Goal: Task Accomplishment & Management: Use online tool/utility

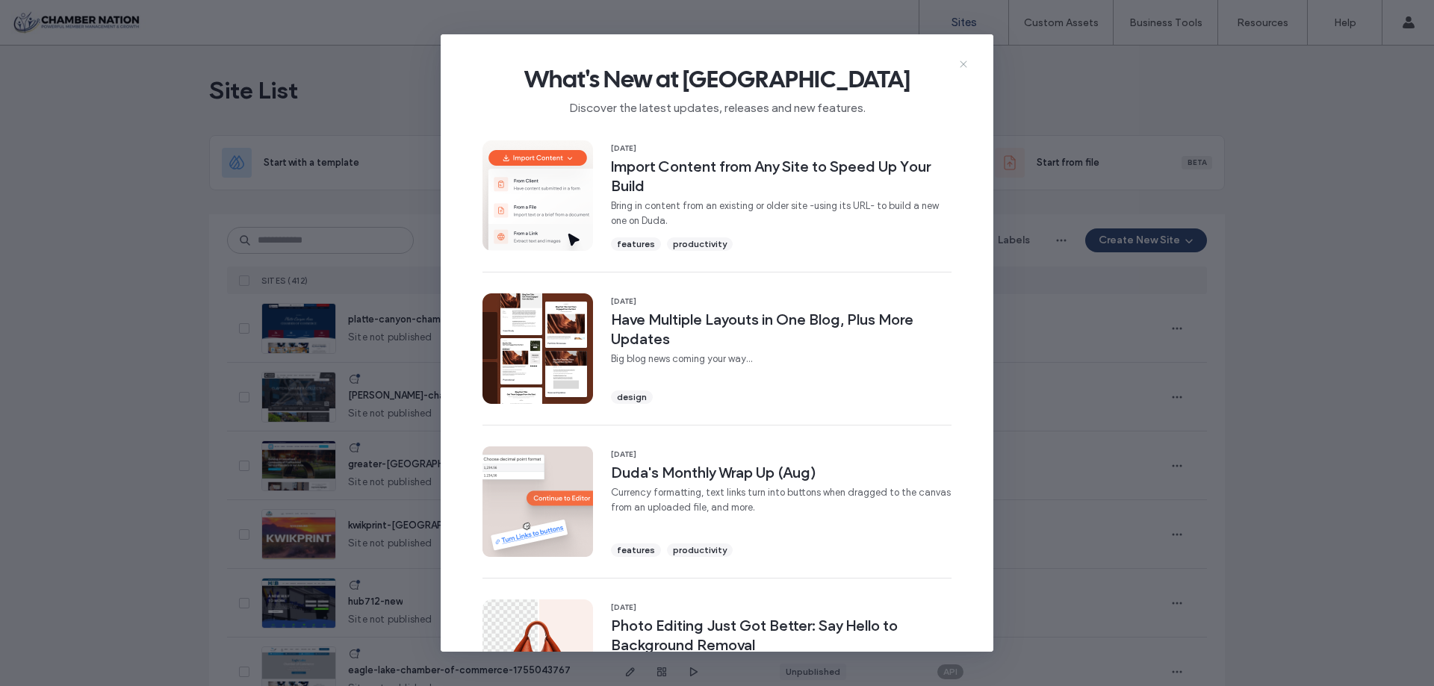
click at [962, 65] on icon at bounding box center [963, 64] width 12 height 12
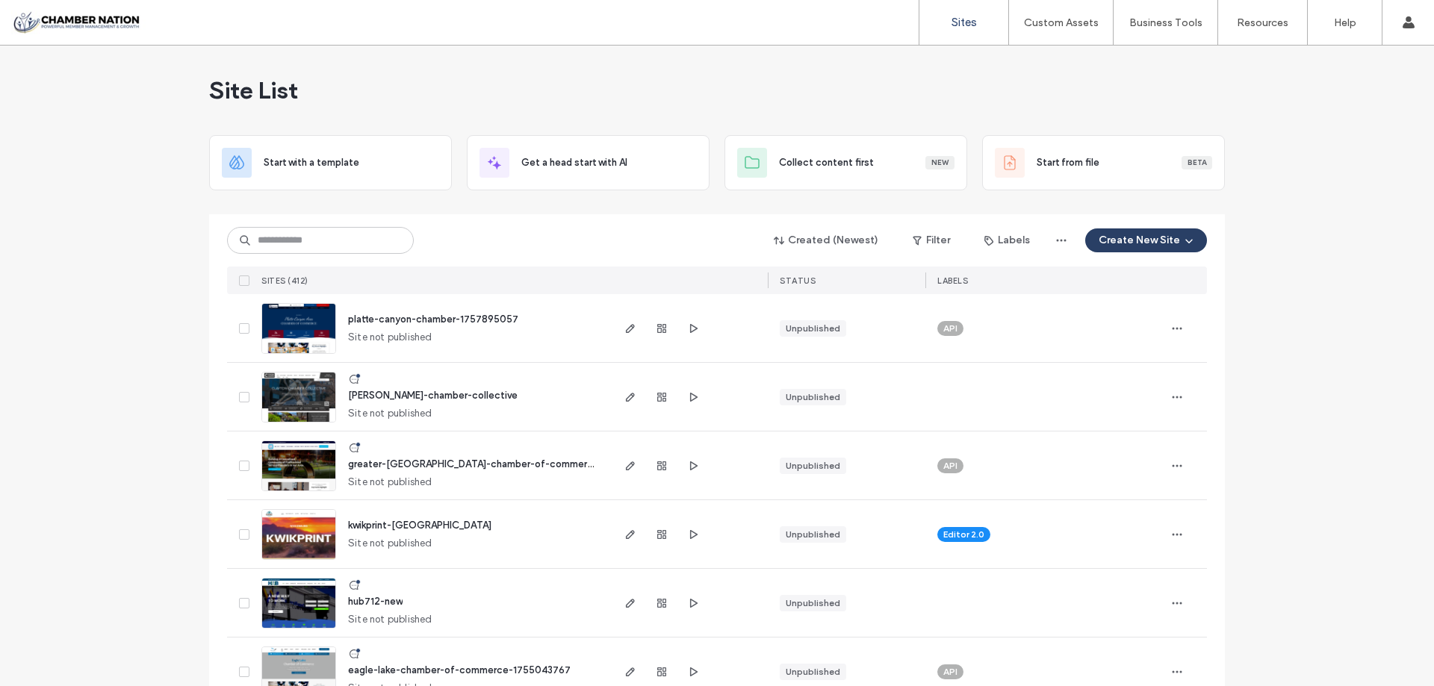
click at [1125, 240] on button "Create New Site" at bounding box center [1146, 241] width 122 height 24
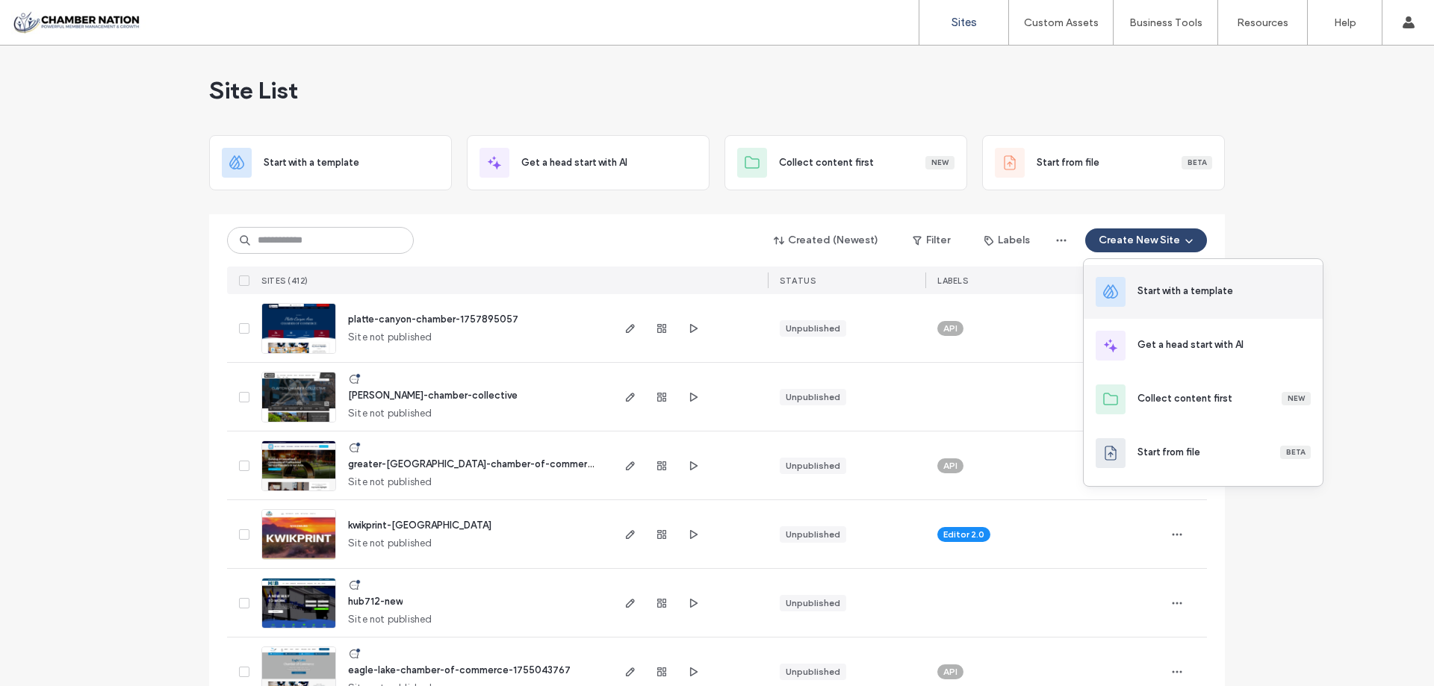
click at [1229, 305] on div "Start with a template" at bounding box center [1203, 292] width 239 height 54
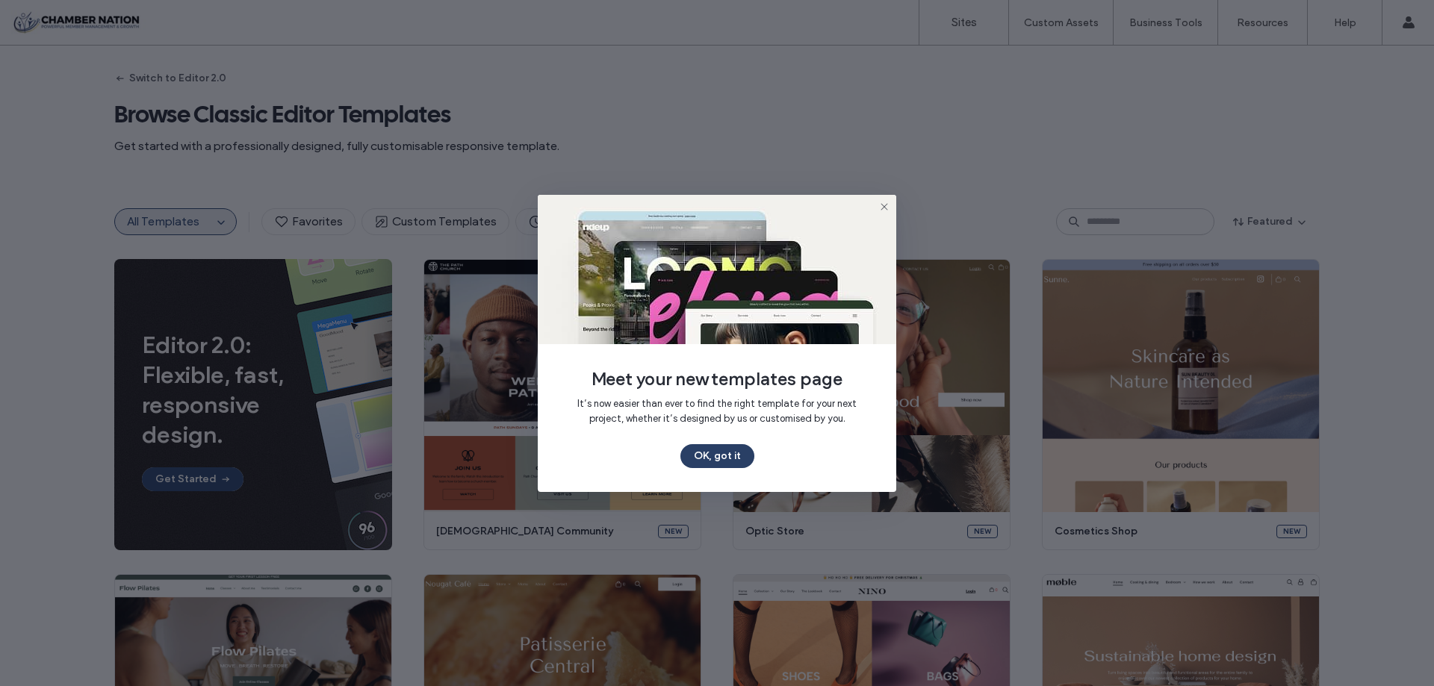
click at [721, 461] on button "OK, got it" at bounding box center [717, 456] width 74 height 24
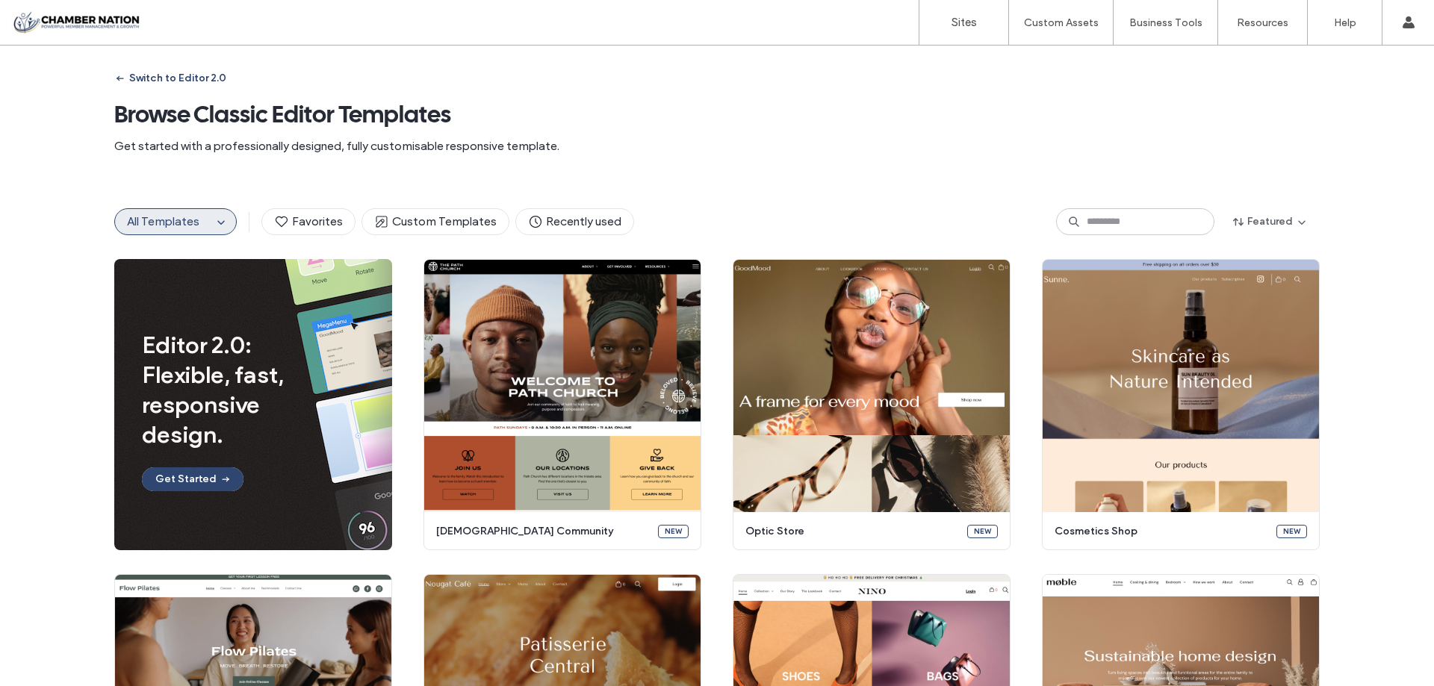
click at [158, 86] on button "Switch to Editor 2.0" at bounding box center [170, 78] width 112 height 24
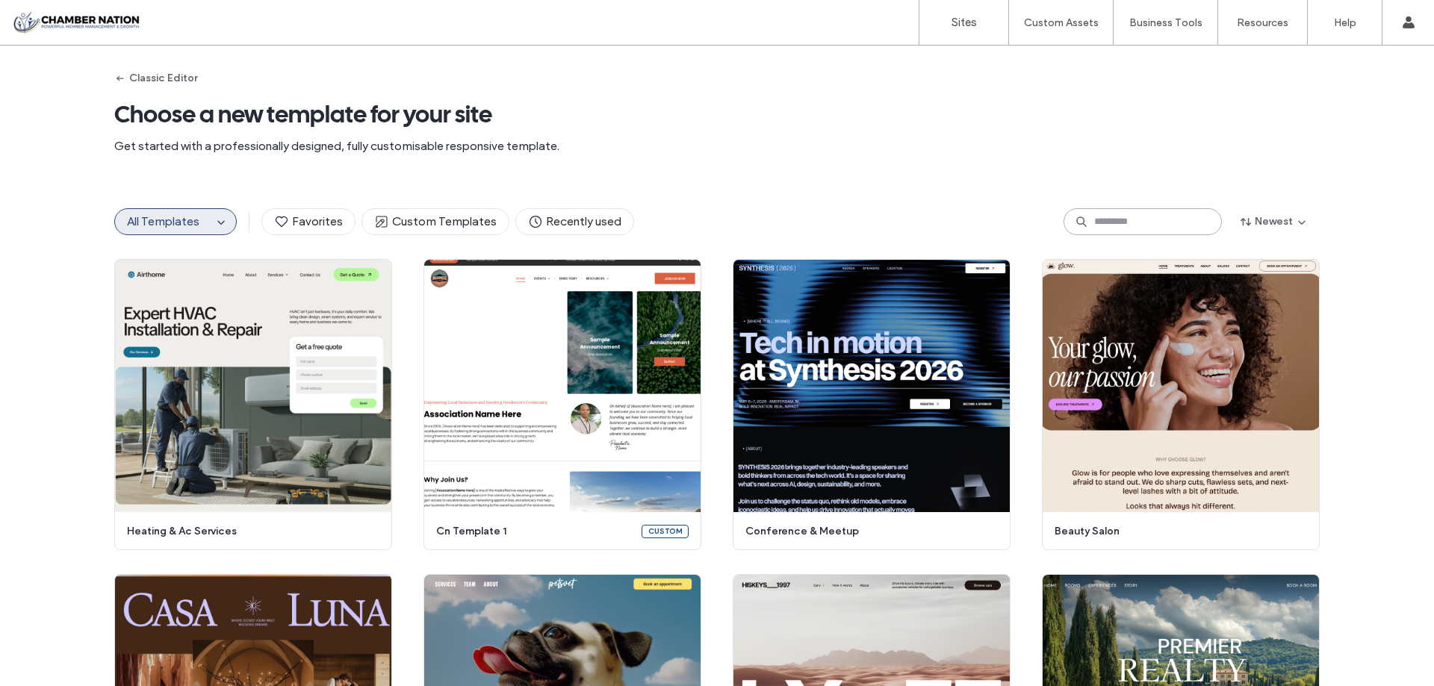
click at [1107, 226] on input at bounding box center [1142, 221] width 158 height 27
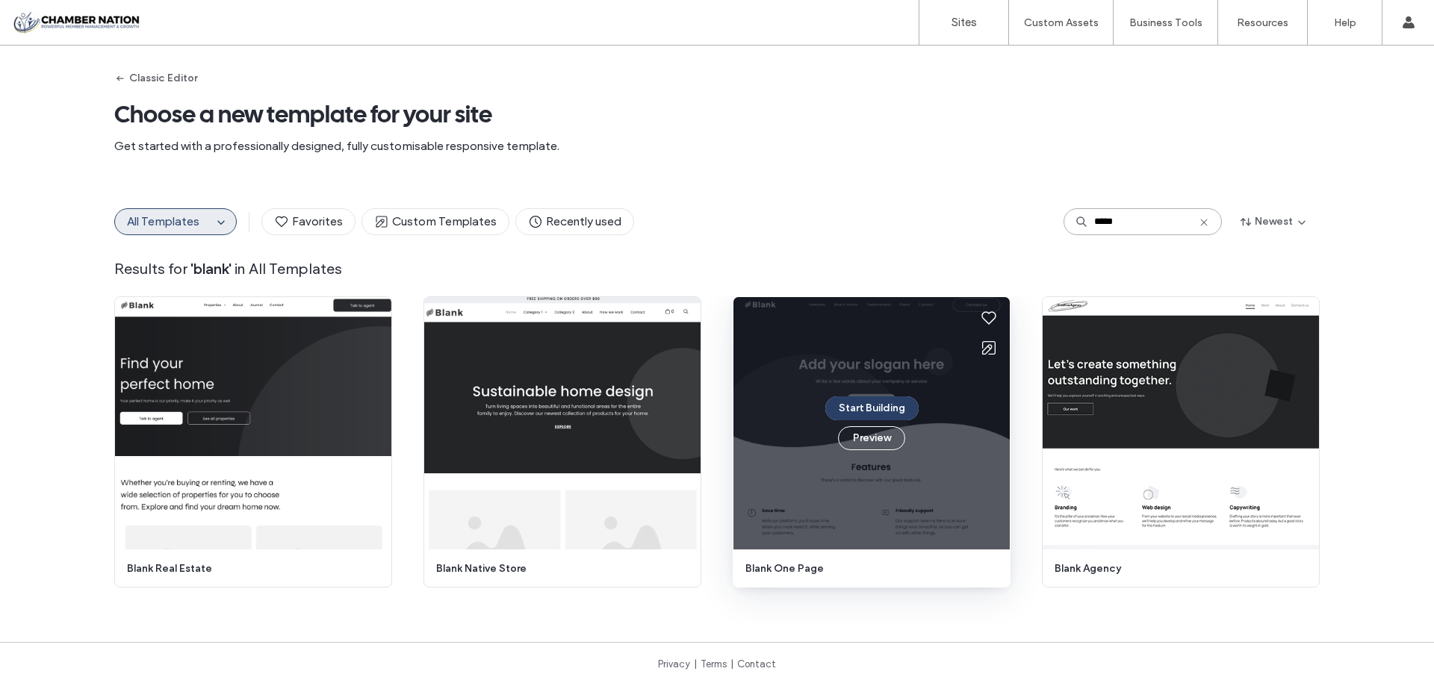
type input "*****"
click at [878, 406] on button "Start Building" at bounding box center [871, 409] width 93 height 24
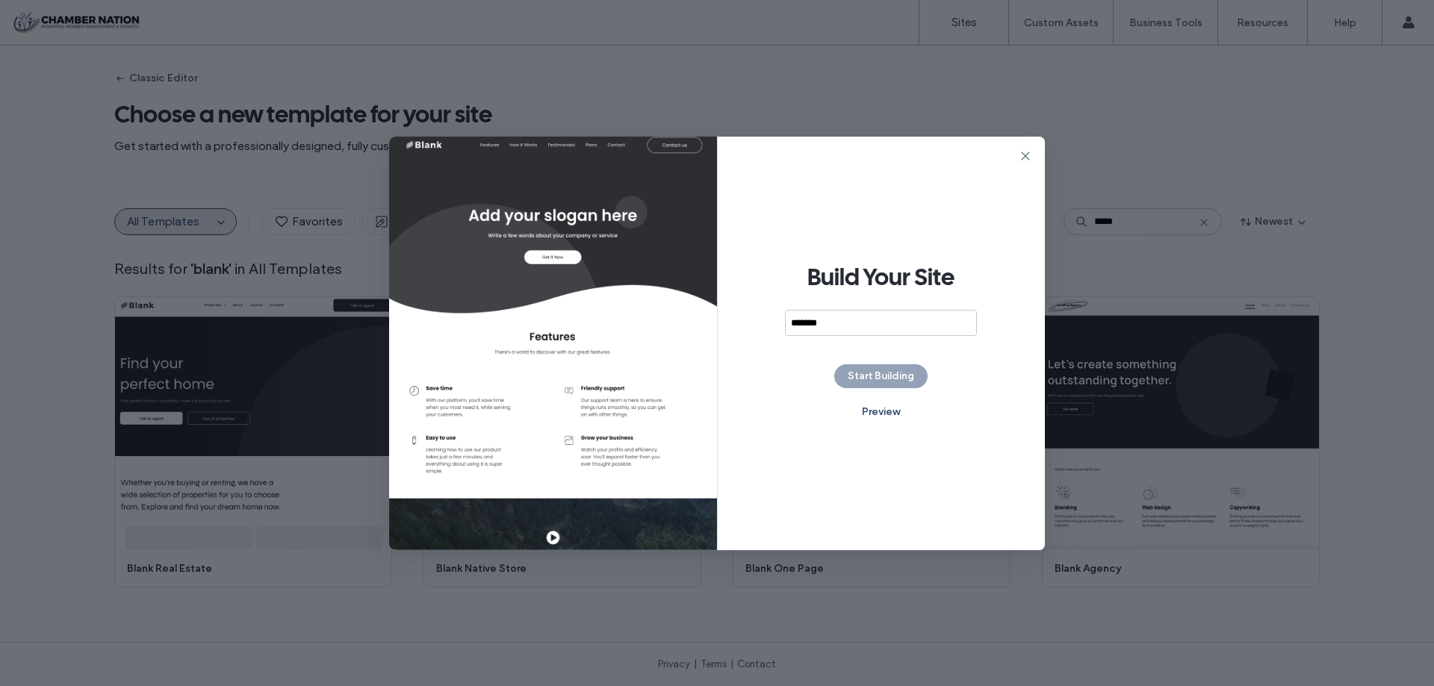
click at [815, 323] on input "*******" at bounding box center [881, 323] width 192 height 26
click at [822, 325] on input "******" at bounding box center [881, 323] width 192 height 26
click at [884, 323] on input "**********" at bounding box center [881, 323] width 192 height 26
click at [928, 321] on input "**********" at bounding box center [881, 323] width 192 height 26
type input "**********"
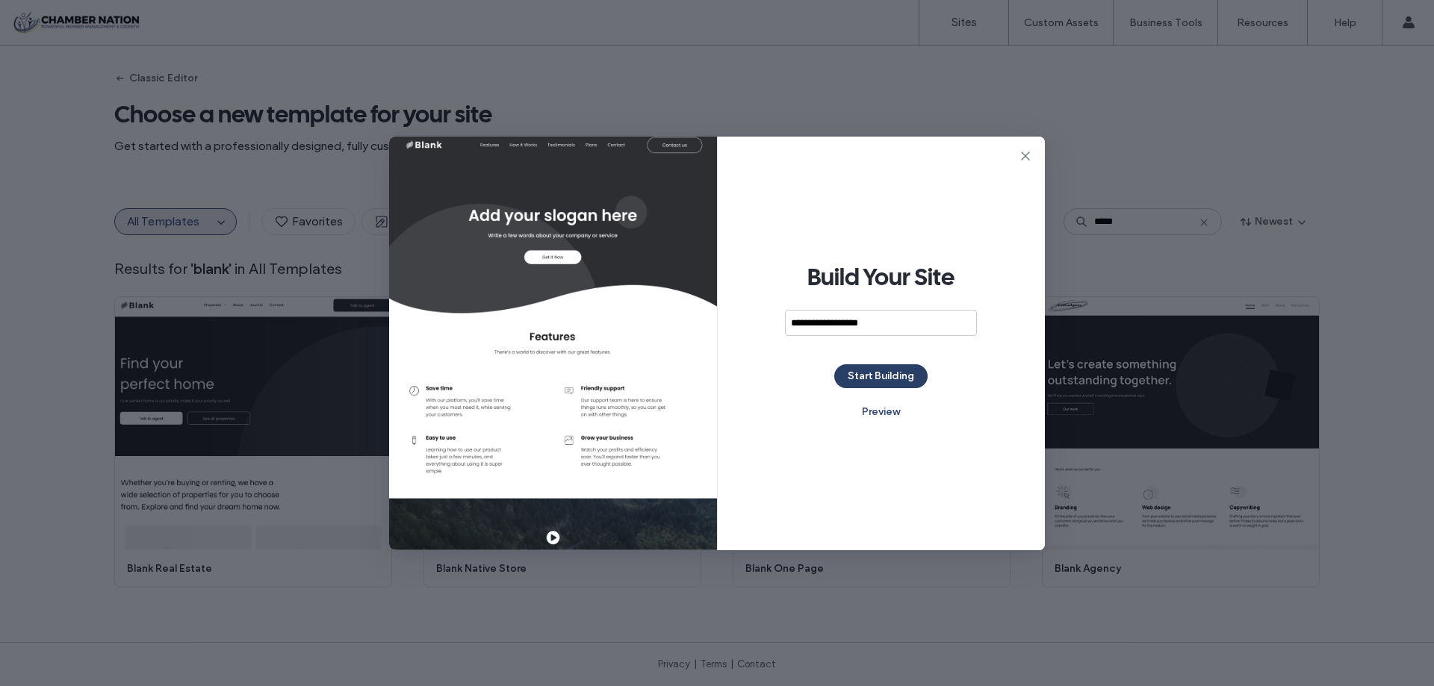
click at [879, 382] on button "Start Building" at bounding box center [880, 376] width 93 height 24
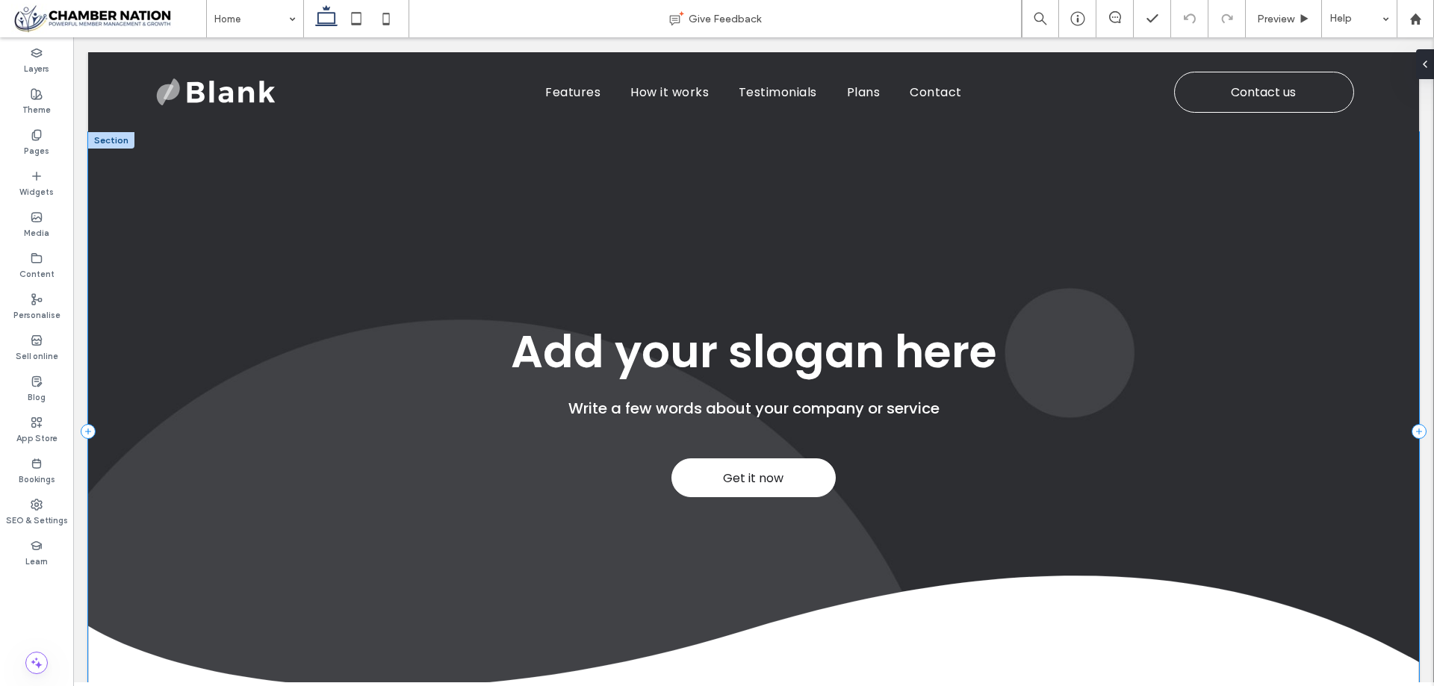
click at [106, 208] on div "Get it now Add your slogan here Write a few words about your company or service" at bounding box center [753, 431] width 1331 height 599
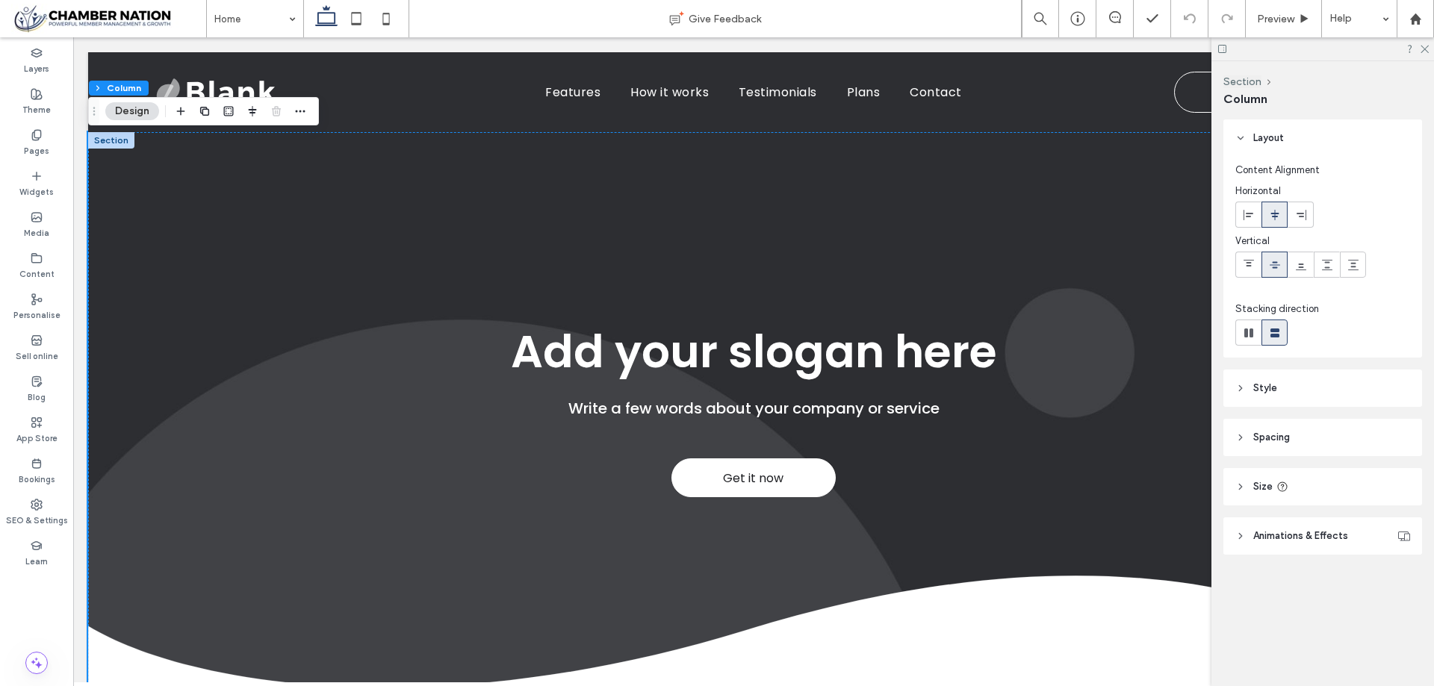
click at [1329, 530] on span "Animations & Effects" at bounding box center [1300, 536] width 95 height 15
drag, startPoint x: 1423, startPoint y: 49, endPoint x: 1137, endPoint y: 0, distance: 290.2
click at [1423, 49] on icon at bounding box center [1424, 48] width 10 height 10
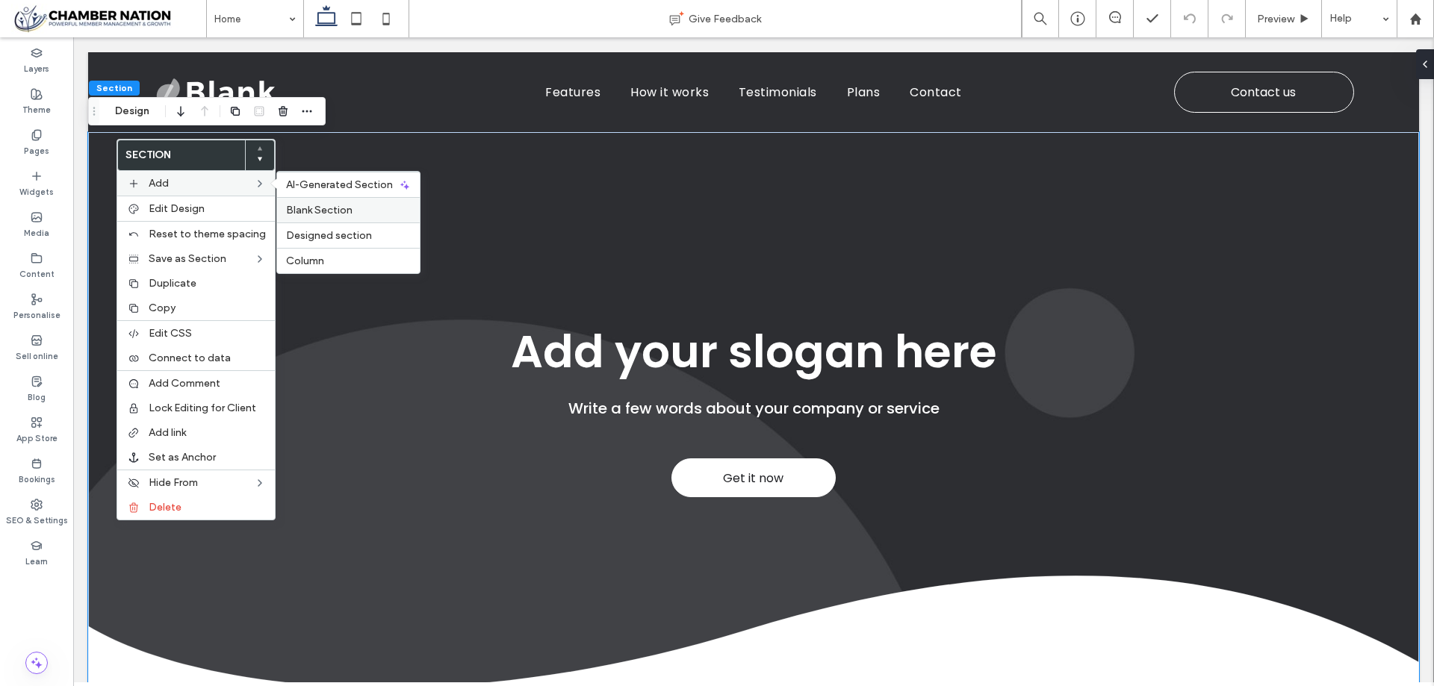
click at [355, 204] on label "Blank Section" at bounding box center [348, 210] width 125 height 13
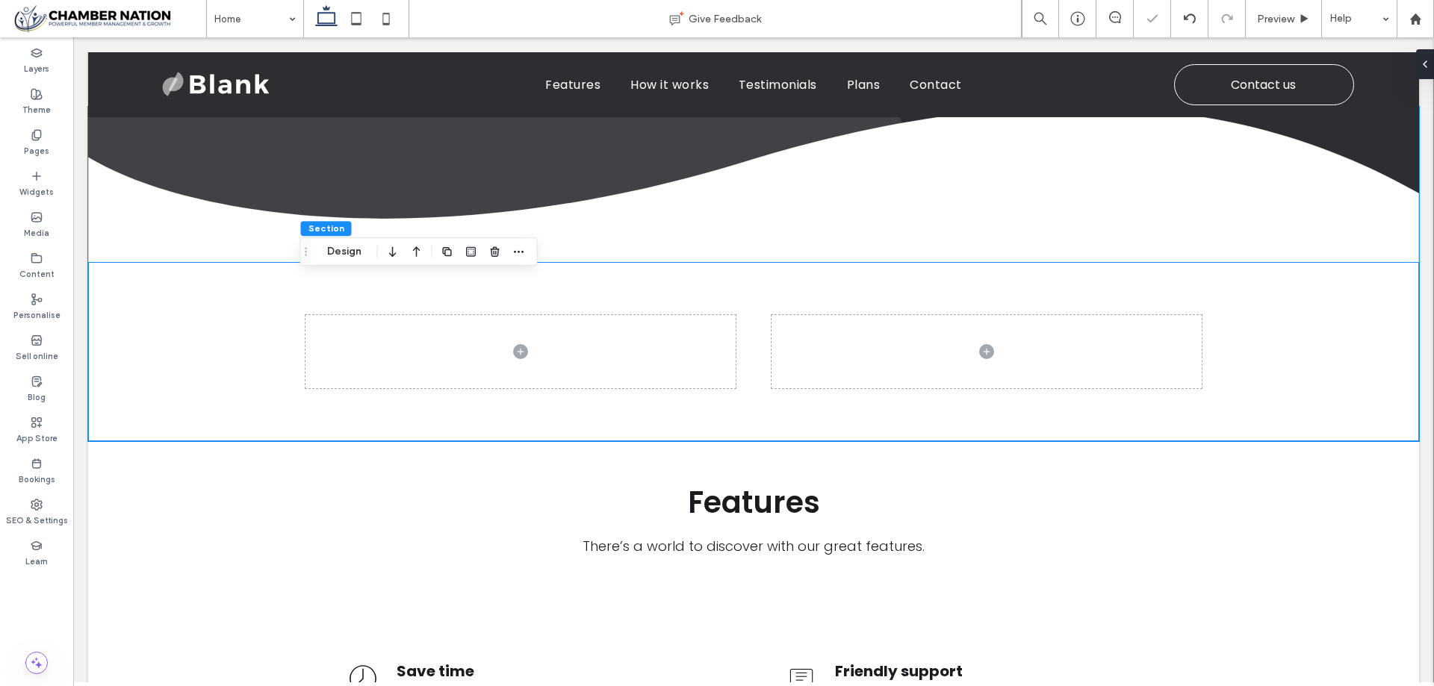
scroll to position [457, 0]
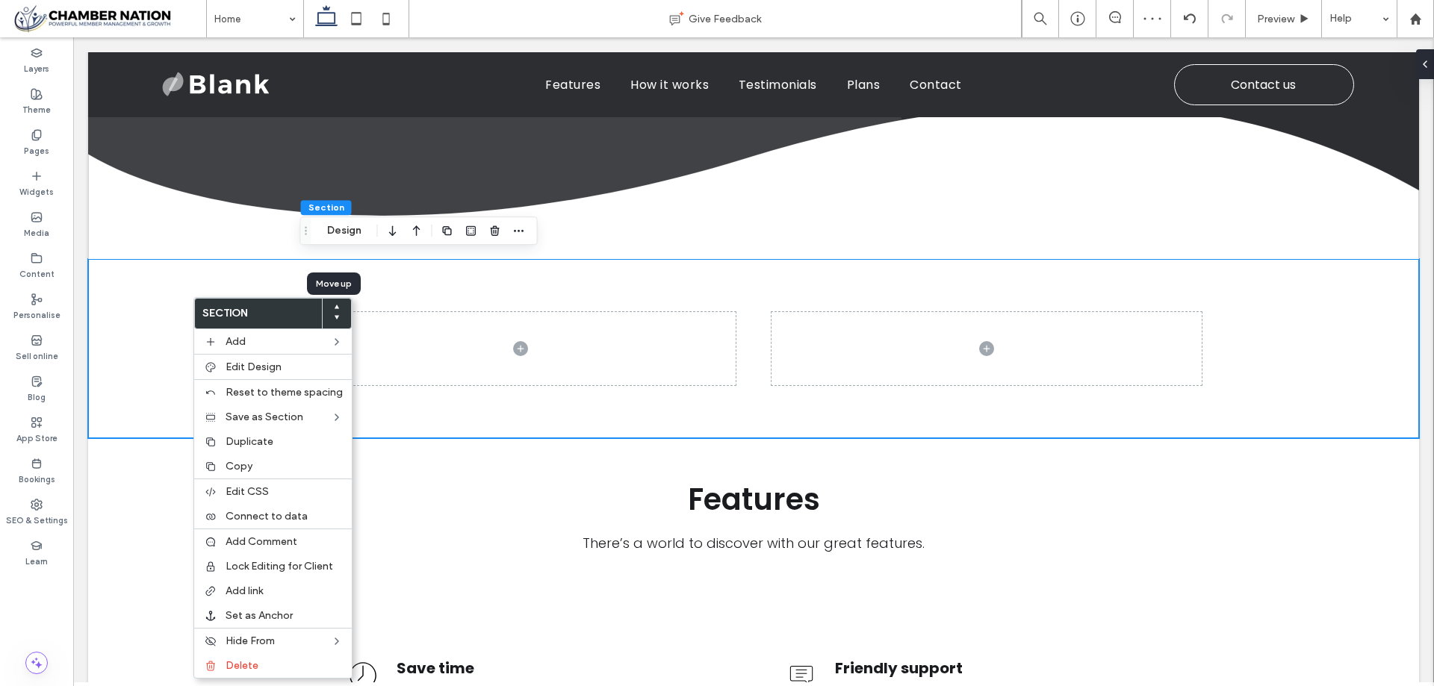
click at [334, 306] on icon at bounding box center [337, 307] width 6 height 6
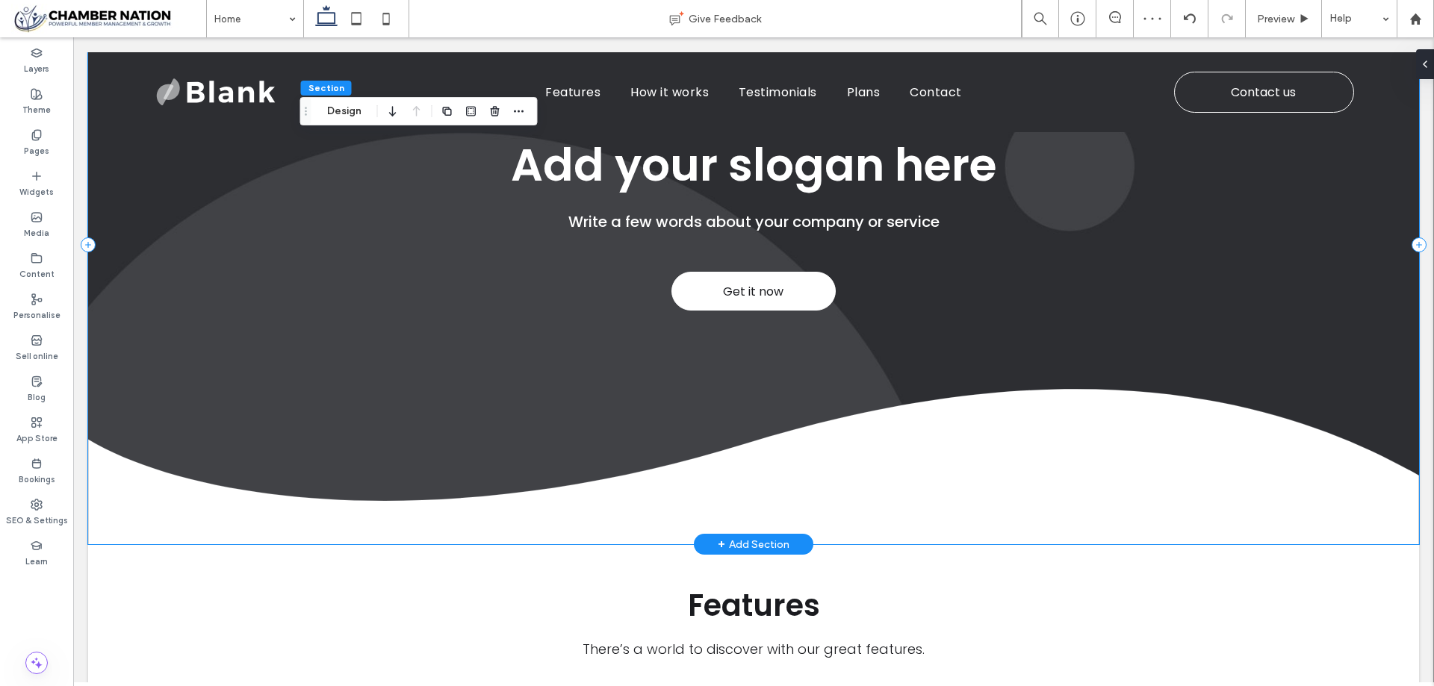
scroll to position [373, 0]
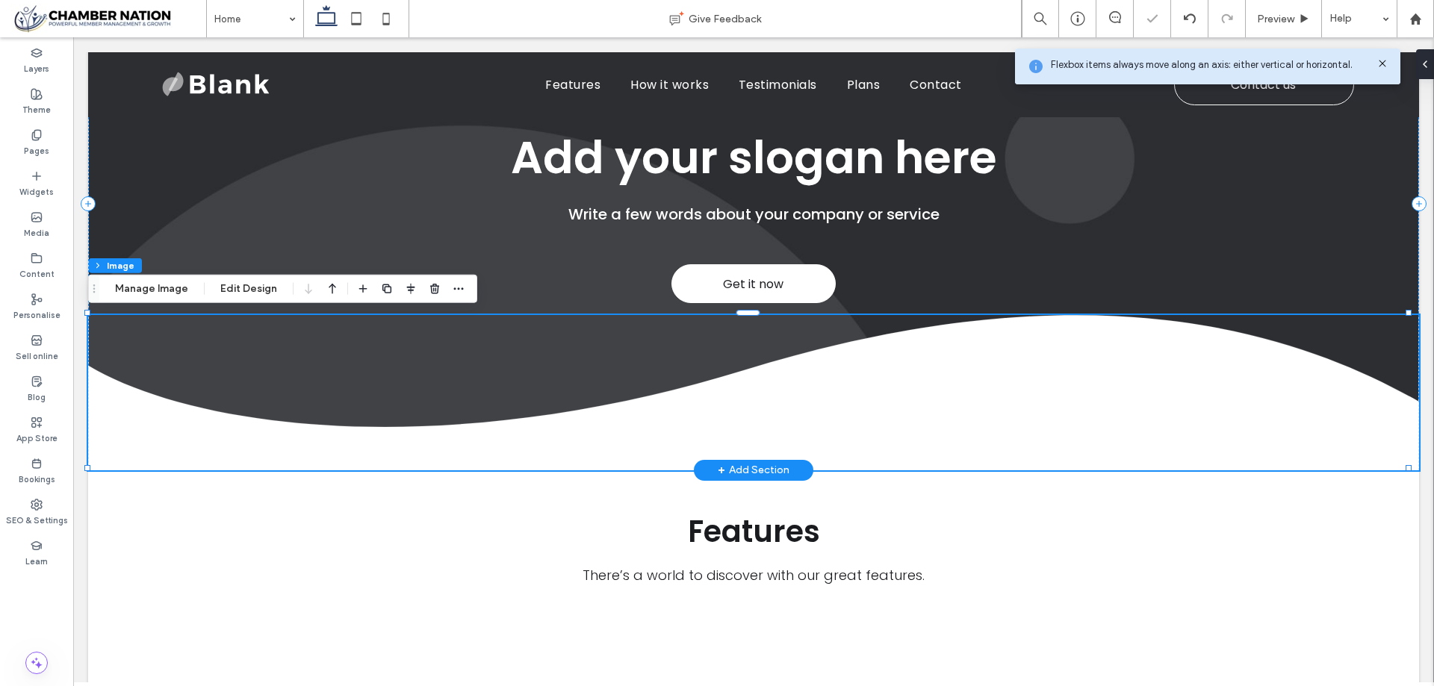
click at [786, 424] on img at bounding box center [753, 392] width 1331 height 155
click at [324, 384] on img at bounding box center [753, 392] width 1331 height 155
click at [852, 413] on img at bounding box center [753, 392] width 1331 height 155
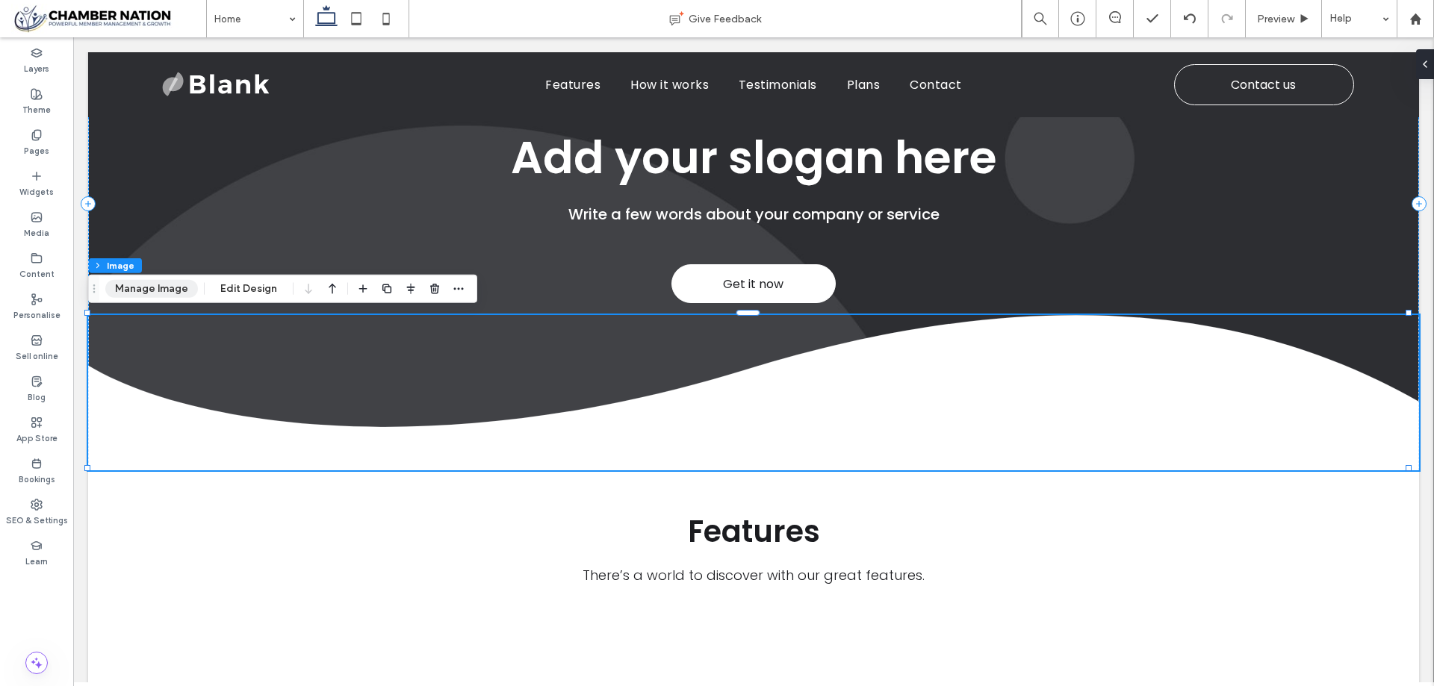
drag, startPoint x: 154, startPoint y: 282, endPoint x: 904, endPoint y: 317, distance: 750.6
click at [154, 282] on button "Manage Image" at bounding box center [151, 289] width 93 height 18
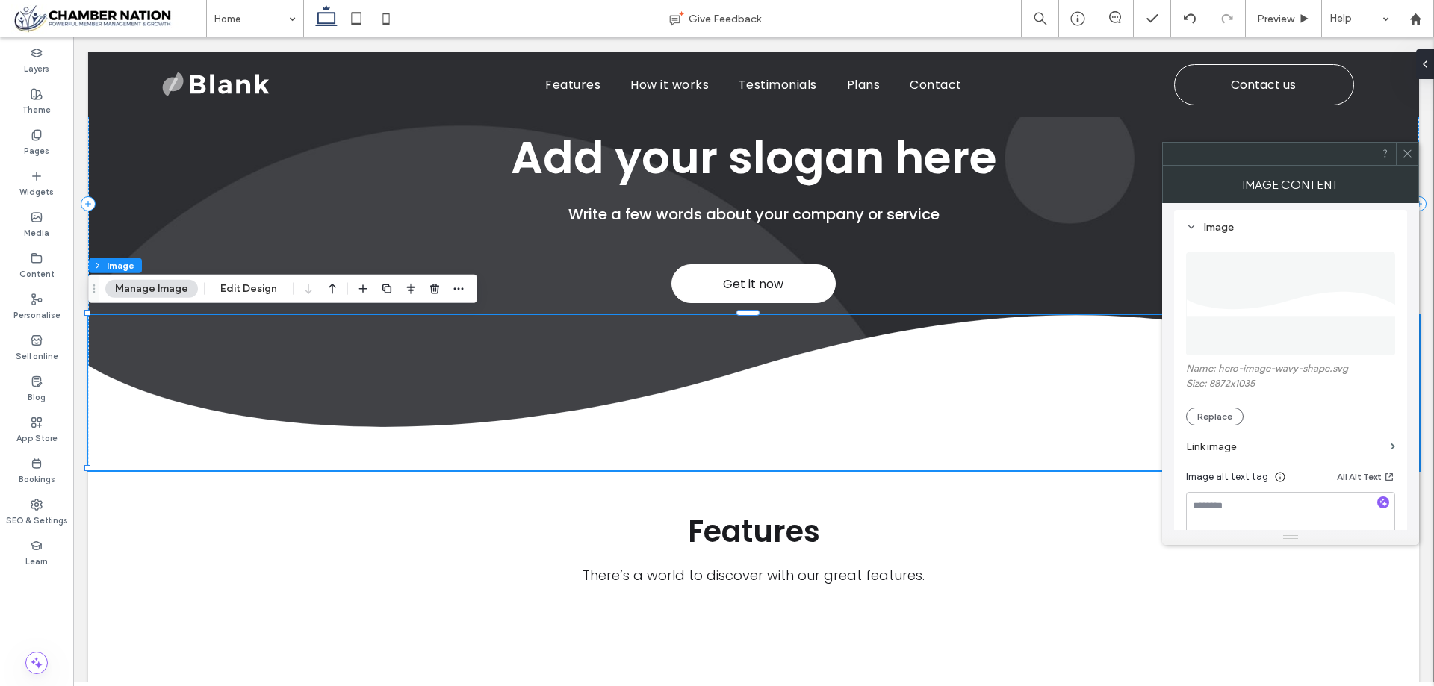
scroll to position [149, 0]
click at [1211, 406] on button "Replace" at bounding box center [1215, 403] width 58 height 18
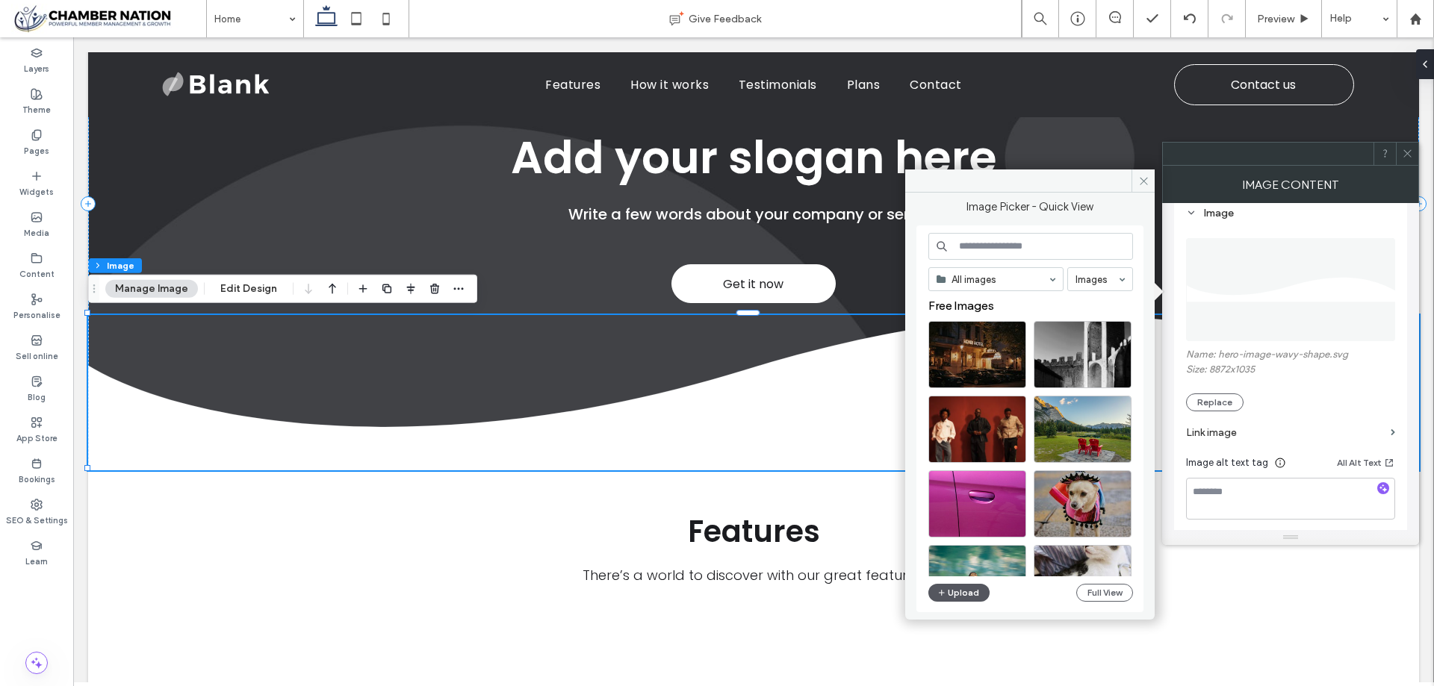
click at [961, 591] on button "Upload" at bounding box center [958, 593] width 61 height 18
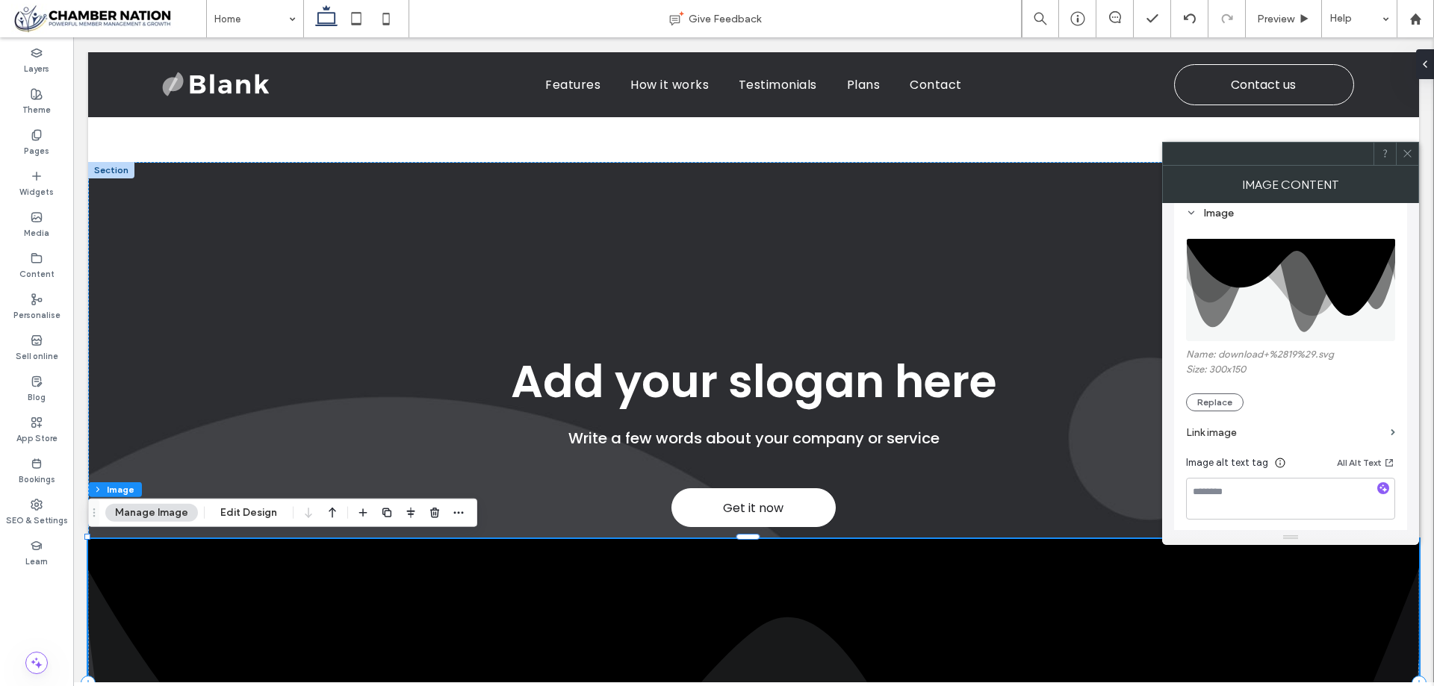
click at [1407, 155] on icon at bounding box center [1407, 153] width 11 height 11
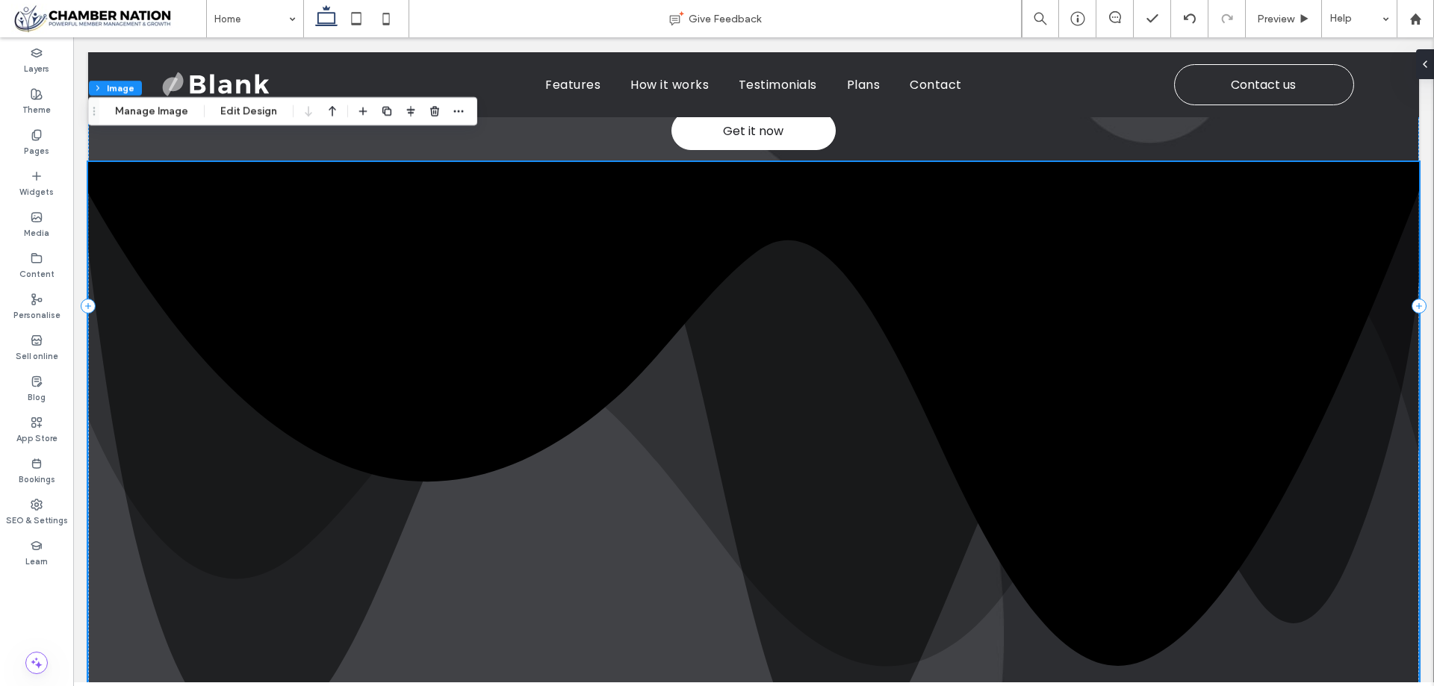
scroll to position [523, 0]
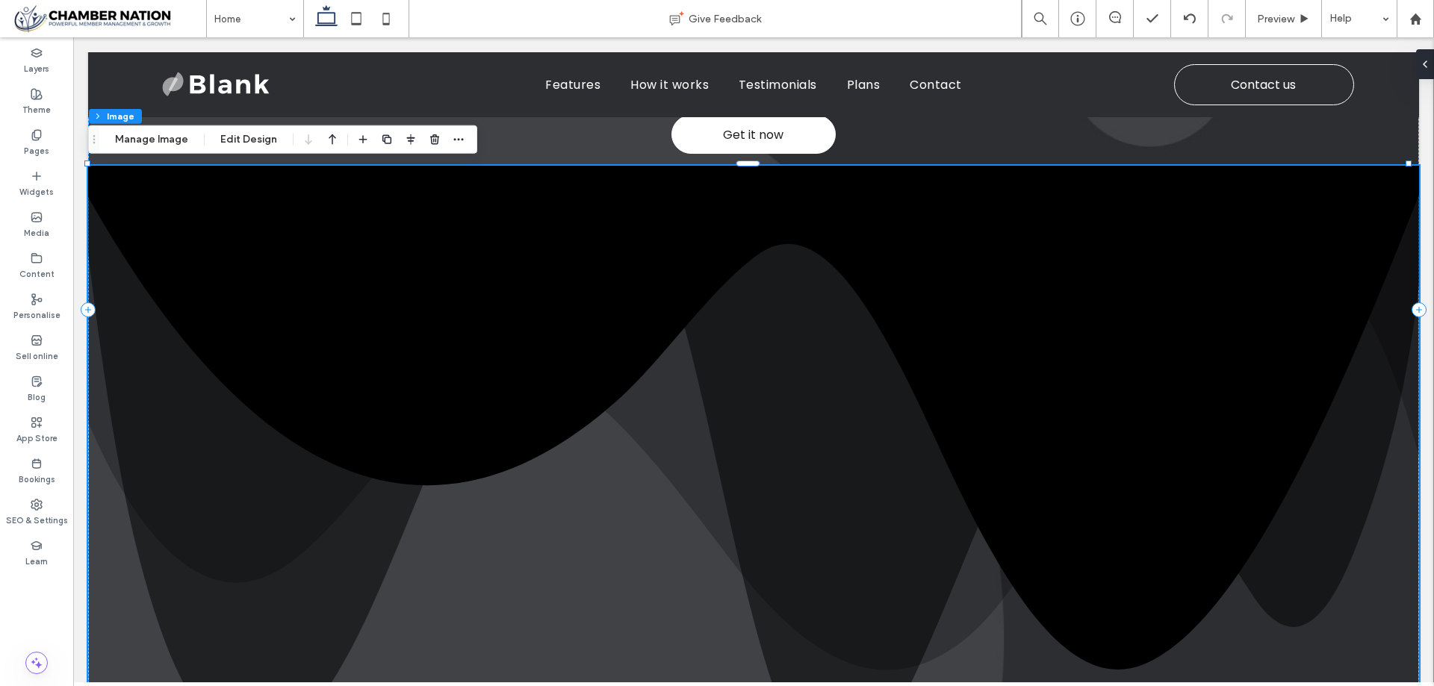
click at [369, 285] on img at bounding box center [753, 498] width 1331 height 665
click at [31, 178] on icon at bounding box center [37, 176] width 12 height 12
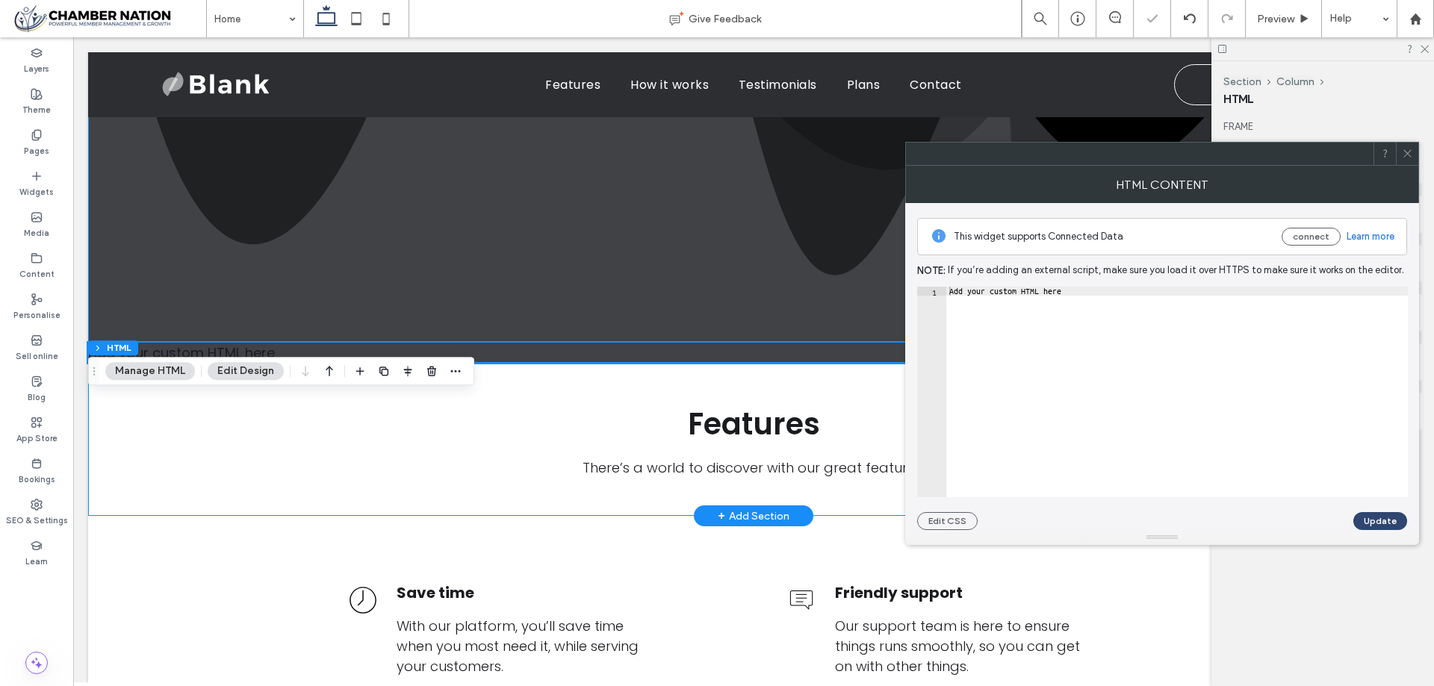
scroll to position [1014, 0]
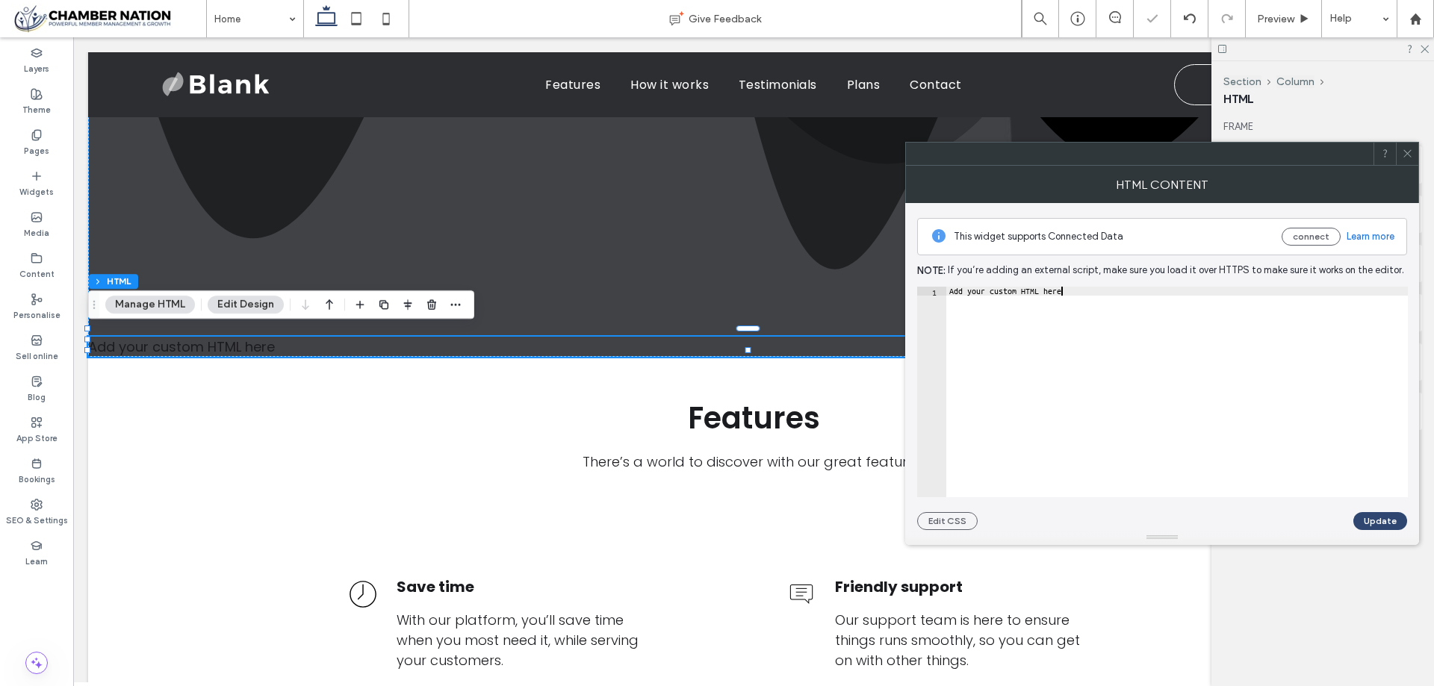
click at [1047, 331] on div "Add your custom HTML here" at bounding box center [1177, 401] width 462 height 229
paste textarea "Cursor at row 1"
type textarea "******"
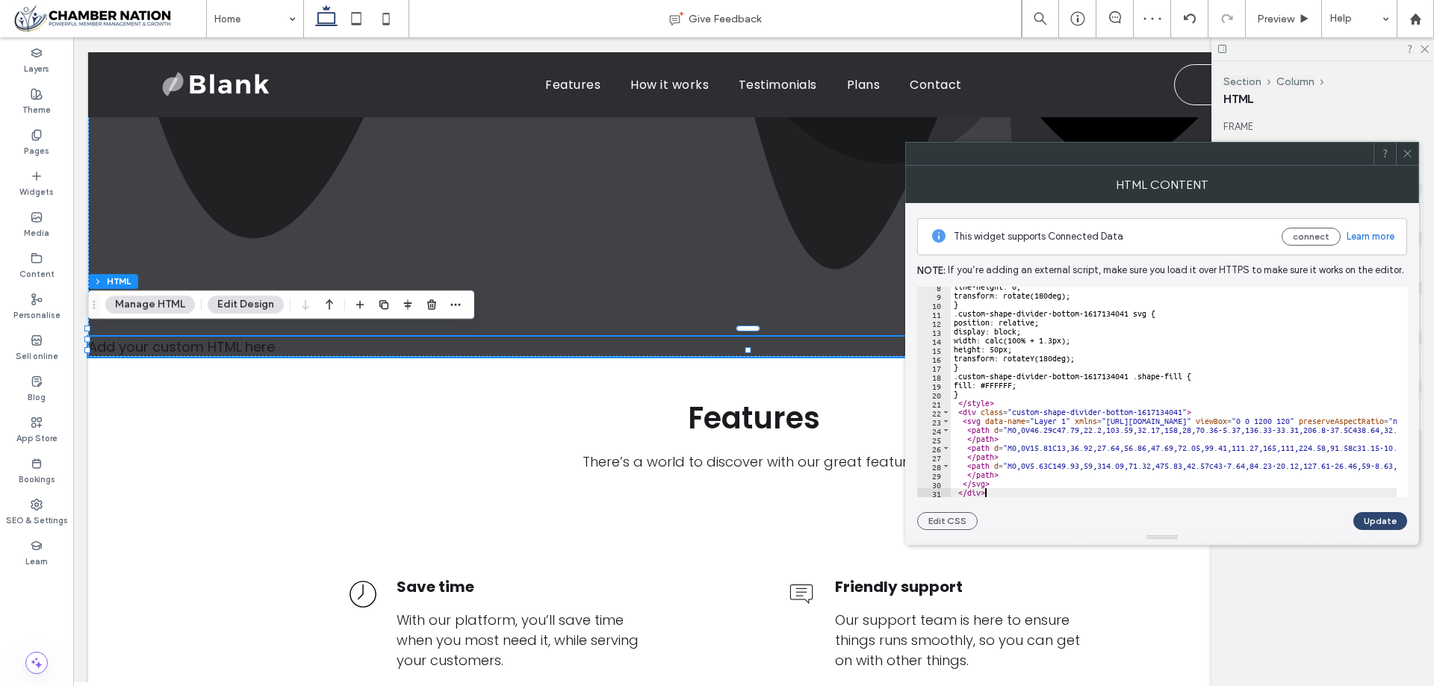
scroll to position [67, 0]
click at [1389, 521] on button "Update" at bounding box center [1380, 521] width 54 height 18
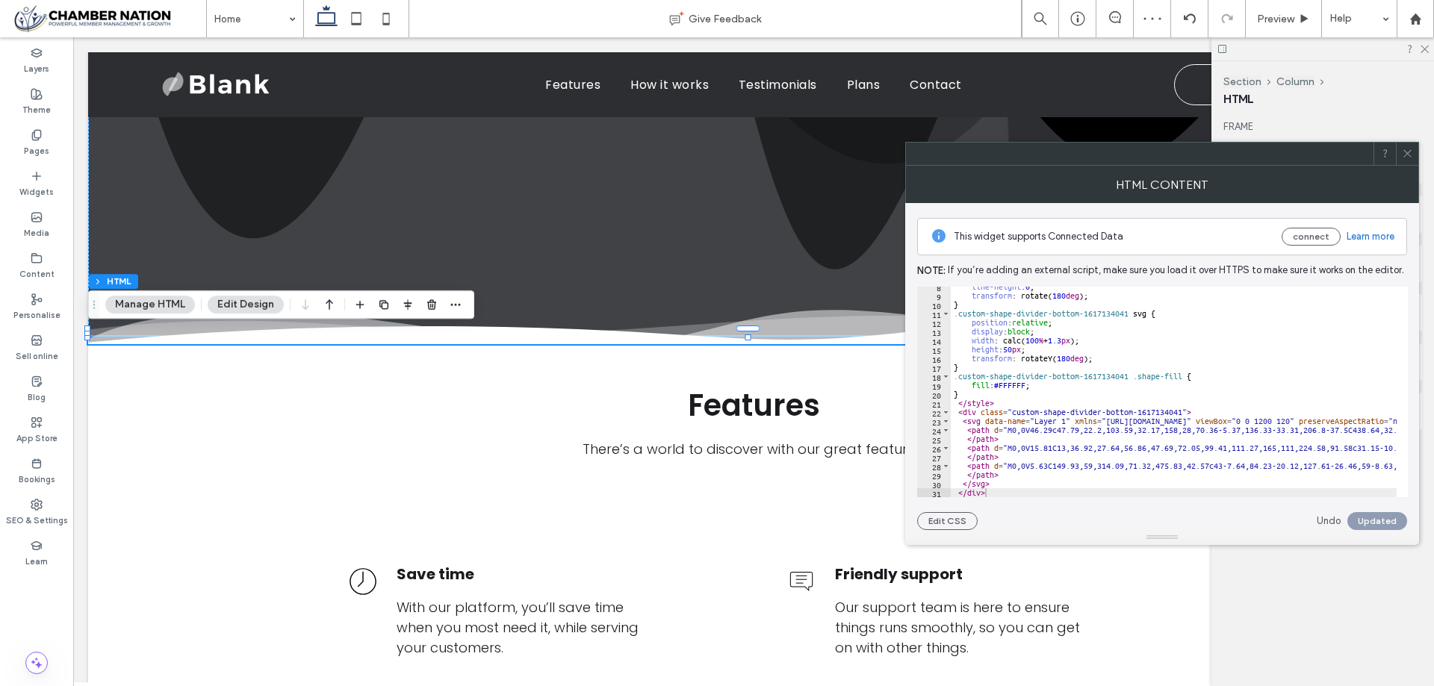
click at [1409, 152] on icon at bounding box center [1407, 153] width 11 height 11
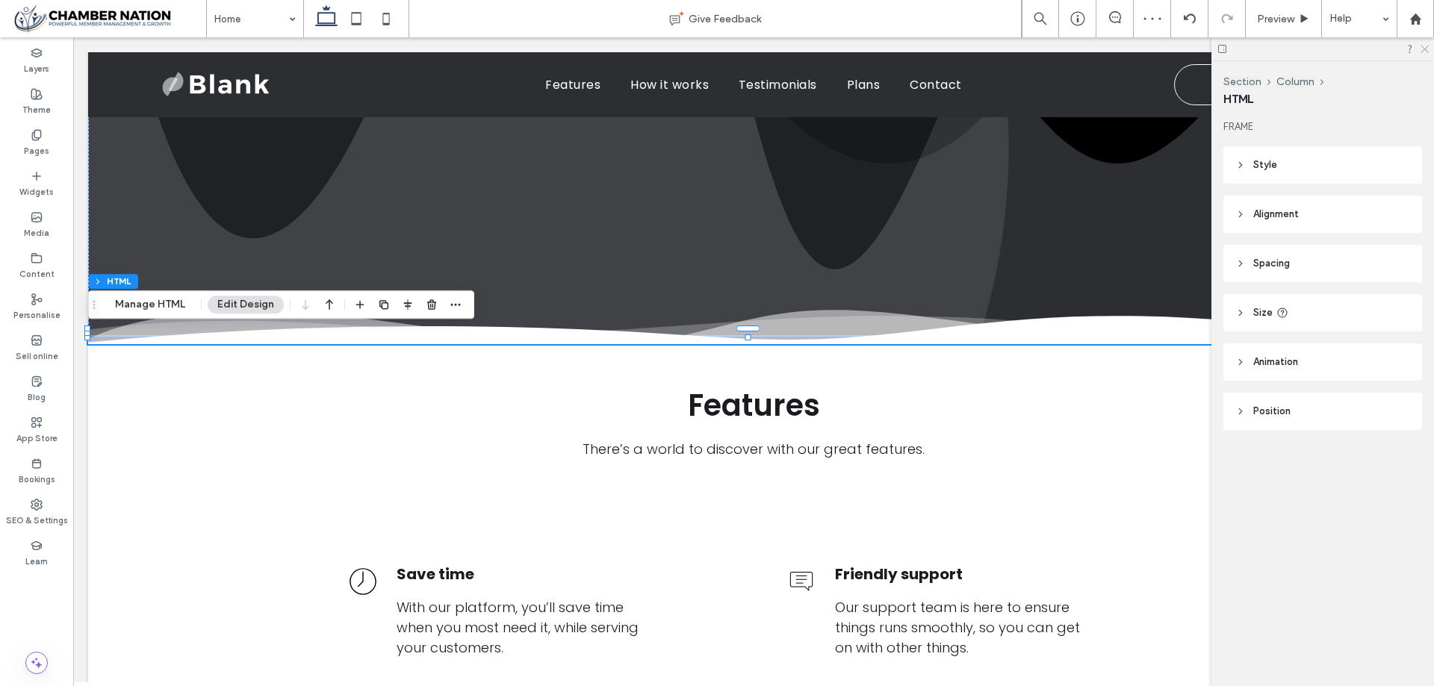
drag, startPoint x: 1423, startPoint y: 46, endPoint x: 1377, endPoint y: 62, distance: 48.2
click at [1422, 46] on icon at bounding box center [1424, 48] width 10 height 10
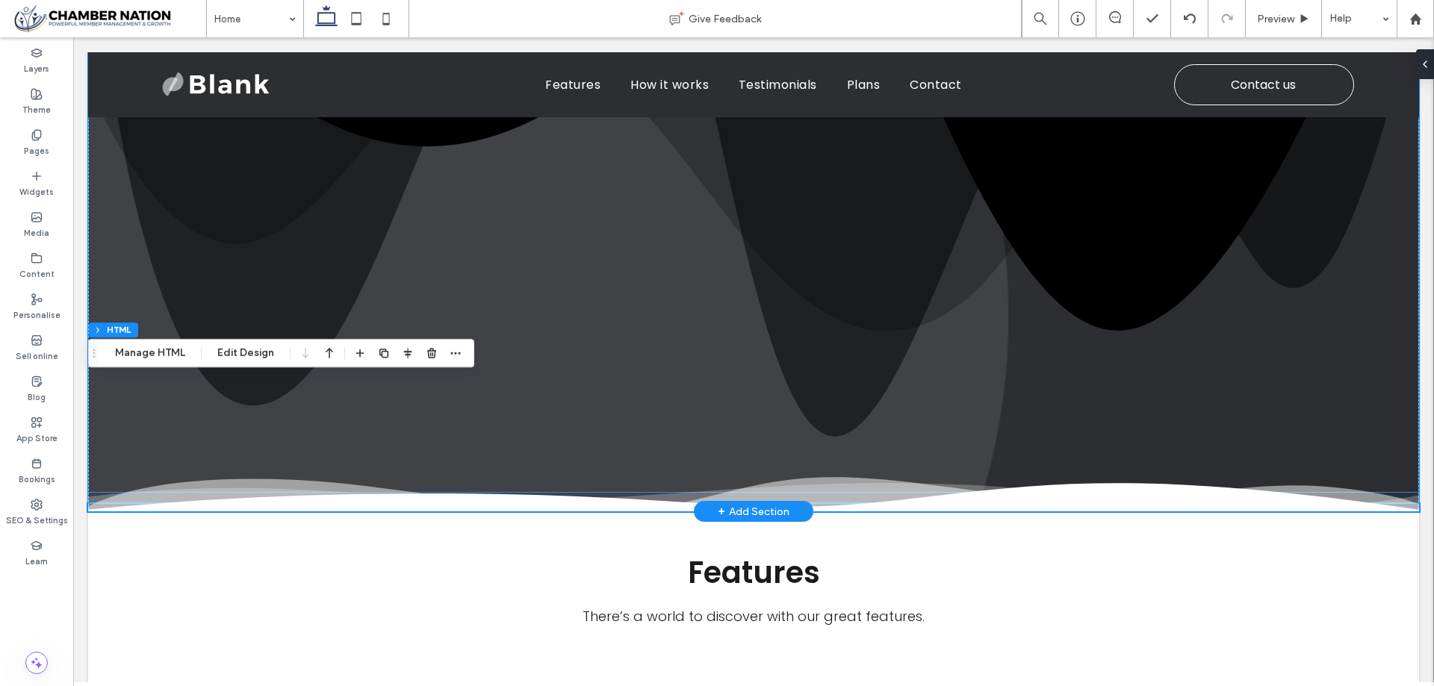
scroll to position [790, 0]
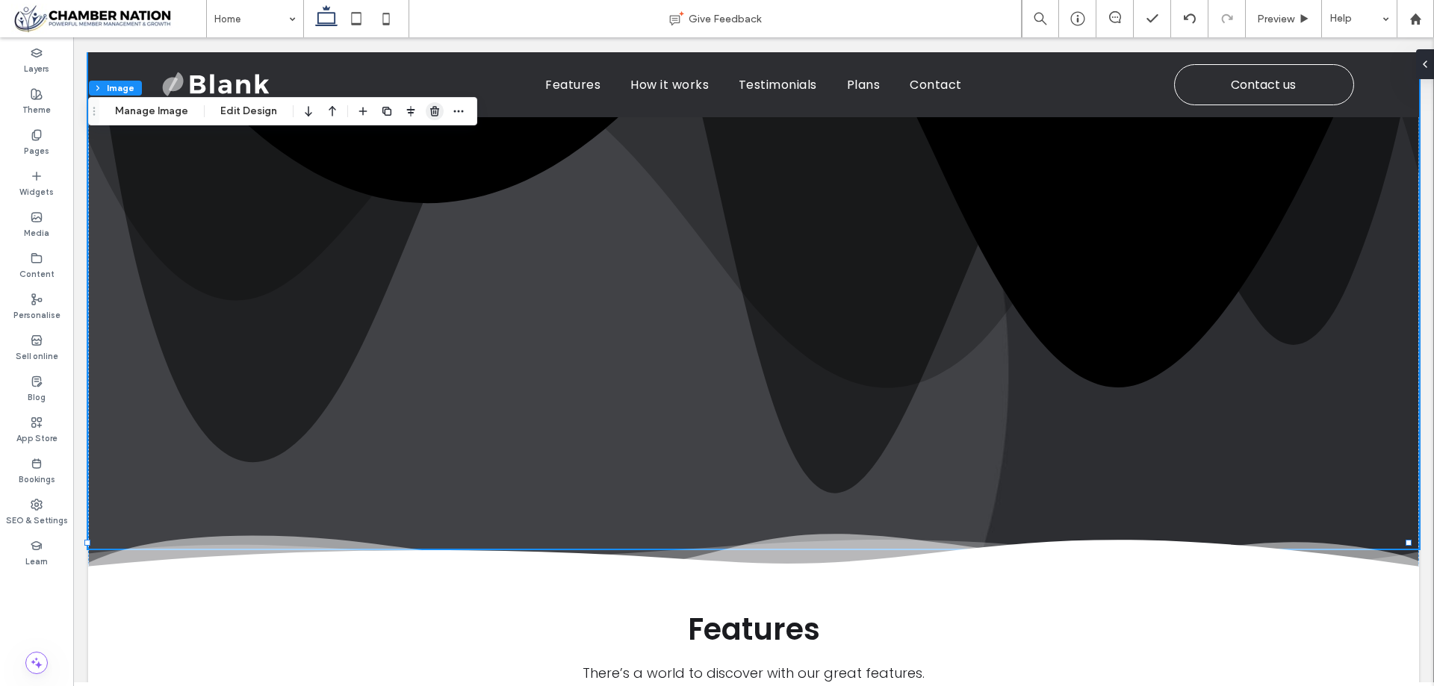
click at [434, 117] on span "button" at bounding box center [435, 111] width 18 height 18
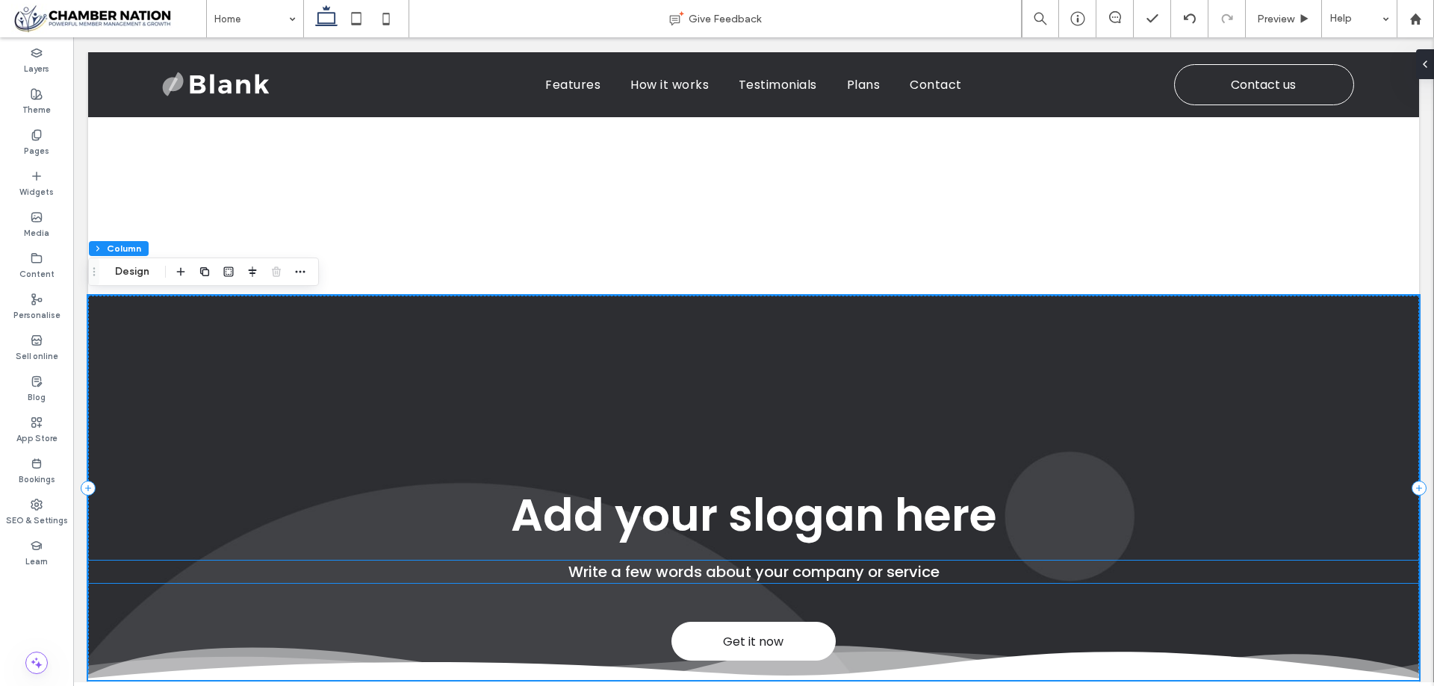
scroll to position [0, 0]
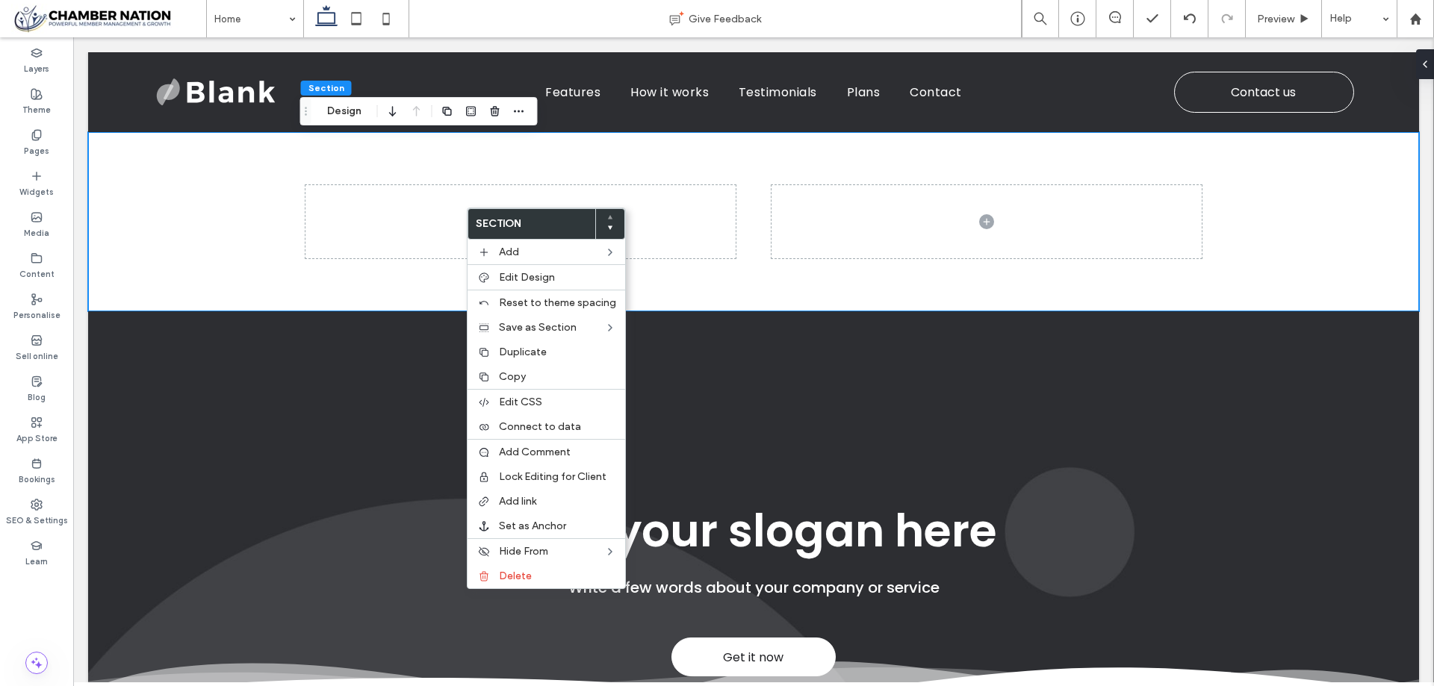
click at [608, 229] on use at bounding box center [610, 228] width 4 height 4
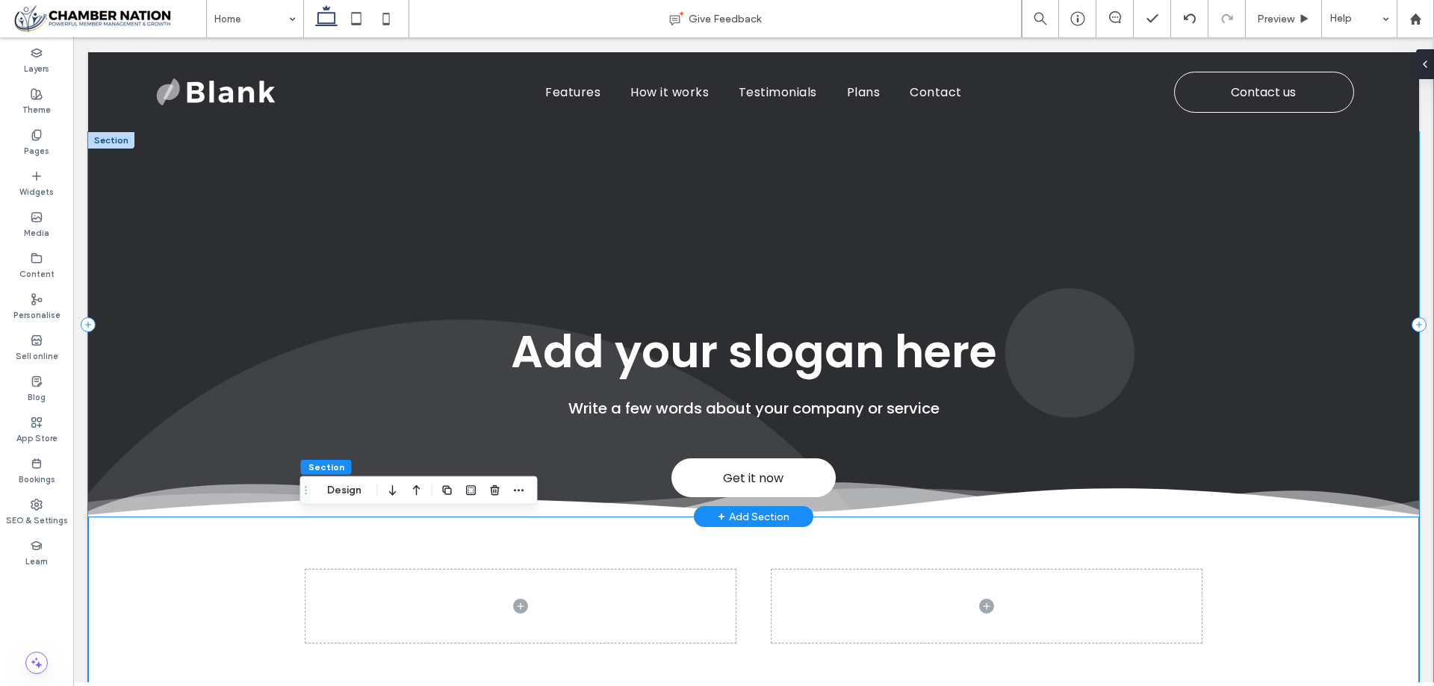
click at [340, 276] on div "Get it now Add your slogan here Write a few words about your company or service" at bounding box center [753, 324] width 1331 height 385
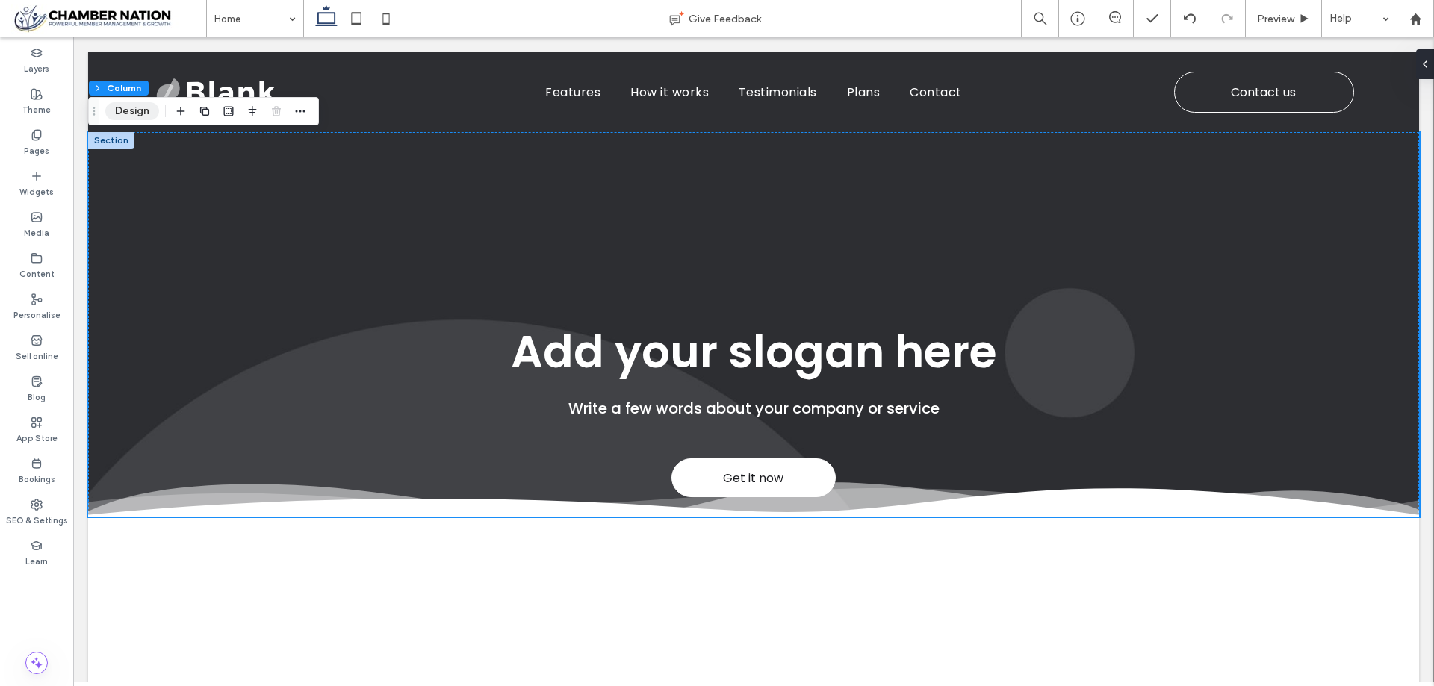
click at [134, 112] on button "Design" at bounding box center [132, 111] width 54 height 18
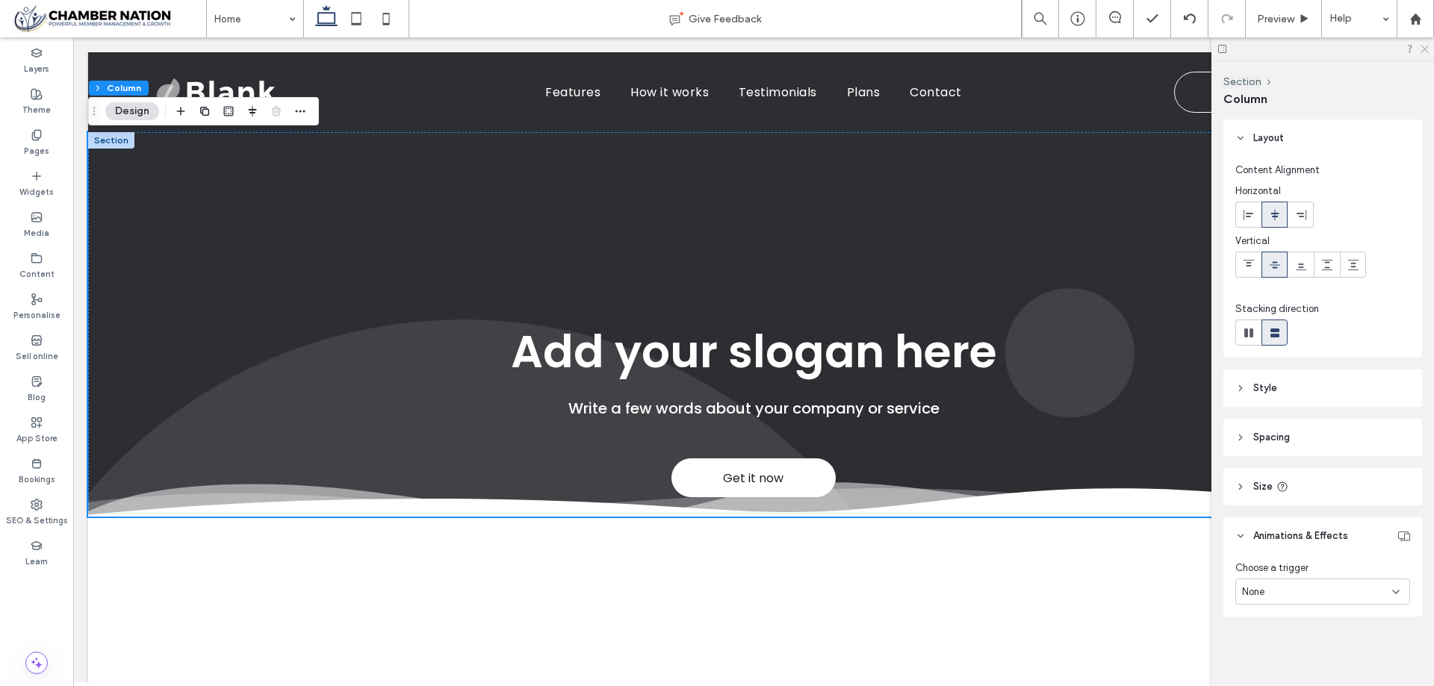
drag, startPoint x: 1423, startPoint y: 51, endPoint x: 1337, endPoint y: 19, distance: 92.4
click at [1423, 51] on use at bounding box center [1424, 50] width 8 height 8
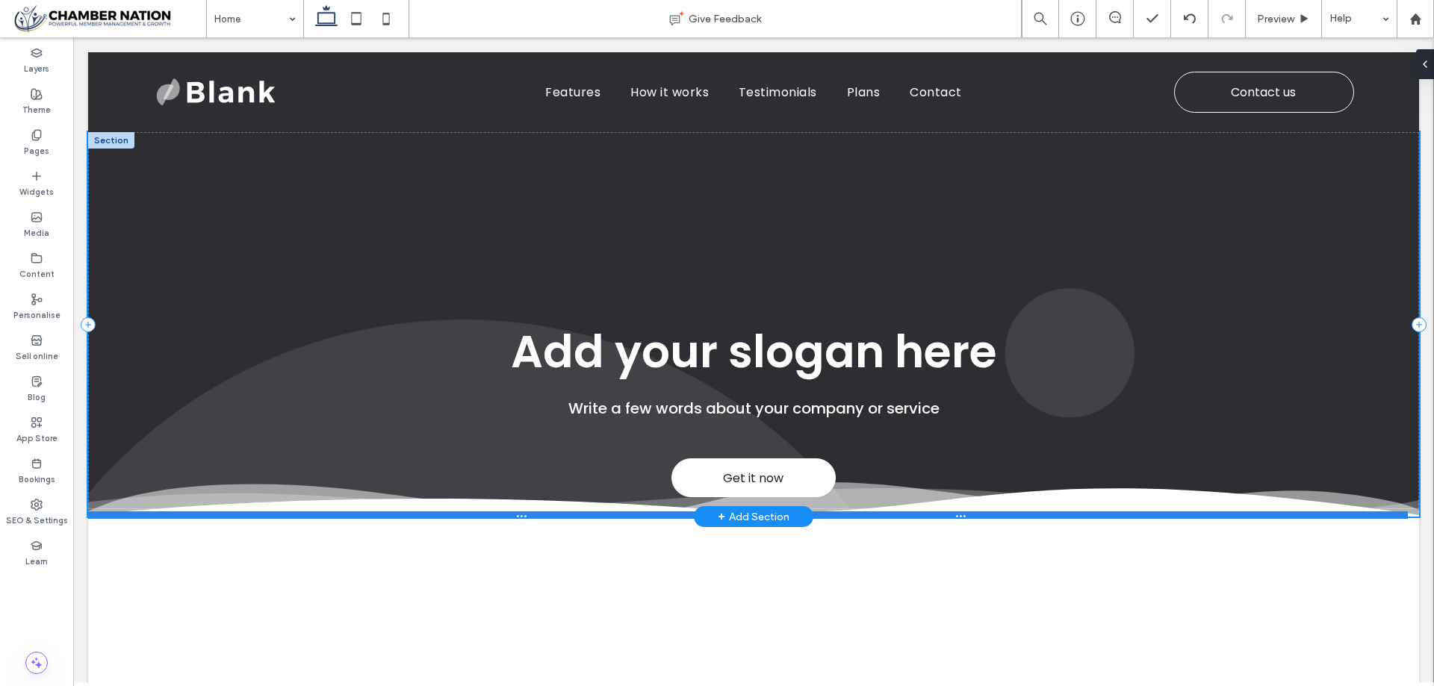
click at [230, 516] on div at bounding box center [748, 515] width 1320 height 7
type input "***"
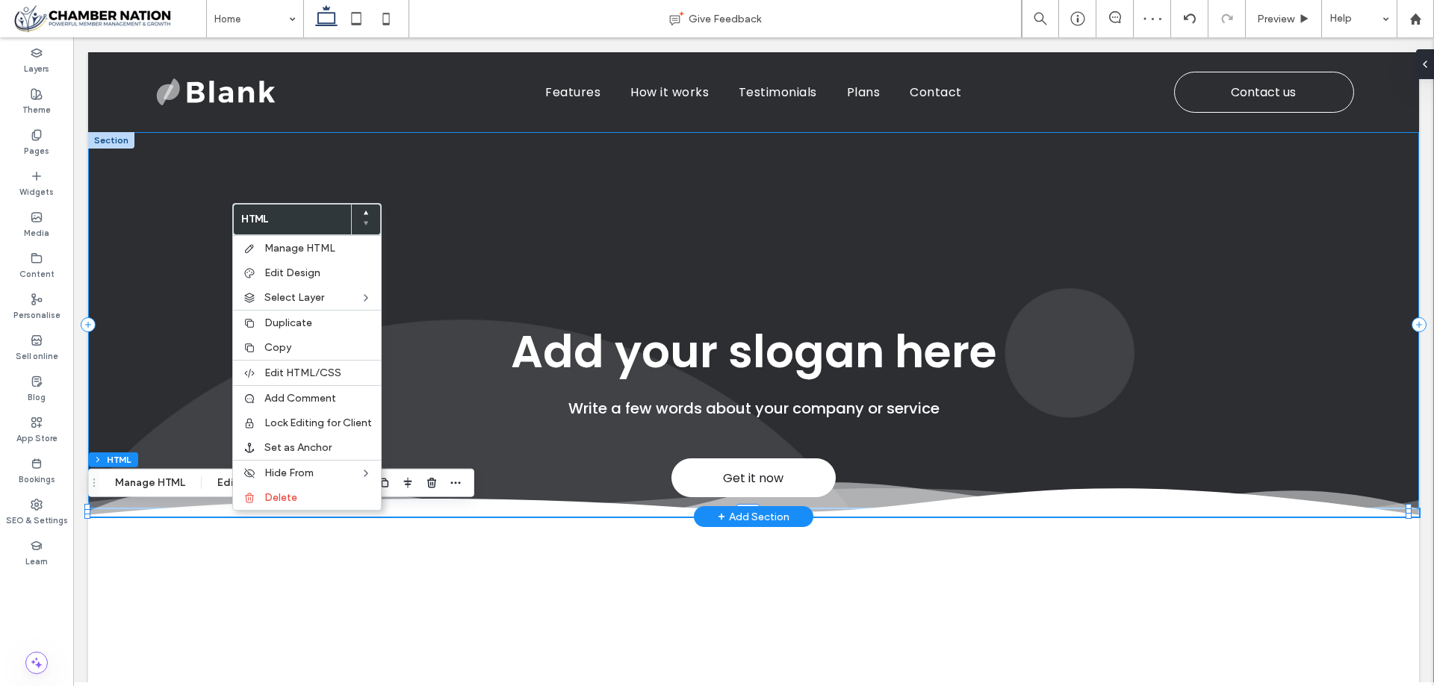
click at [192, 245] on div "Get it now Add your slogan here Write a few words about your company or service" at bounding box center [753, 324] width 1331 height 385
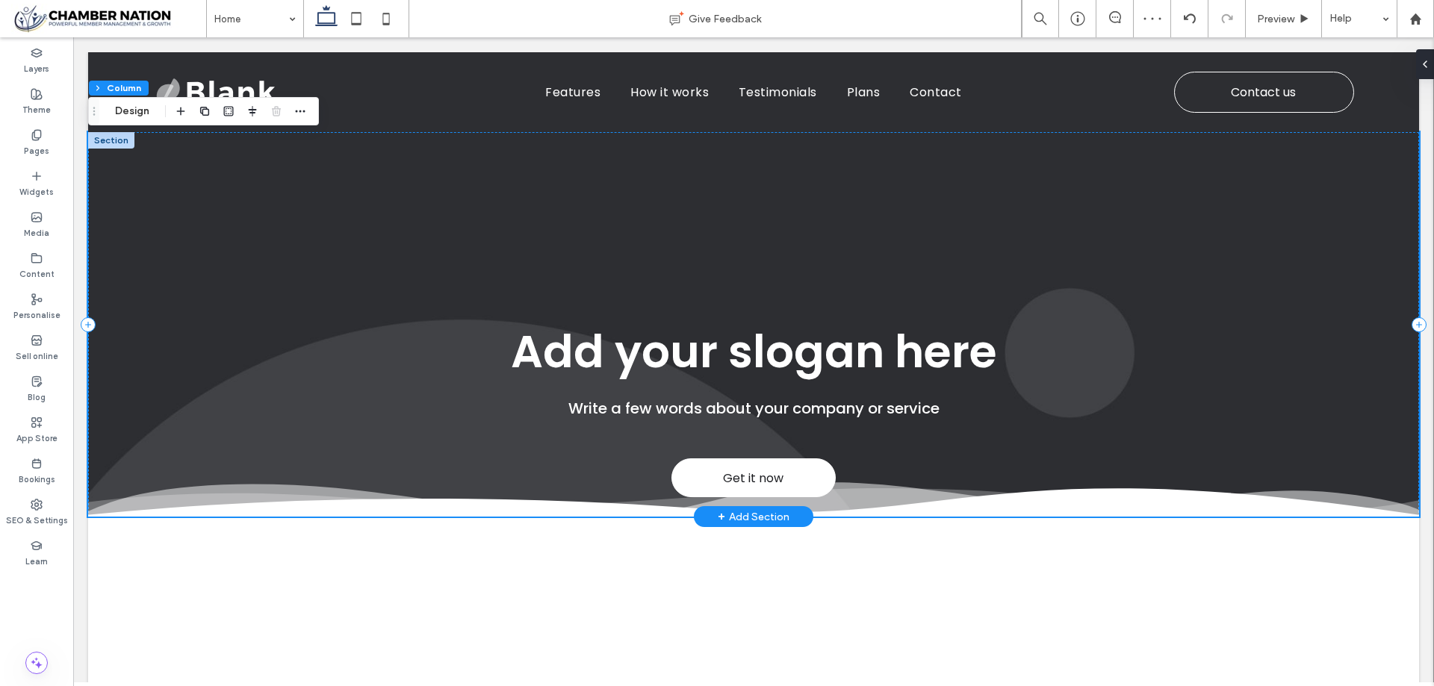
click at [192, 245] on div "Get it now Add your slogan here Write a few words about your company or service" at bounding box center [753, 324] width 1331 height 385
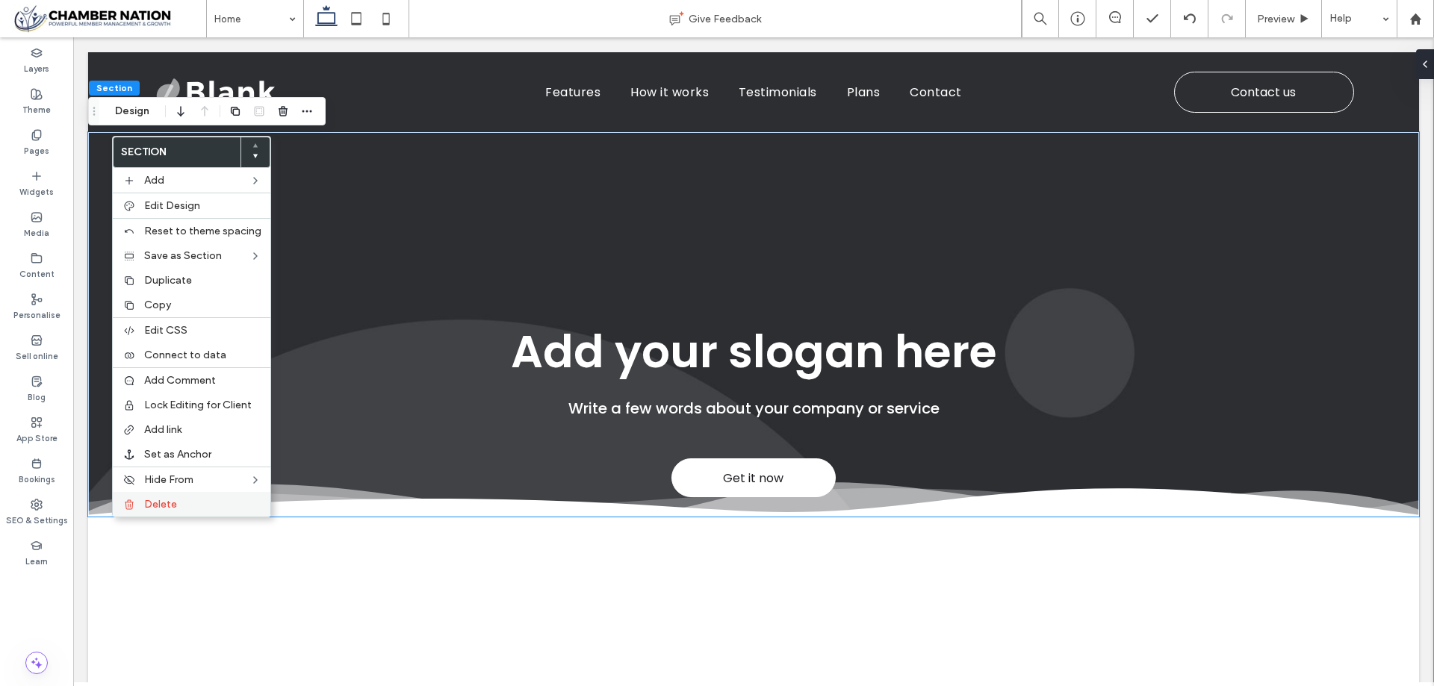
click at [181, 507] on label "Delete" at bounding box center [202, 504] width 117 height 13
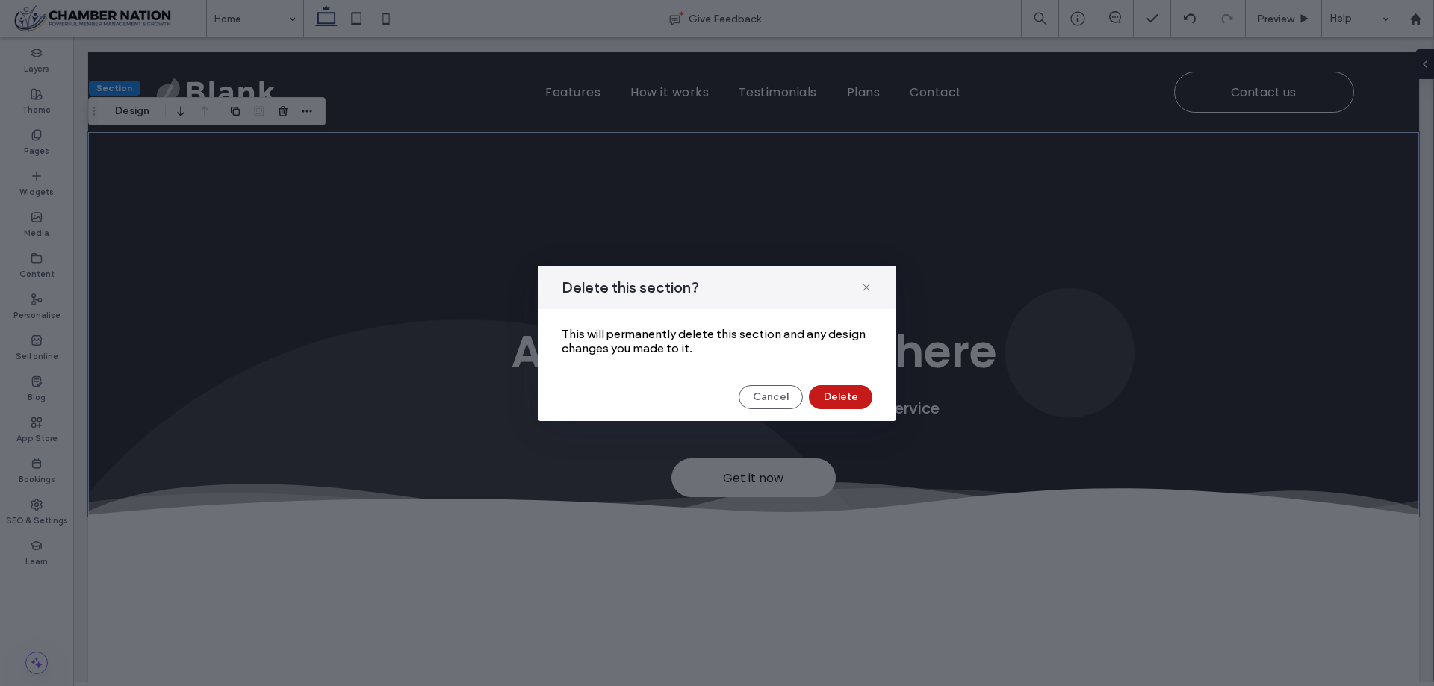
click at [846, 398] on button "Delete" at bounding box center [840, 397] width 63 height 24
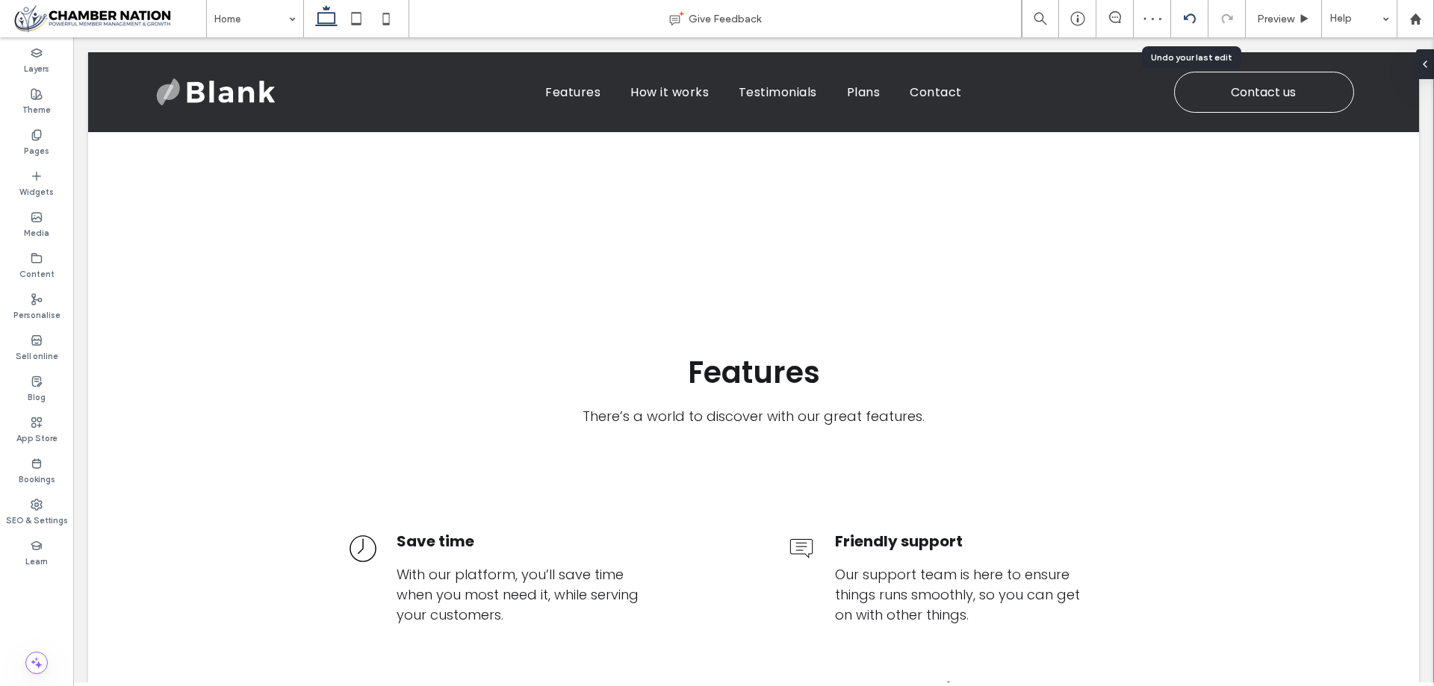
click at [1191, 16] on icon at bounding box center [1190, 19] width 12 height 12
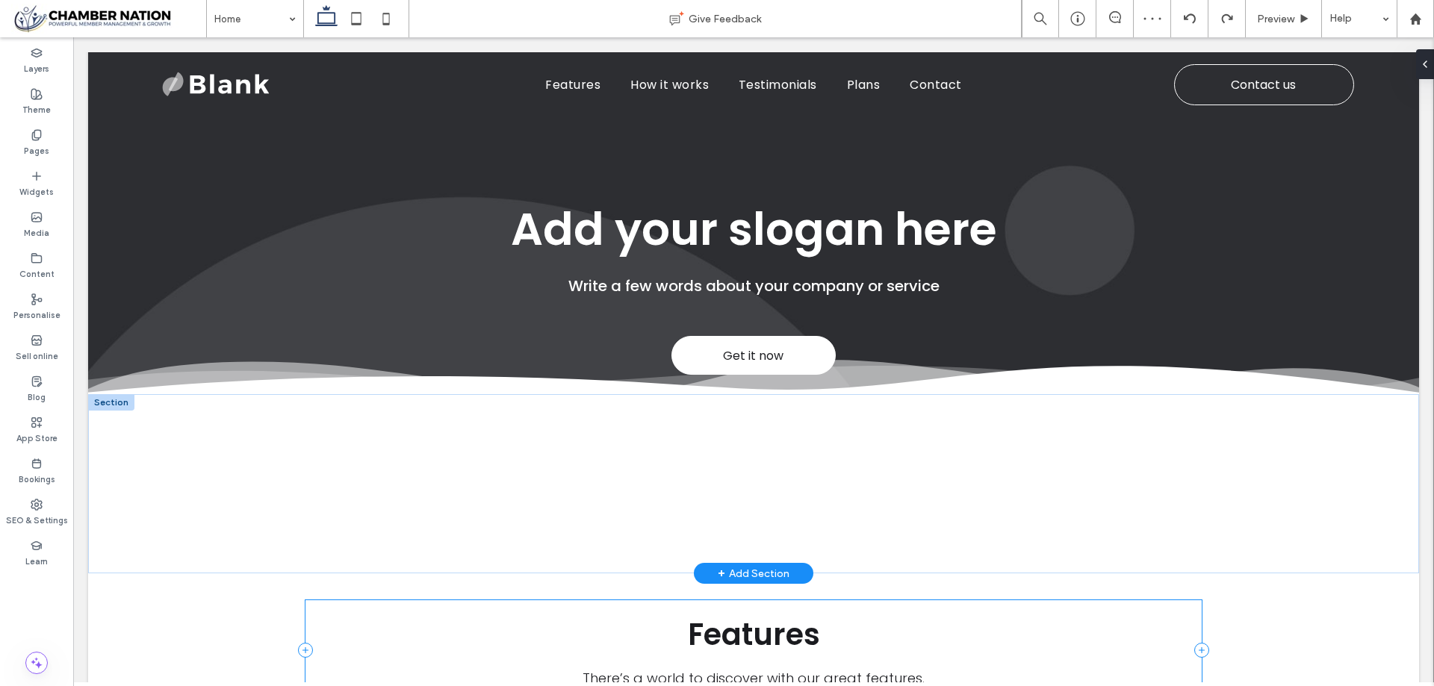
scroll to position [149, 0]
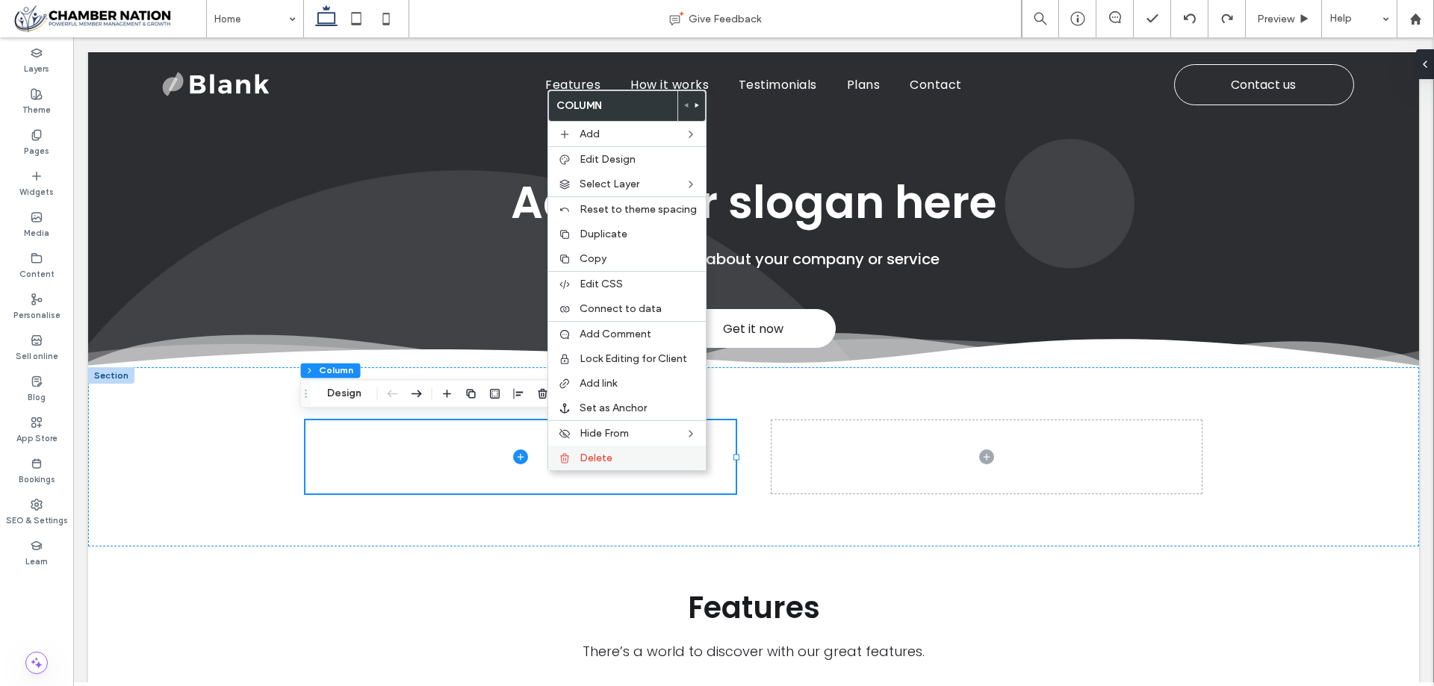
click at [602, 452] on span "Delete" at bounding box center [596, 458] width 33 height 13
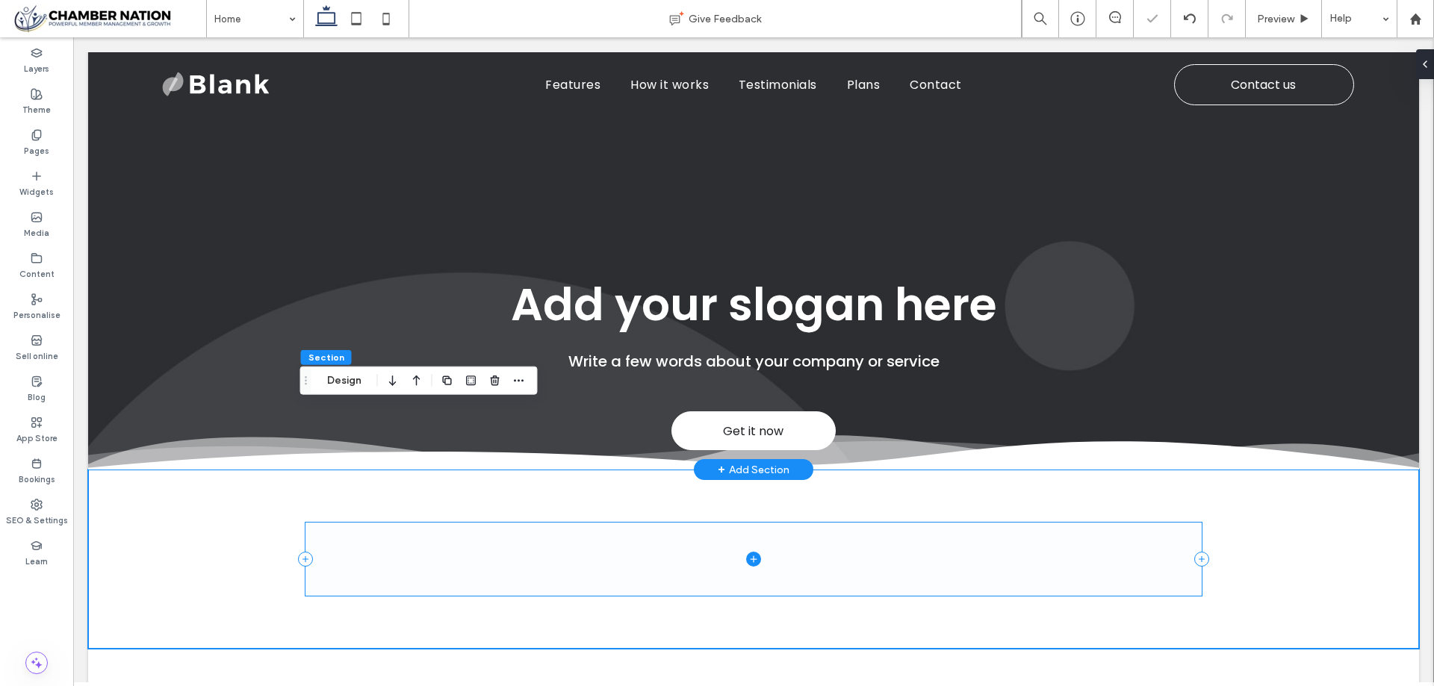
scroll to position [0, 0]
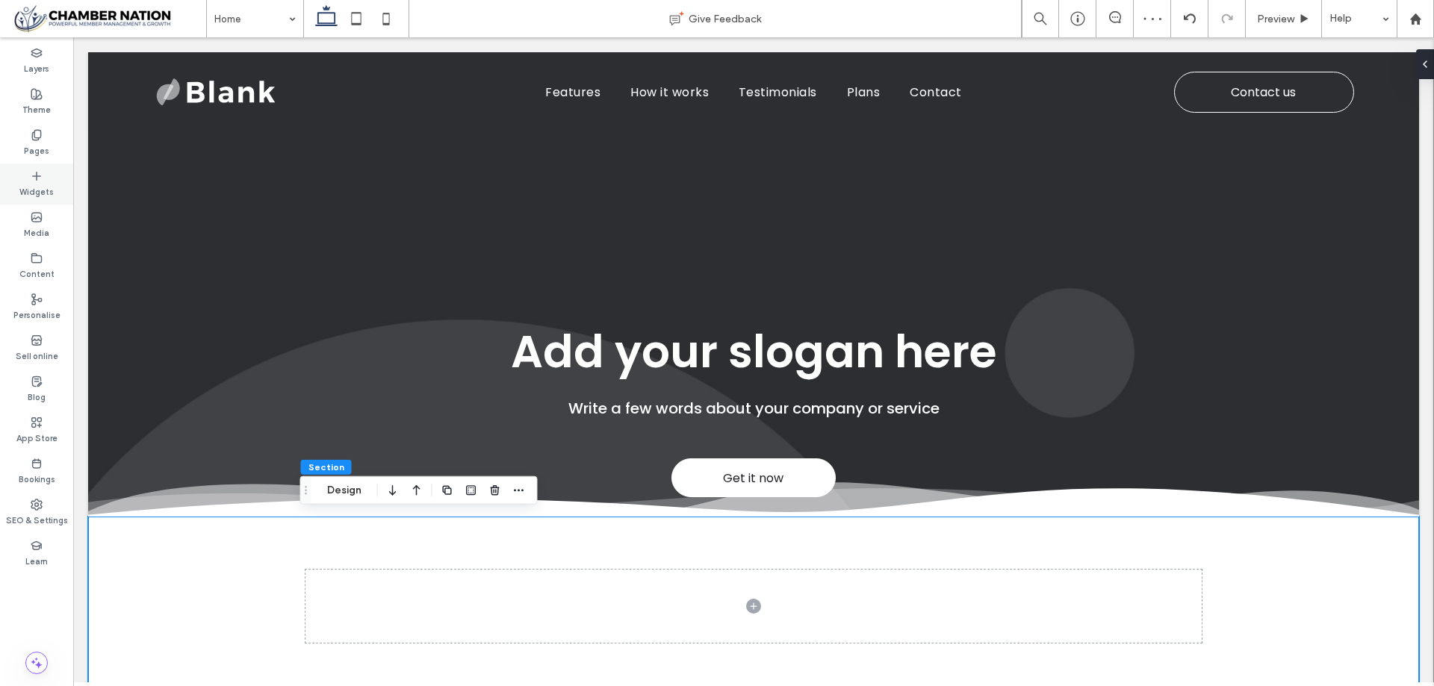
click at [38, 184] on label "Widgets" at bounding box center [36, 190] width 34 height 16
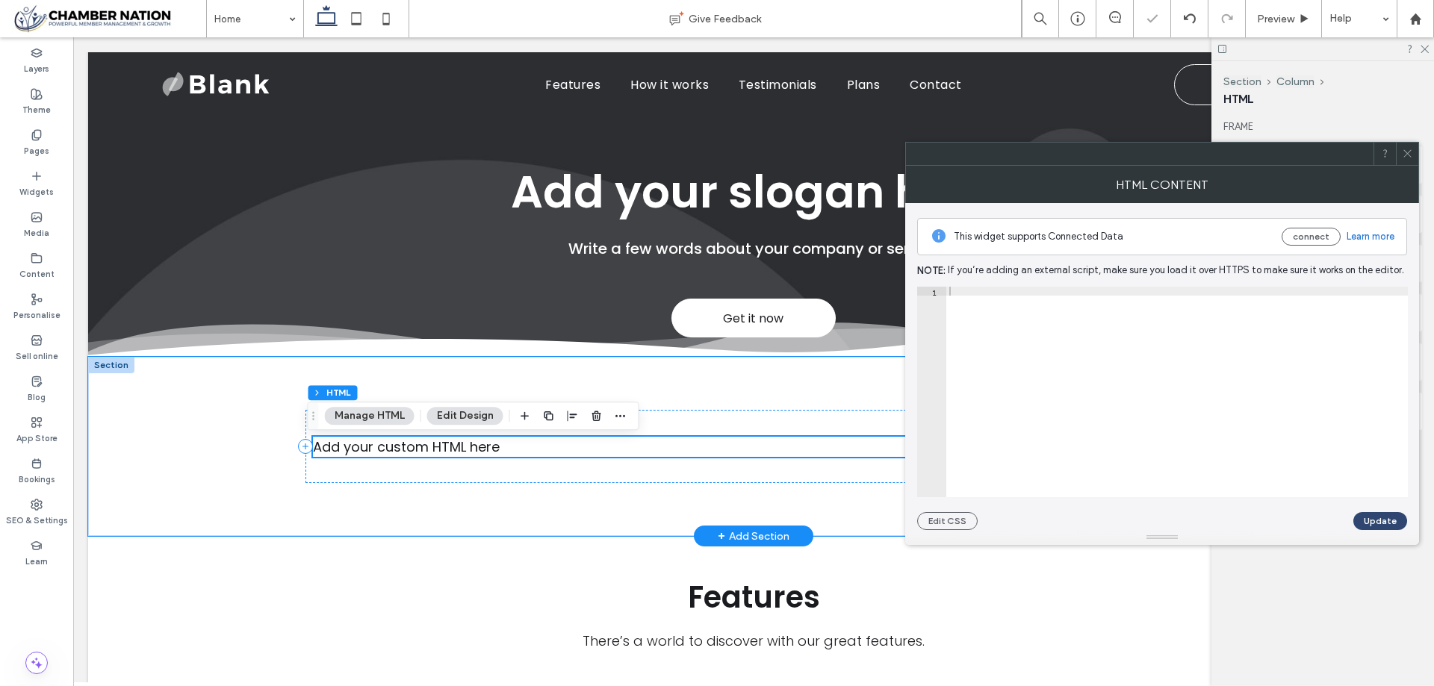
scroll to position [139, 0]
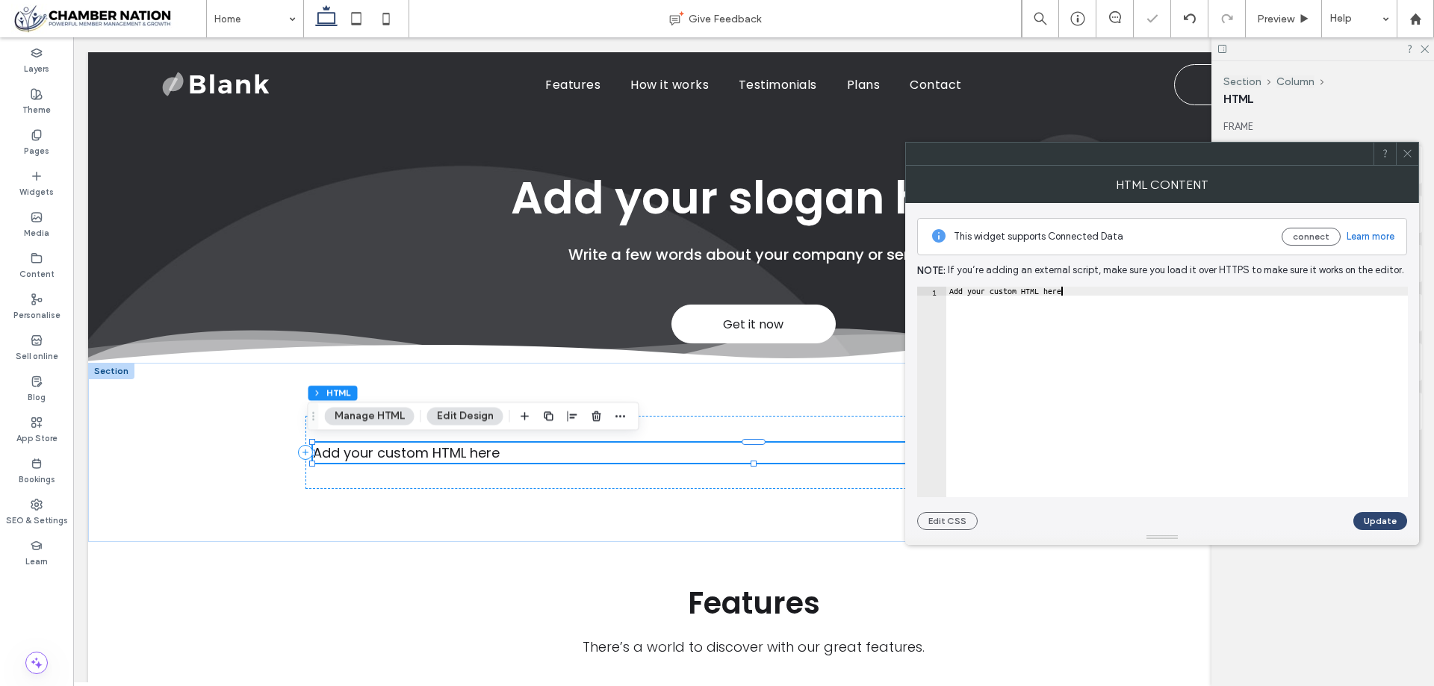
click at [1047, 335] on div "Add your custom HTML here" at bounding box center [1177, 401] width 462 height 229
click at [1049, 332] on div "Add your custom HTML here" at bounding box center [1177, 401] width 462 height 229
click at [1103, 296] on div "Add your custom HTML here" at bounding box center [1177, 392] width 462 height 211
drag, startPoint x: 1072, startPoint y: 302, endPoint x: 991, endPoint y: 288, distance: 81.9
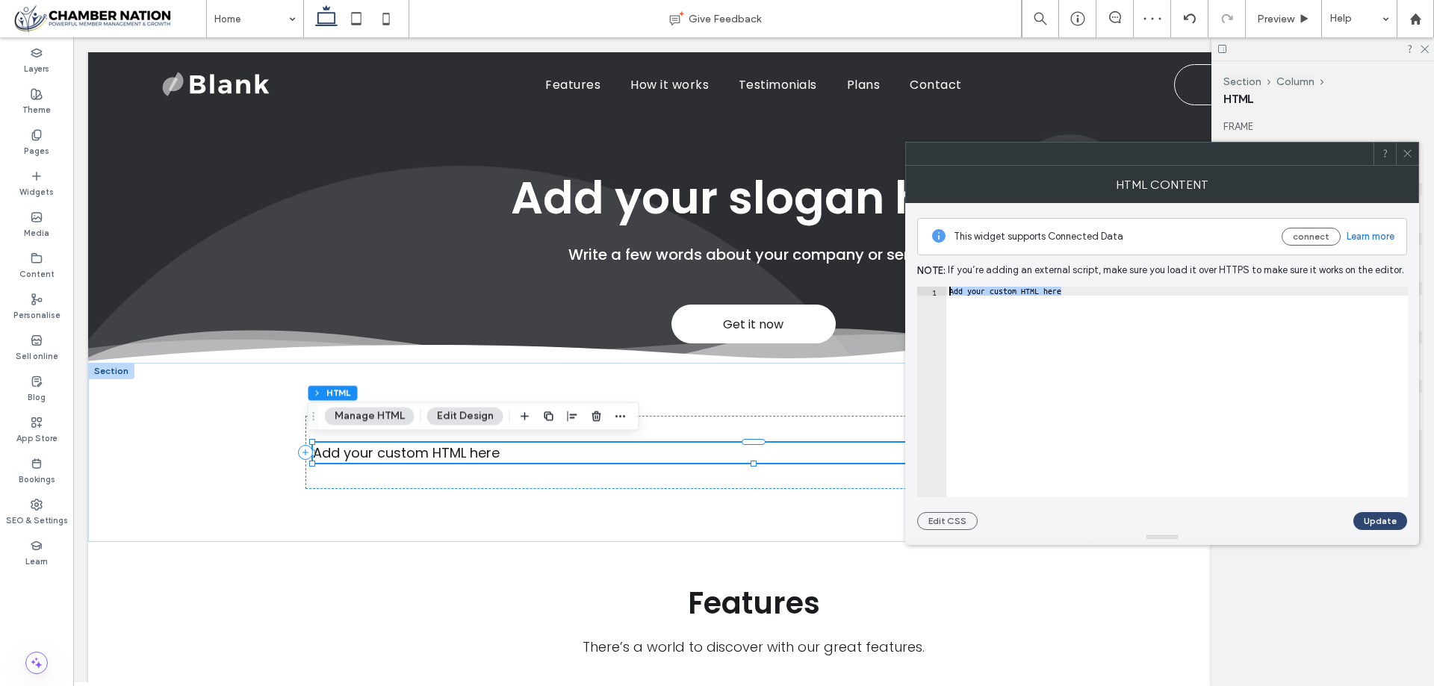
click at [940, 291] on div "**********" at bounding box center [1162, 392] width 491 height 211
paste textarea "Cursor at row 1"
type textarea "******"
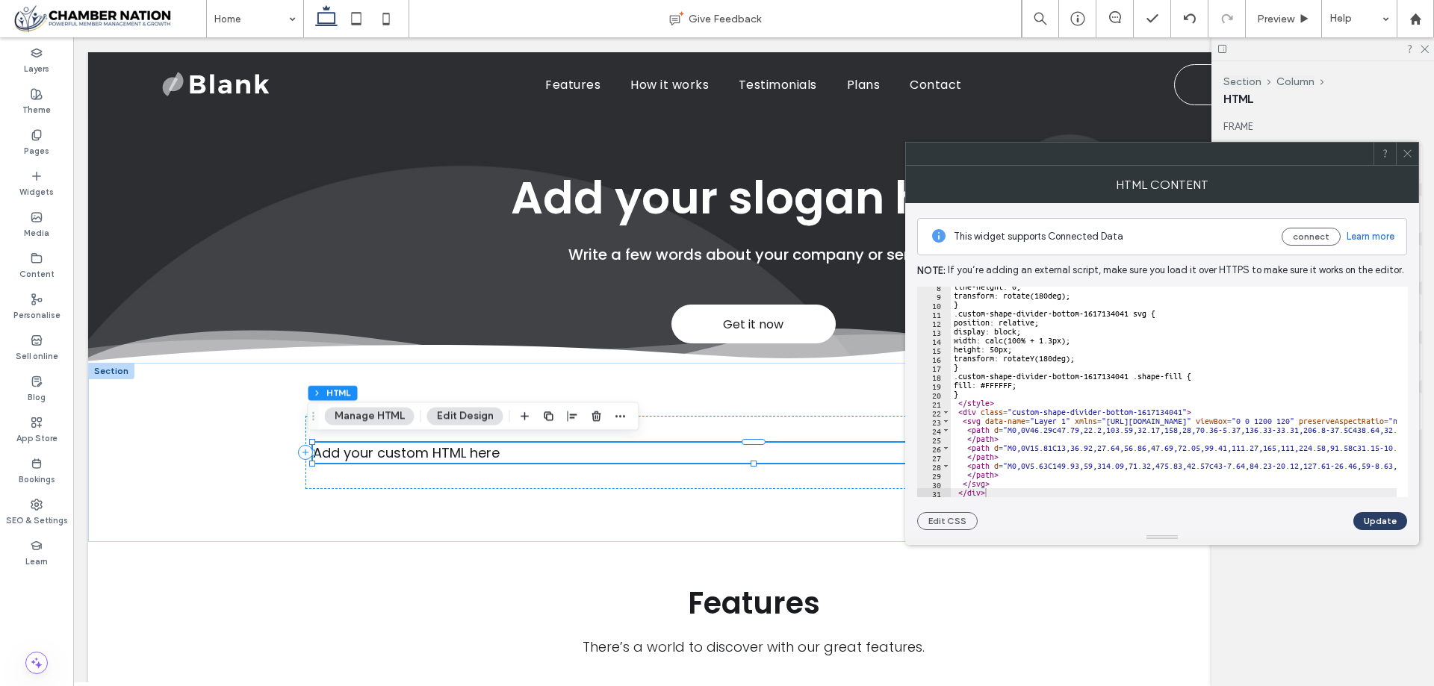
click at [1381, 518] on button "Update" at bounding box center [1380, 521] width 54 height 18
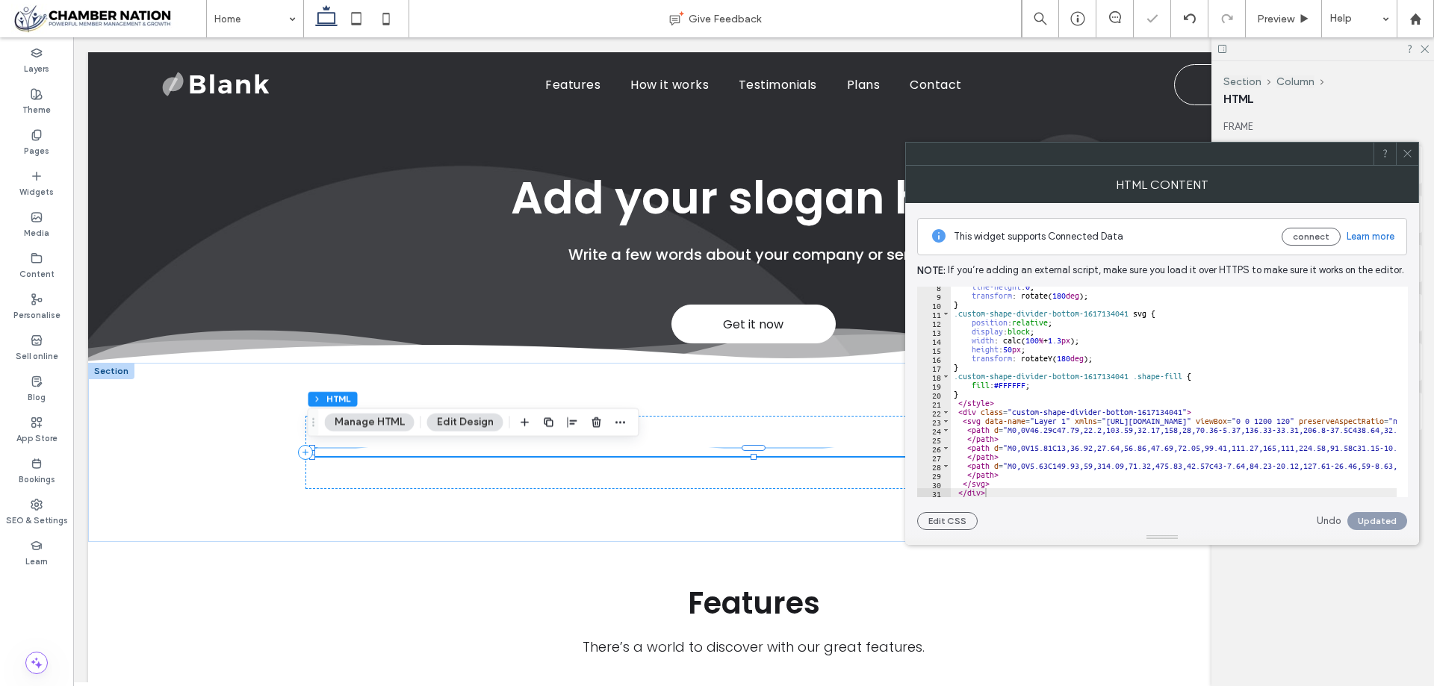
click at [1409, 154] on icon at bounding box center [1407, 153] width 11 height 11
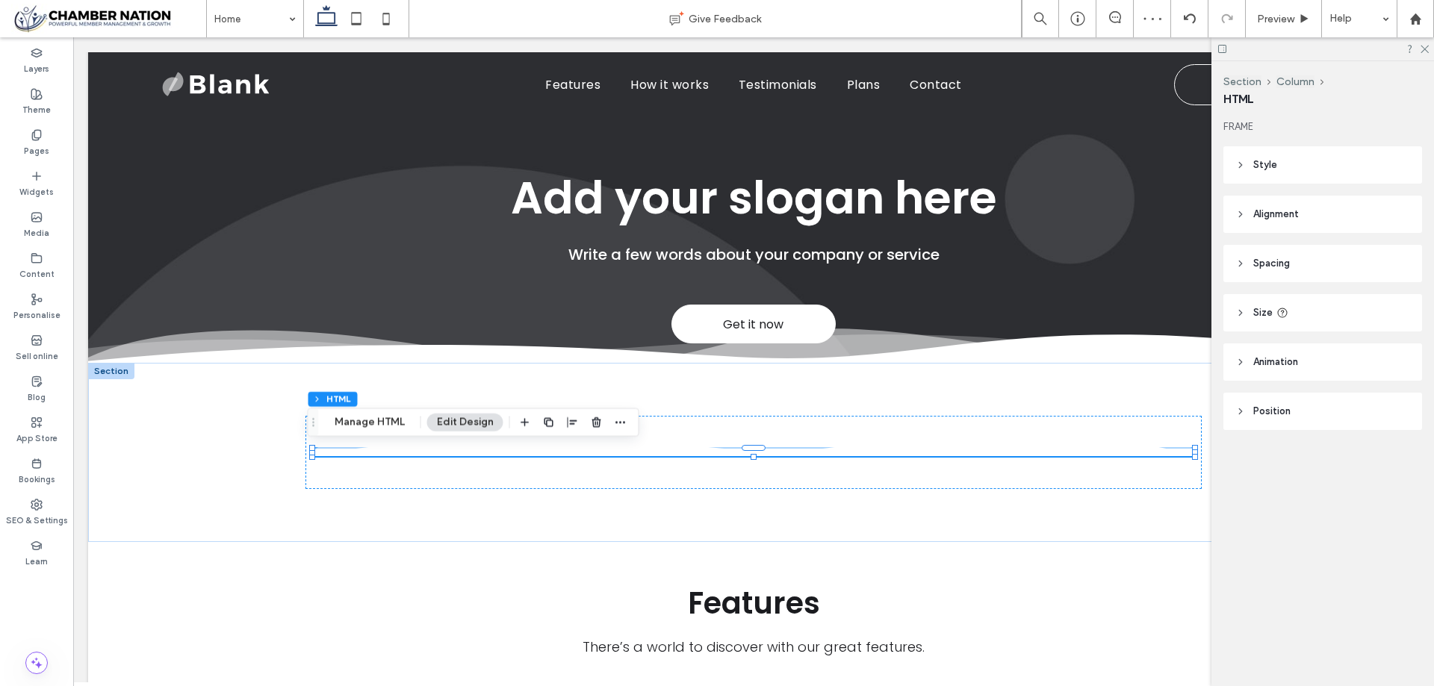
click at [1429, 52] on div at bounding box center [1322, 48] width 223 height 23
click at [1428, 52] on icon at bounding box center [1424, 48] width 10 height 10
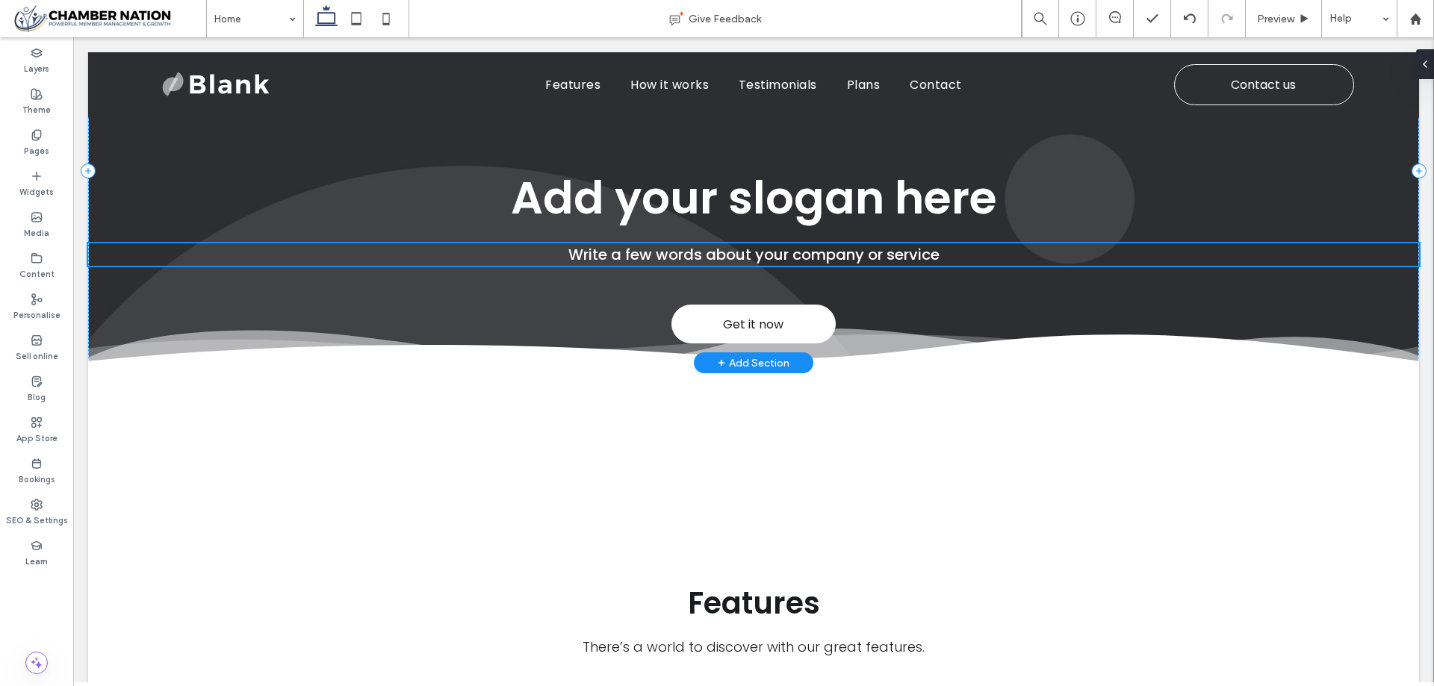
scroll to position [121, 0]
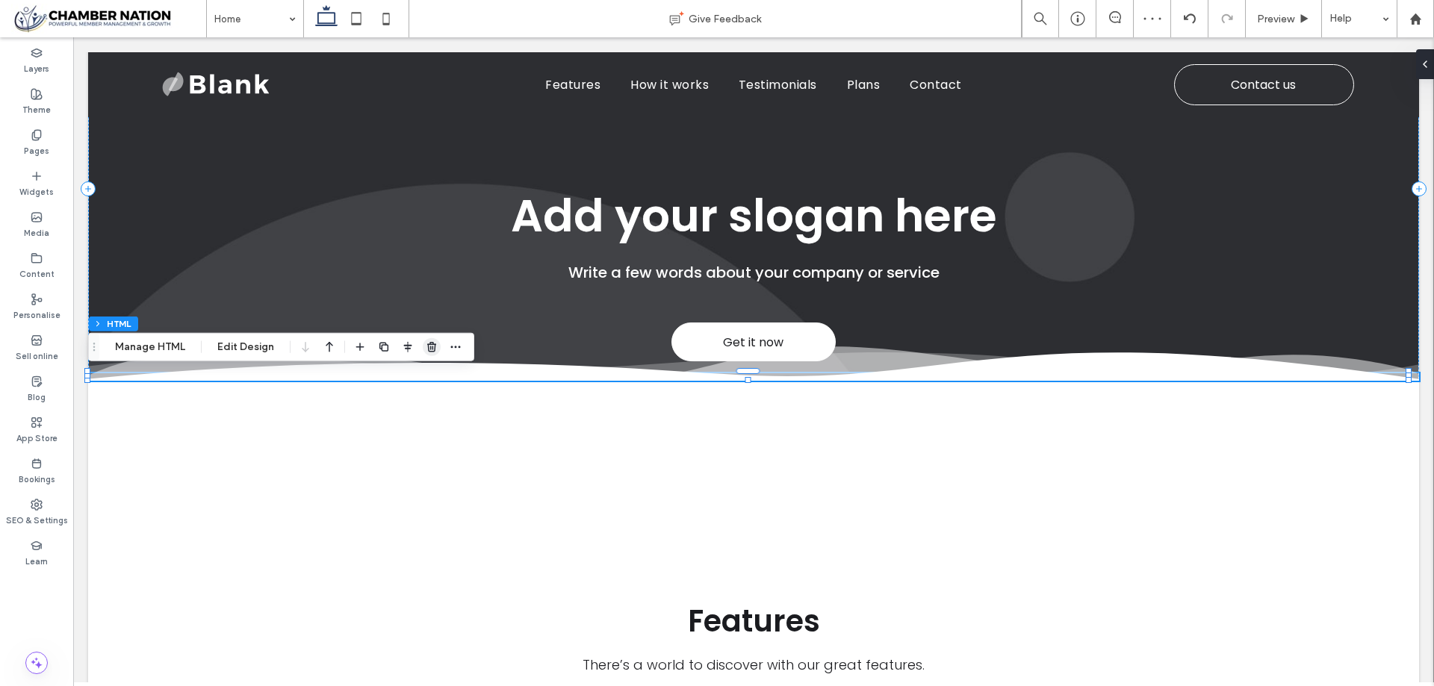
click at [428, 353] on span "button" at bounding box center [432, 347] width 18 height 18
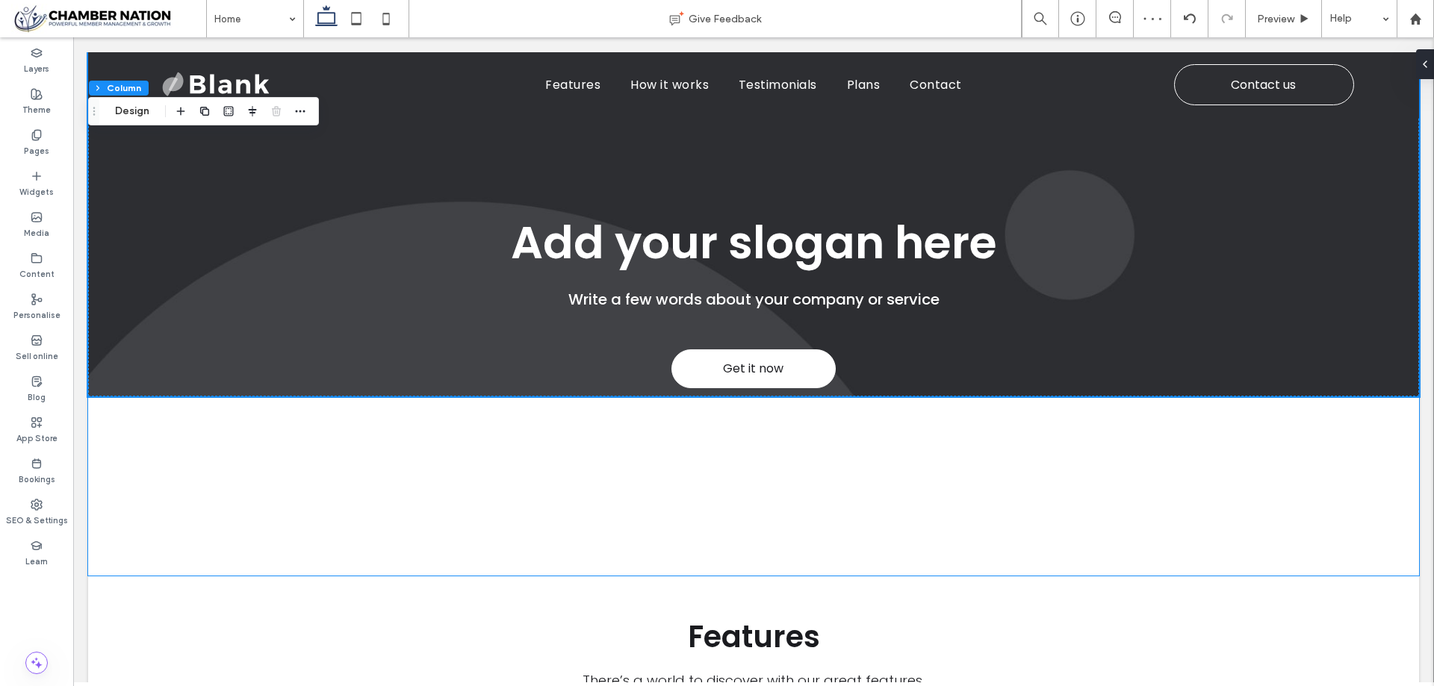
scroll to position [0, 0]
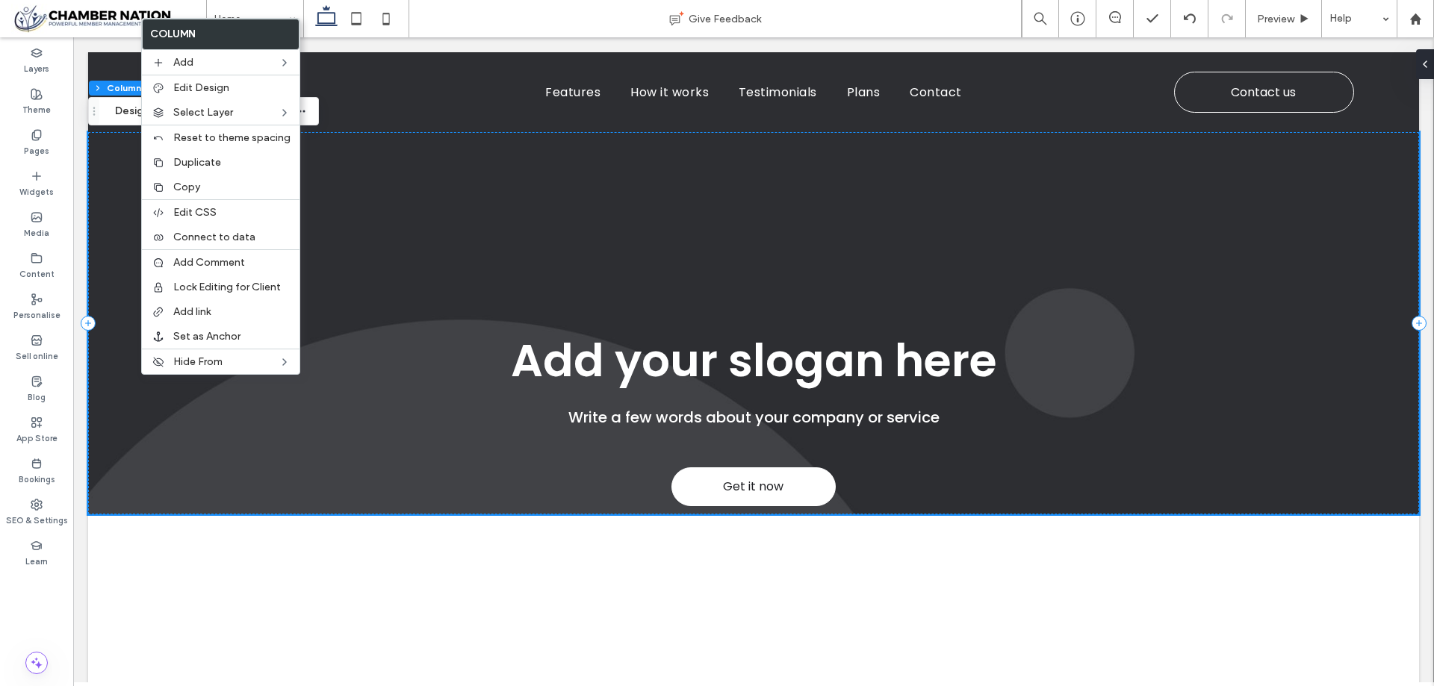
click at [440, 234] on div "Write a few words about your company or service Get it now Add your slogan here" at bounding box center [753, 323] width 1331 height 382
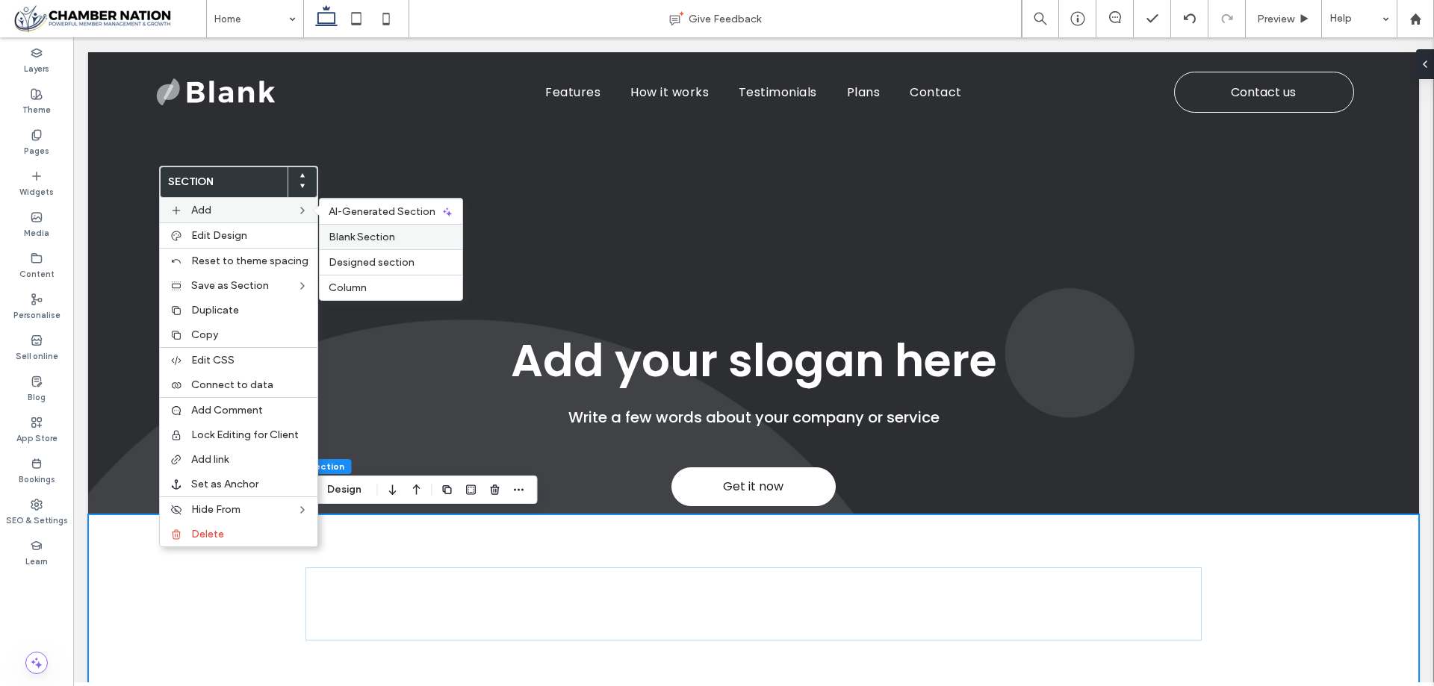
click at [384, 237] on span "Blank Section" at bounding box center [362, 237] width 66 height 13
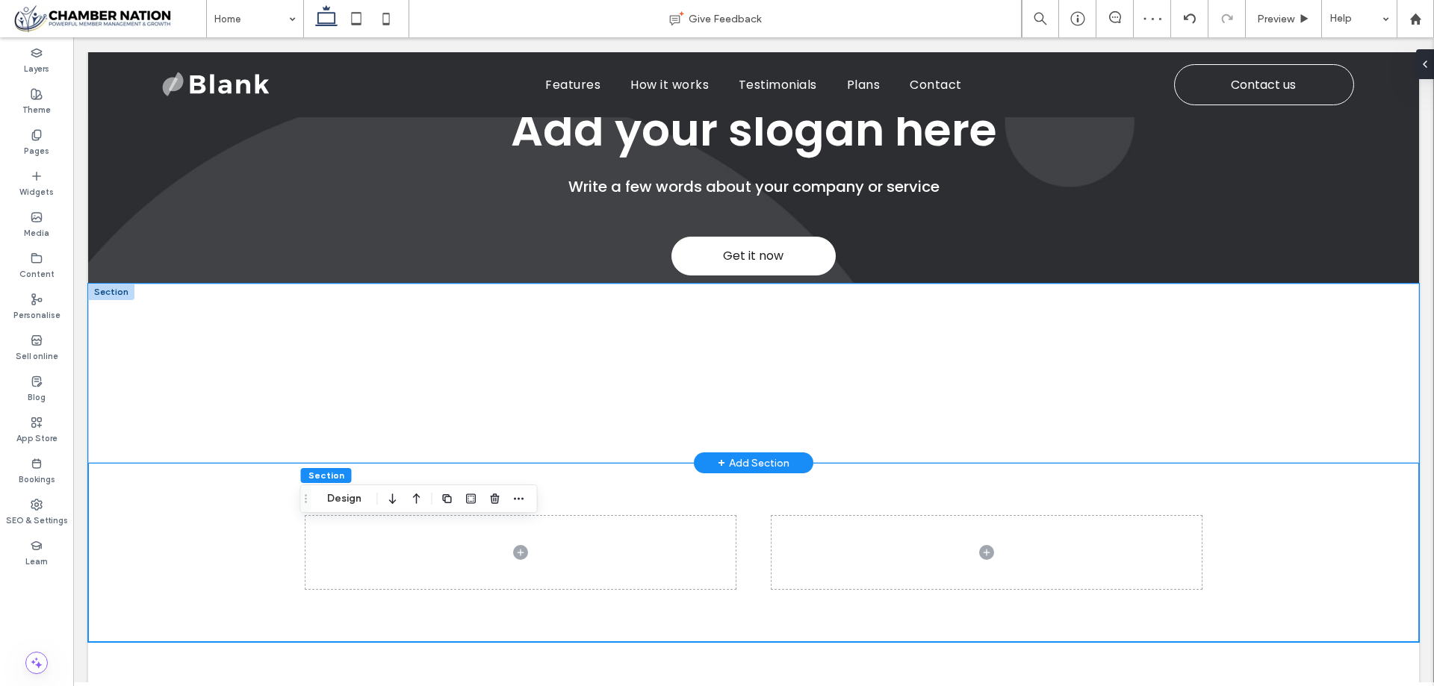
scroll to position [125, 0]
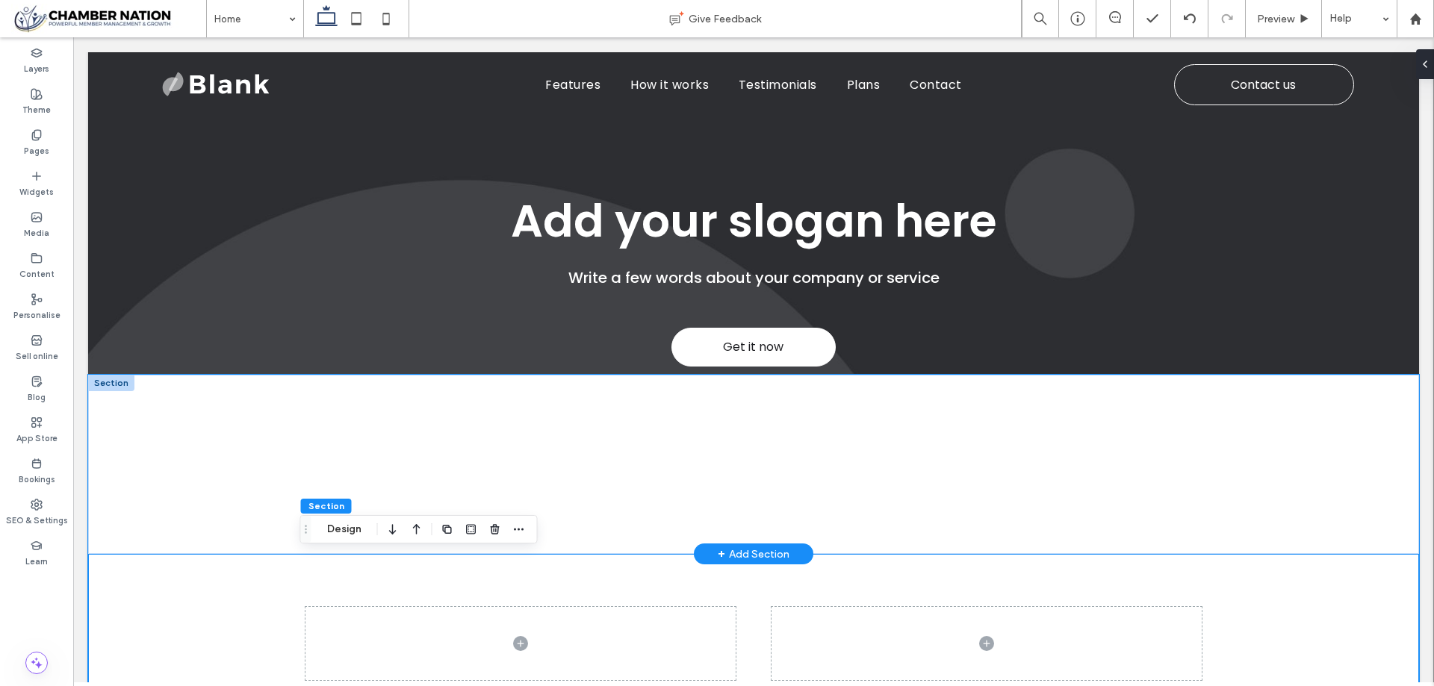
click at [170, 448] on div at bounding box center [753, 464] width 1331 height 179
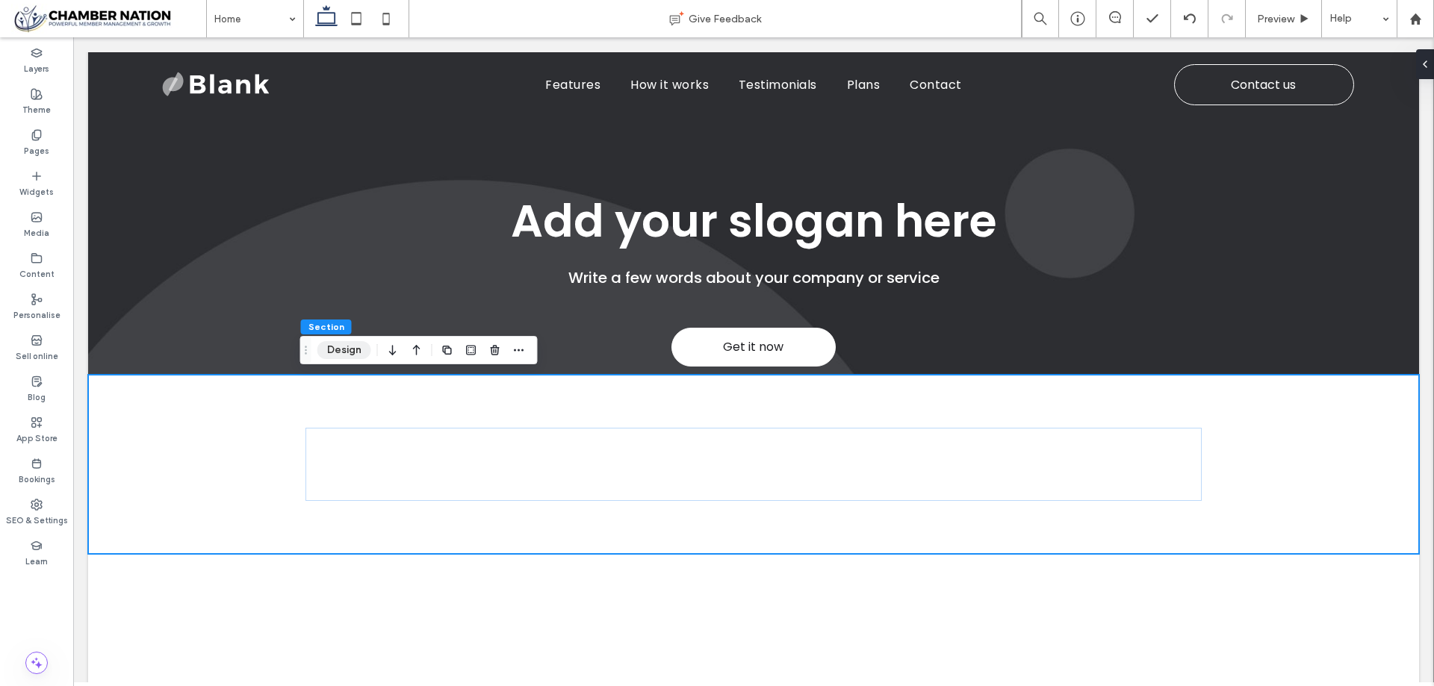
click at [339, 350] on button "Design" at bounding box center [344, 350] width 54 height 18
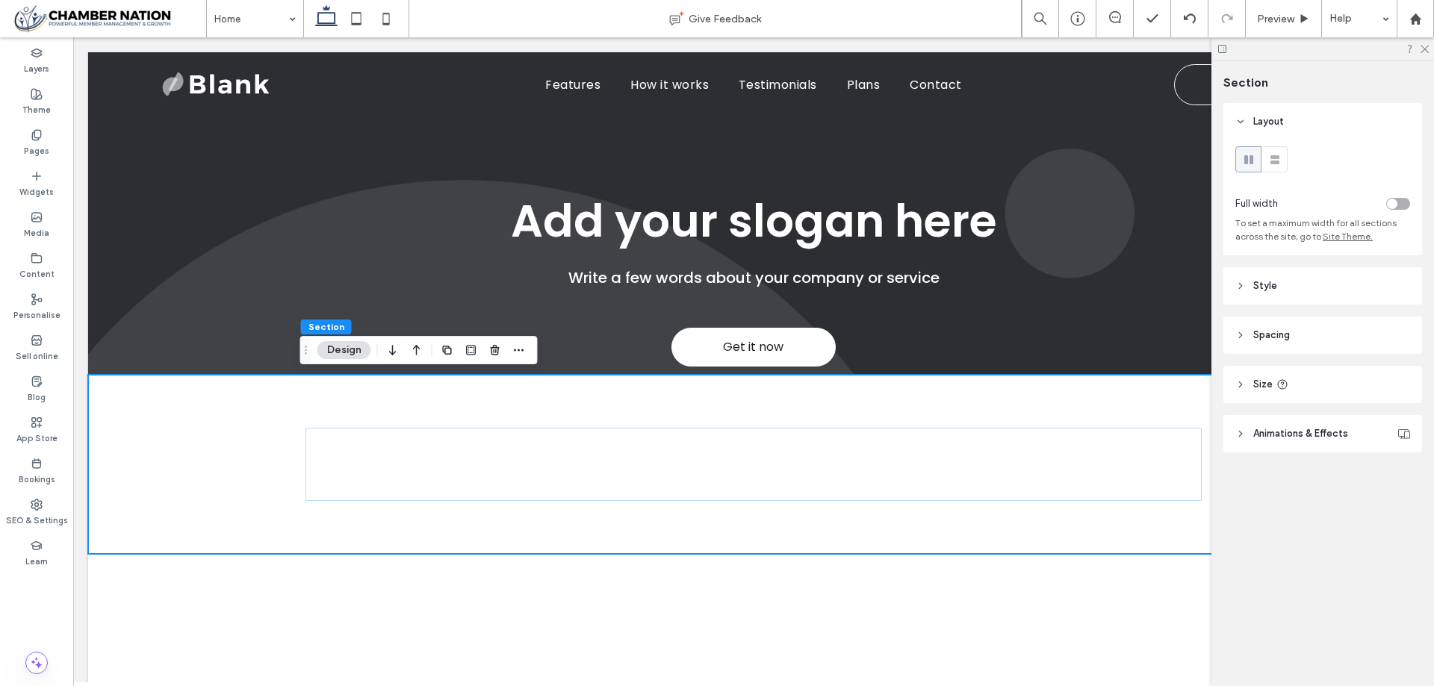
click at [1395, 205] on div "toggle" at bounding box center [1392, 204] width 10 height 10
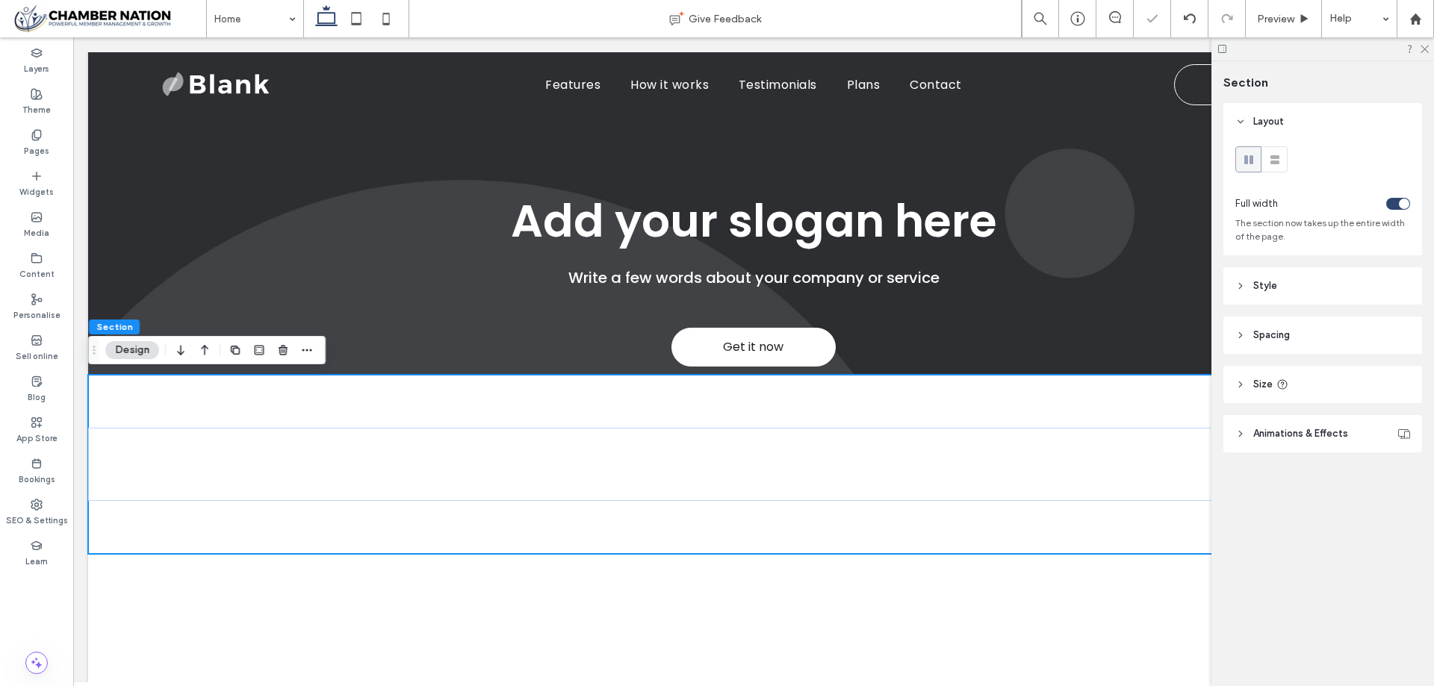
click at [1332, 332] on header "Spacing" at bounding box center [1322, 335] width 199 height 37
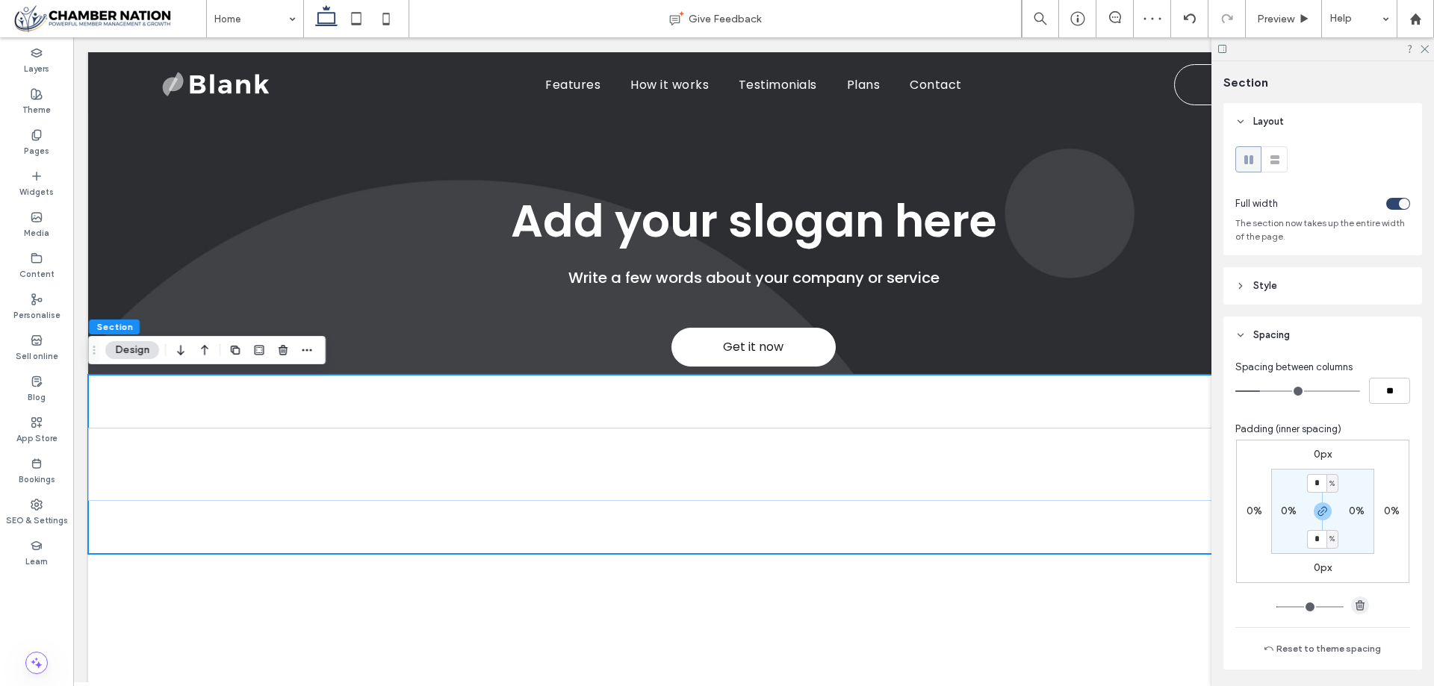
click at [1354, 608] on icon "button" at bounding box center [1360, 606] width 12 height 12
type input "*"
click at [1354, 609] on icon "button" at bounding box center [1360, 606] width 12 height 12
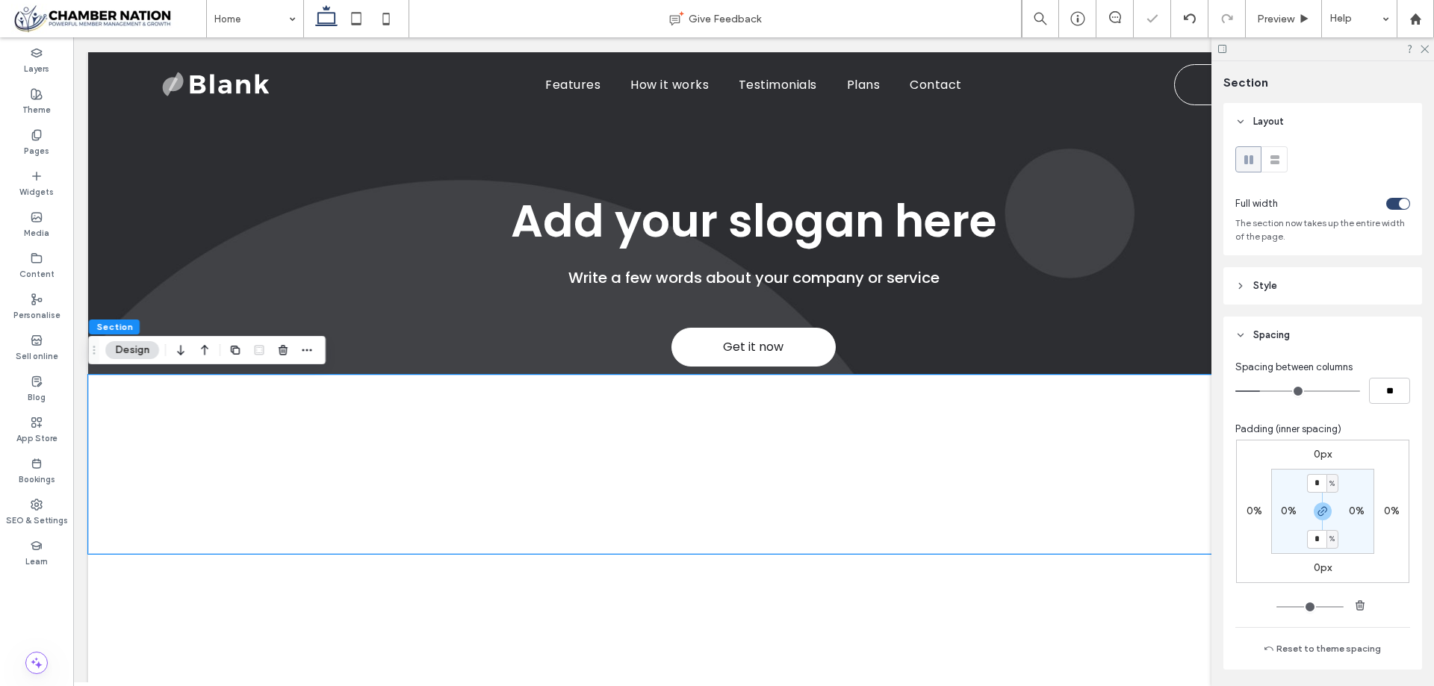
type input "*"
type input "**"
type input "*"
type input "**"
type input "*"
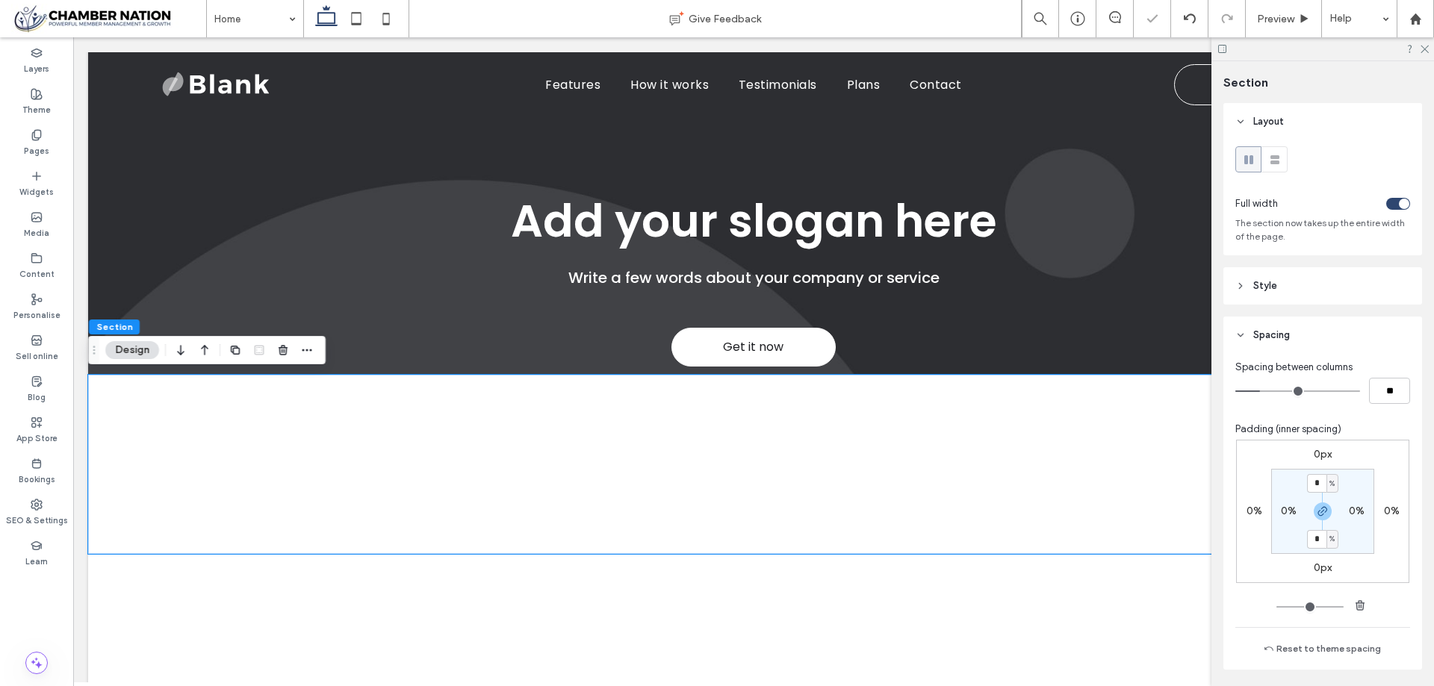
type input "**"
type input "*"
type input "**"
drag, startPoint x: 1264, startPoint y: 388, endPoint x: 1255, endPoint y: 338, distance: 51.6
type input "*"
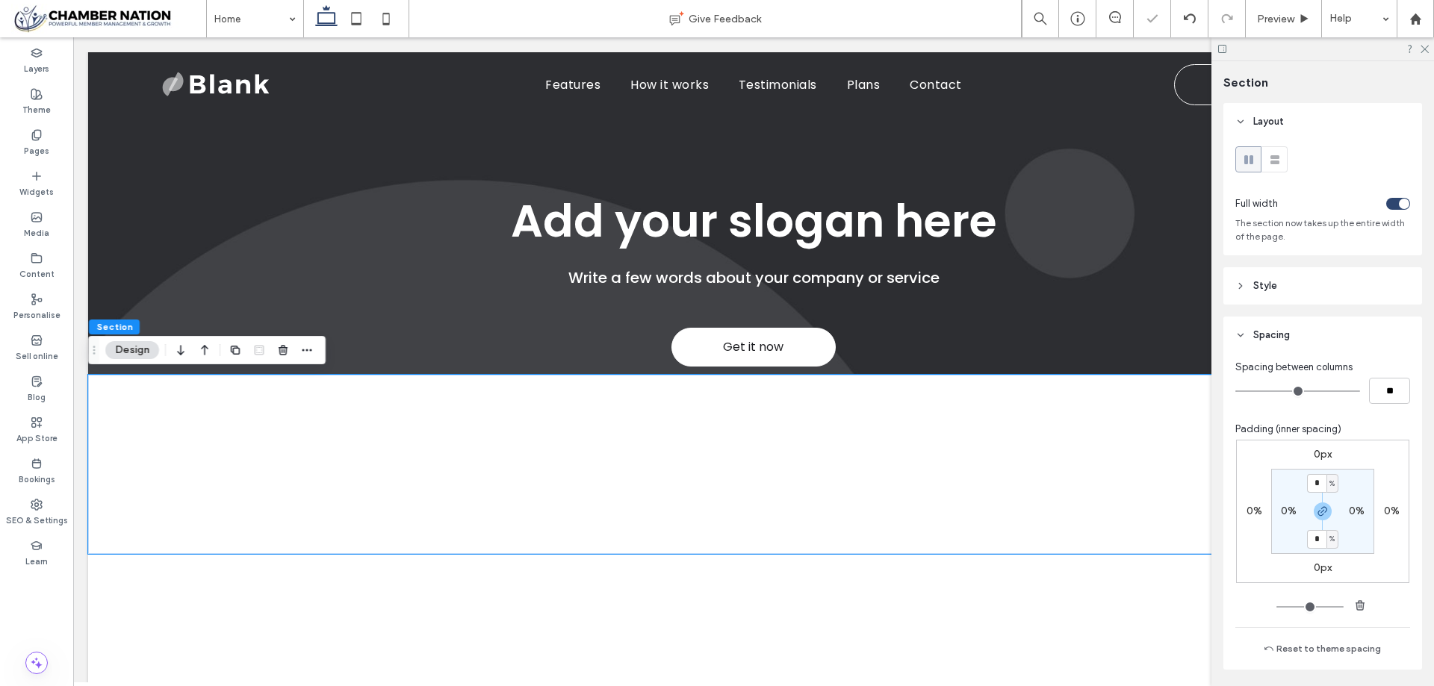
click at [1235, 392] on input "range" at bounding box center [1297, 391] width 125 height 1
click at [1422, 51] on icon at bounding box center [1424, 48] width 10 height 10
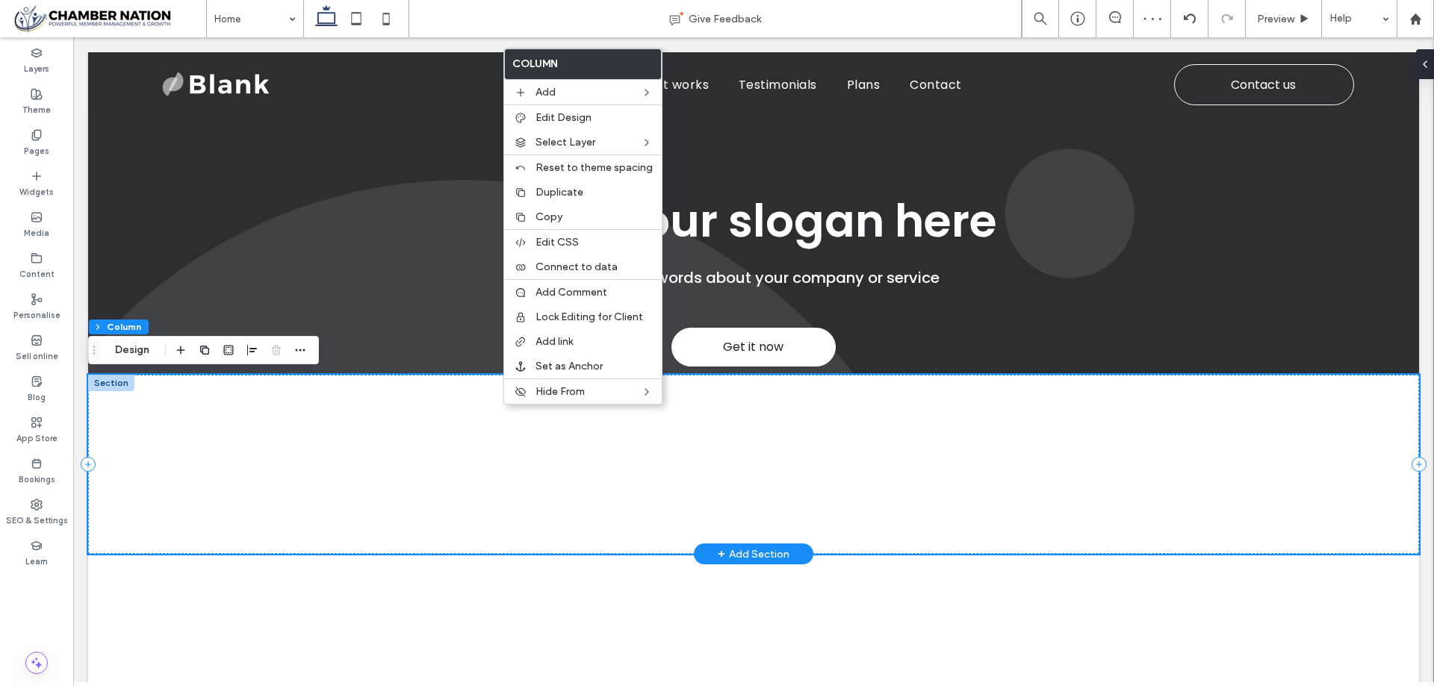
click at [308, 506] on div at bounding box center [753, 464] width 1331 height 179
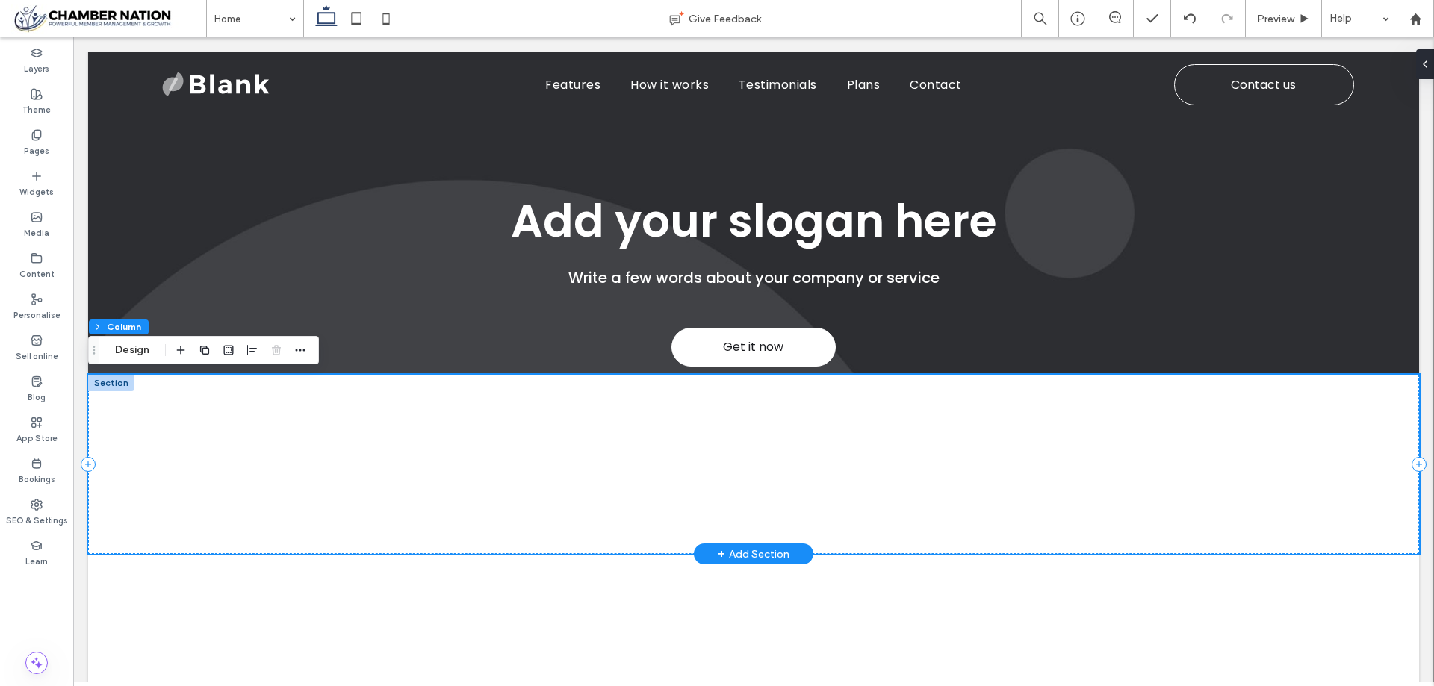
click at [237, 399] on div at bounding box center [753, 464] width 1331 height 179
click at [147, 341] on button "Design" at bounding box center [132, 350] width 54 height 18
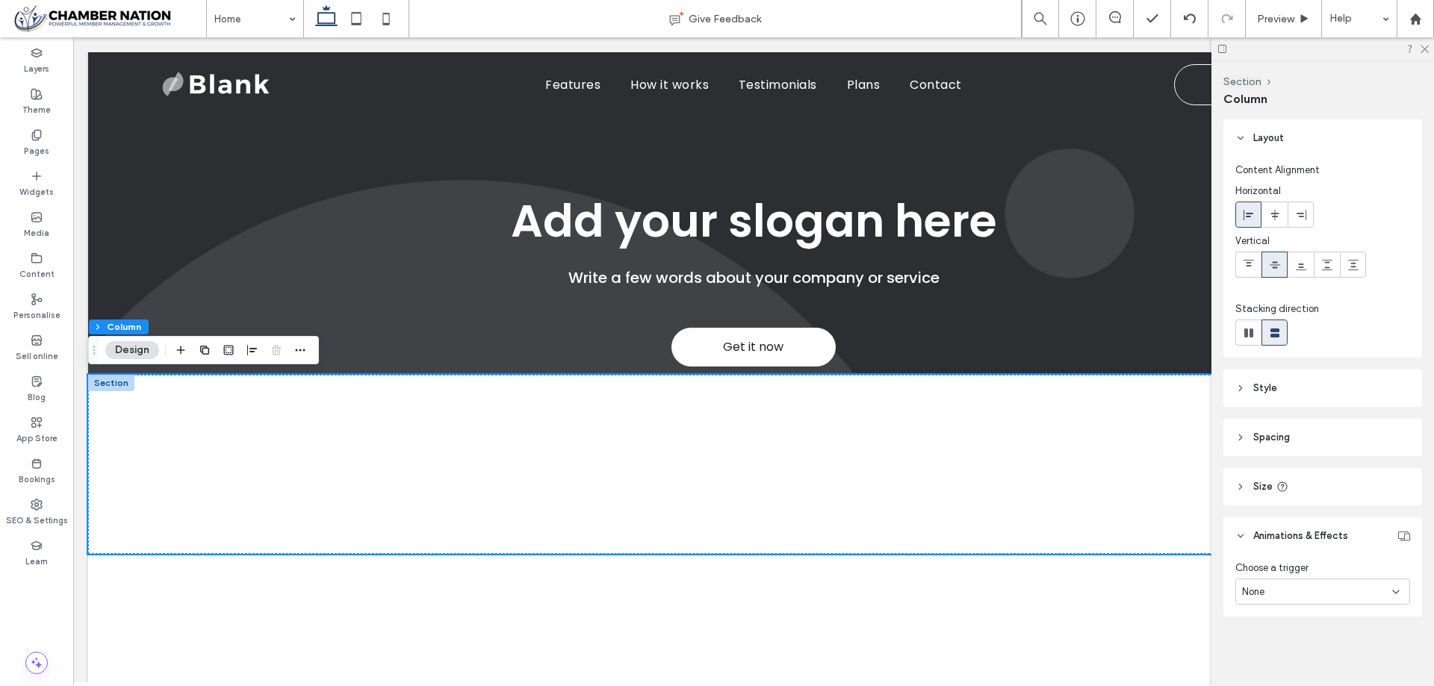
click at [1329, 388] on header "Style" at bounding box center [1322, 388] width 199 height 37
click at [1407, 475] on div "Colour Image Video Background colour Corner radius * px Border *** Shadow" at bounding box center [1322, 565] width 199 height 317
click at [1395, 473] on use "empty color" at bounding box center [1400, 474] width 11 height 11
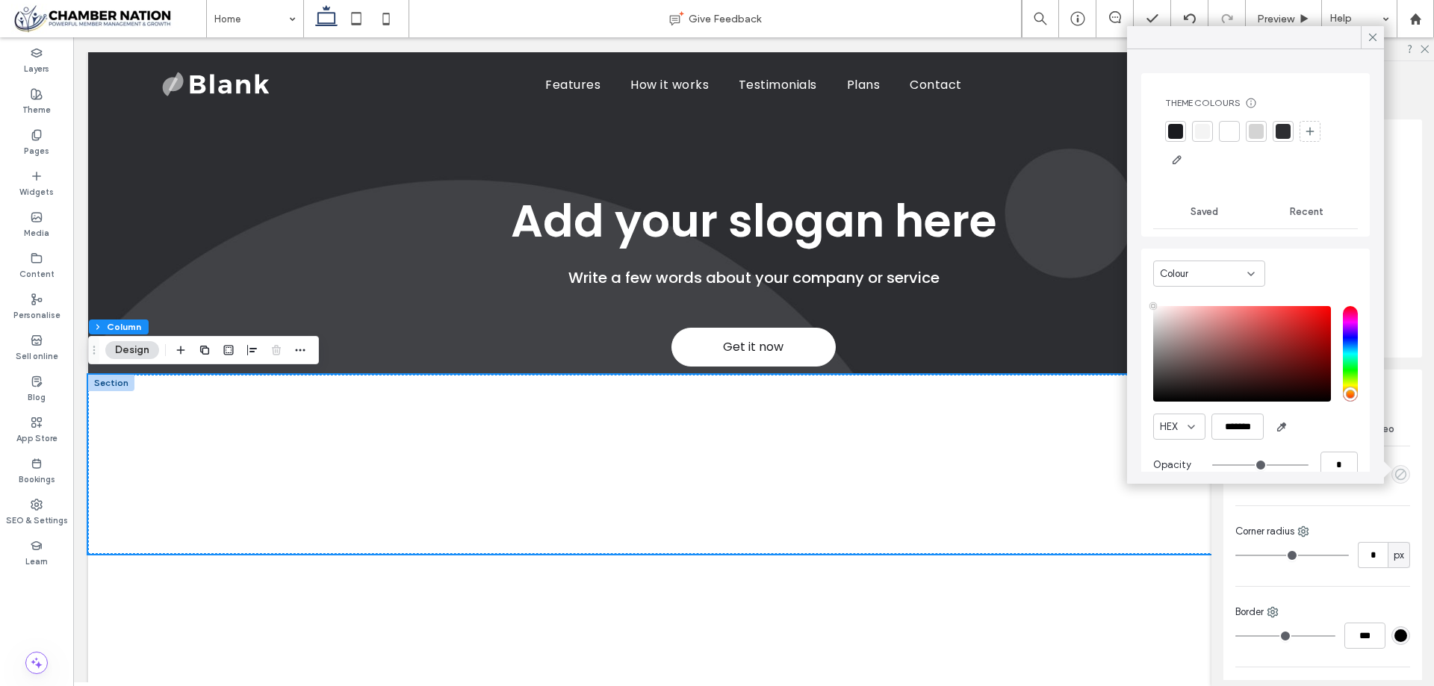
type input "**"
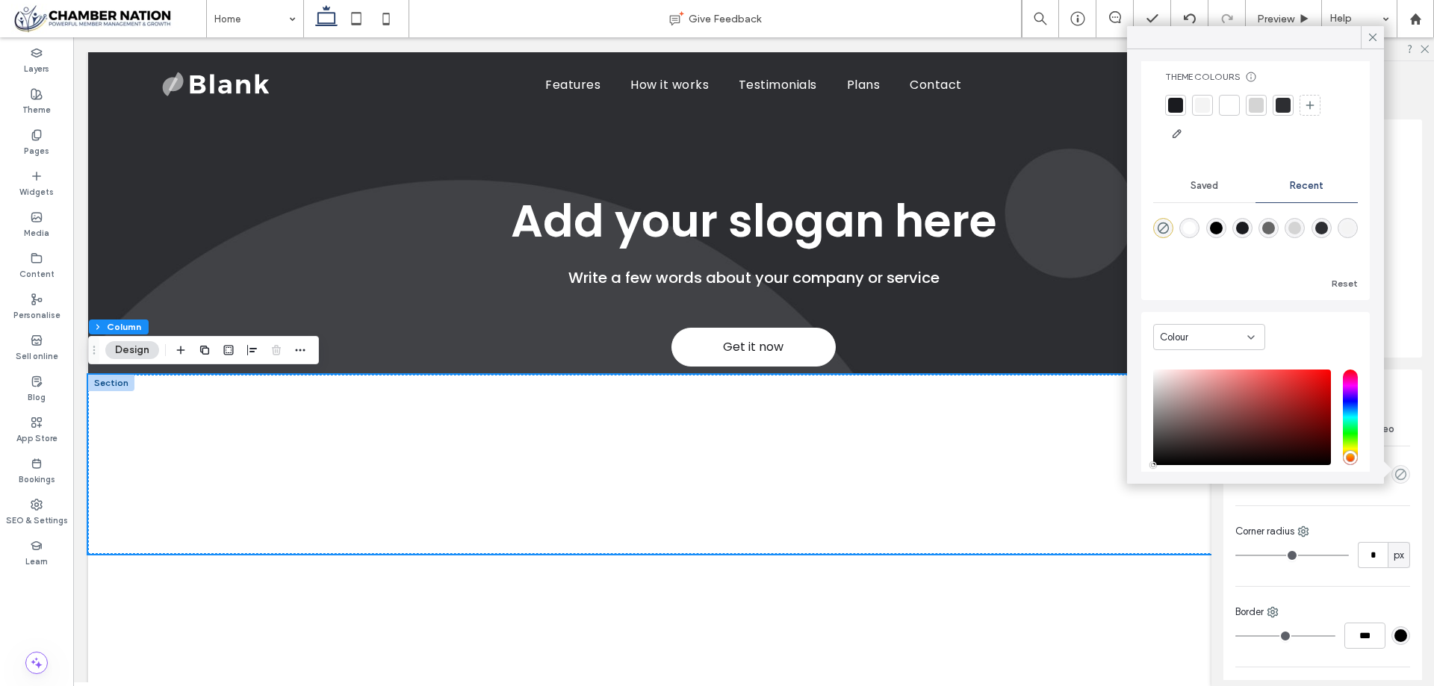
scroll to position [114, 0]
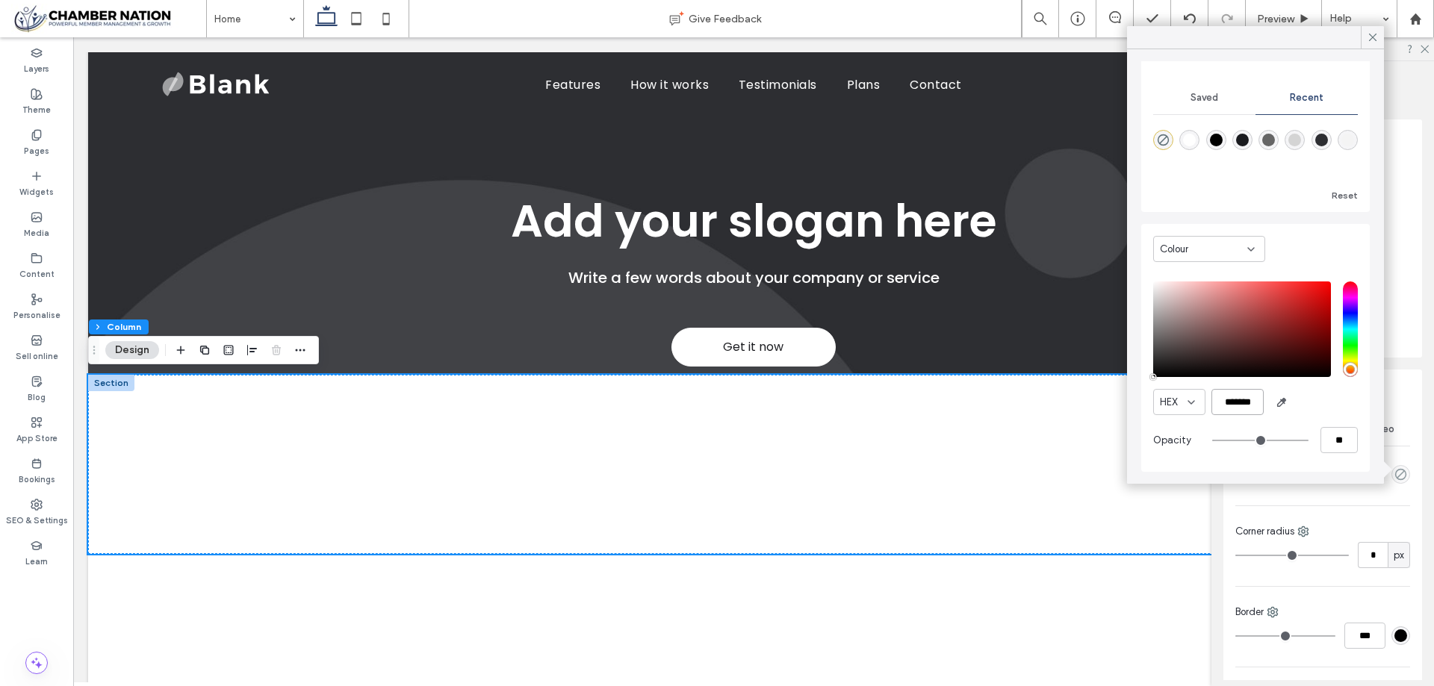
click at [1245, 401] on input "*******" at bounding box center [1237, 402] width 52 height 26
click at [1246, 400] on input "*******" at bounding box center [1237, 402] width 52 height 26
click at [1246, 399] on input "*******" at bounding box center [1237, 402] width 52 height 26
paste input "**********"
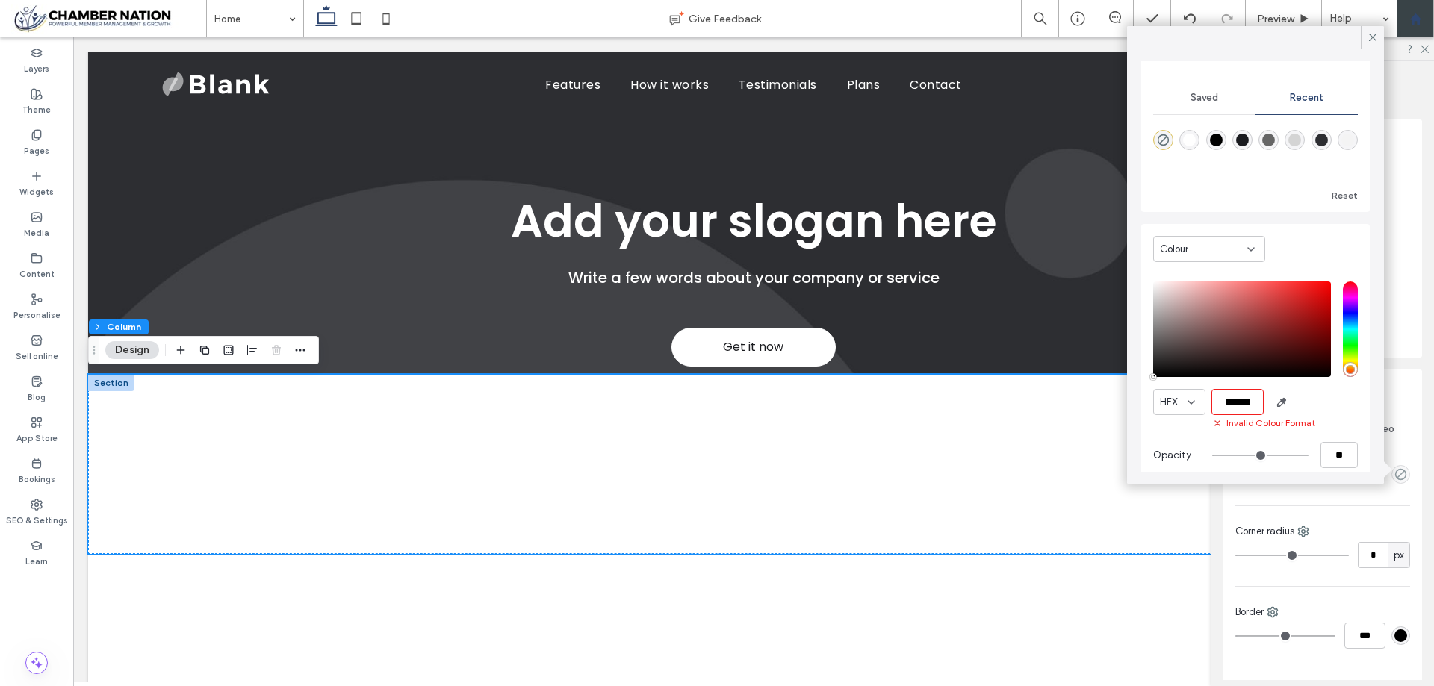
scroll to position [0, 0]
click at [1226, 403] on input "*******" at bounding box center [1237, 402] width 52 height 26
click at [1228, 400] on input "*******" at bounding box center [1237, 402] width 52 height 26
paste input "color picker textbox"
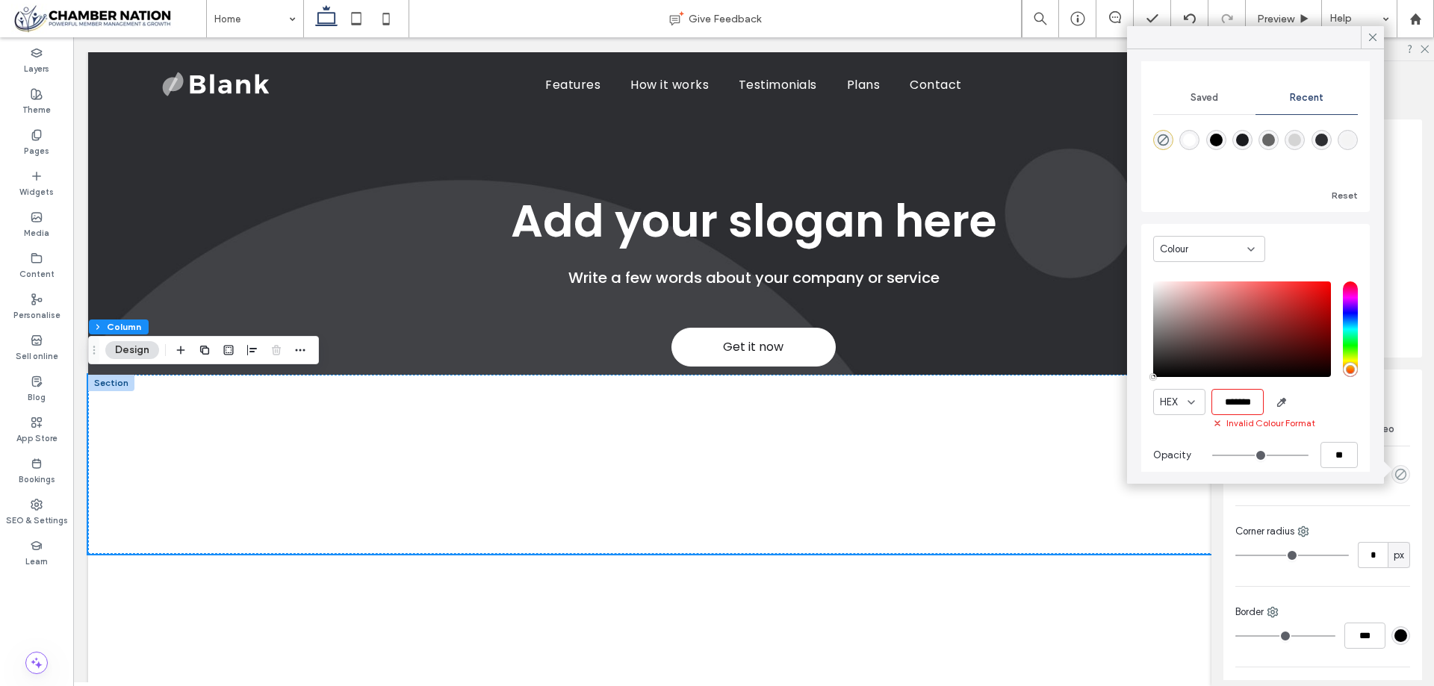
type input "*******"
type input "***"
type input "****"
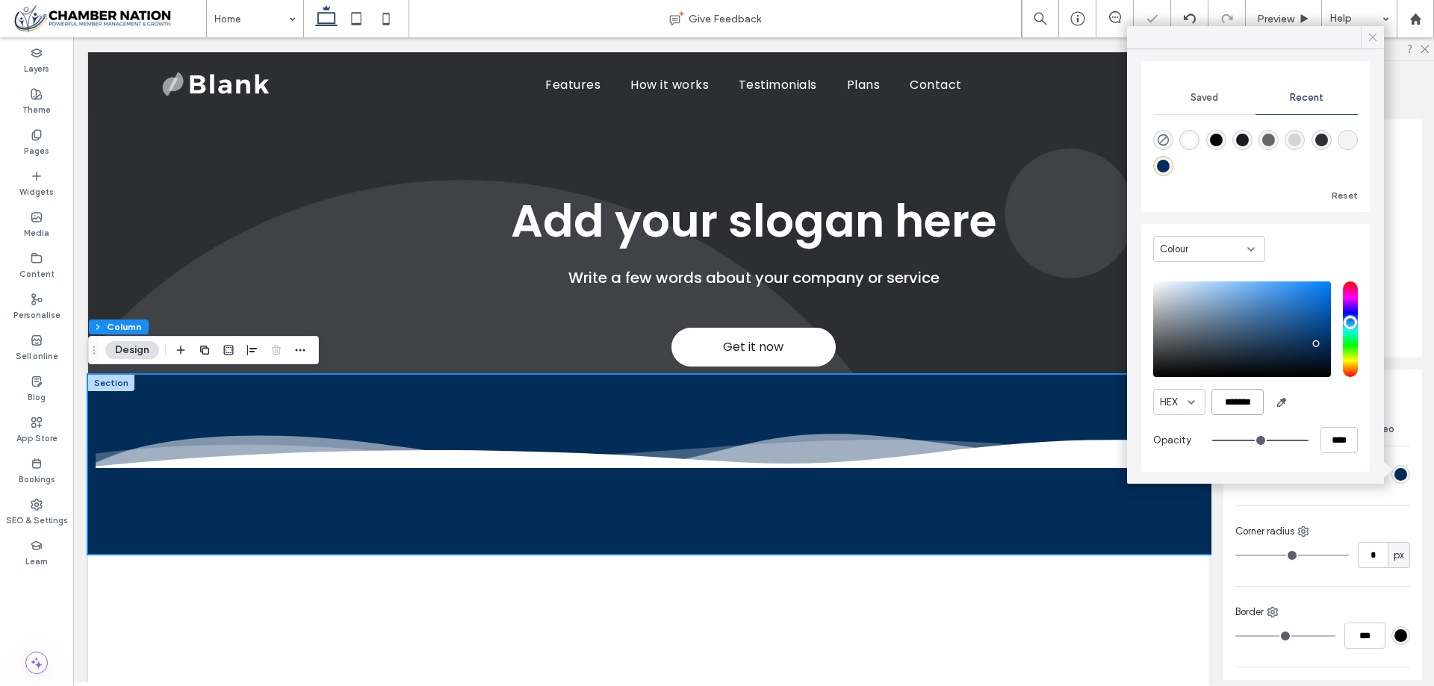
type input "*******"
click at [1370, 41] on icon at bounding box center [1372, 37] width 13 height 13
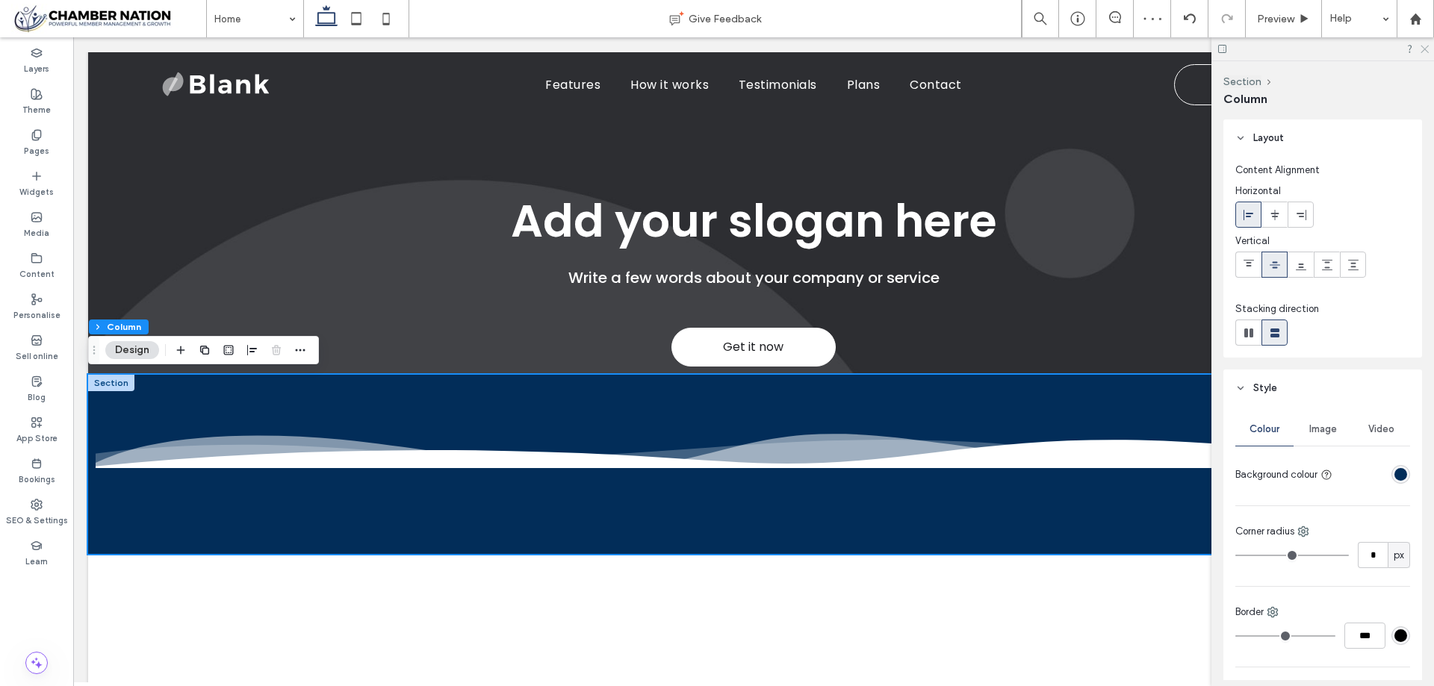
click at [1426, 51] on icon at bounding box center [1424, 48] width 10 height 10
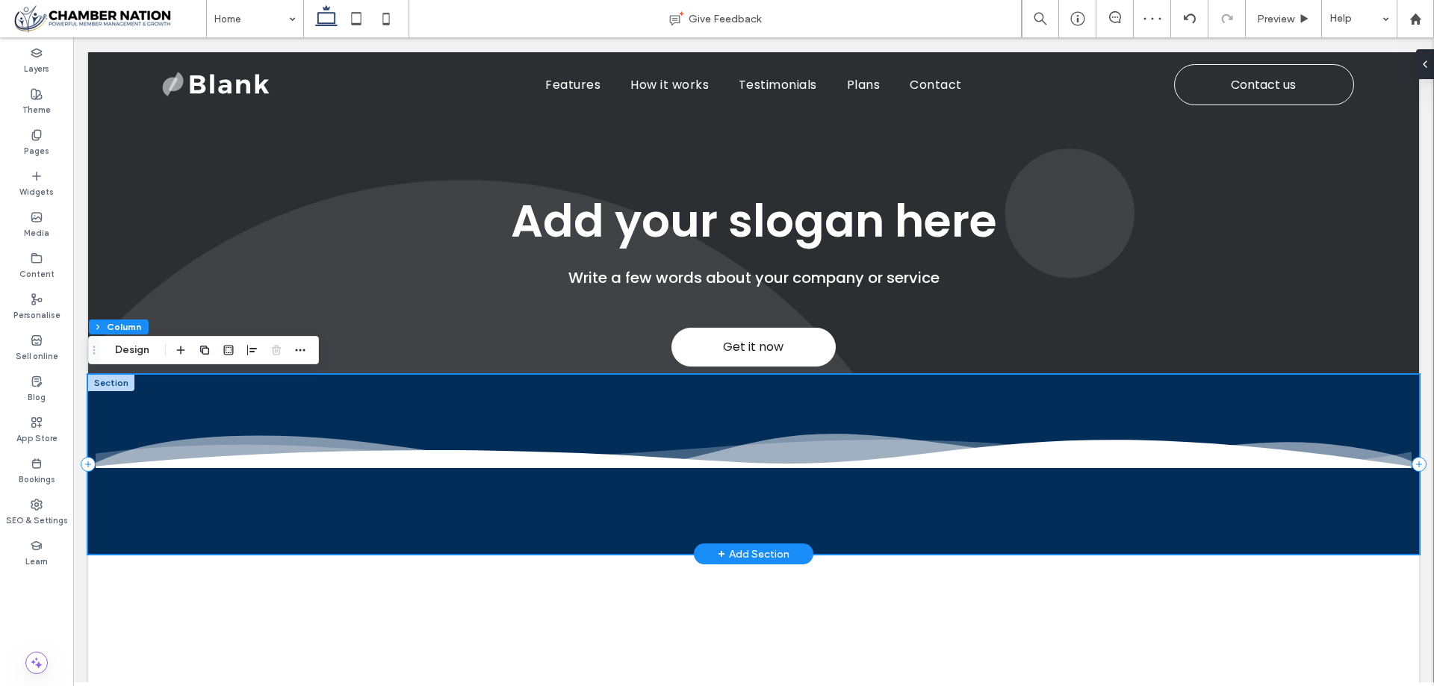
click at [1111, 414] on div at bounding box center [753, 464] width 1331 height 179
click at [135, 344] on button "Design" at bounding box center [132, 350] width 54 height 18
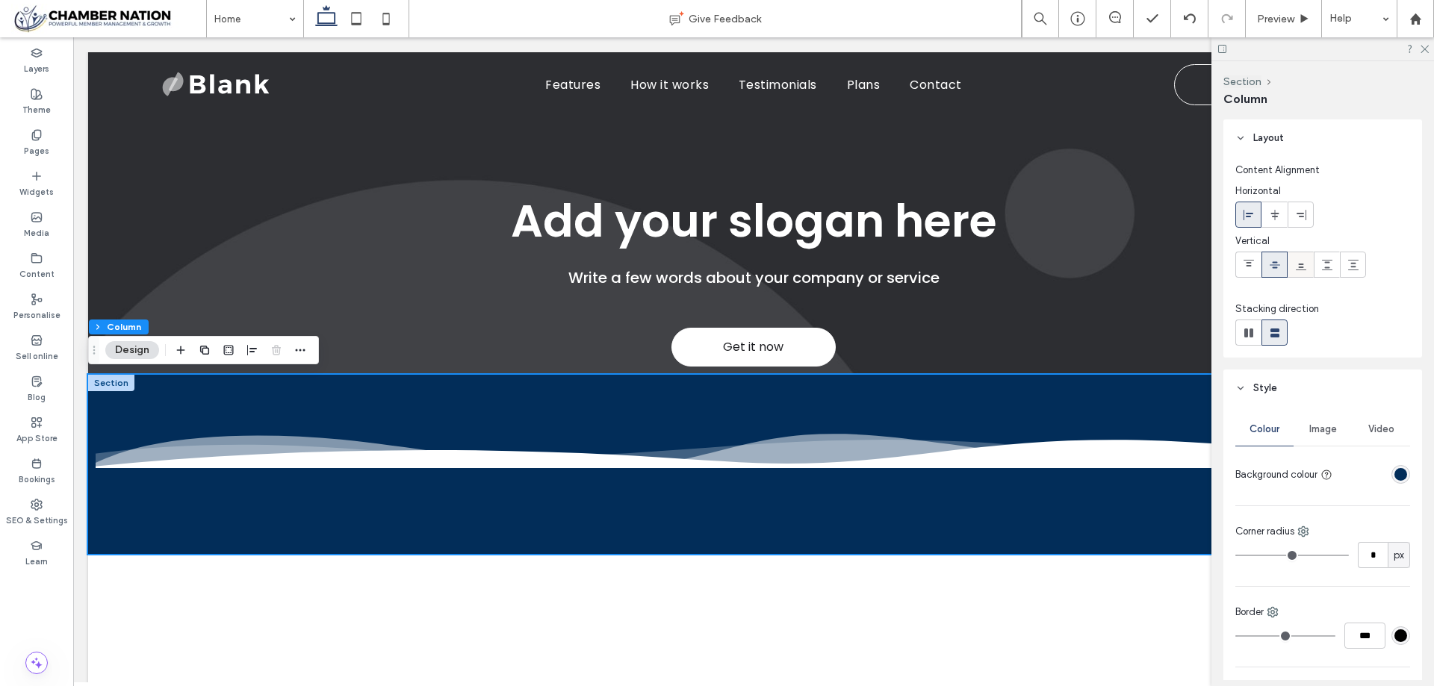
click at [1300, 270] on use at bounding box center [1301, 267] width 10 height 7
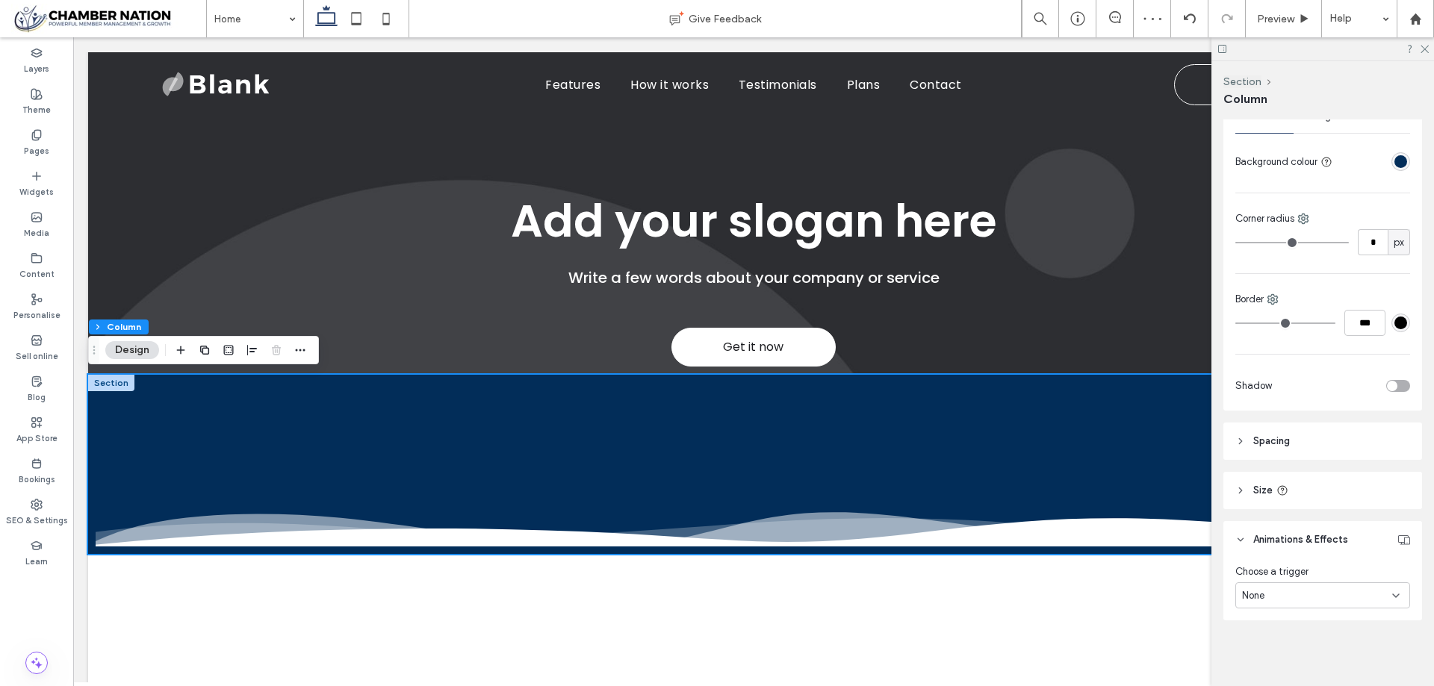
click at [1307, 444] on header "Spacing" at bounding box center [1322, 441] width 199 height 37
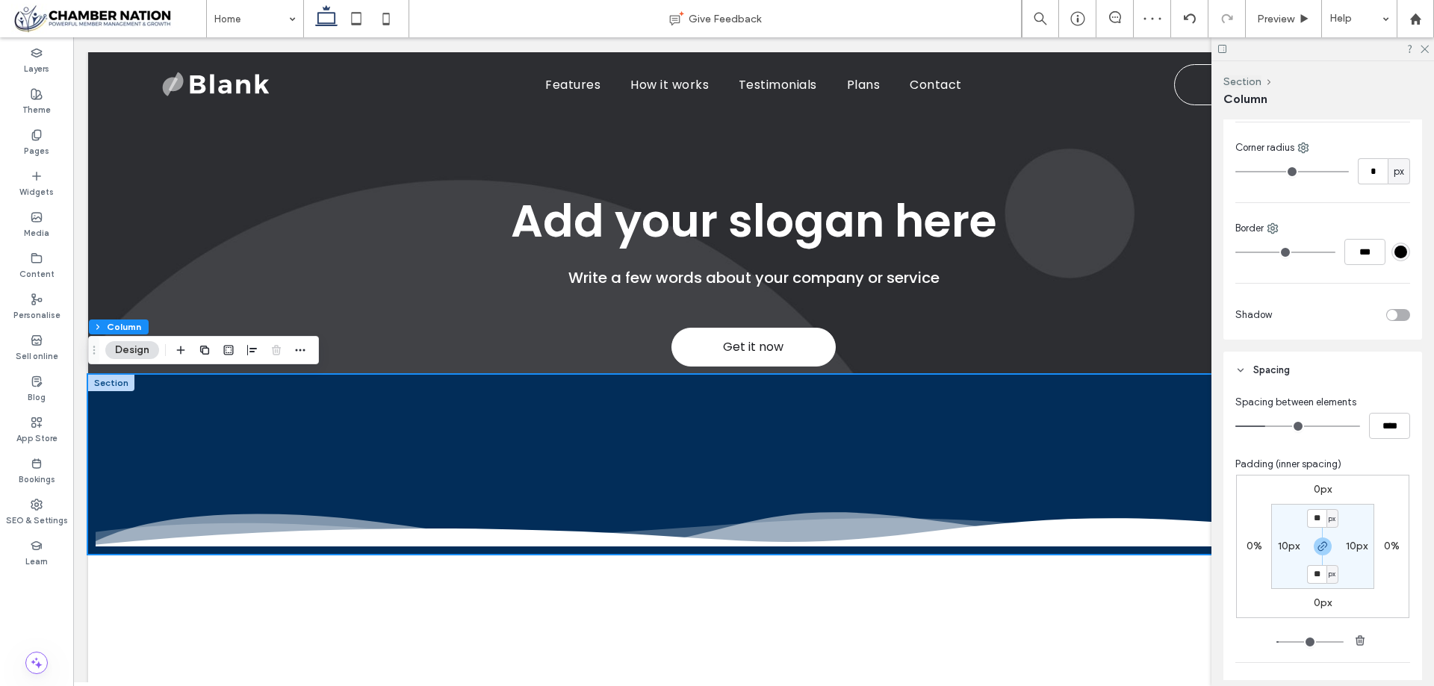
scroll to position [388, 0]
click at [1361, 638] on icon "button" at bounding box center [1360, 637] width 12 height 12
type input "*"
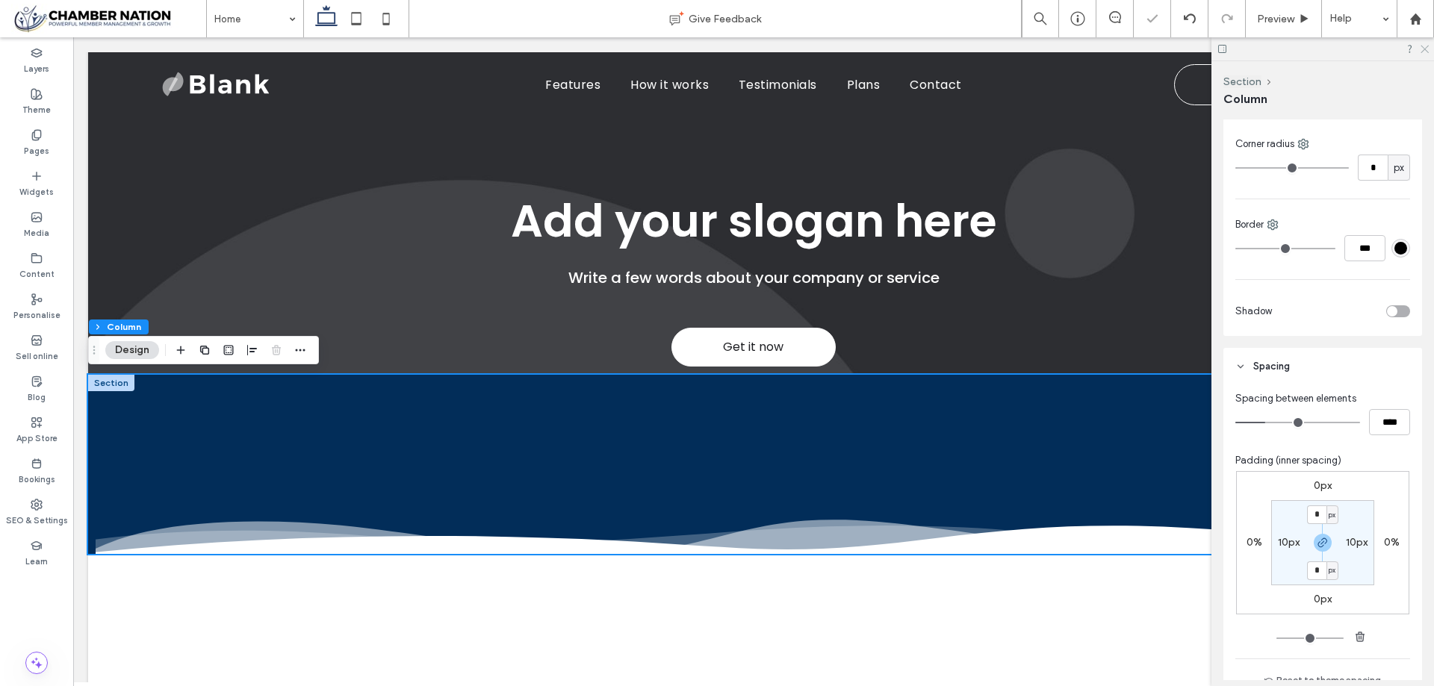
click at [1422, 46] on div at bounding box center [1322, 48] width 223 height 23
click at [1426, 45] on icon at bounding box center [1424, 48] width 10 height 10
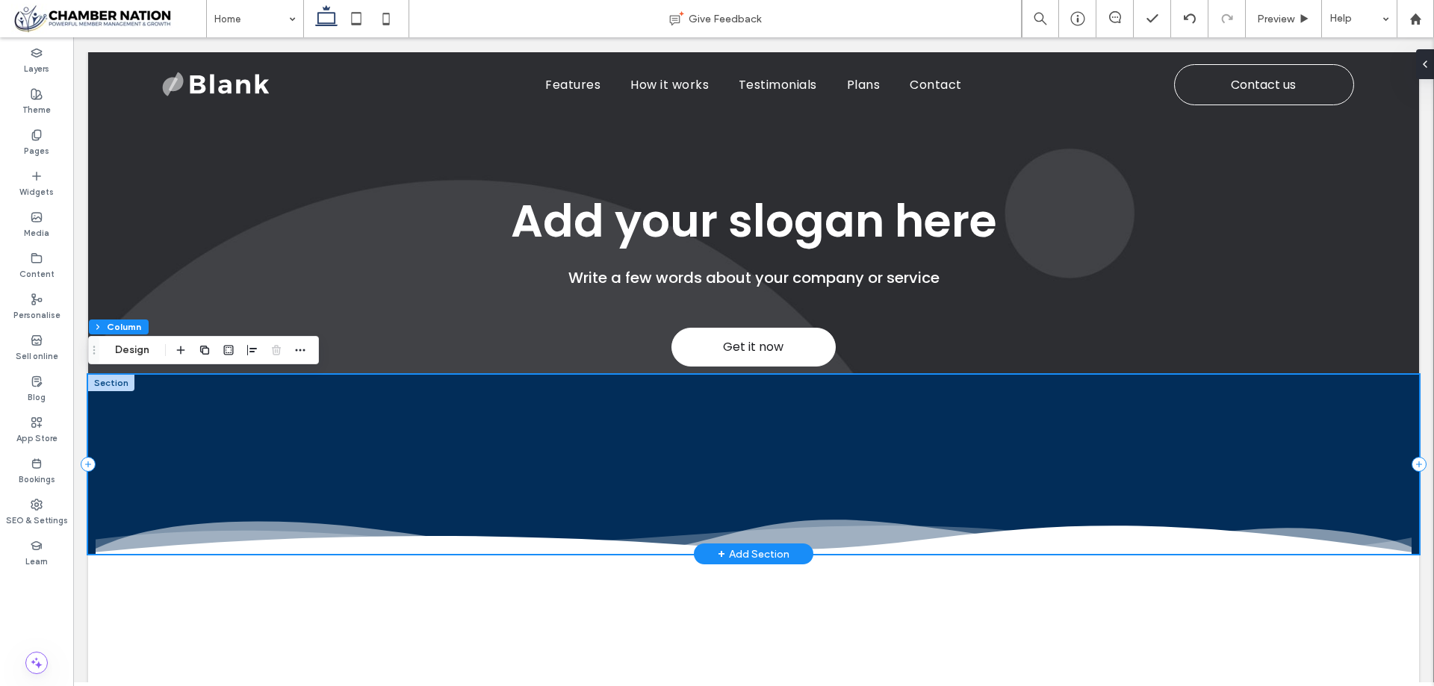
click at [1401, 546] on div at bounding box center [753, 464] width 1331 height 179
click at [137, 349] on button "Design" at bounding box center [132, 350] width 54 height 18
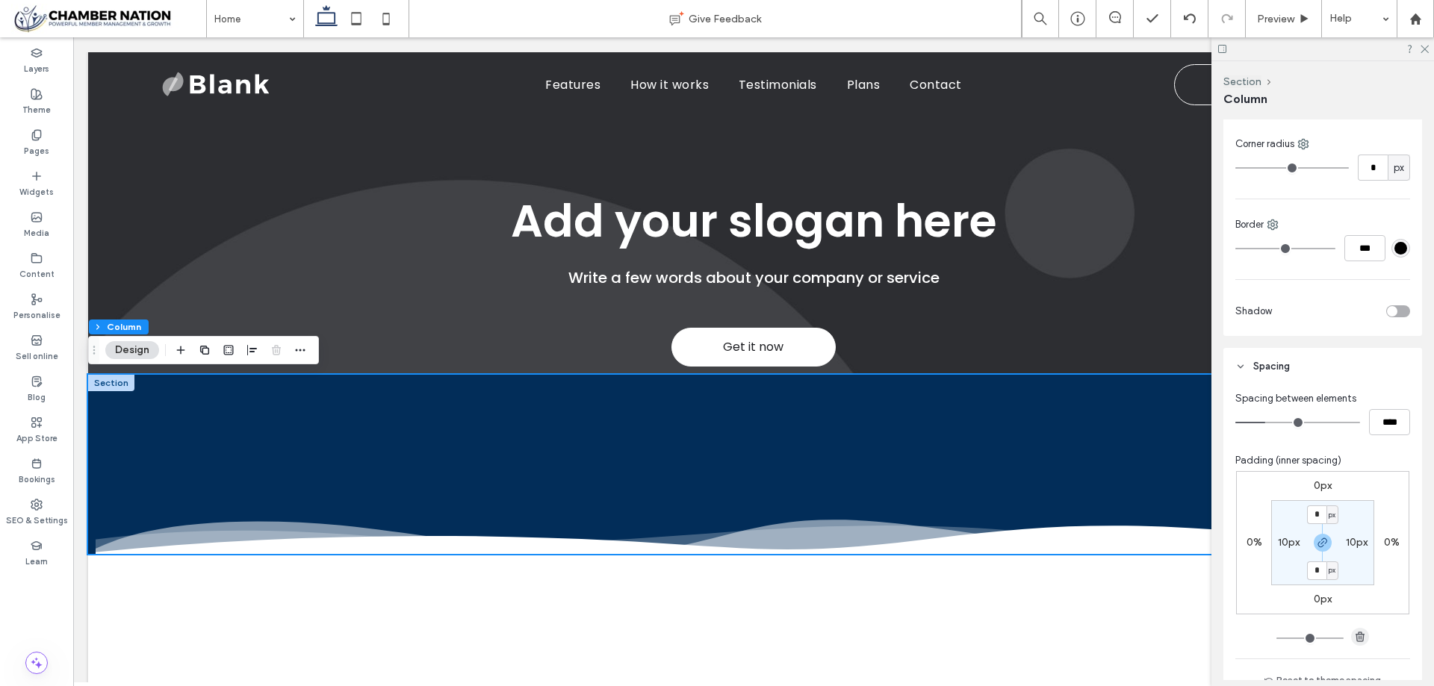
click at [1356, 634] on icon "button" at bounding box center [1360, 637] width 12 height 12
click at [1355, 634] on icon "button" at bounding box center [1360, 637] width 12 height 12
drag, startPoint x: 1355, startPoint y: 634, endPoint x: 1354, endPoint y: 582, distance: 52.3
click at [1355, 633] on use "button" at bounding box center [1359, 637] width 9 height 10
click at [1346, 543] on label "10px" at bounding box center [1357, 542] width 22 height 13
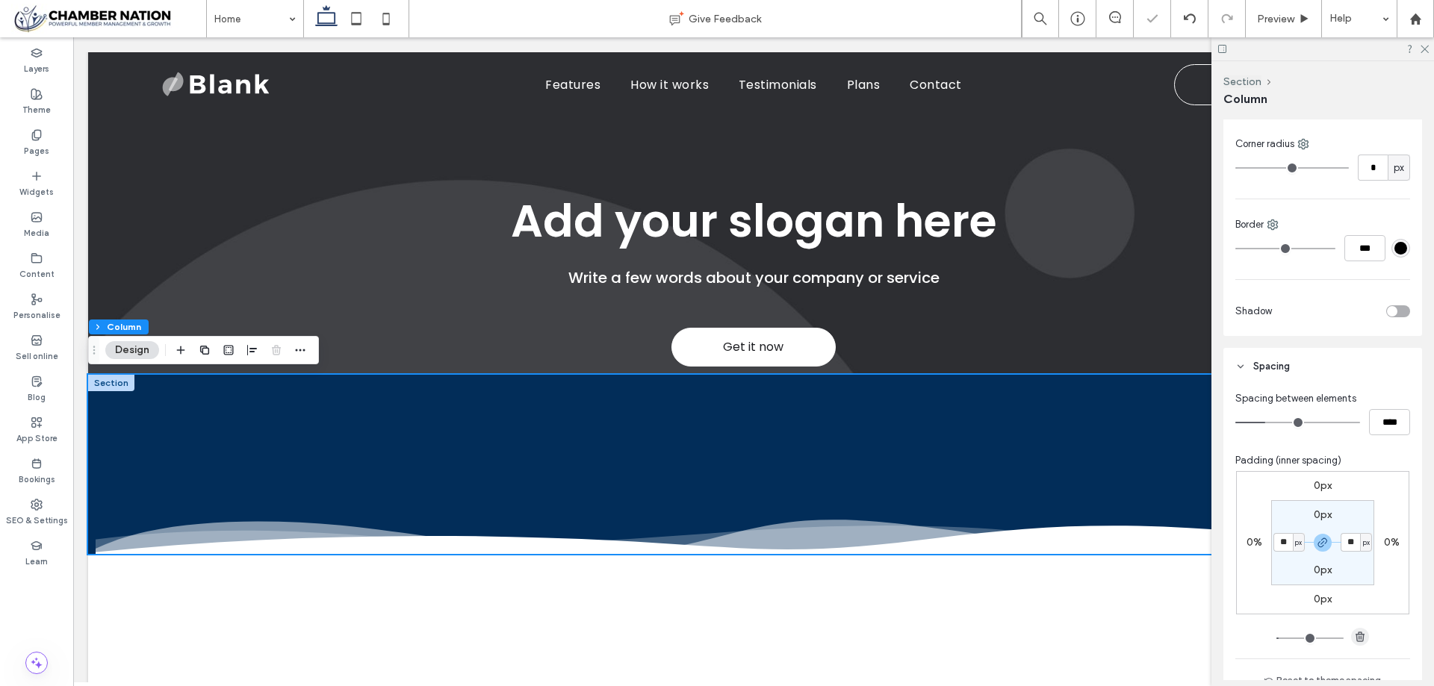
click at [1356, 631] on icon "button" at bounding box center [1360, 637] width 12 height 12
type input "*"
click at [1426, 52] on icon at bounding box center [1424, 48] width 10 height 10
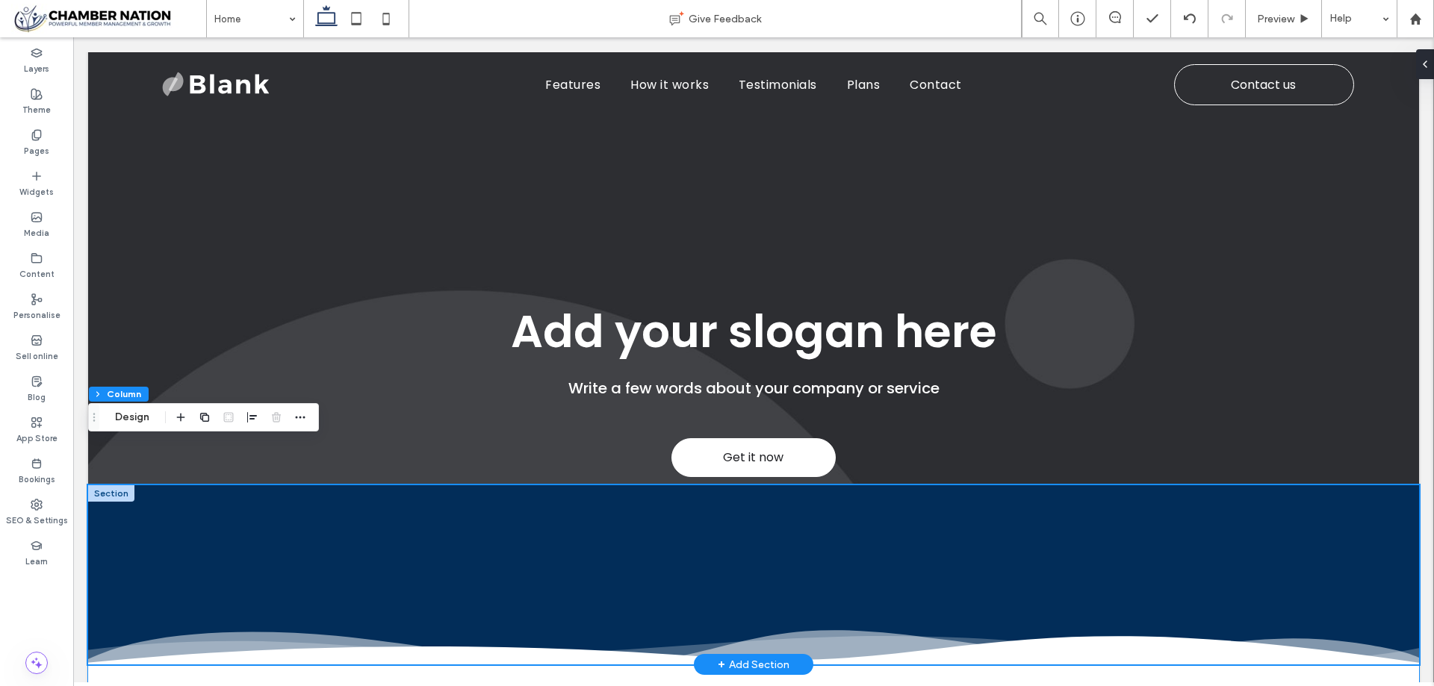
scroll to position [224, 0]
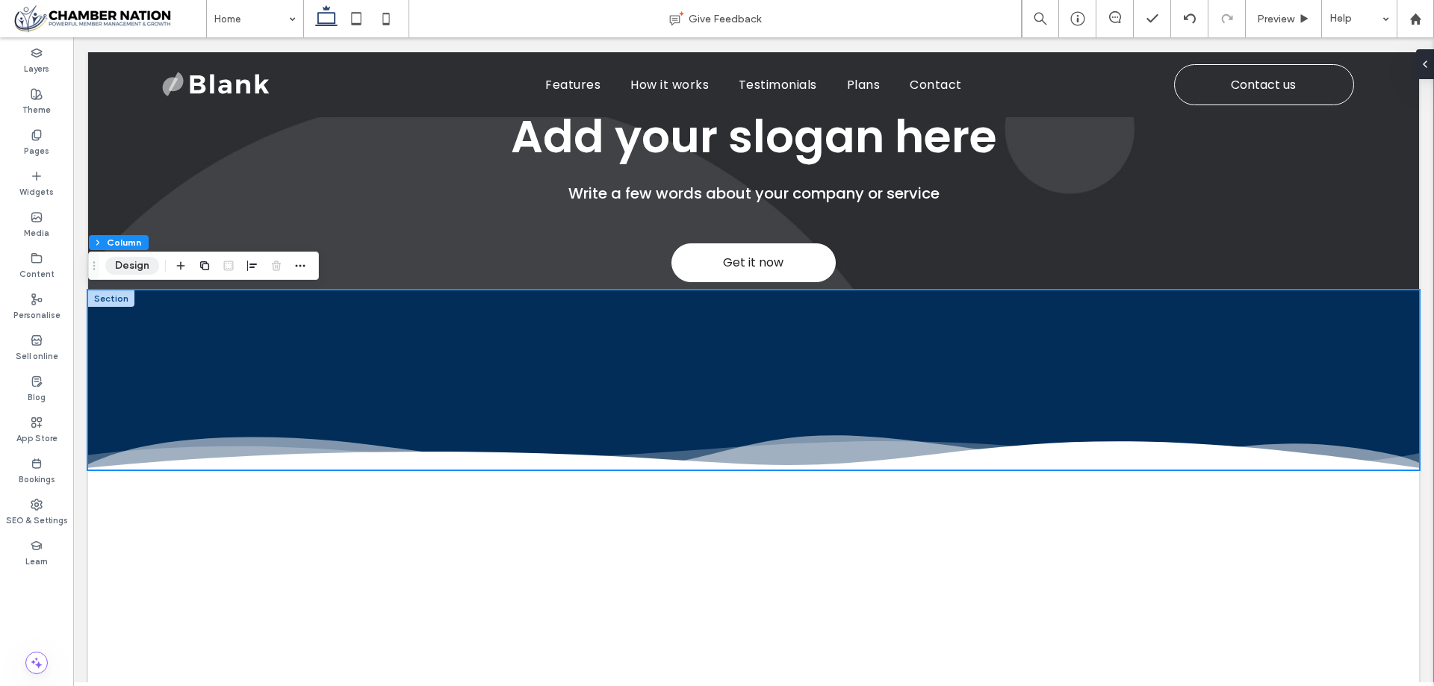
click at [133, 267] on button "Design" at bounding box center [132, 266] width 54 height 18
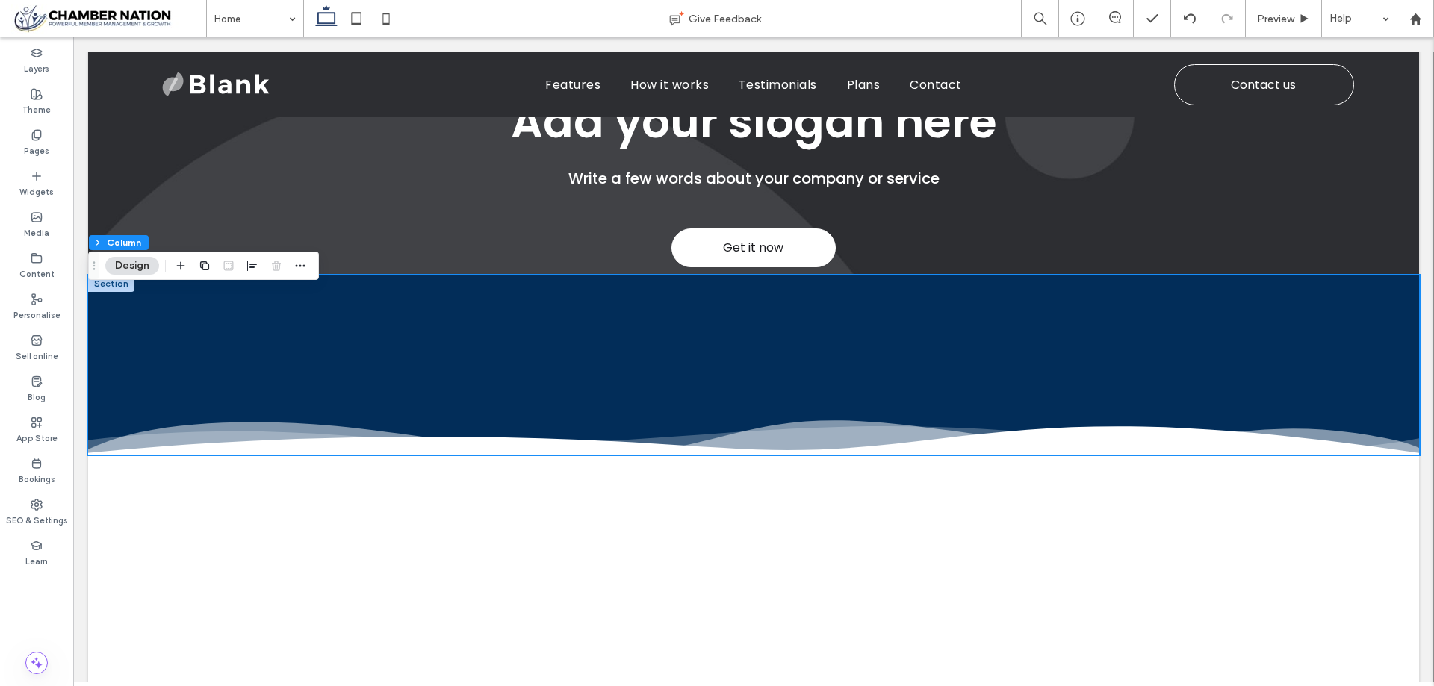
scroll to position [209, 0]
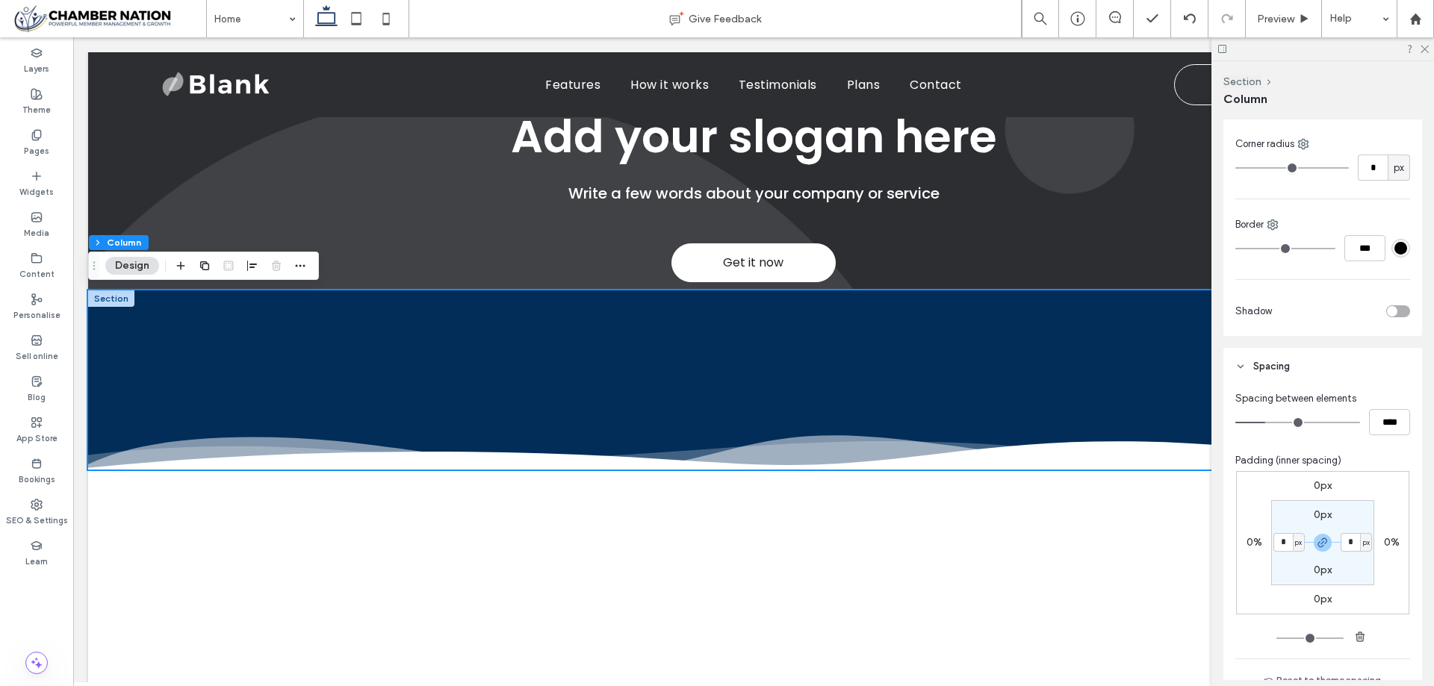
type input "**"
type input "****"
type input "**"
type input "****"
type input "**"
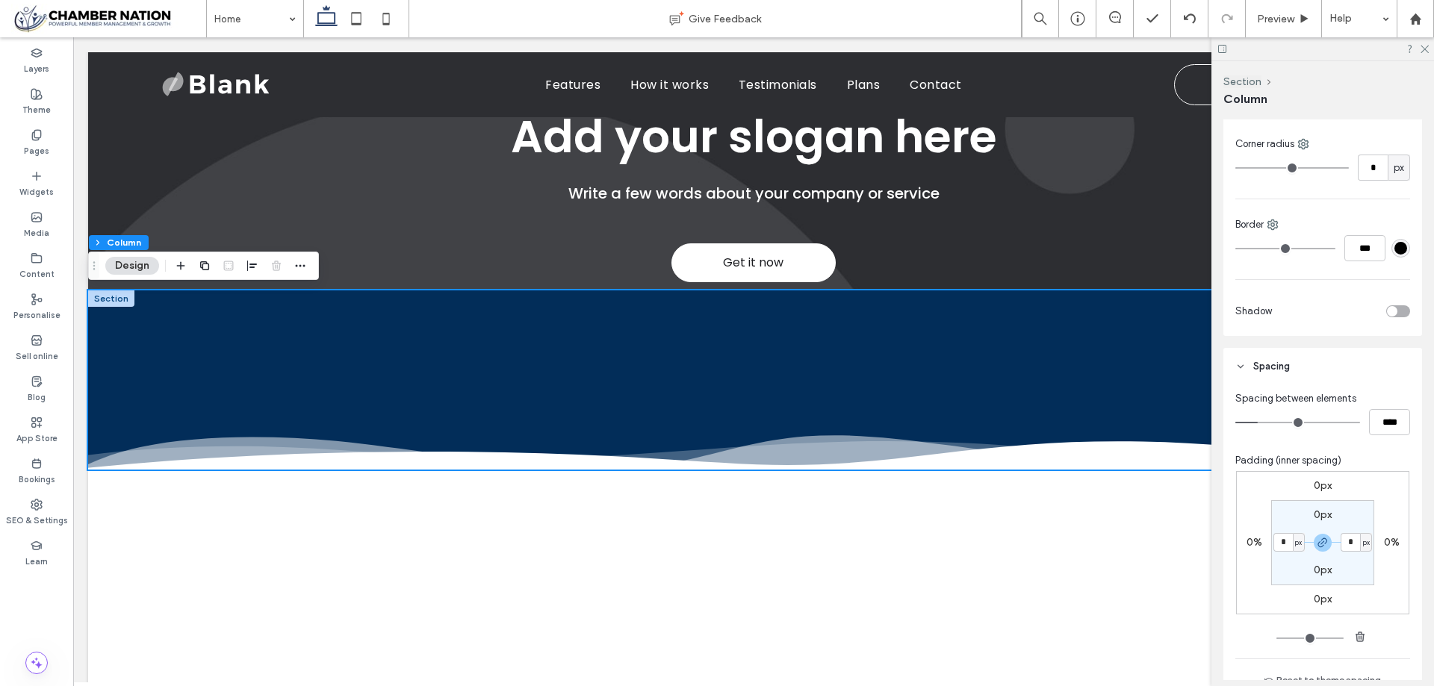
type input "****"
type input "**"
type input "****"
type input "**"
type input "****"
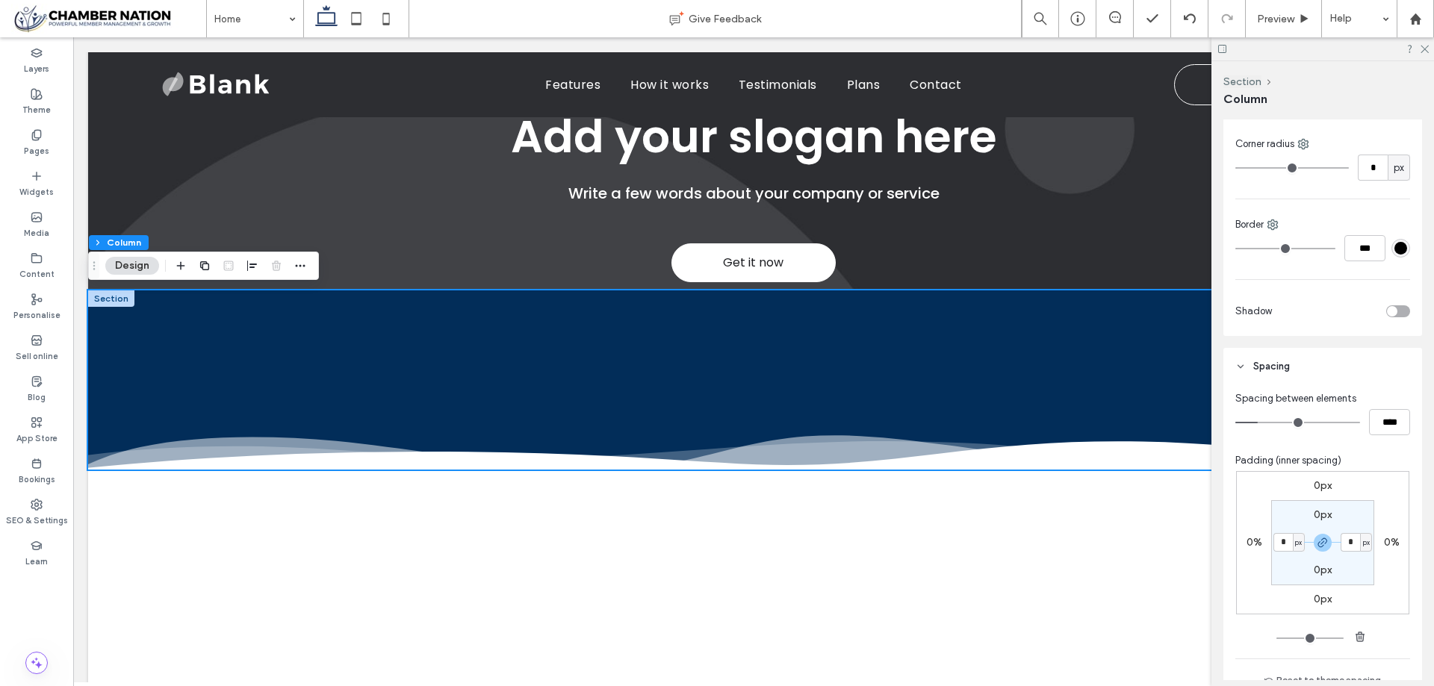
type input "**"
type input "****"
type input "*"
type input "***"
type input "*"
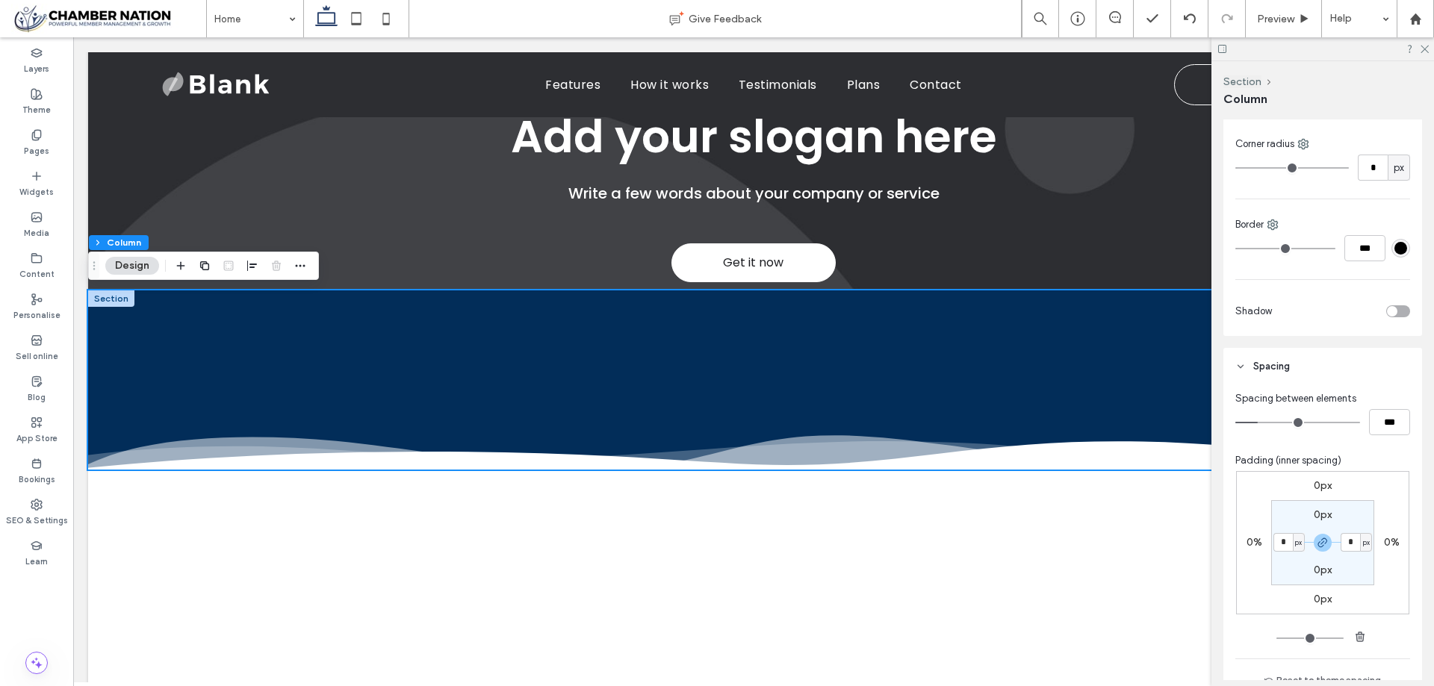
type input "***"
type input "*"
type input "***"
type input "*"
type input "***"
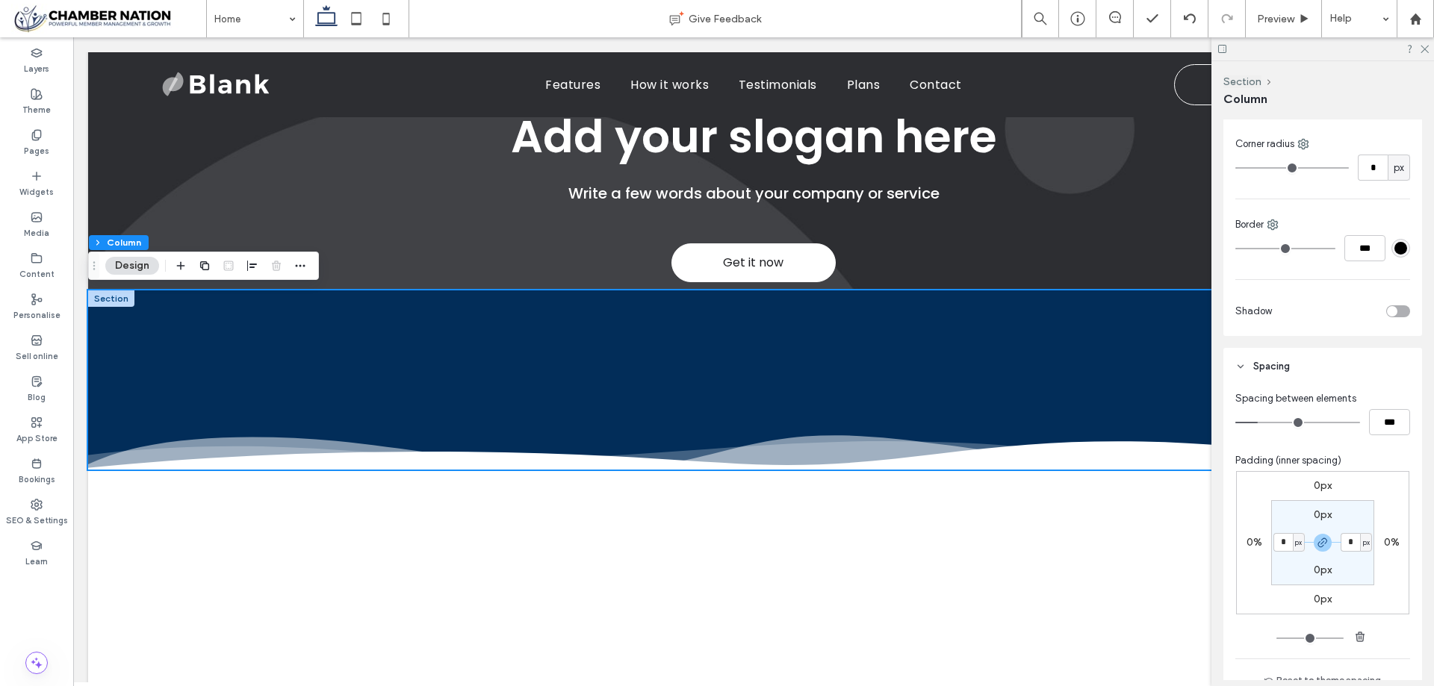
type input "*"
type input "***"
type input "*"
type input "***"
drag, startPoint x: 1261, startPoint y: 420, endPoint x: 1231, endPoint y: 429, distance: 31.2
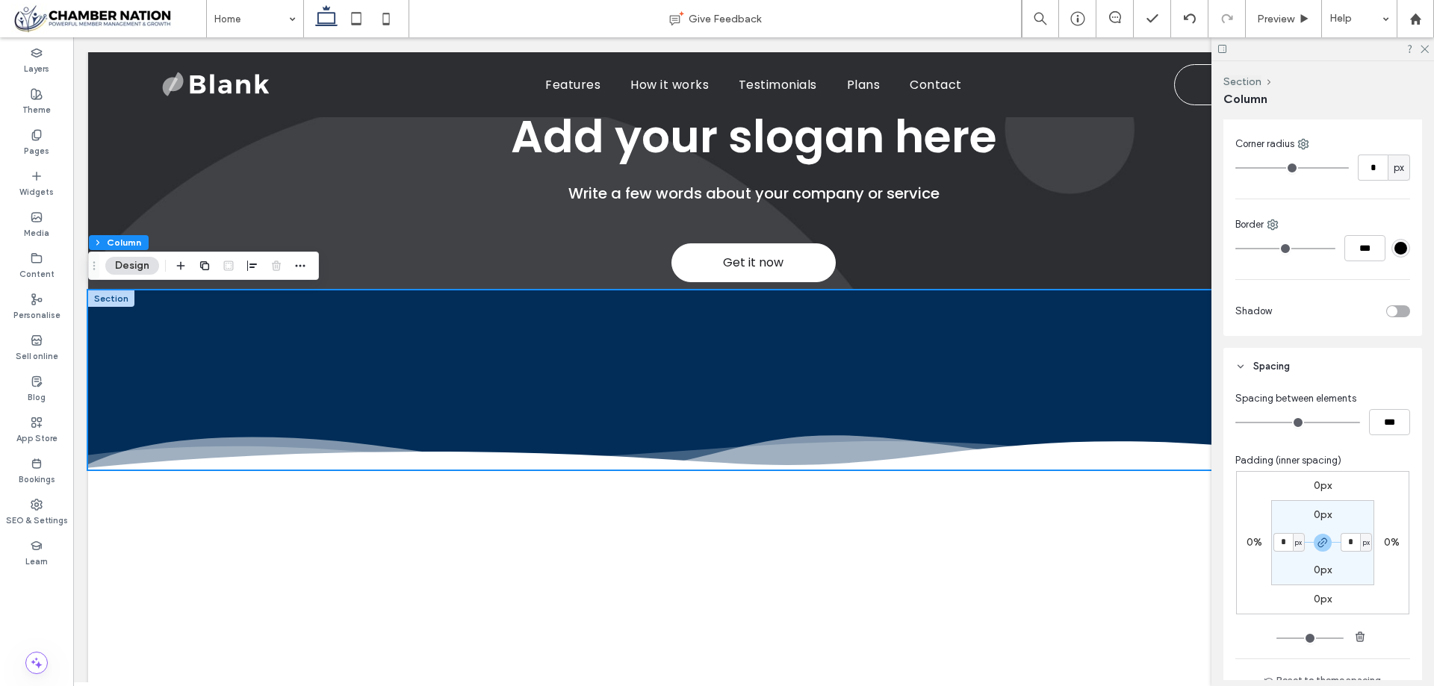
type input "*"
click at [1235, 423] on input "range" at bounding box center [1297, 422] width 125 height 1
click at [1422, 49] on icon at bounding box center [1424, 48] width 10 height 10
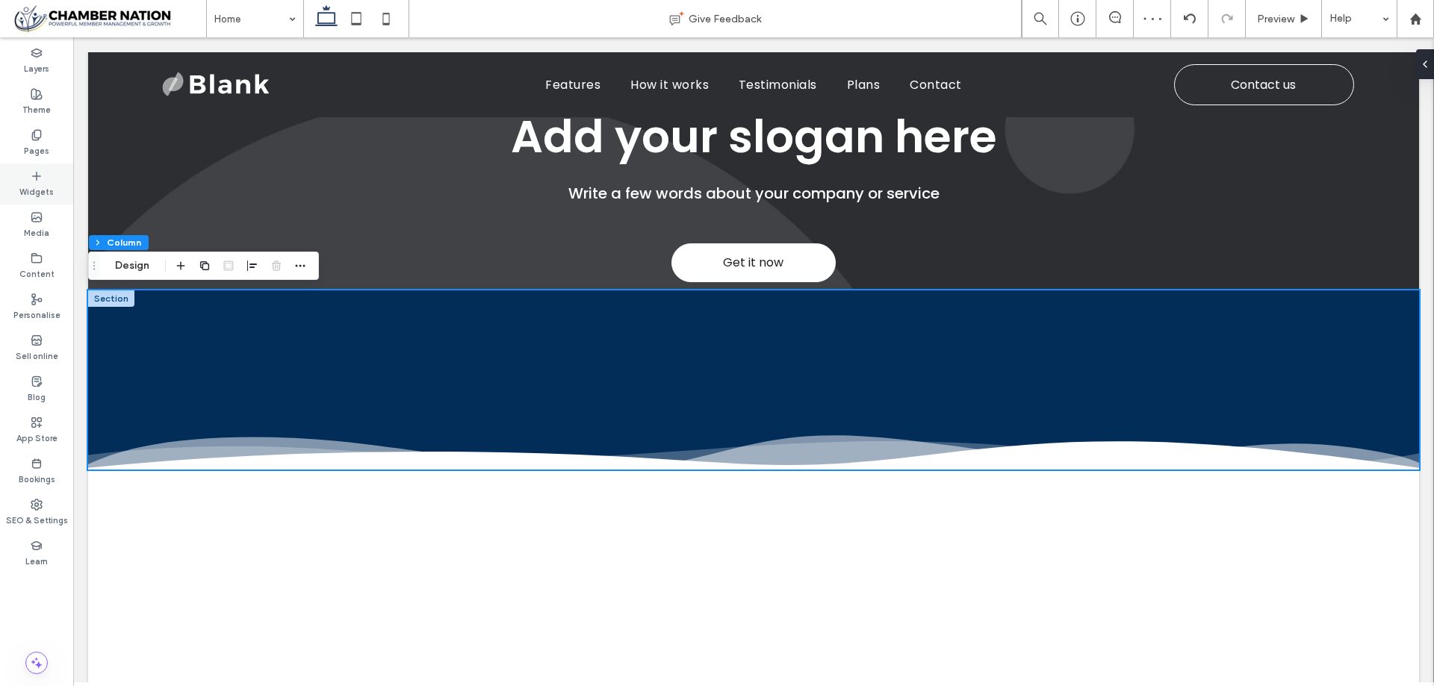
click at [42, 196] on label "Widgets" at bounding box center [36, 190] width 34 height 16
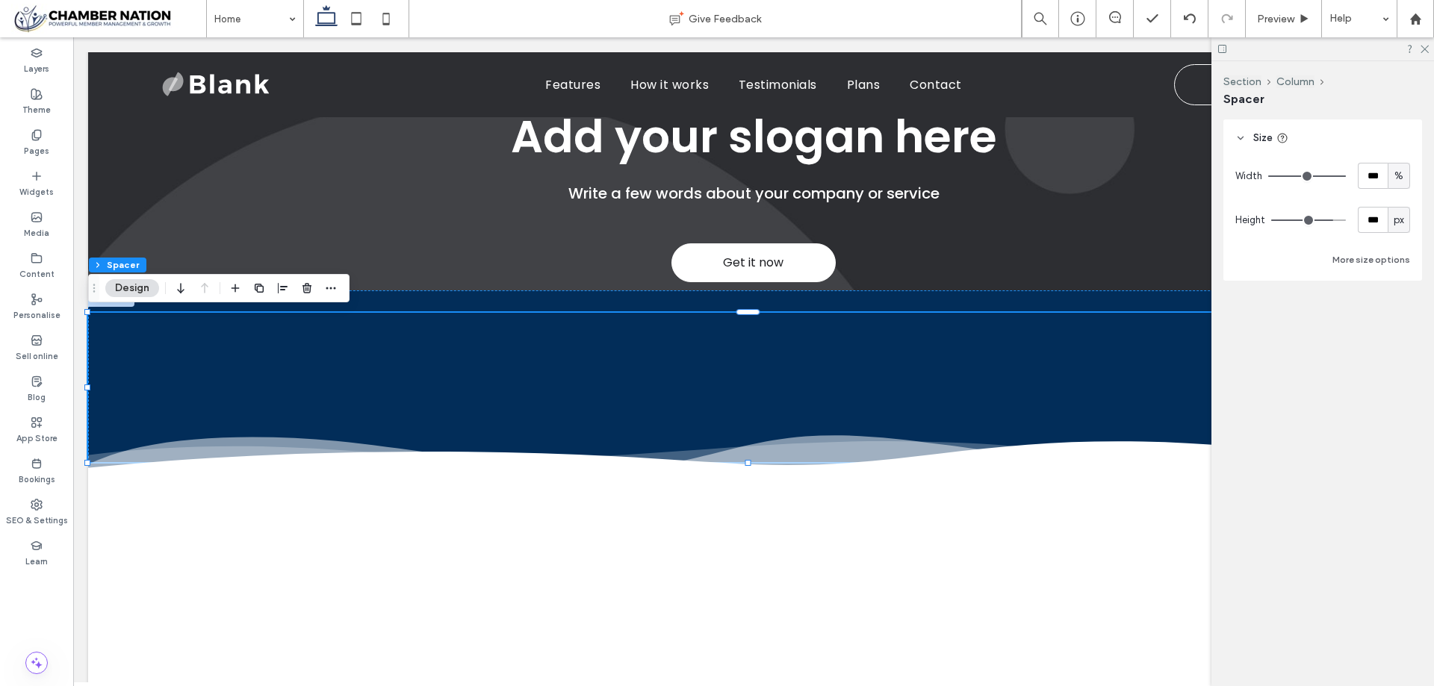
type input "***"
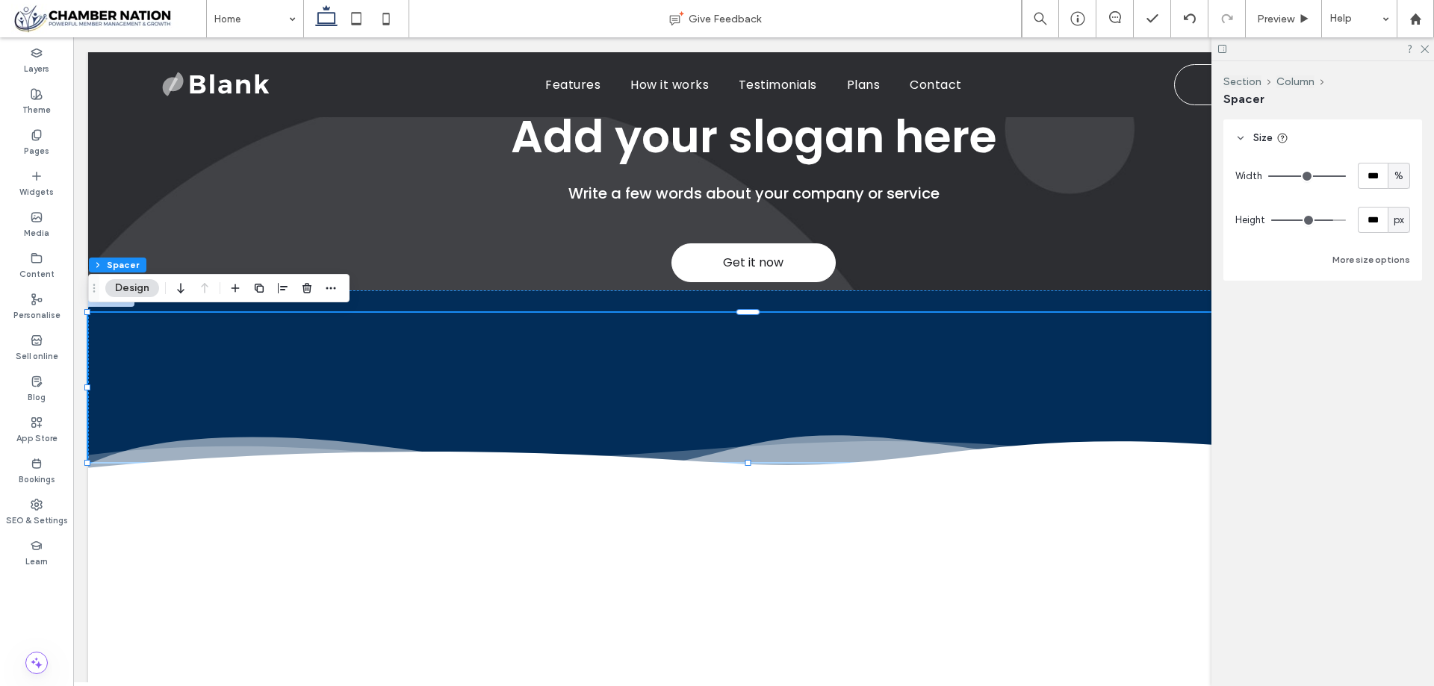
type input "***"
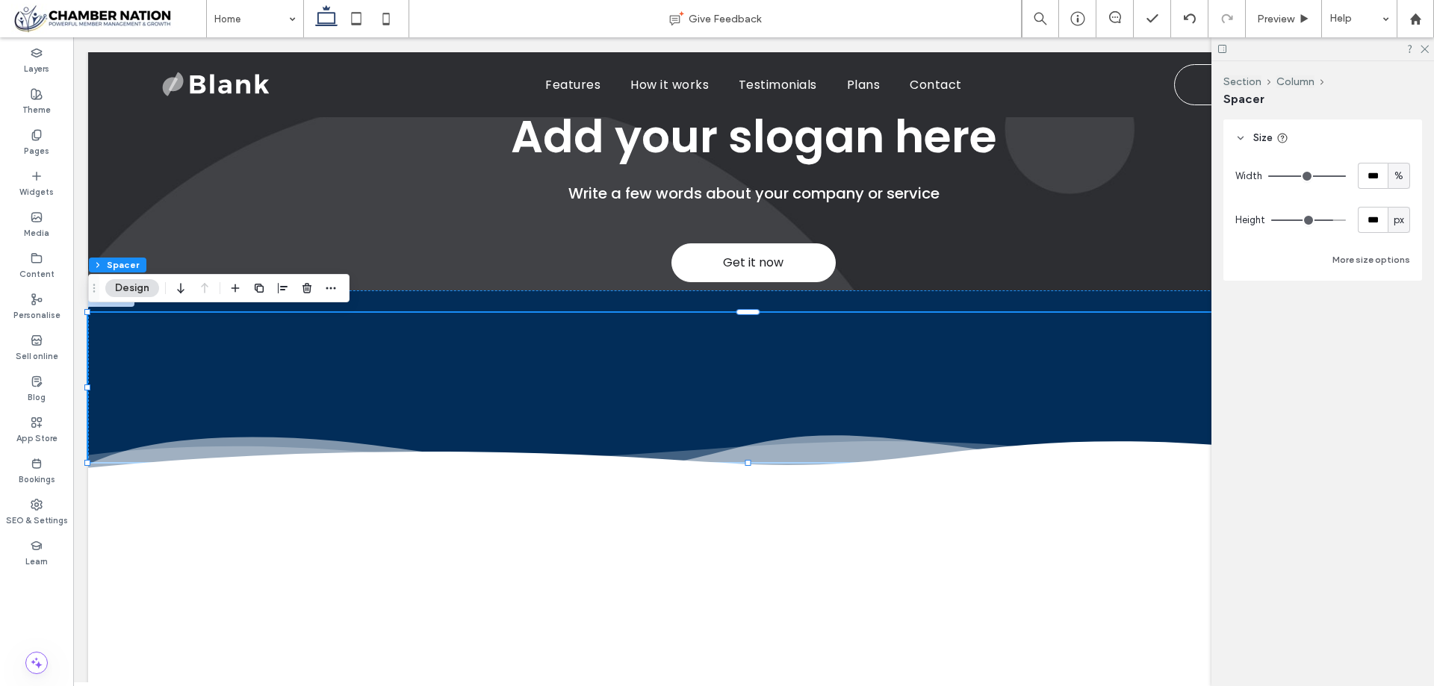
type input "***"
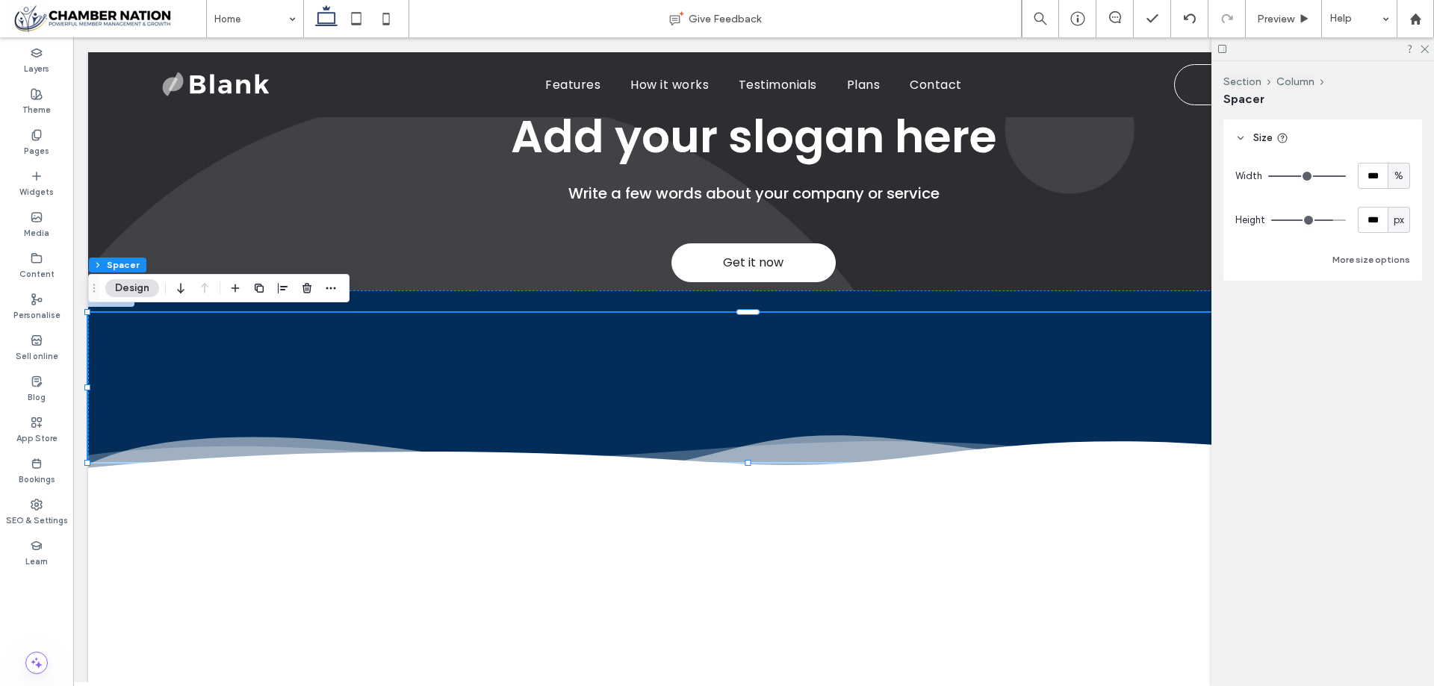
type input "***"
type input "**"
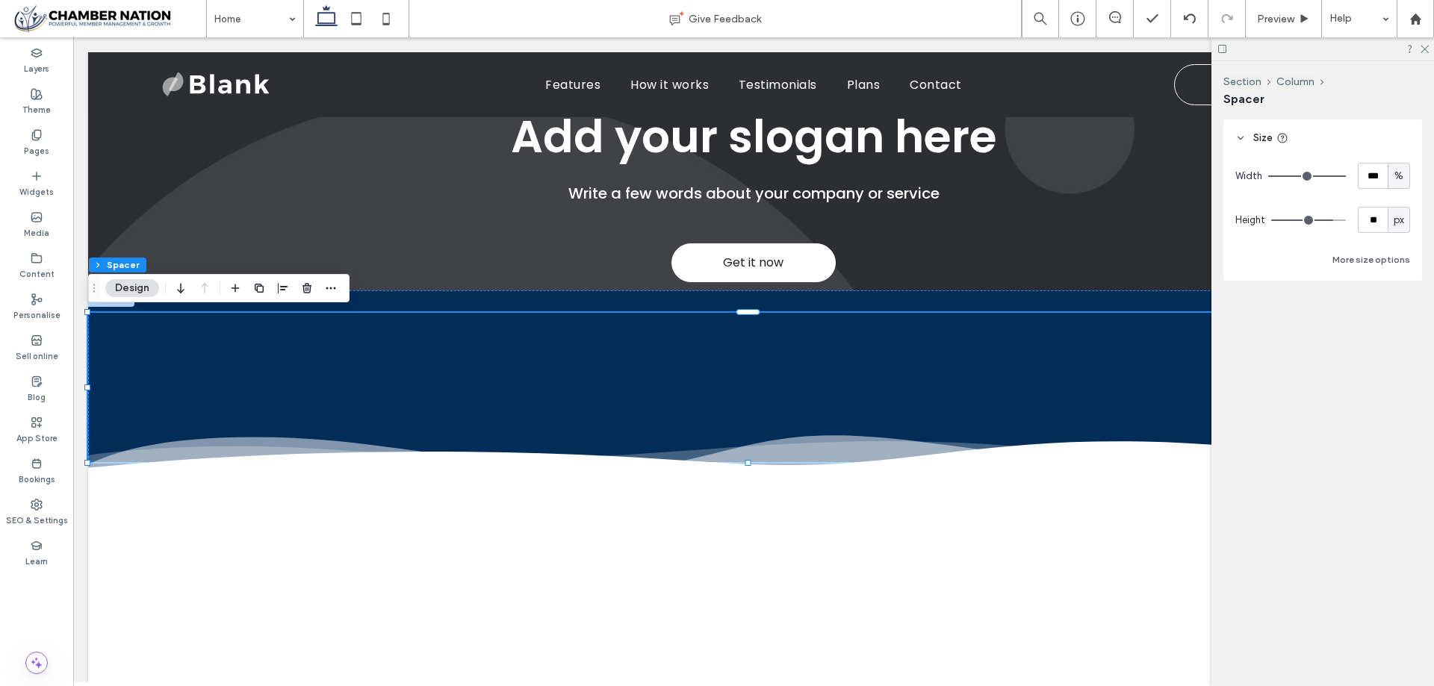
type input "**"
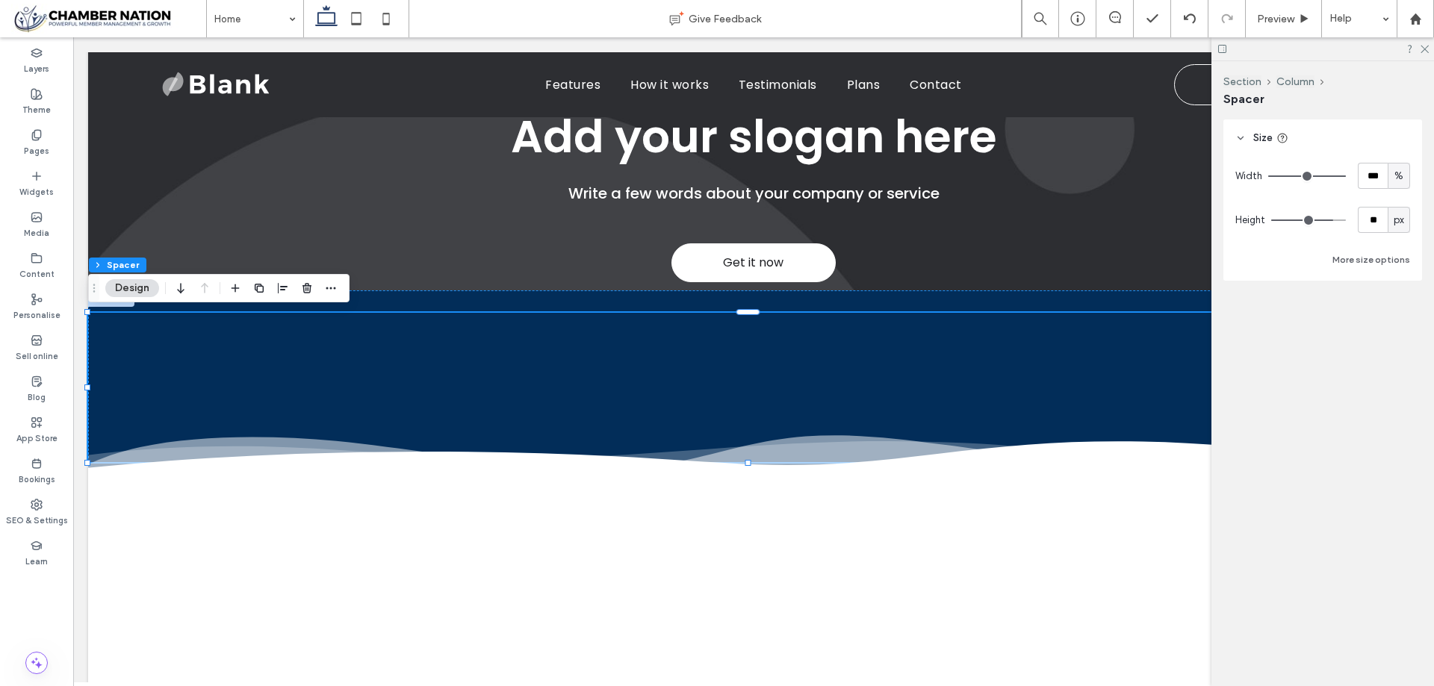
type input "**"
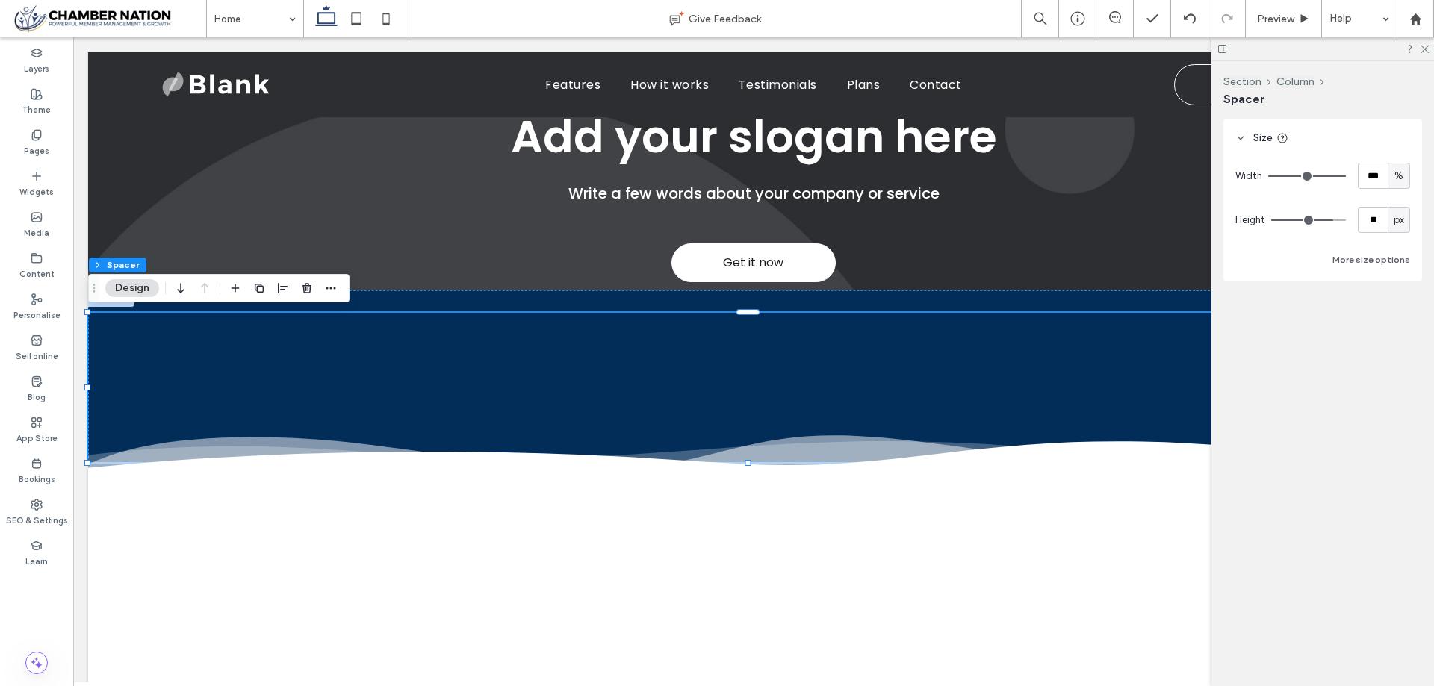
type input "**"
type input "*"
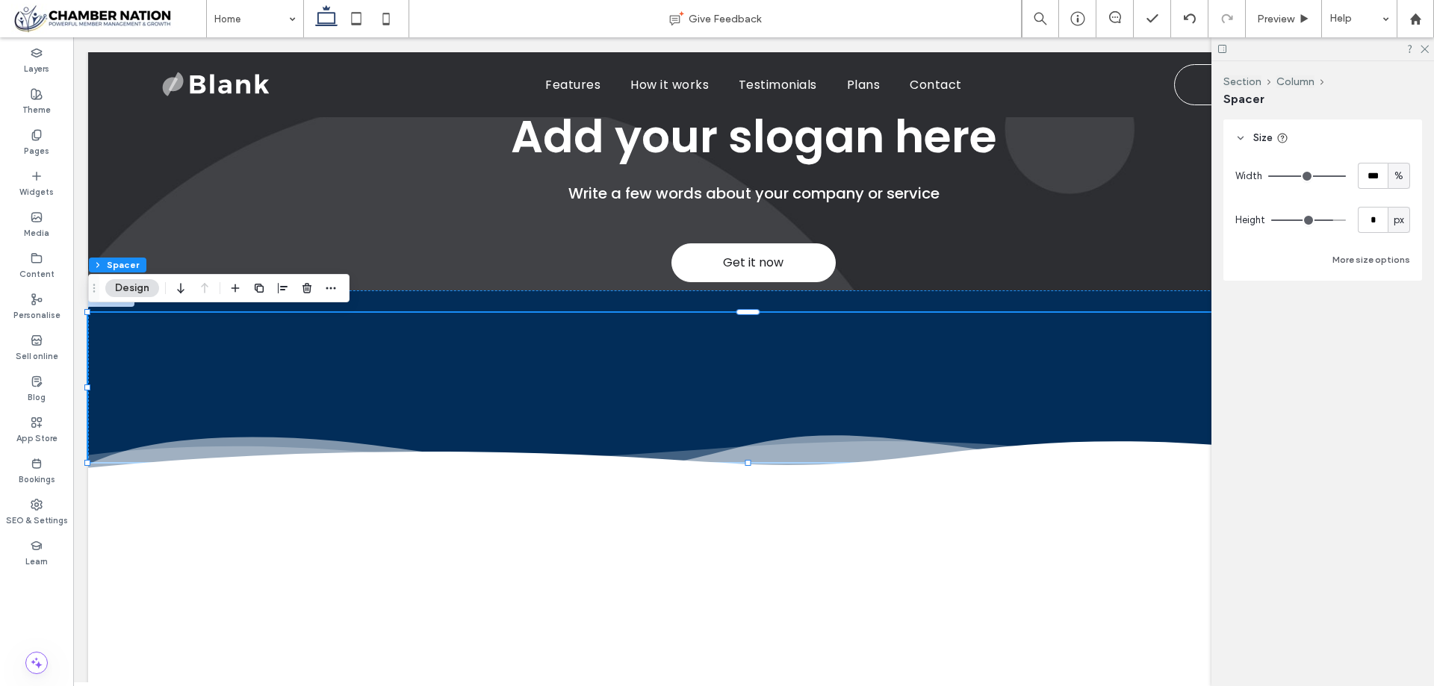
type input "*"
drag, startPoint x: 1328, startPoint y: 220, endPoint x: 1290, endPoint y: 217, distance: 38.2
type input "*"
click at [1271, 221] on input "range" at bounding box center [1308, 220] width 75 height 1
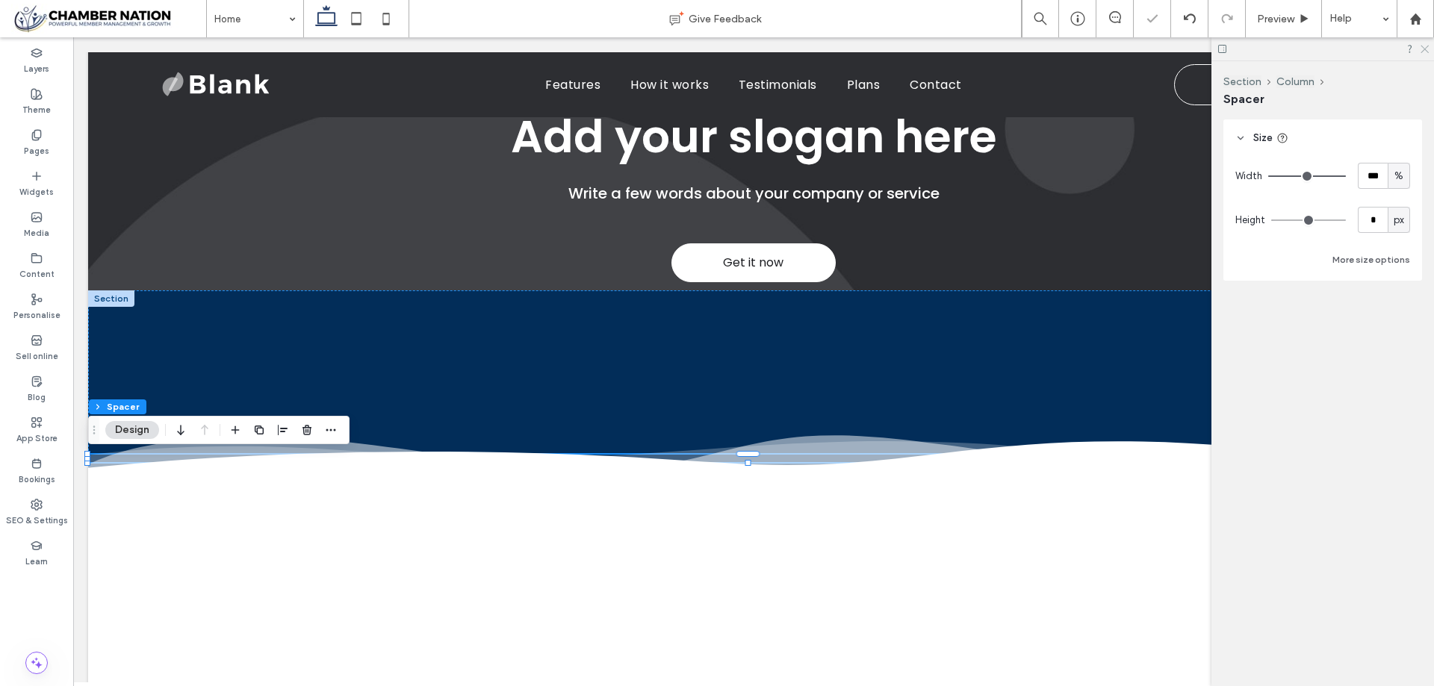
click at [1423, 47] on icon at bounding box center [1424, 48] width 10 height 10
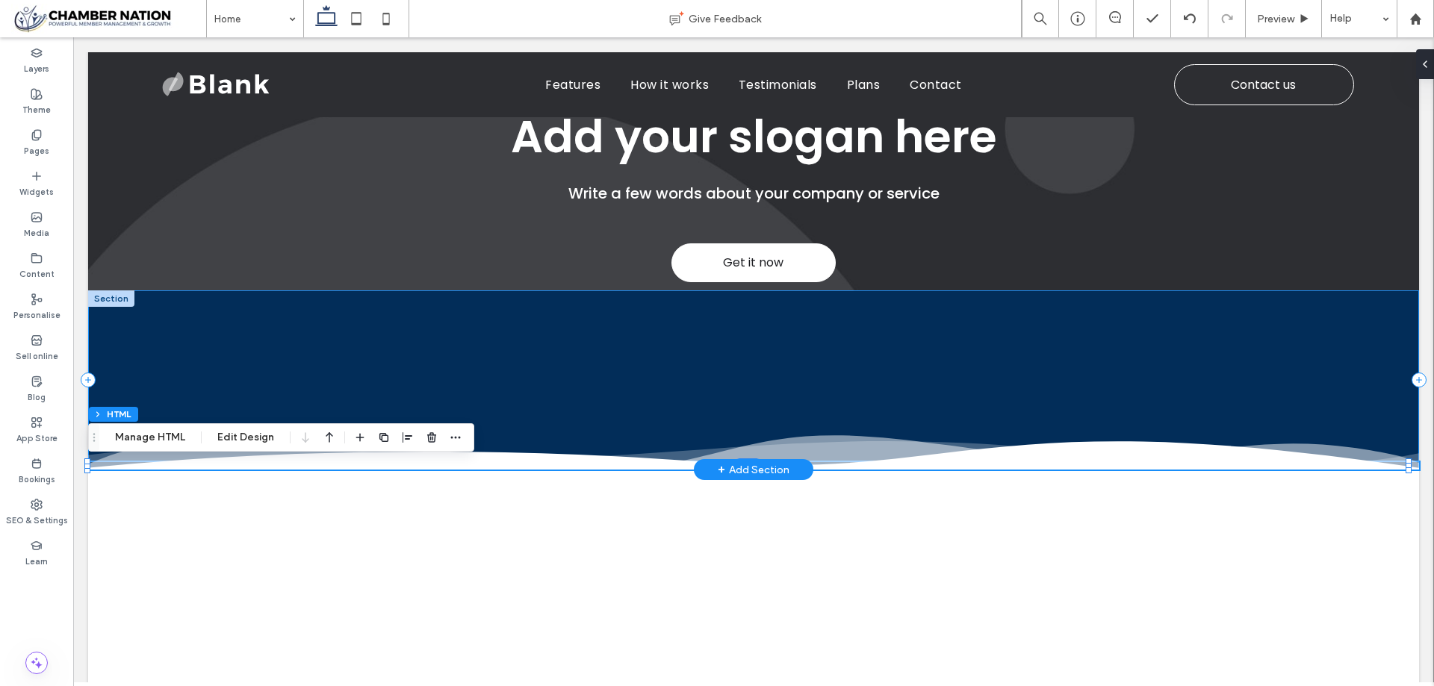
click at [425, 381] on div at bounding box center [753, 380] width 1331 height 179
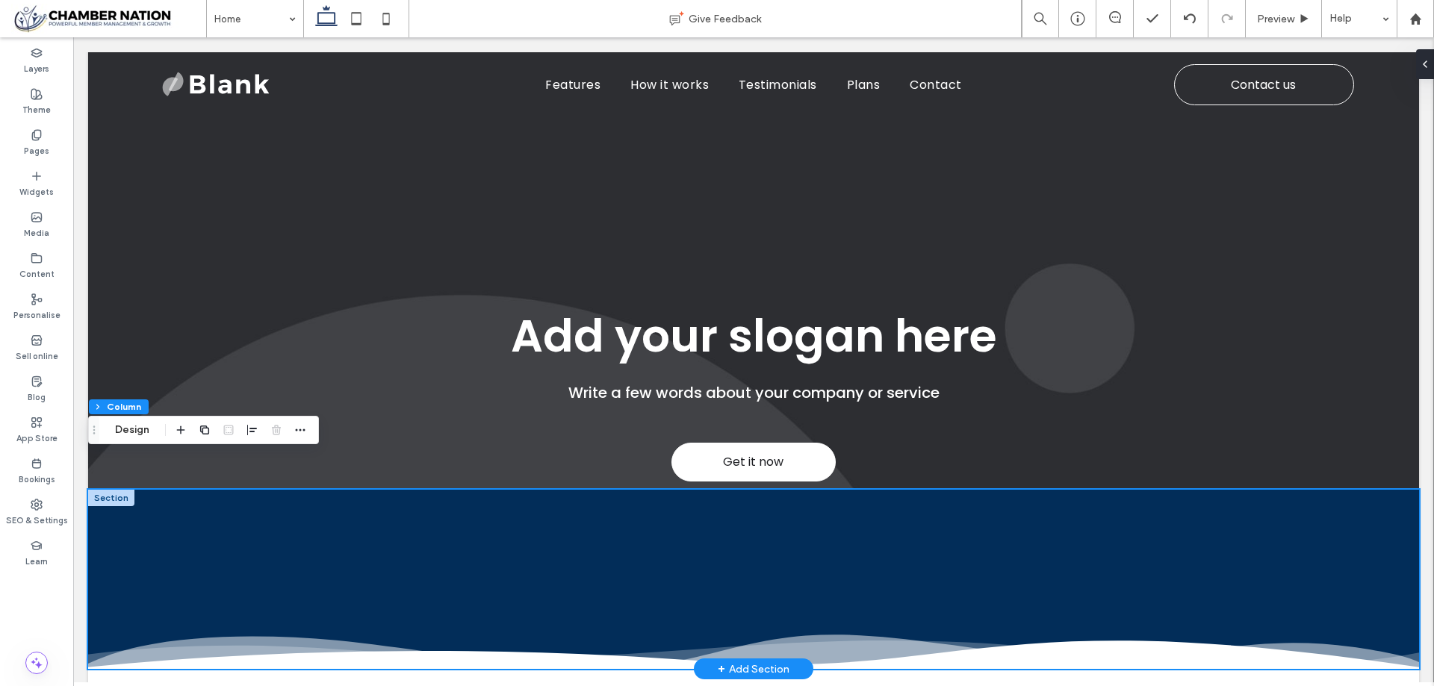
scroll to position [0, 0]
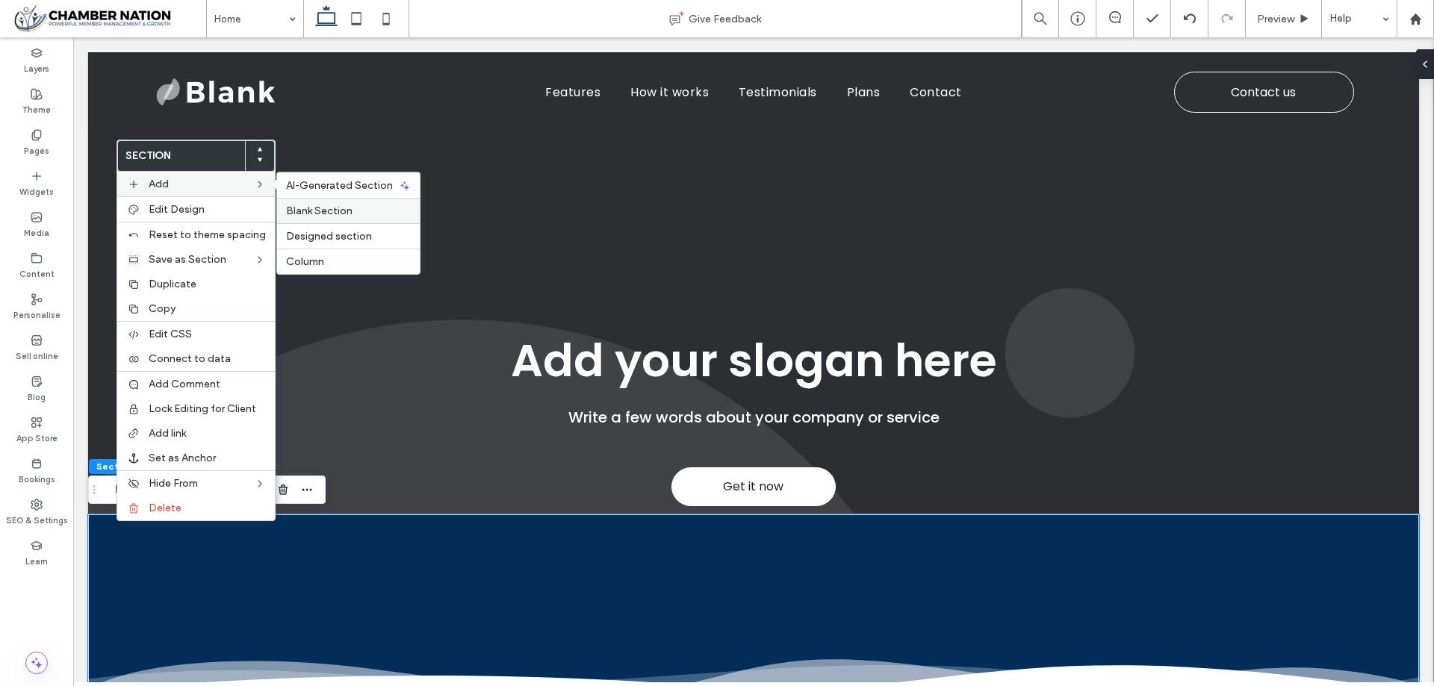
click at [315, 210] on span "Blank Section" at bounding box center [319, 211] width 66 height 13
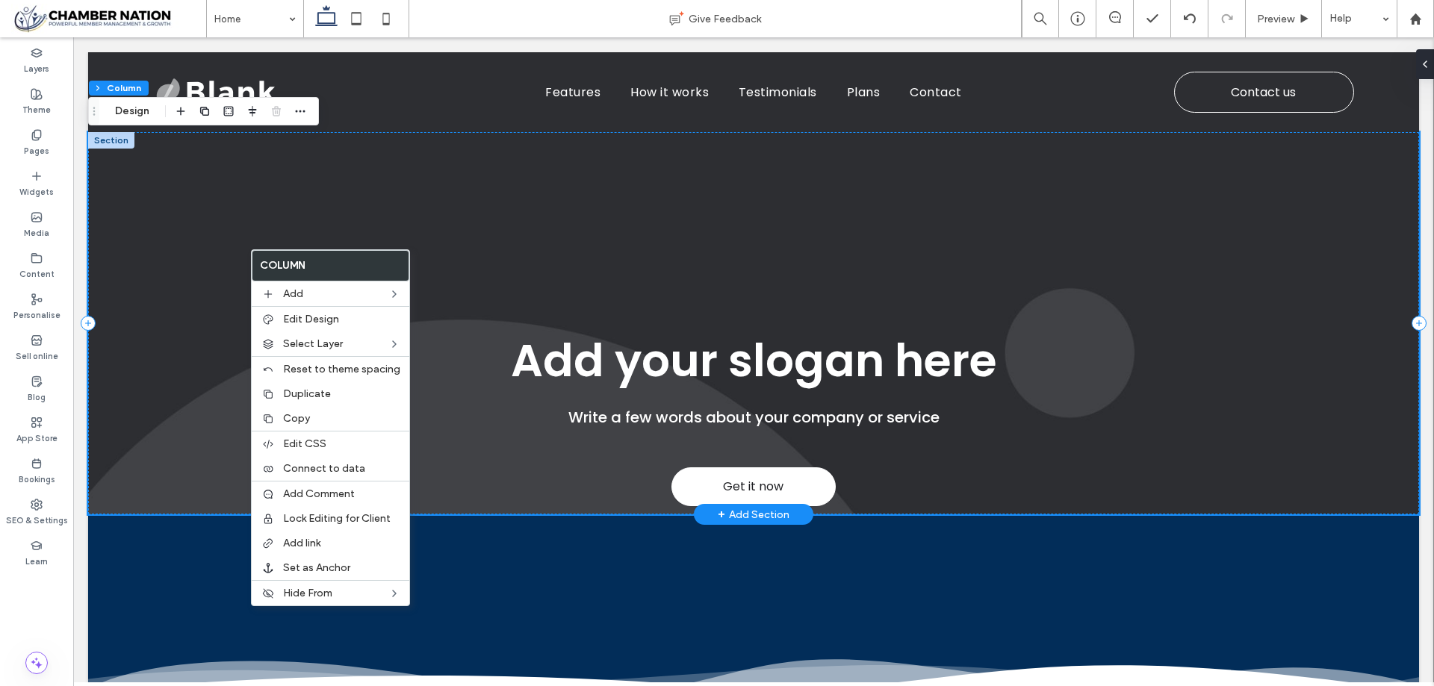
click at [531, 248] on div "Write a few words about your company or service Get it now Add your slogan here" at bounding box center [753, 323] width 1331 height 382
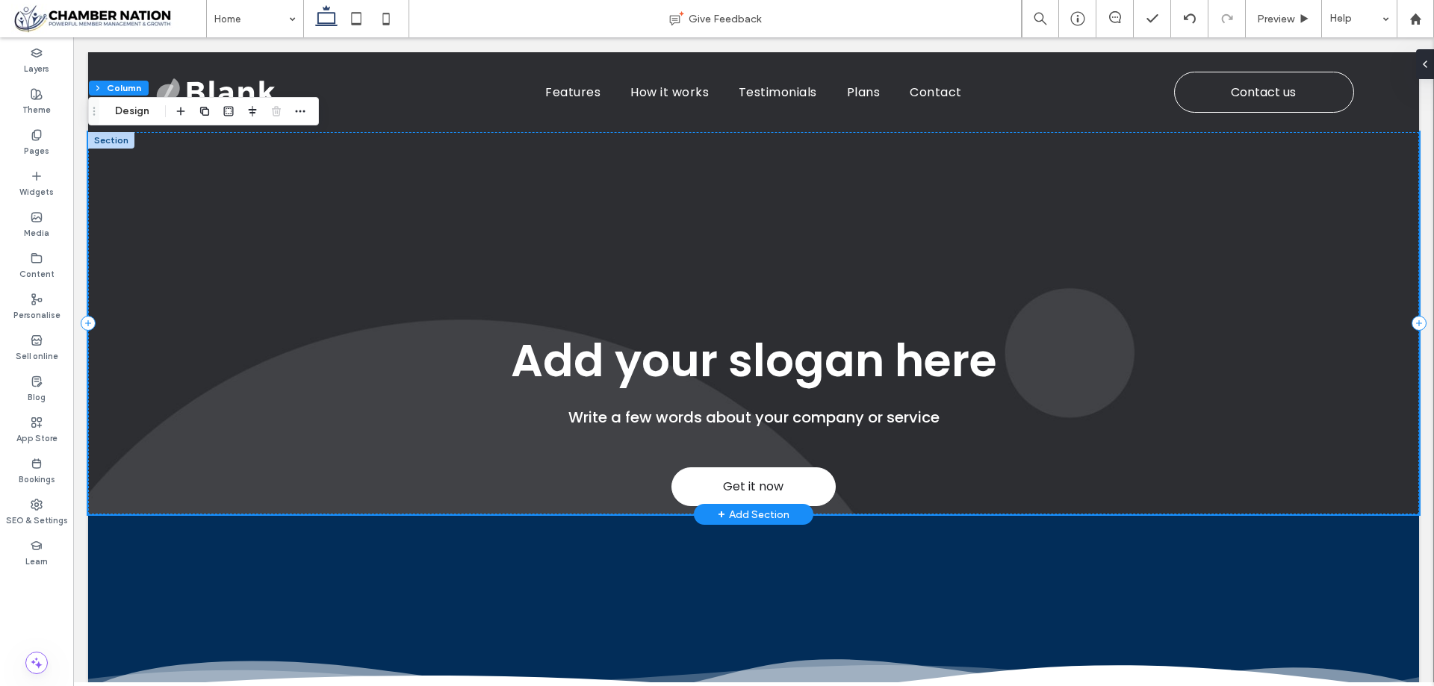
drag, startPoint x: 492, startPoint y: 513, endPoint x: 350, endPoint y: 325, distance: 236.1
click at [350, 325] on div "Write a few words about your company or service Get it now Add your slogan here" at bounding box center [753, 323] width 1331 height 382
click at [149, 295] on div "Write a few words about your company or service Get it now Add your slogan here" at bounding box center [753, 323] width 1331 height 382
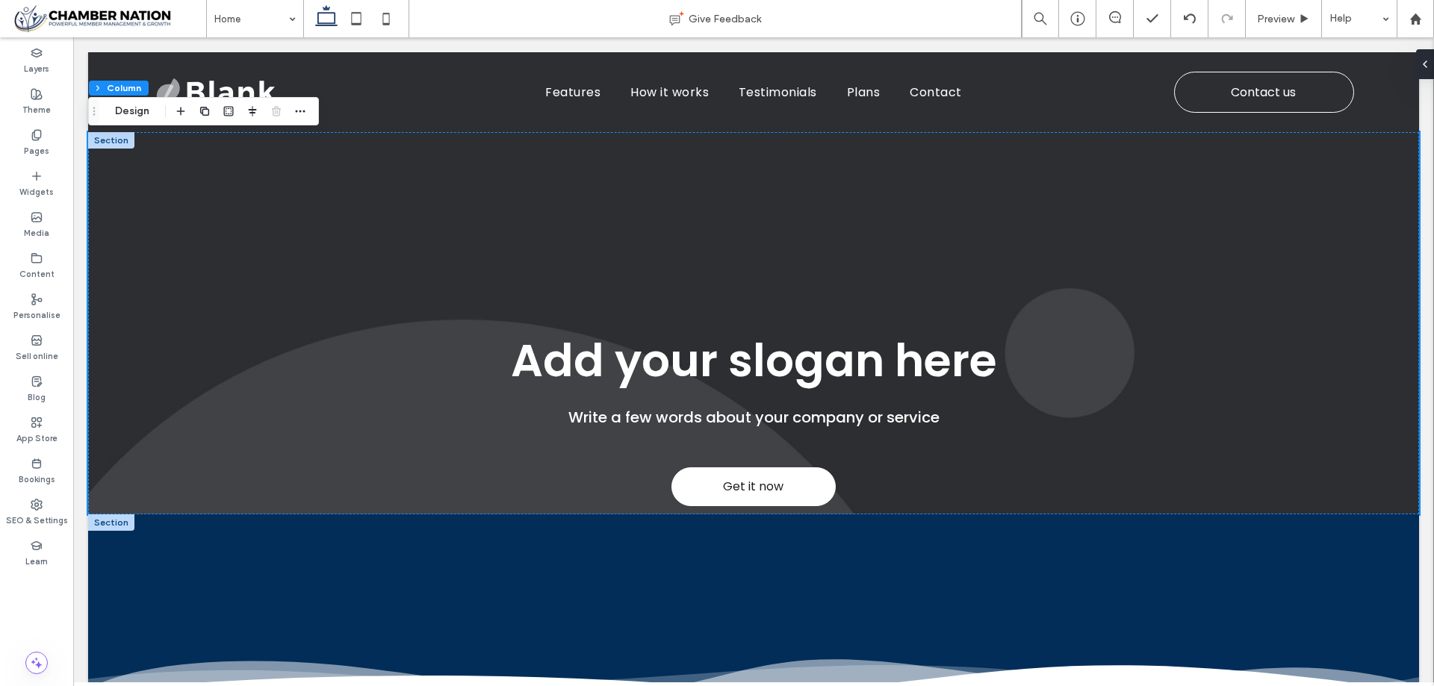
click at [106, 517] on div at bounding box center [111, 523] width 46 height 16
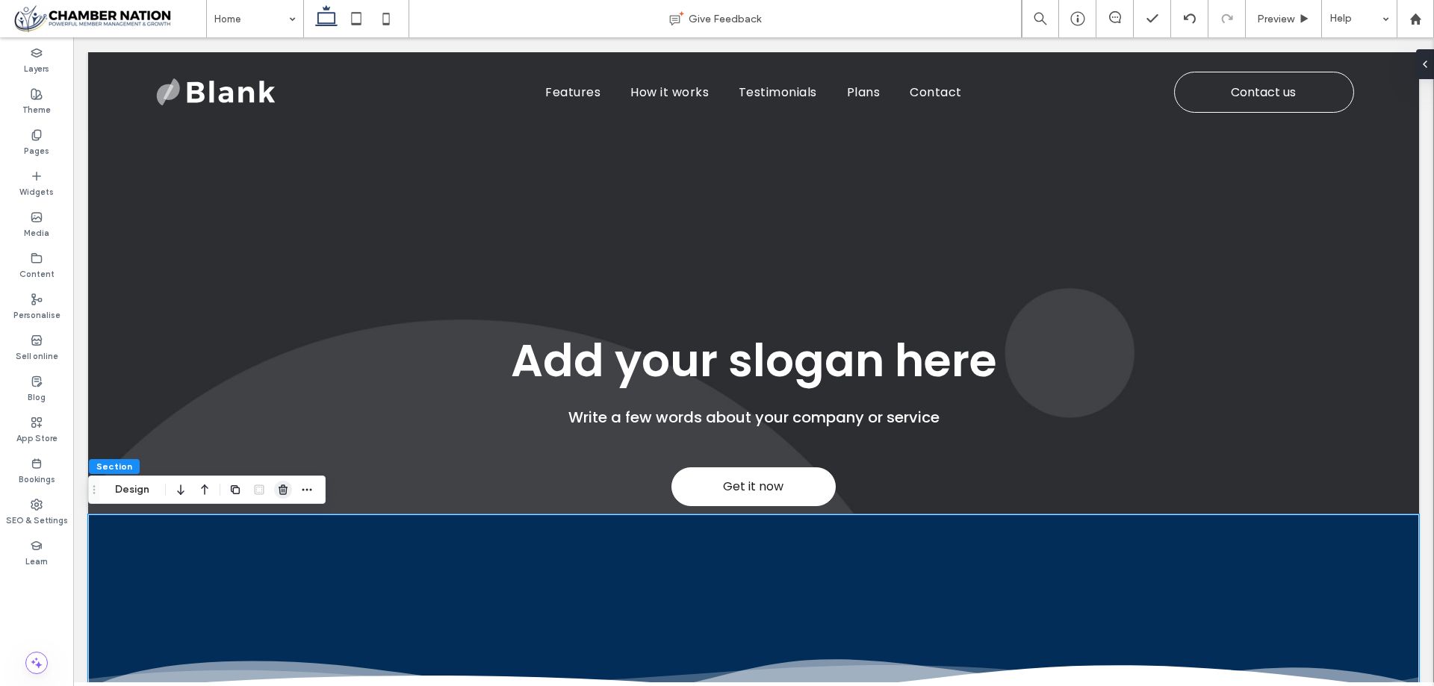
click at [285, 491] on use "button" at bounding box center [283, 490] width 9 height 10
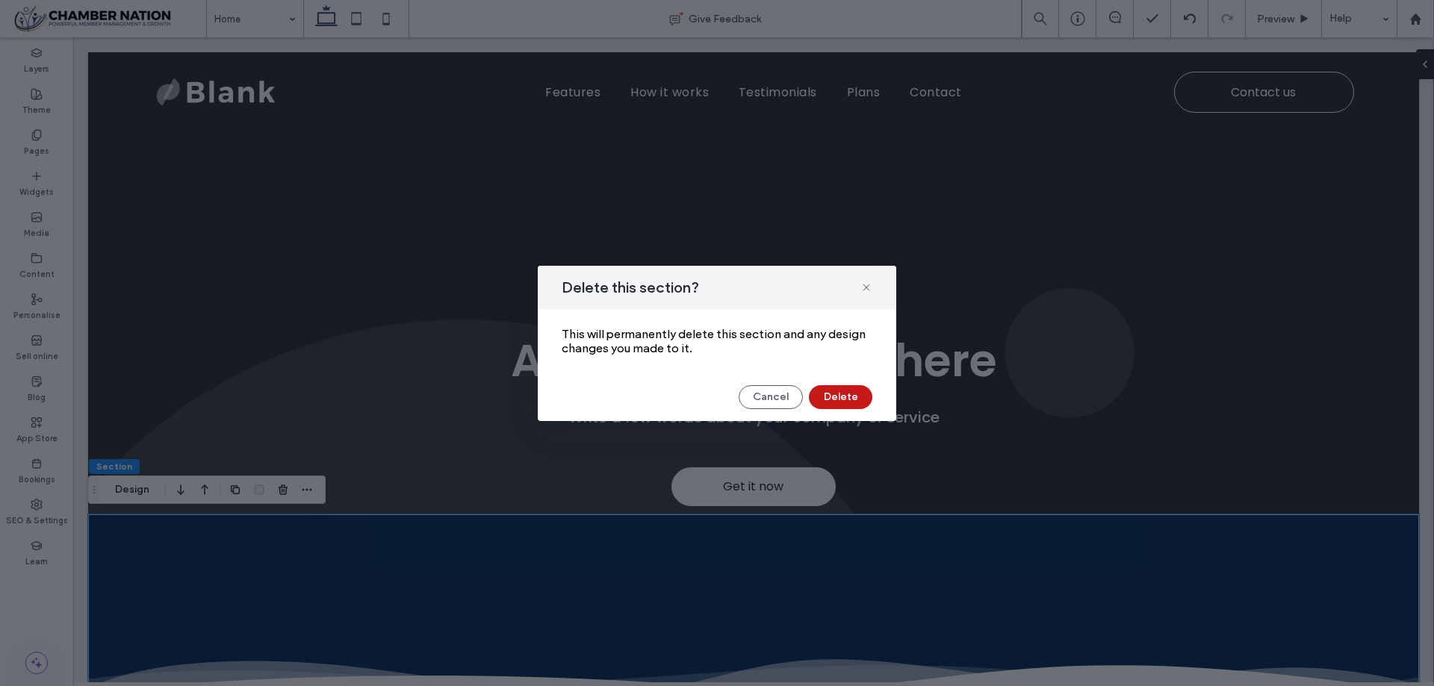
click at [846, 391] on button "Delete" at bounding box center [840, 397] width 63 height 24
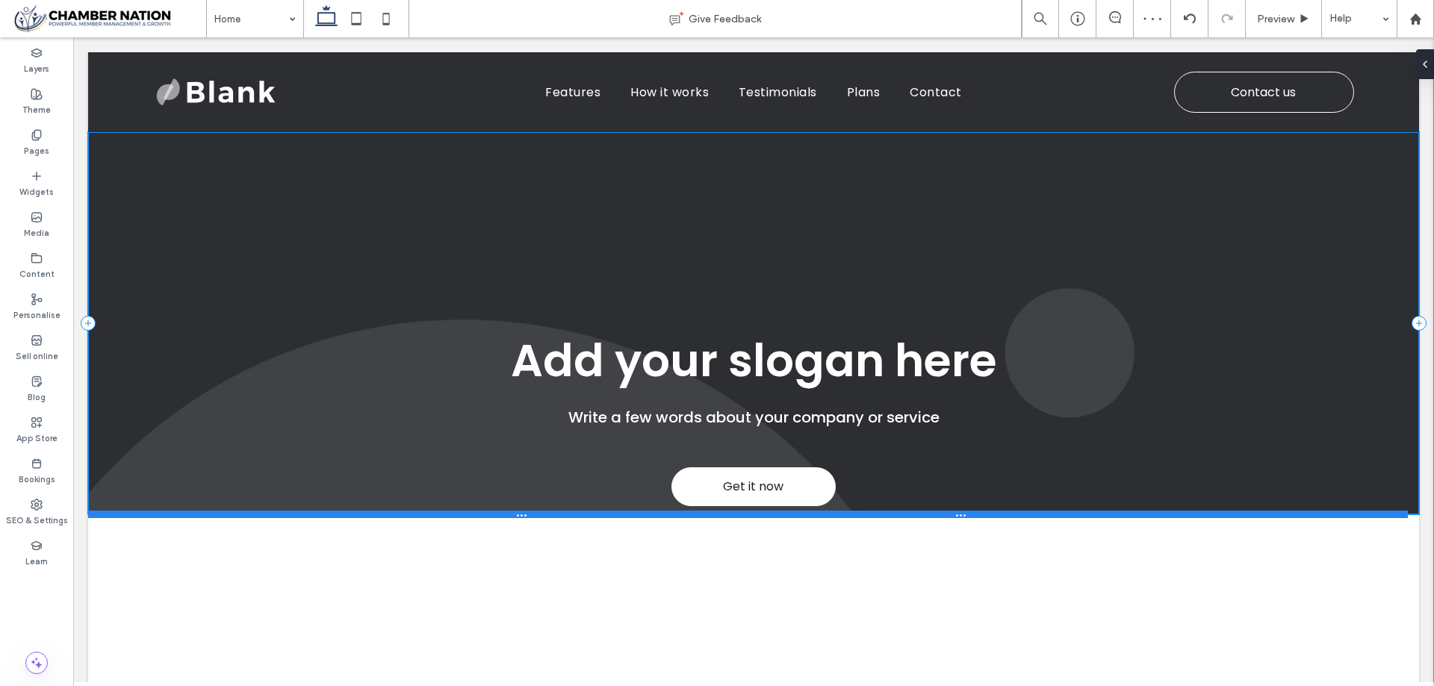
click at [406, 512] on div at bounding box center [748, 514] width 1320 height 7
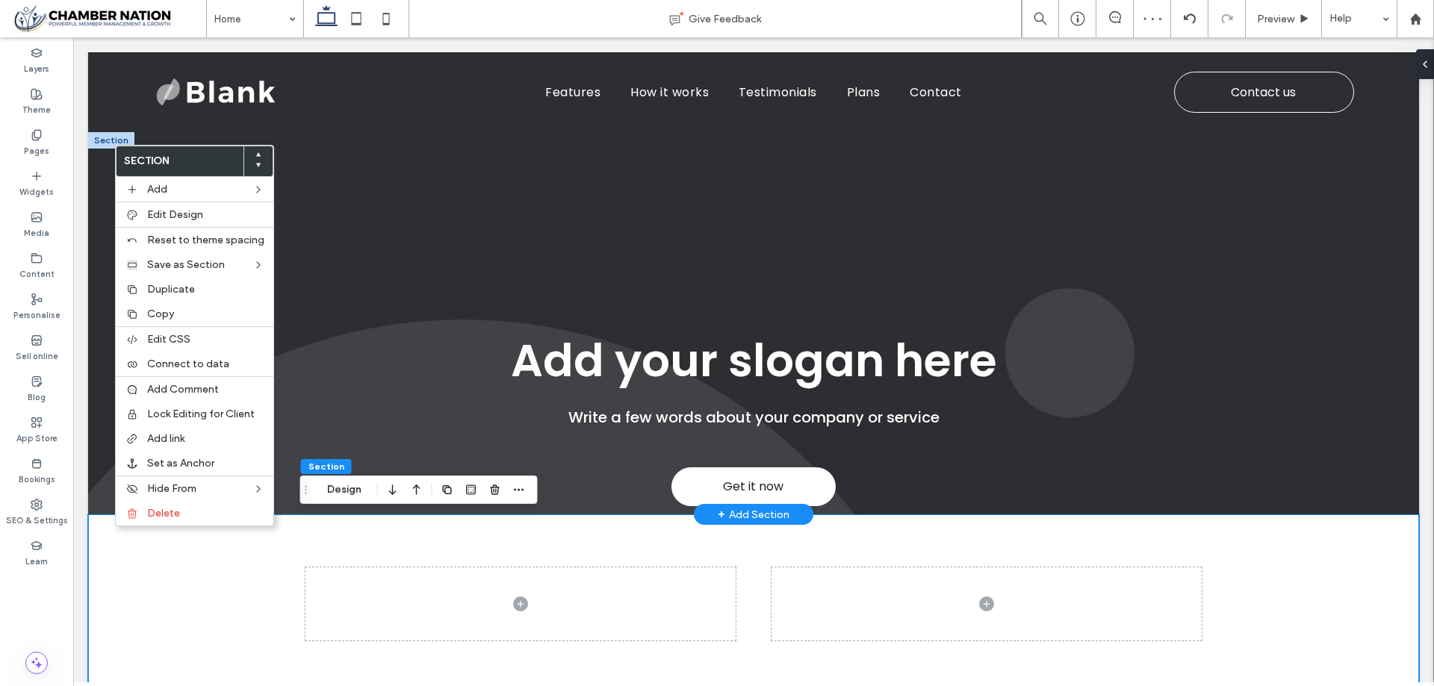
click at [255, 156] on icon at bounding box center [258, 155] width 6 height 6
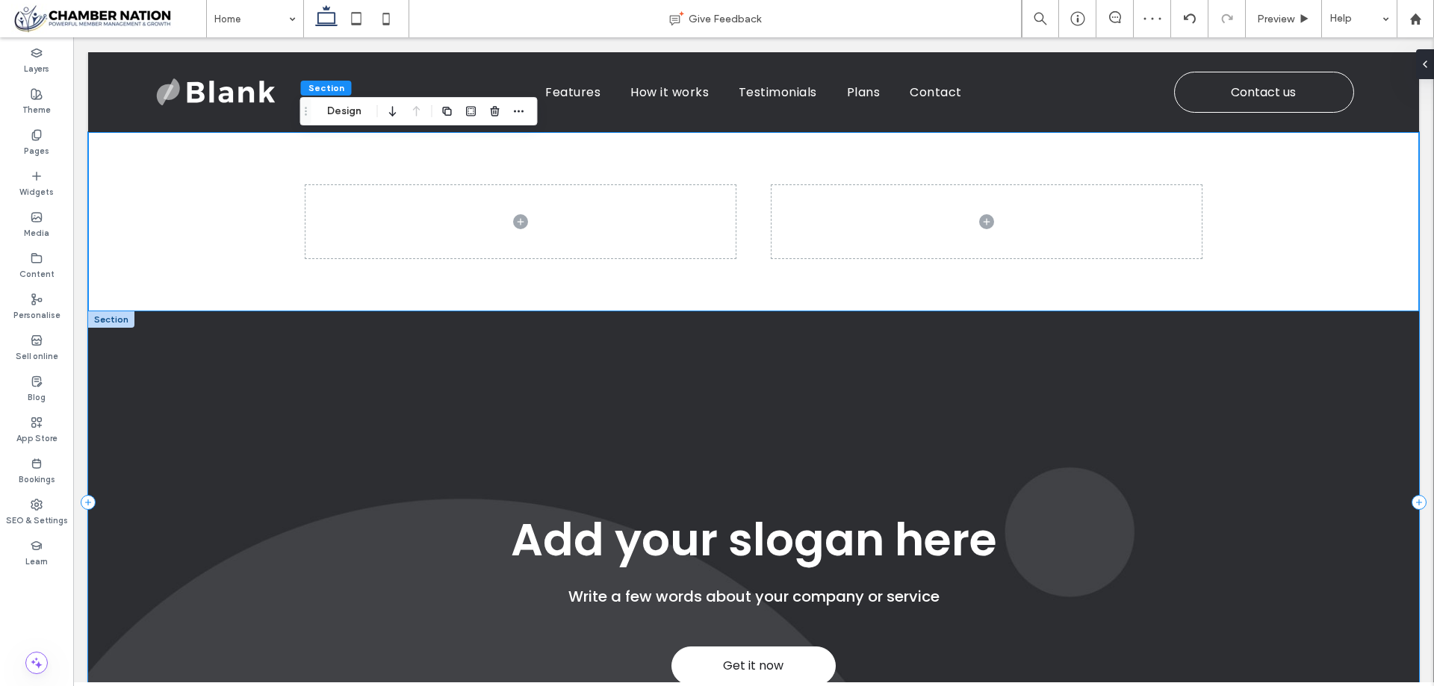
click at [736, 370] on div "Write a few words about your company or service Get it now Add your slogan here" at bounding box center [753, 502] width 1331 height 382
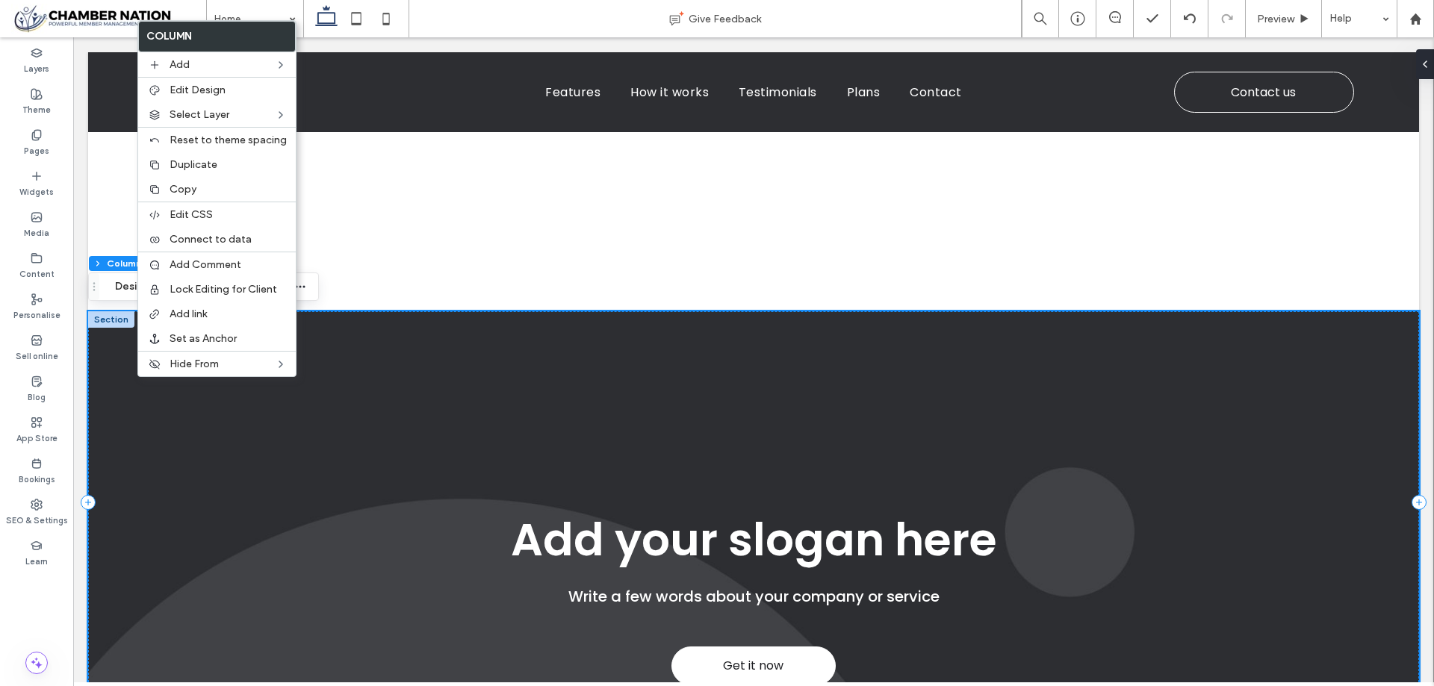
click at [111, 329] on div "Write a few words about your company or service Get it now Add your slogan here" at bounding box center [753, 502] width 1331 height 382
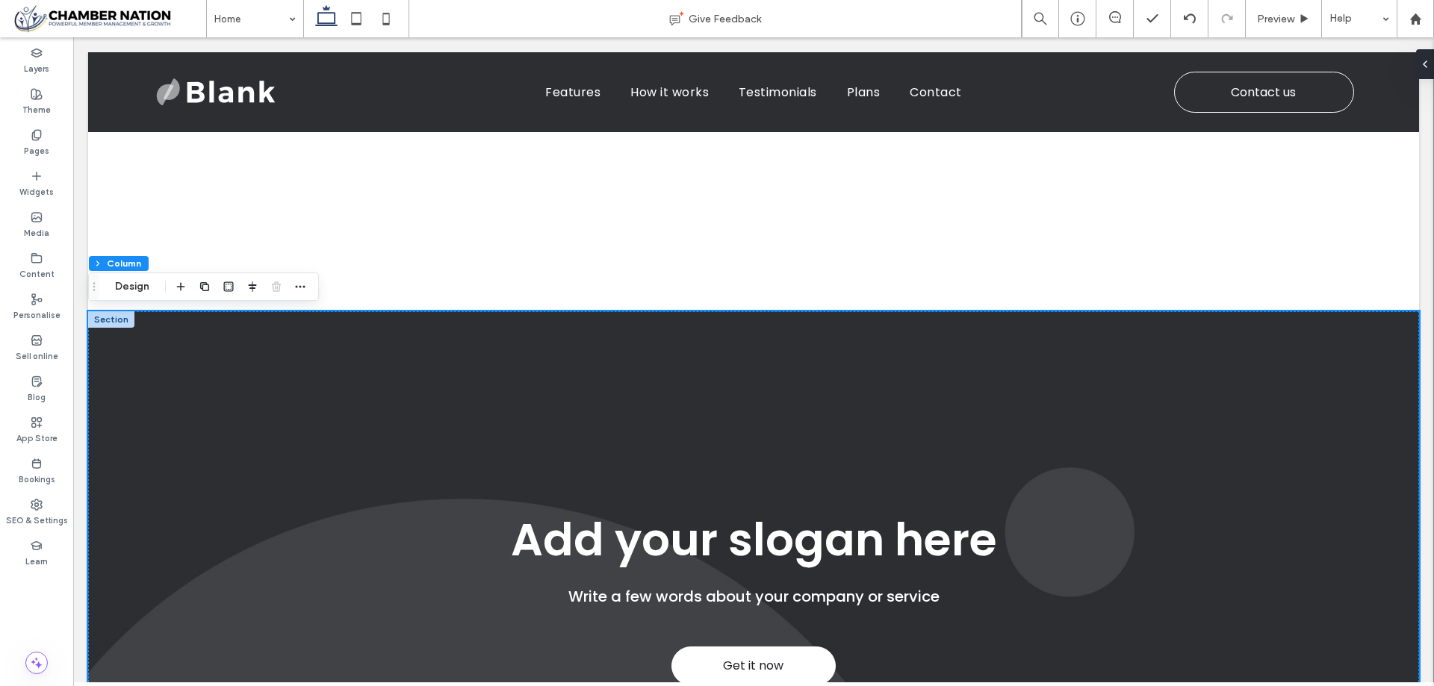
click at [107, 319] on div at bounding box center [111, 319] width 46 height 16
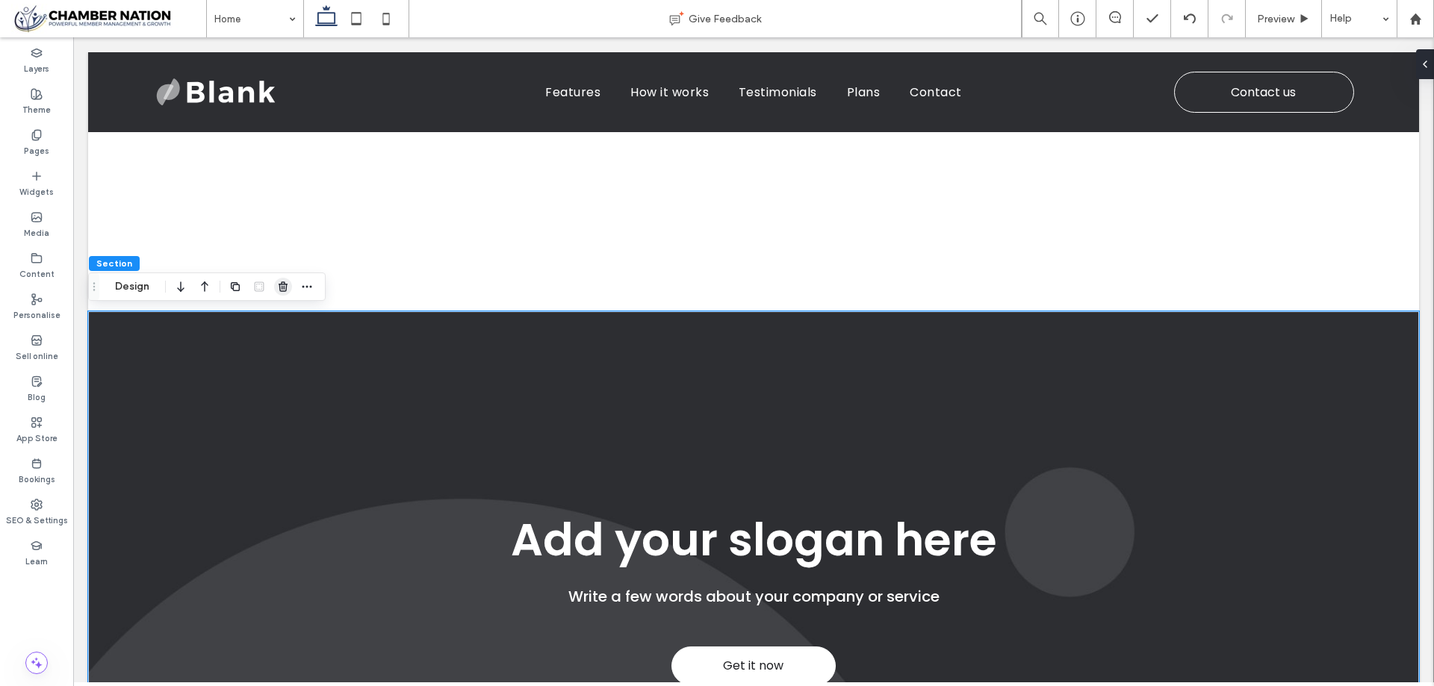
click at [285, 285] on icon "button" at bounding box center [283, 287] width 12 height 12
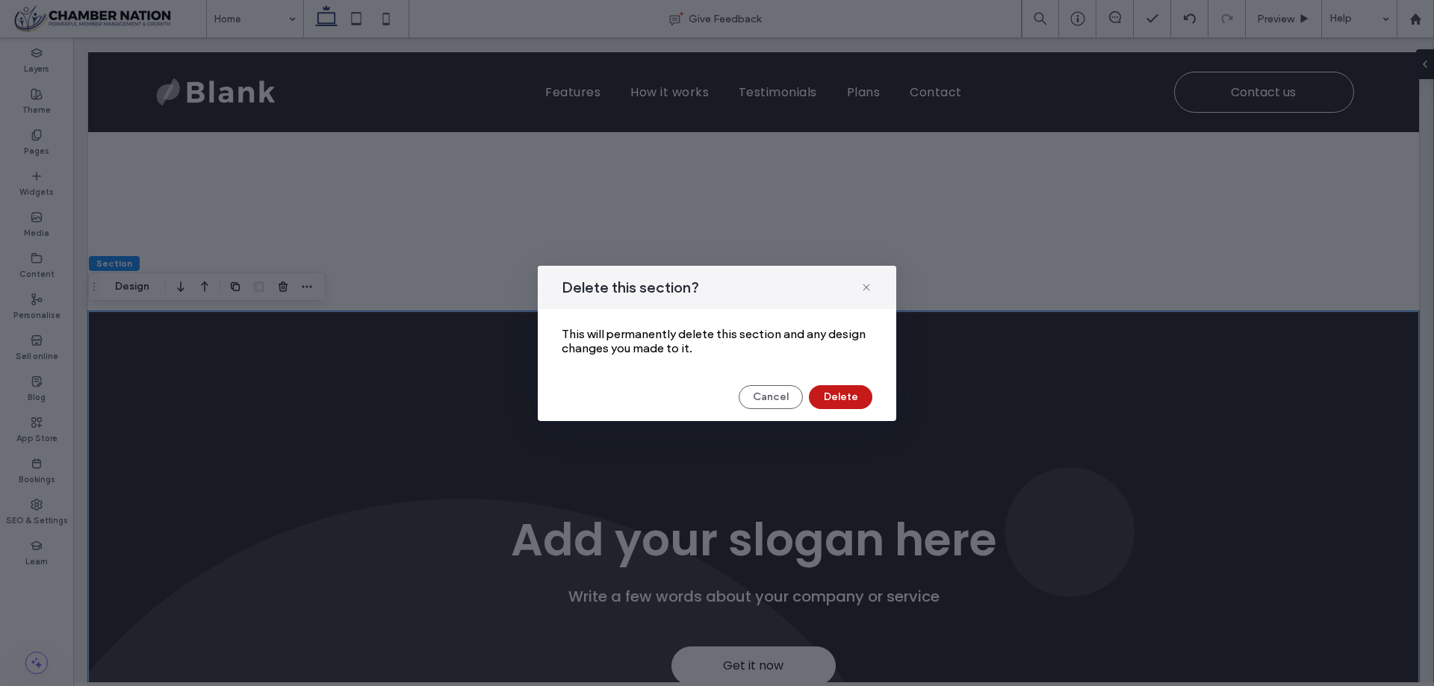
click at [848, 394] on button "Delete" at bounding box center [840, 397] width 63 height 24
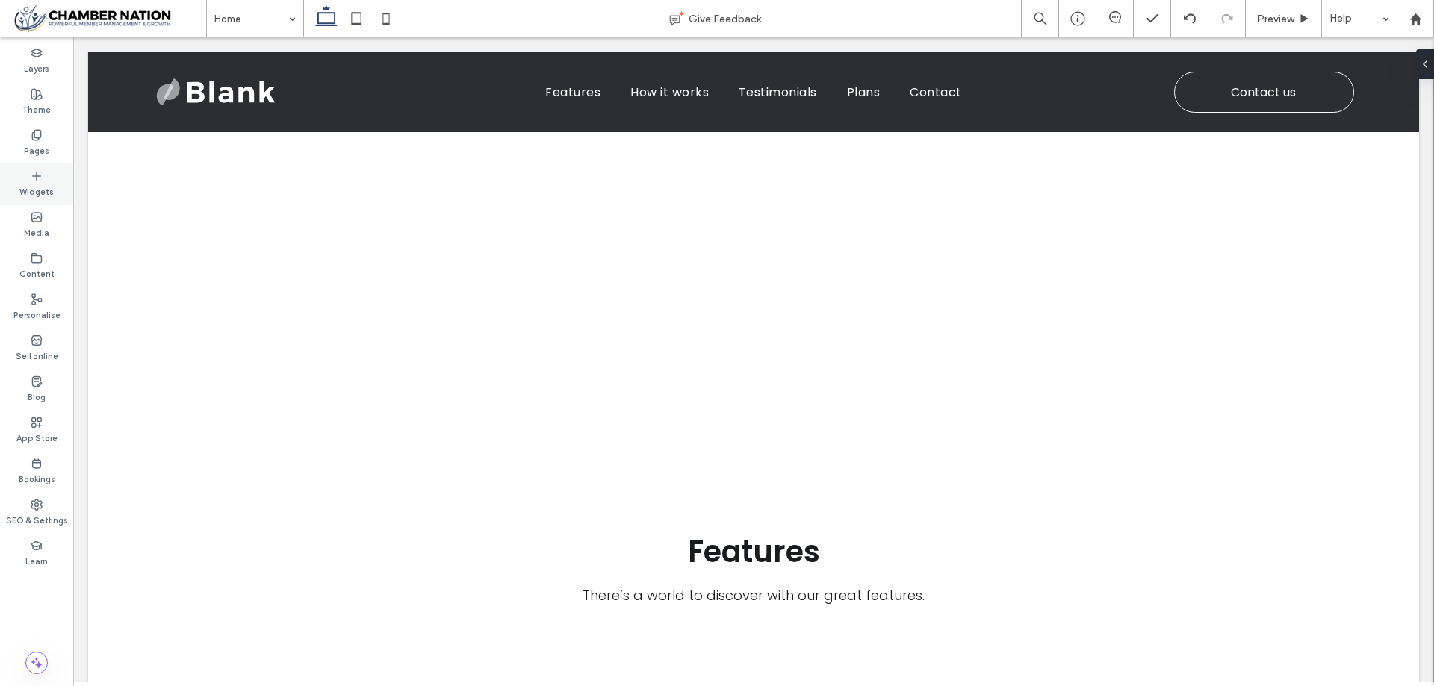
click at [31, 189] on label "Widgets" at bounding box center [36, 190] width 34 height 16
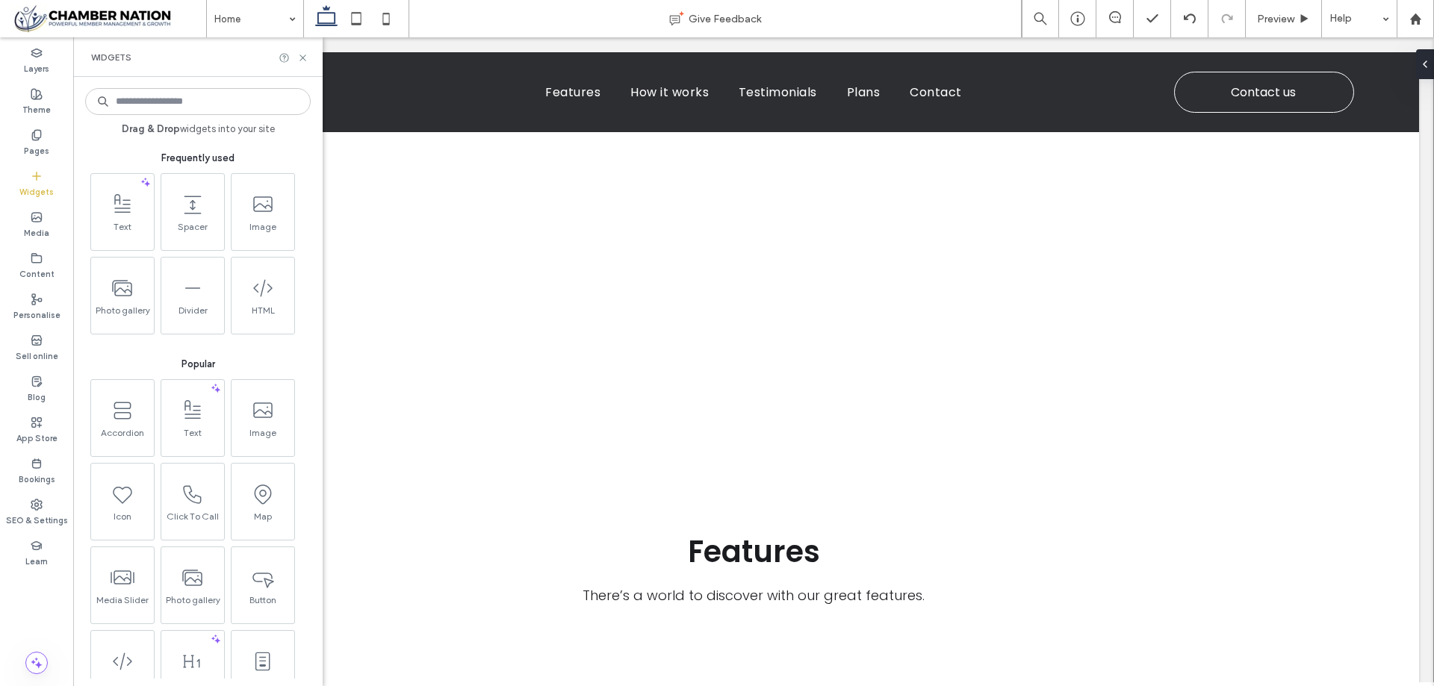
click at [224, 105] on input at bounding box center [198, 101] width 226 height 27
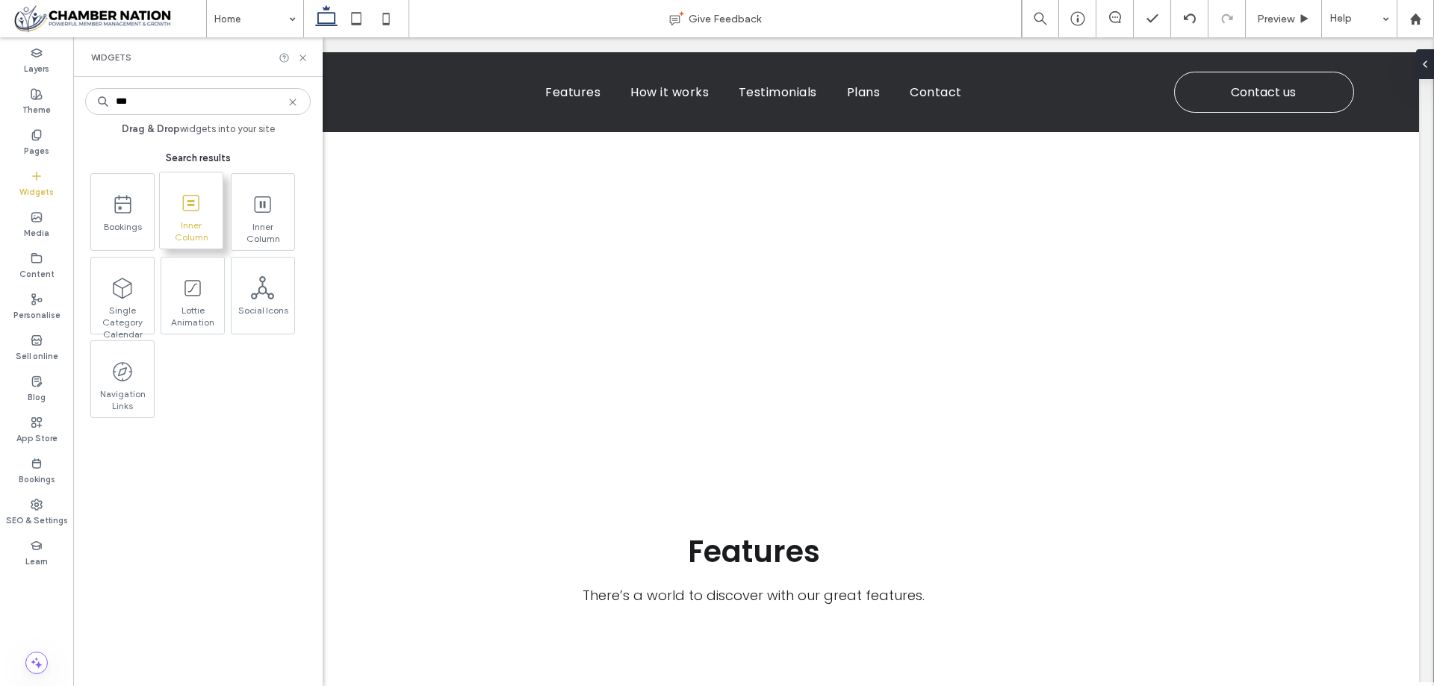
type input "***"
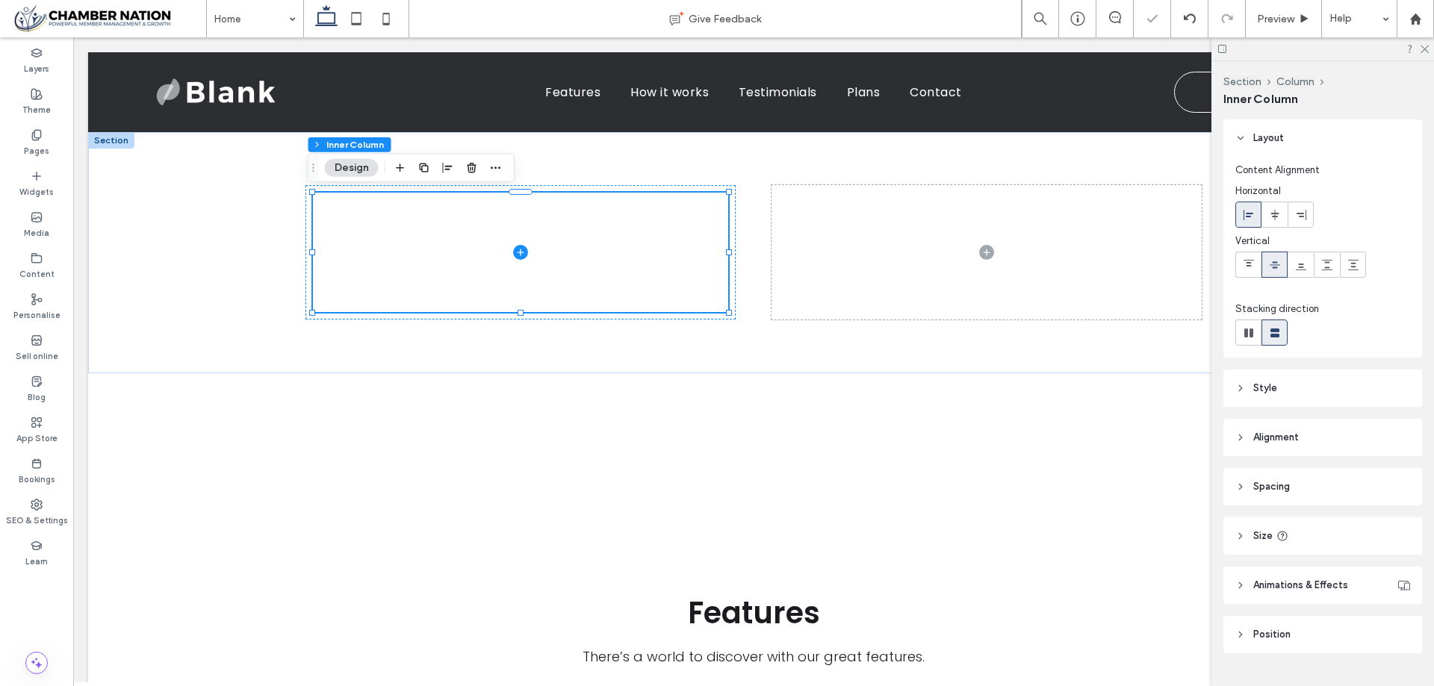
drag, startPoint x: 1423, startPoint y: 50, endPoint x: 1411, endPoint y: 60, distance: 15.9
click at [1423, 51] on icon at bounding box center [1424, 48] width 10 height 10
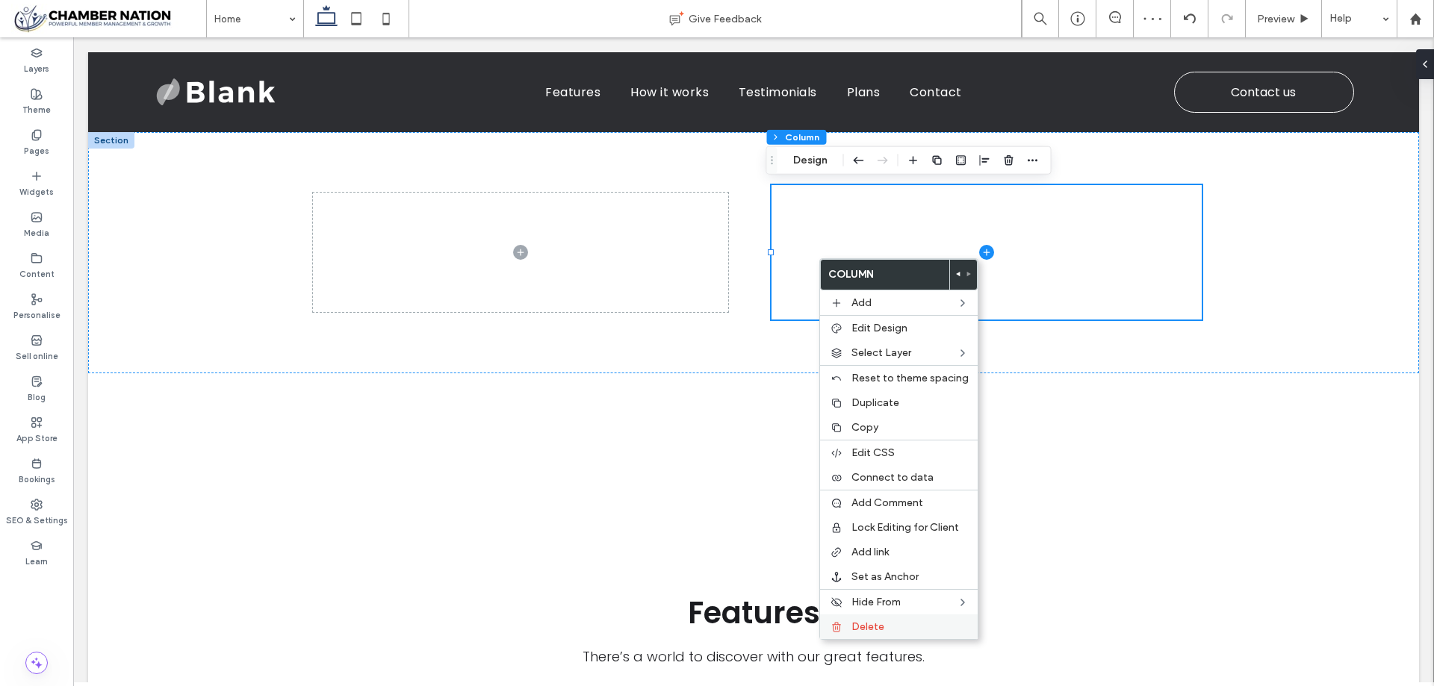
click at [890, 618] on div "Delete" at bounding box center [899, 627] width 158 height 25
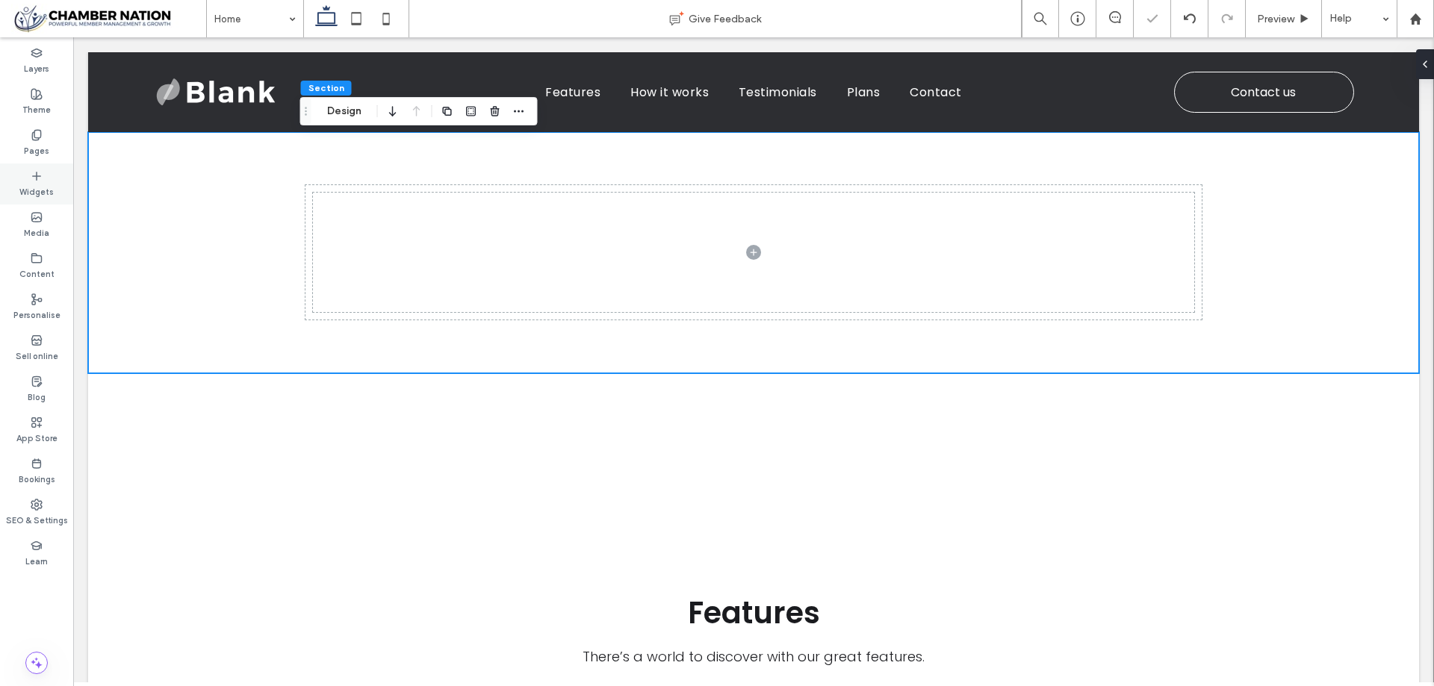
drag, startPoint x: 28, startPoint y: 190, endPoint x: 217, endPoint y: 87, distance: 214.9
click at [28, 190] on label "Widgets" at bounding box center [36, 190] width 34 height 16
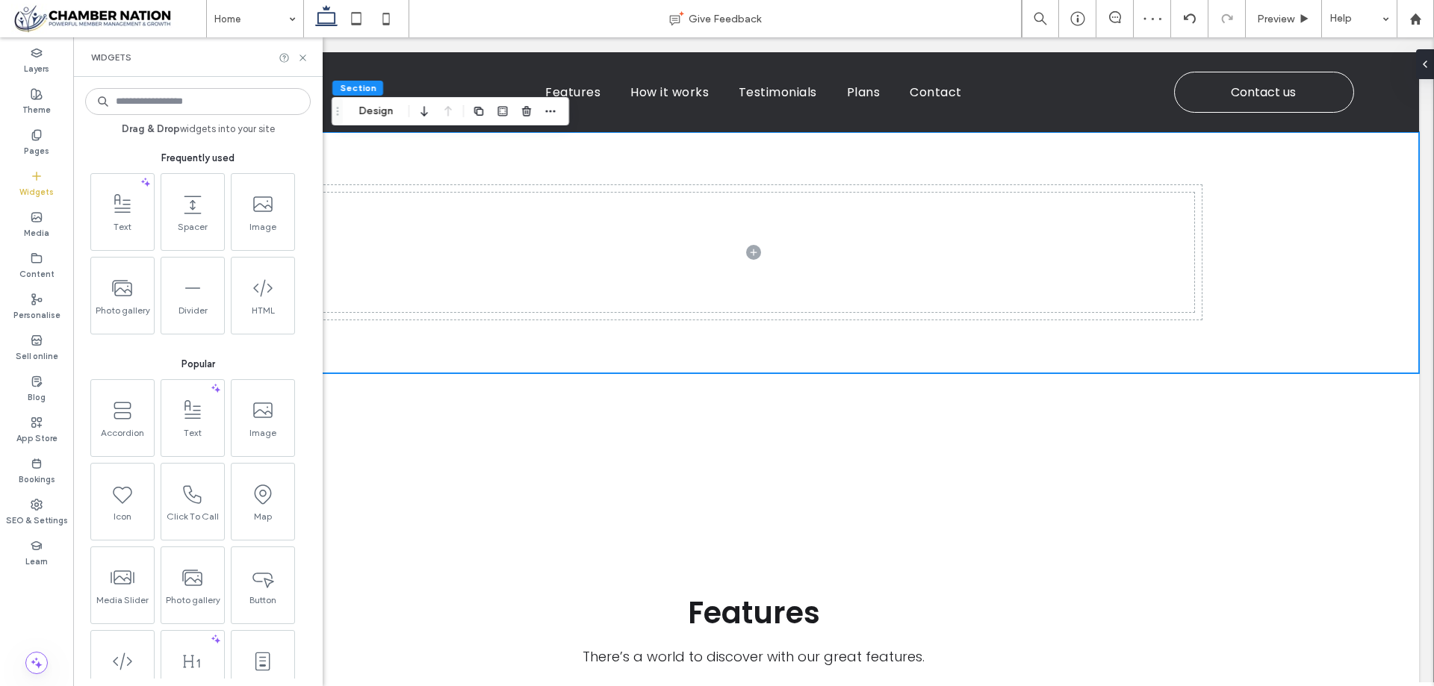
click at [265, 101] on input at bounding box center [198, 101] width 226 height 27
type input "***"
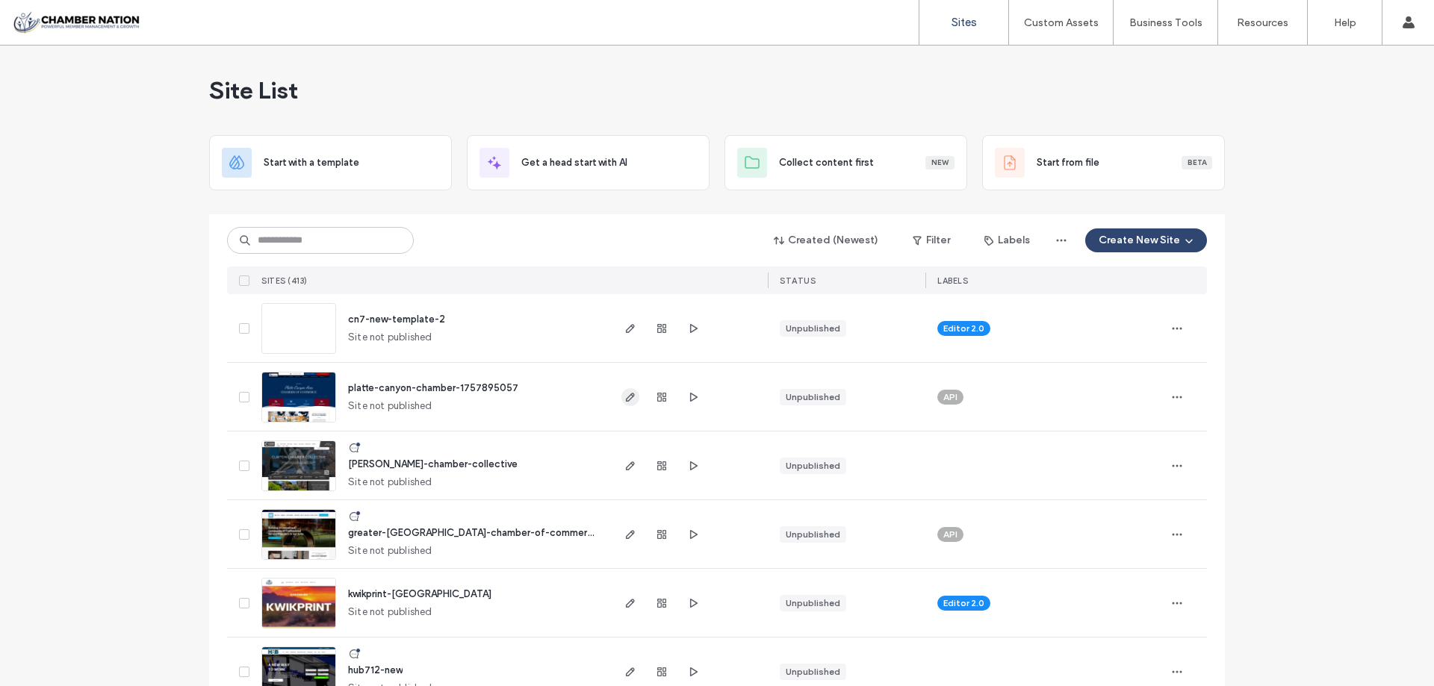
click at [627, 402] on icon "button" at bounding box center [630, 397] width 12 height 12
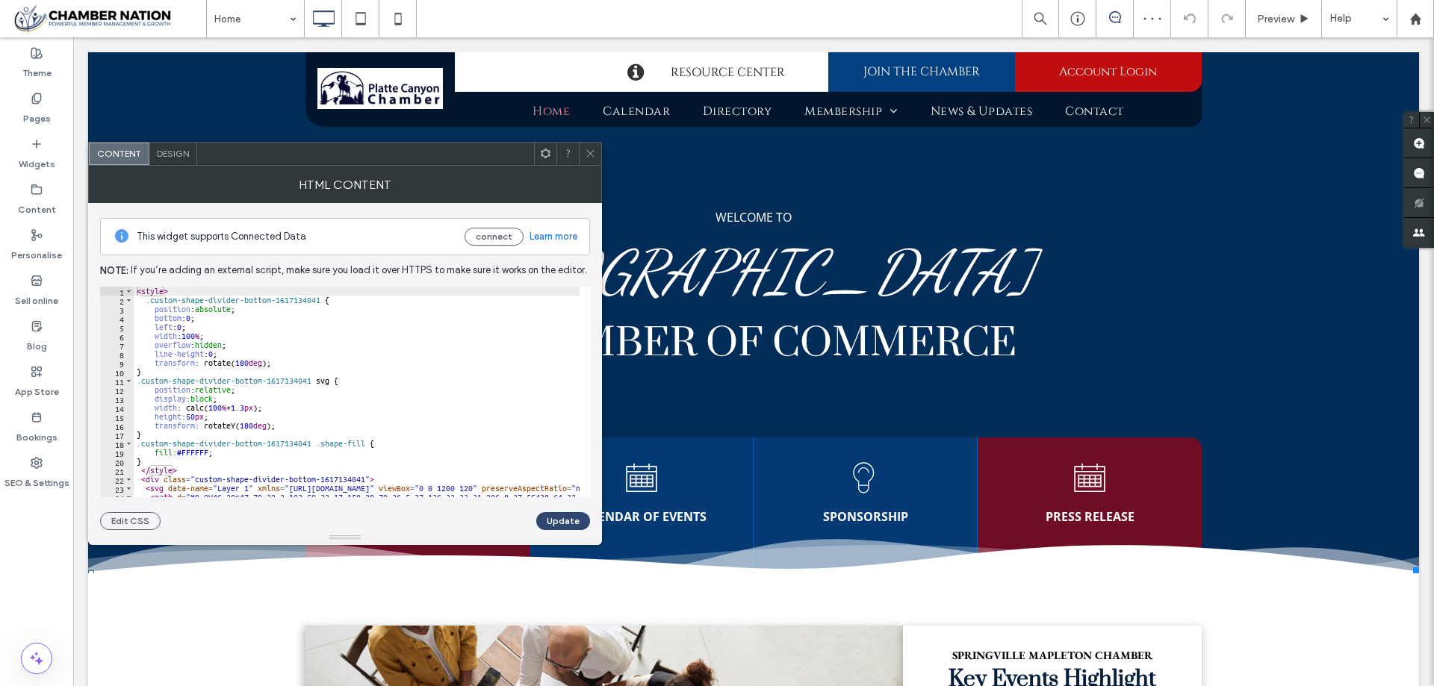
click at [170, 380] on div "< style > .custom-shape-divider-bottom-1617134041 { position : absolute ; botto…" at bounding box center [1055, 395] width 1843 height 217
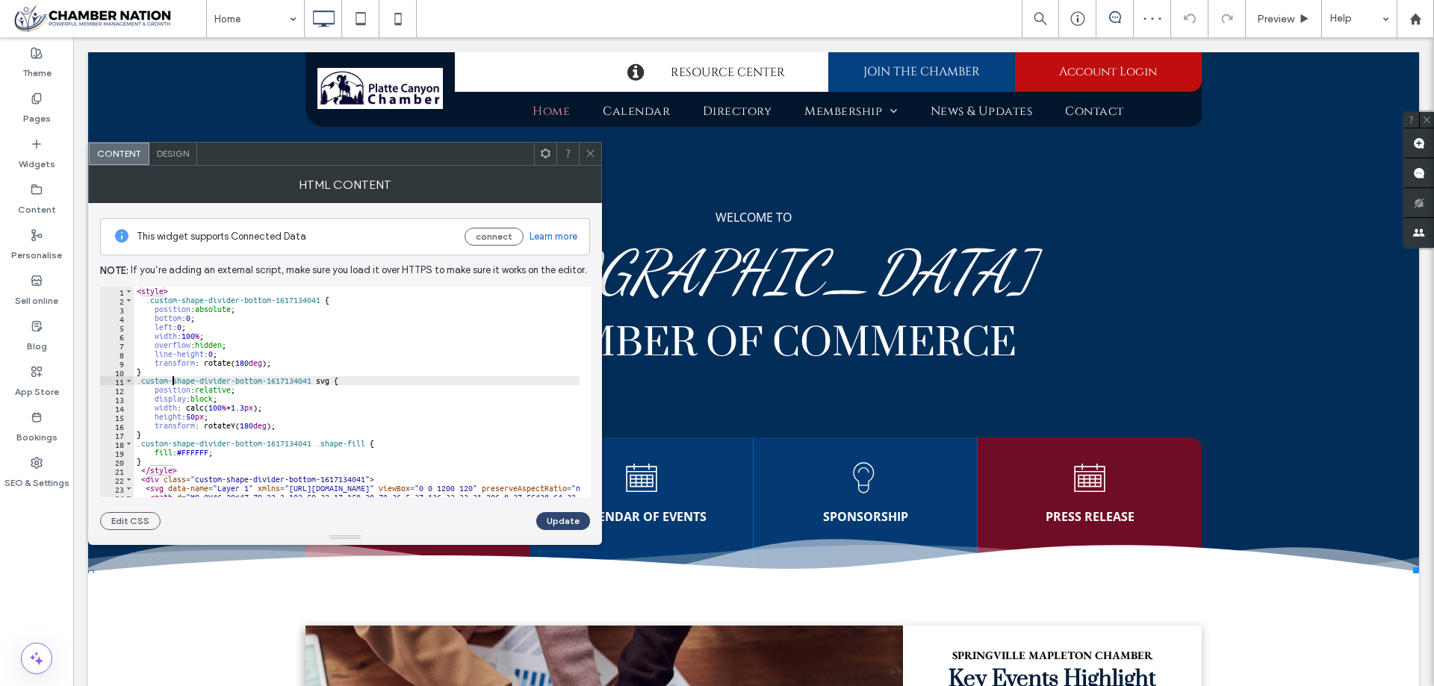
click at [170, 380] on div "< style > .custom-shape-divider-bottom-1617134041 { position : absolute ; botto…" at bounding box center [1055, 395] width 1843 height 217
click at [170, 379] on div "< style > .custom-shape-divider-bottom-1617134041 { position : absolute ; botto…" at bounding box center [1055, 395] width 1843 height 217
click at [171, 379] on div "< style > .custom-shape-divider-bottom-1617134041 { position : absolute ; botto…" at bounding box center [1055, 395] width 1843 height 217
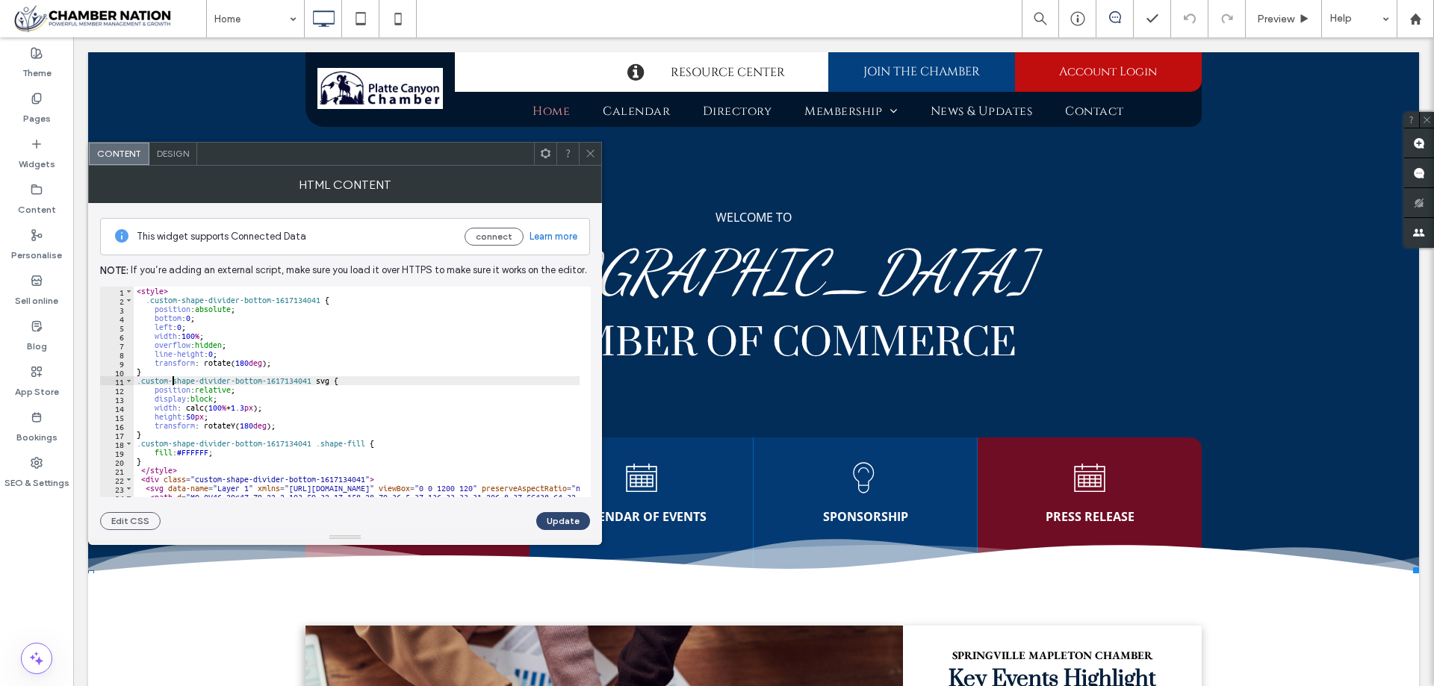
click at [171, 379] on div "< style > .custom-shape-divider-bottom-1617134041 { position : absolute ; botto…" at bounding box center [1055, 395] width 1843 height 217
type textarea "****** *******"
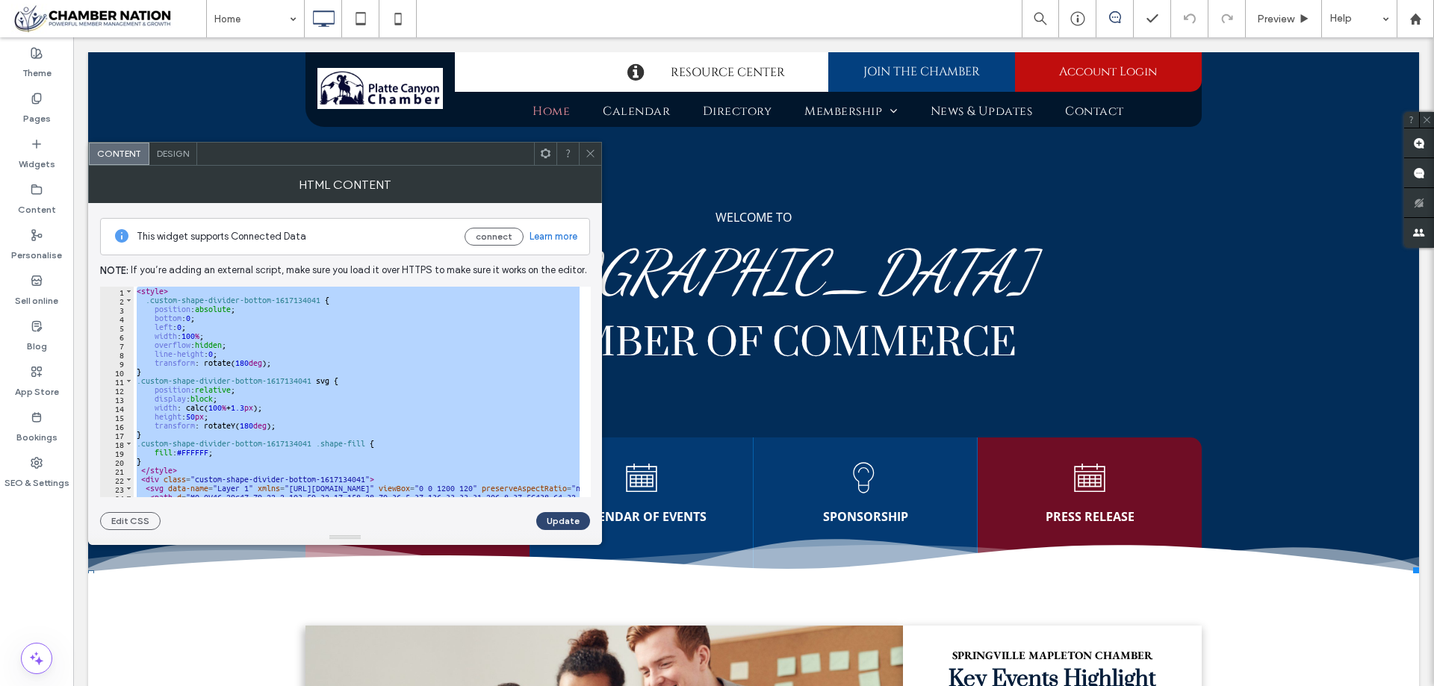
drag, startPoint x: 588, startPoint y: 156, endPoint x: 714, endPoint y: 68, distance: 153.3
click at [588, 156] on icon at bounding box center [590, 153] width 11 height 11
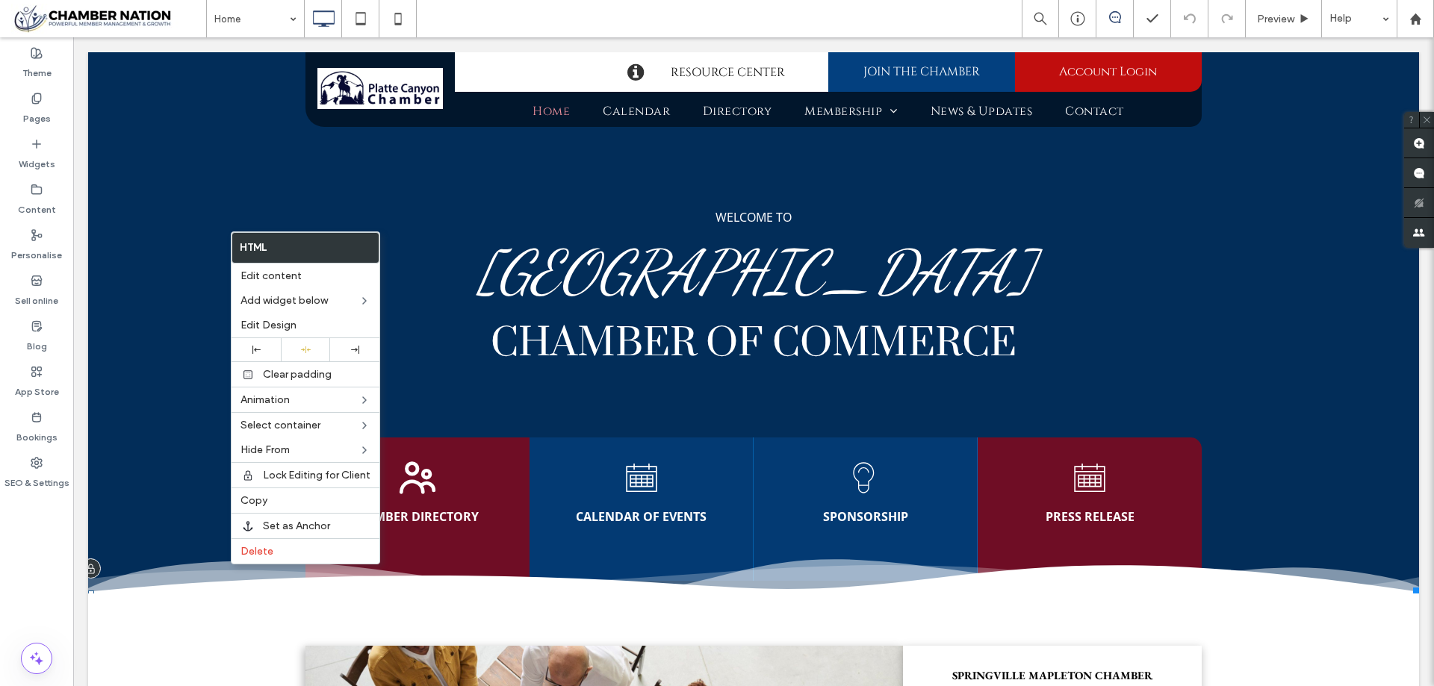
click at [220, 568] on icon at bounding box center [753, 576] width 1332 height 34
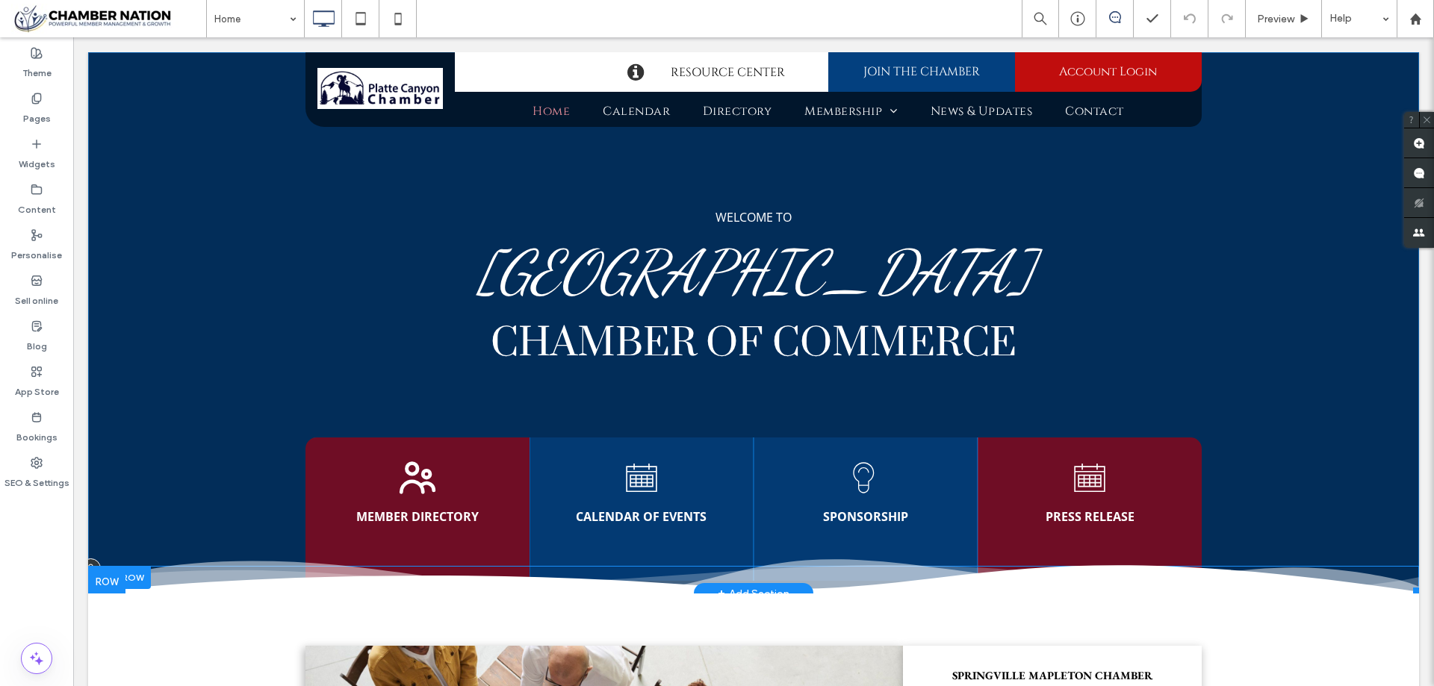
click at [220, 568] on icon at bounding box center [753, 576] width 1332 height 34
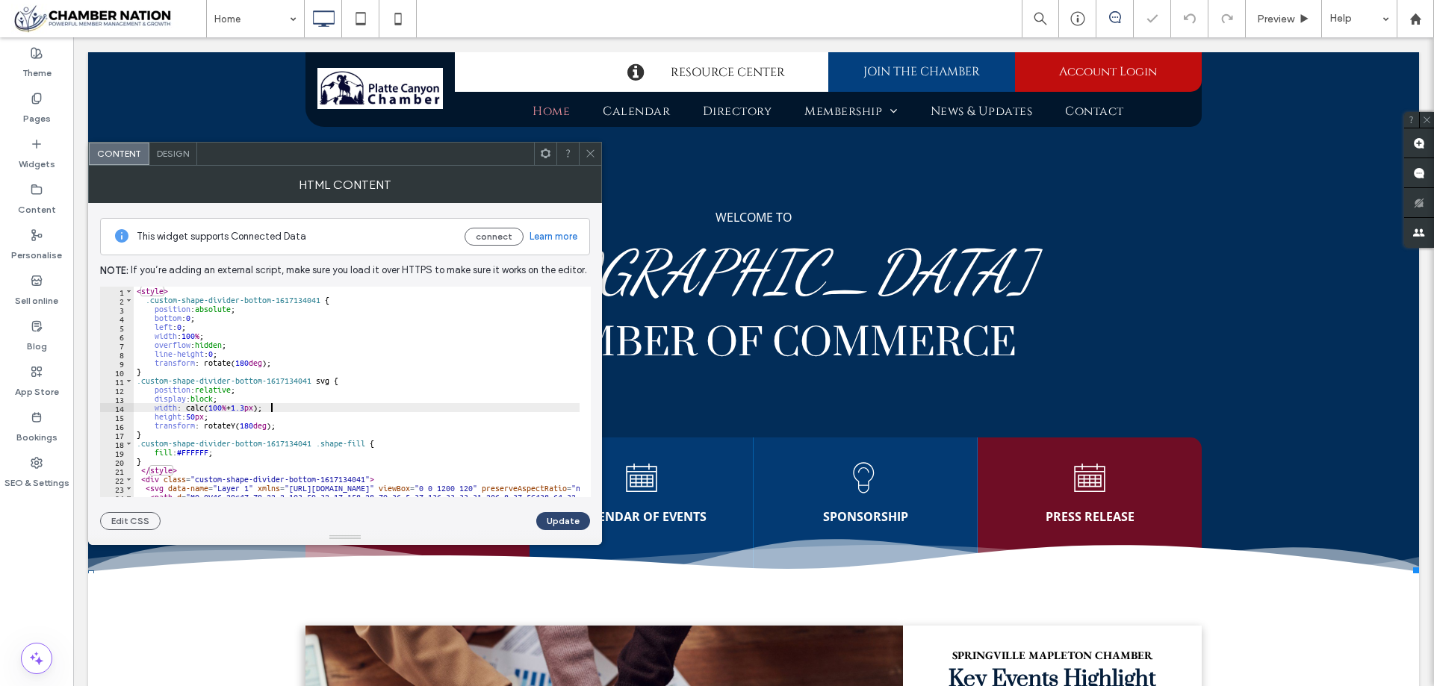
click at [298, 409] on div "< style > .custom-shape-divider-bottom-1617134041 { position : absolute ; botto…" at bounding box center [1055, 395] width 1843 height 217
type textarea "****** *******"
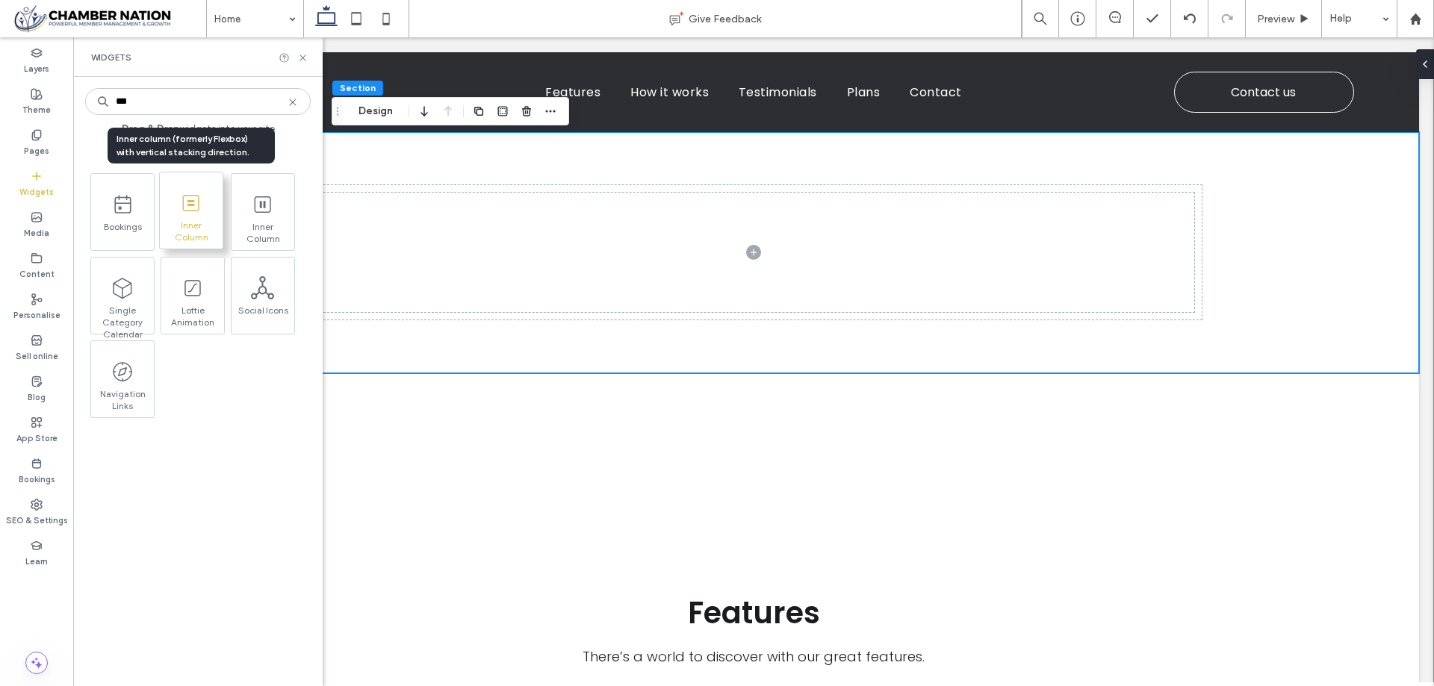
type input "***"
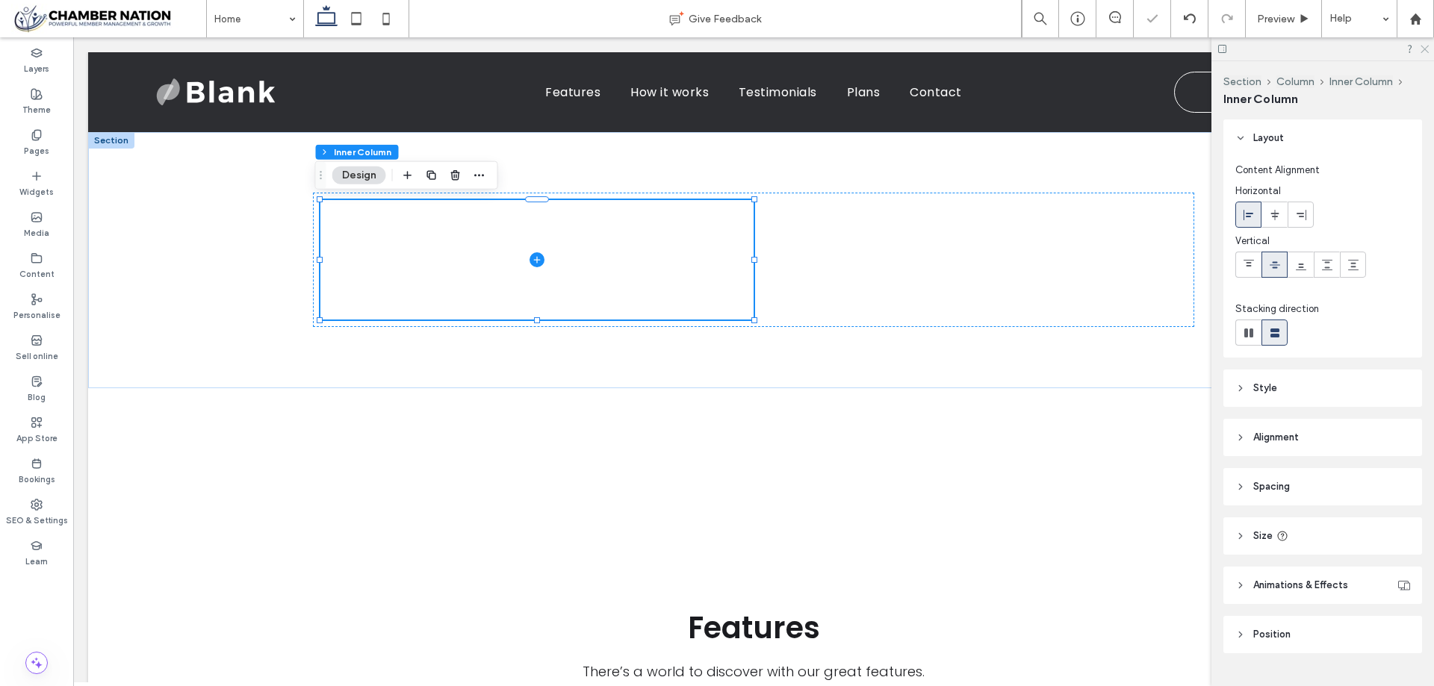
click at [1426, 46] on icon at bounding box center [1424, 48] width 10 height 10
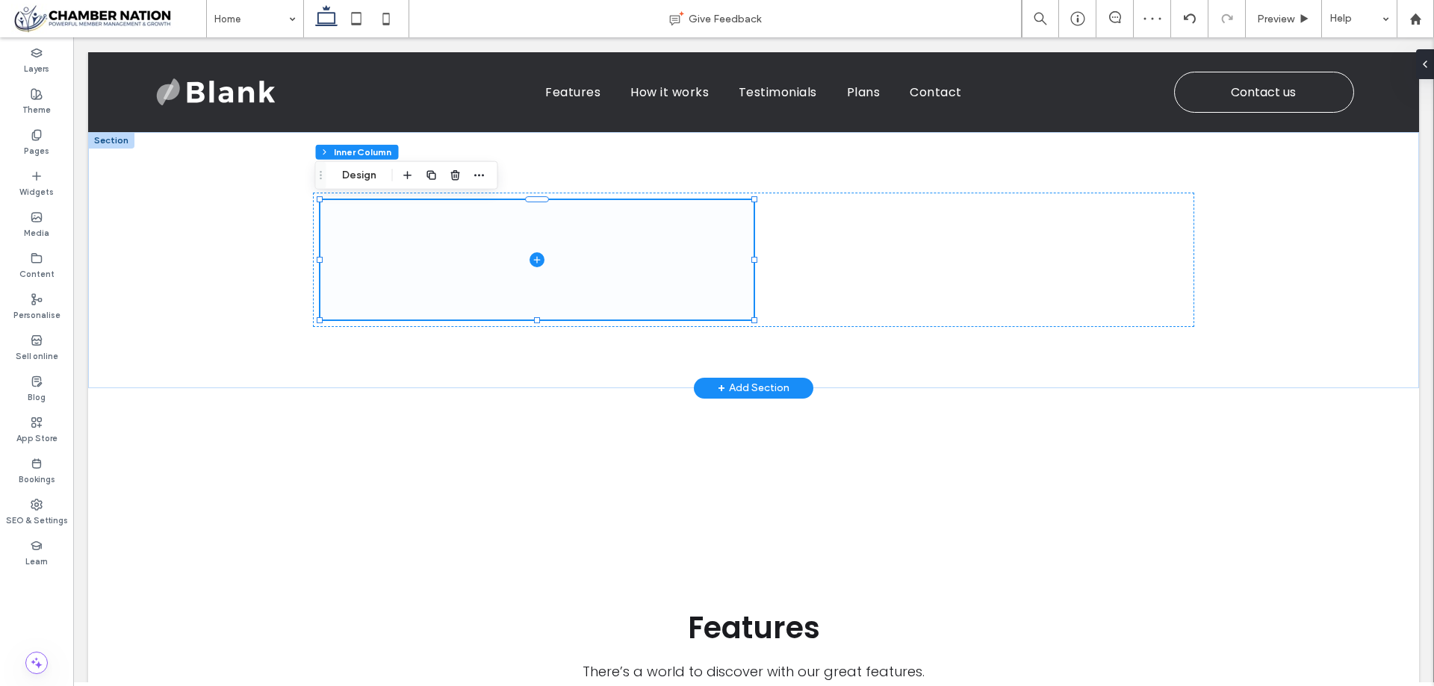
click at [634, 258] on span at bounding box center [536, 259] width 433 height 119
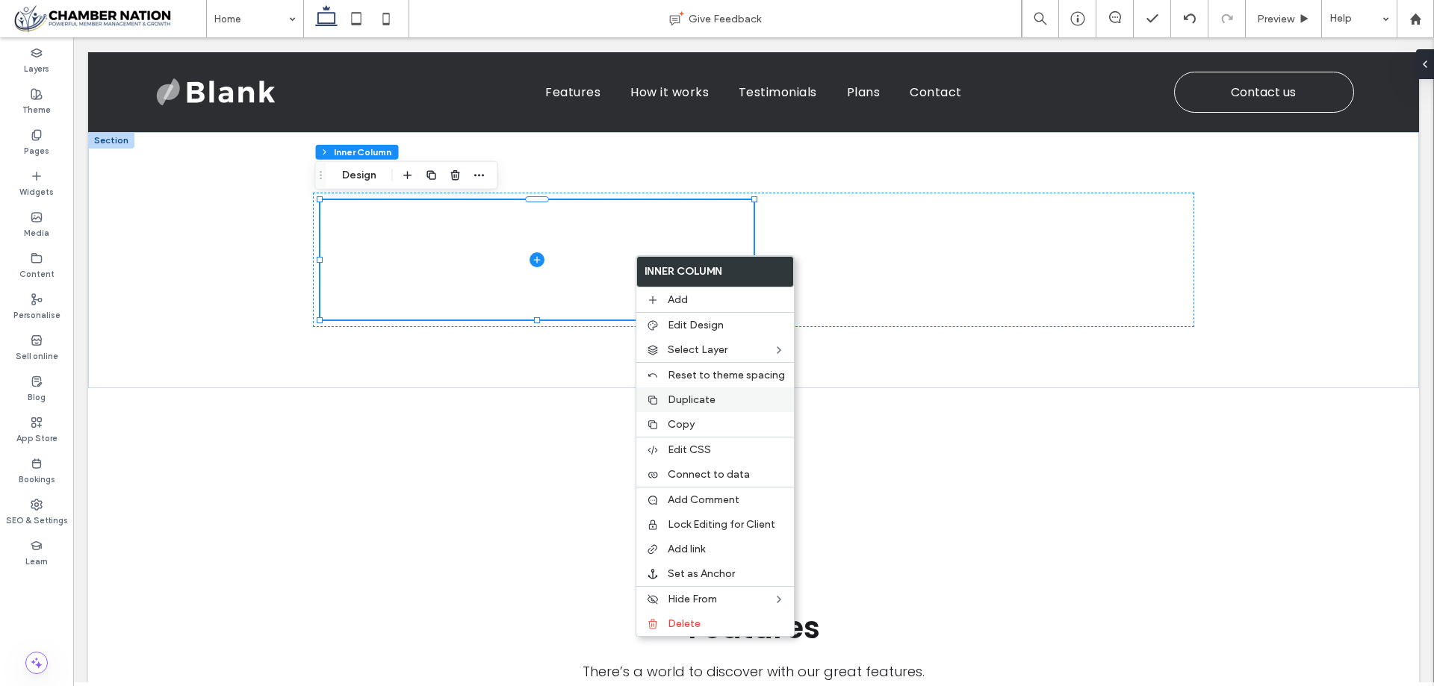
click at [709, 402] on span "Duplicate" at bounding box center [692, 400] width 48 height 13
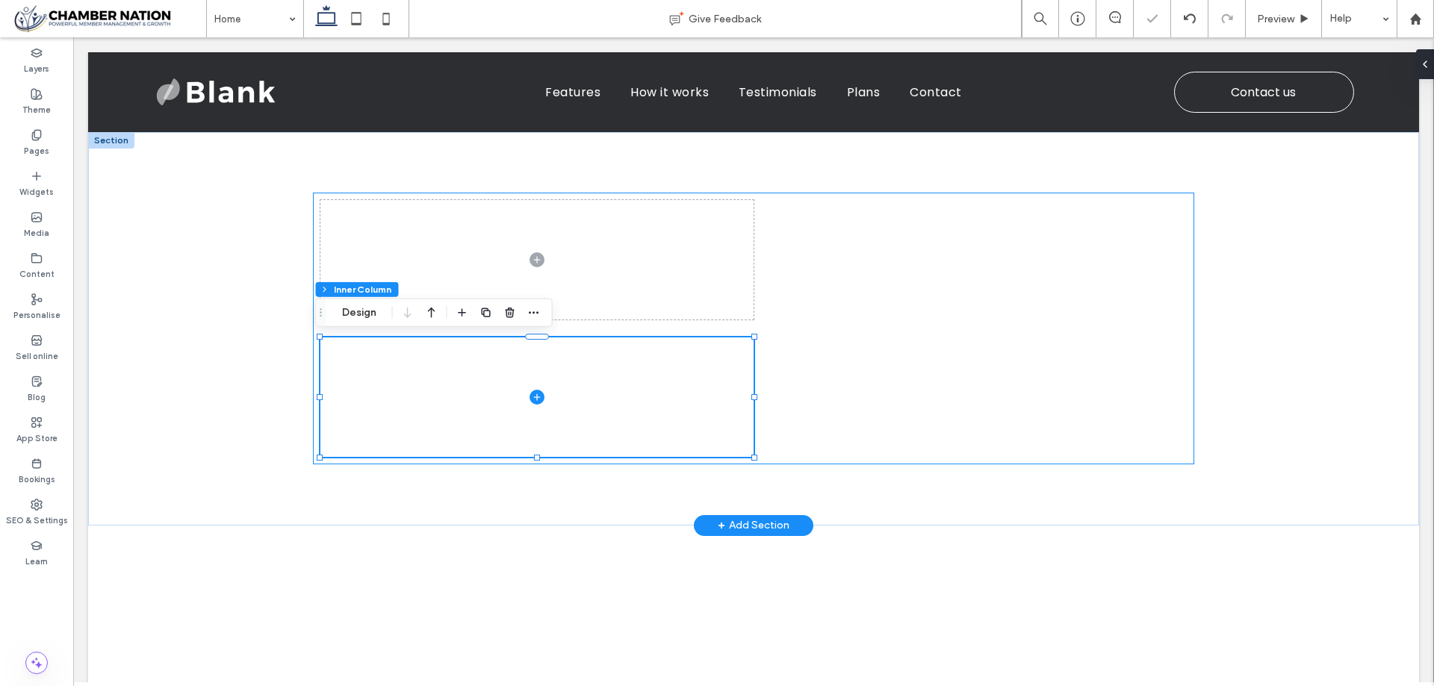
click at [898, 300] on div at bounding box center [753, 329] width 881 height 272
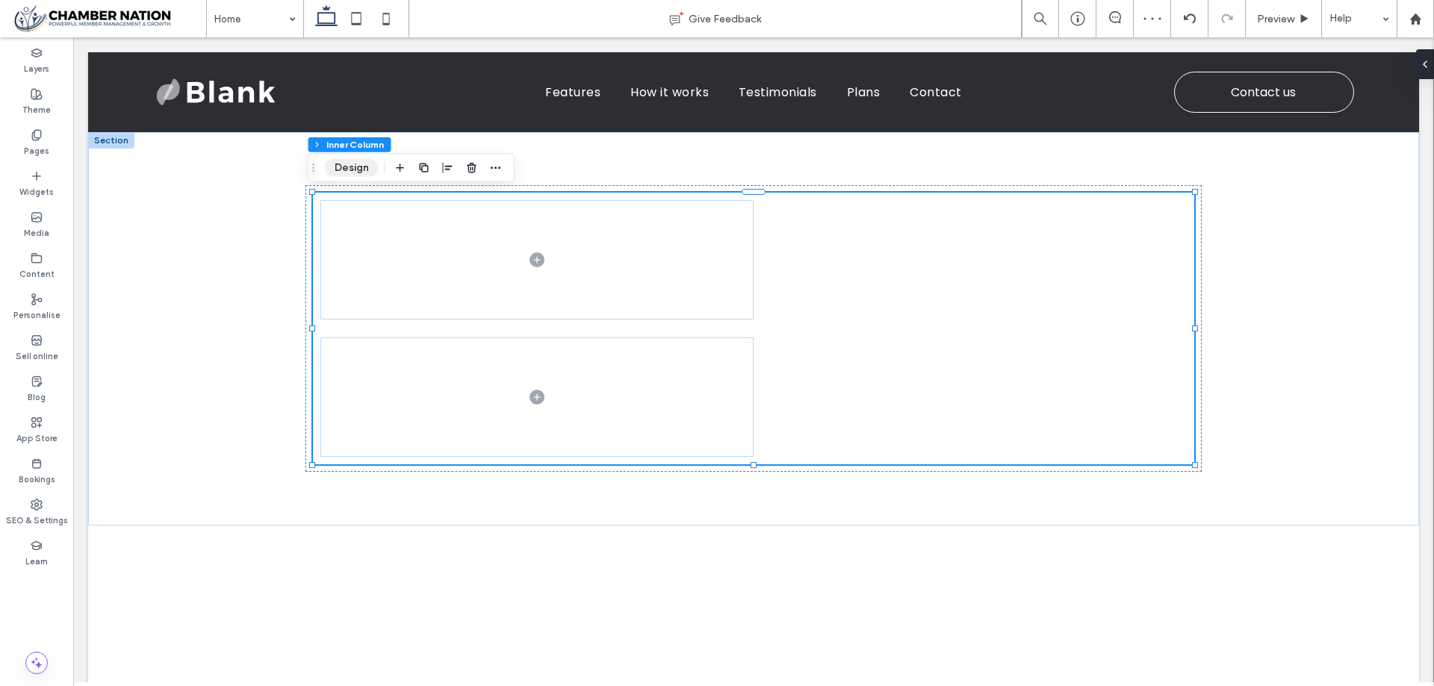
click at [365, 172] on button "Design" at bounding box center [352, 168] width 54 height 18
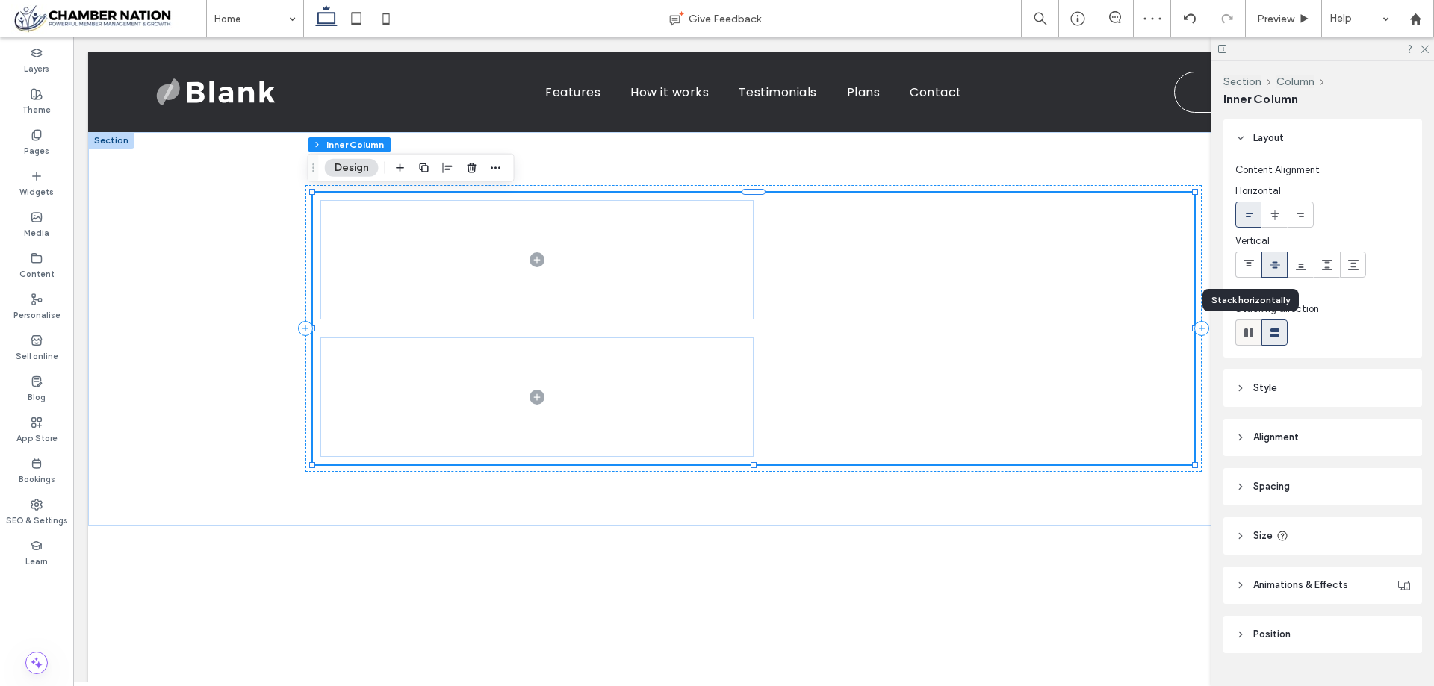
click at [1249, 335] on use at bounding box center [1248, 333] width 9 height 9
type input "*"
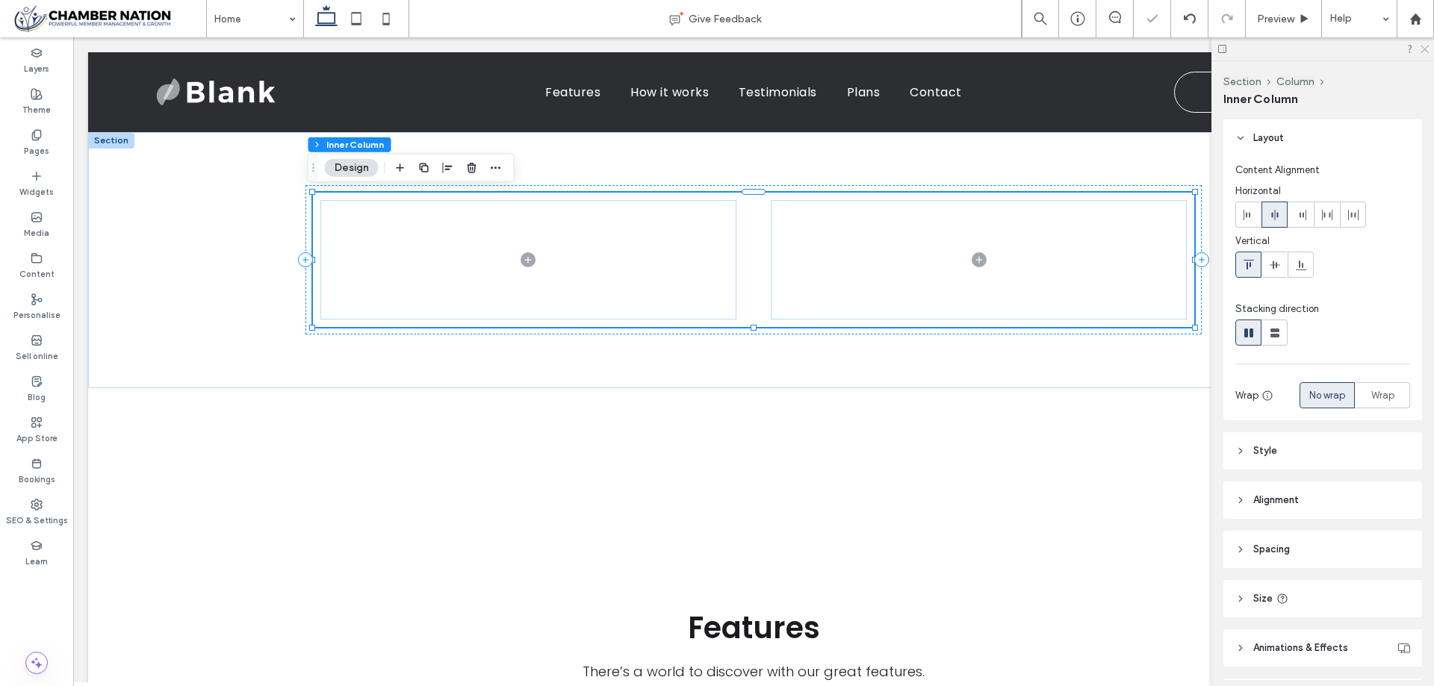
click at [1423, 49] on icon at bounding box center [1424, 48] width 10 height 10
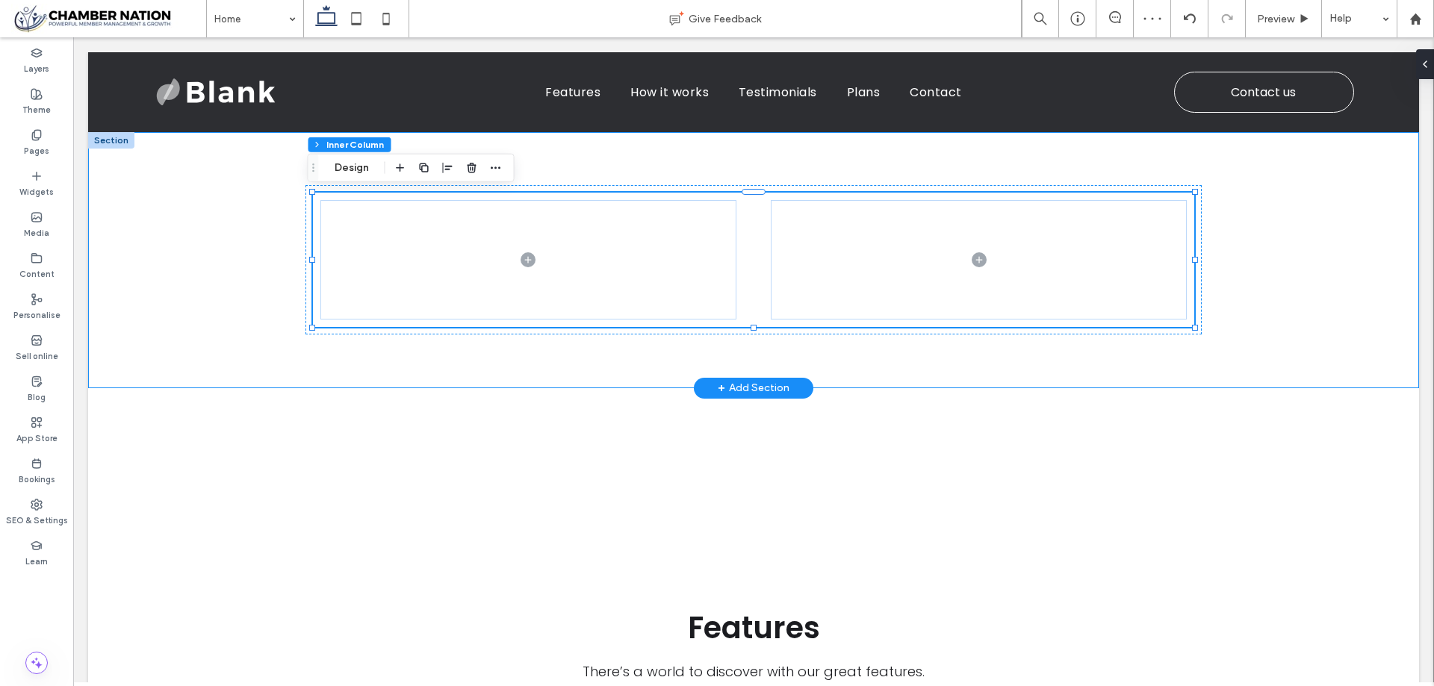
drag, startPoint x: 1352, startPoint y: 314, endPoint x: 1373, endPoint y: 314, distance: 20.2
click at [1360, 316] on div at bounding box center [753, 260] width 1331 height 256
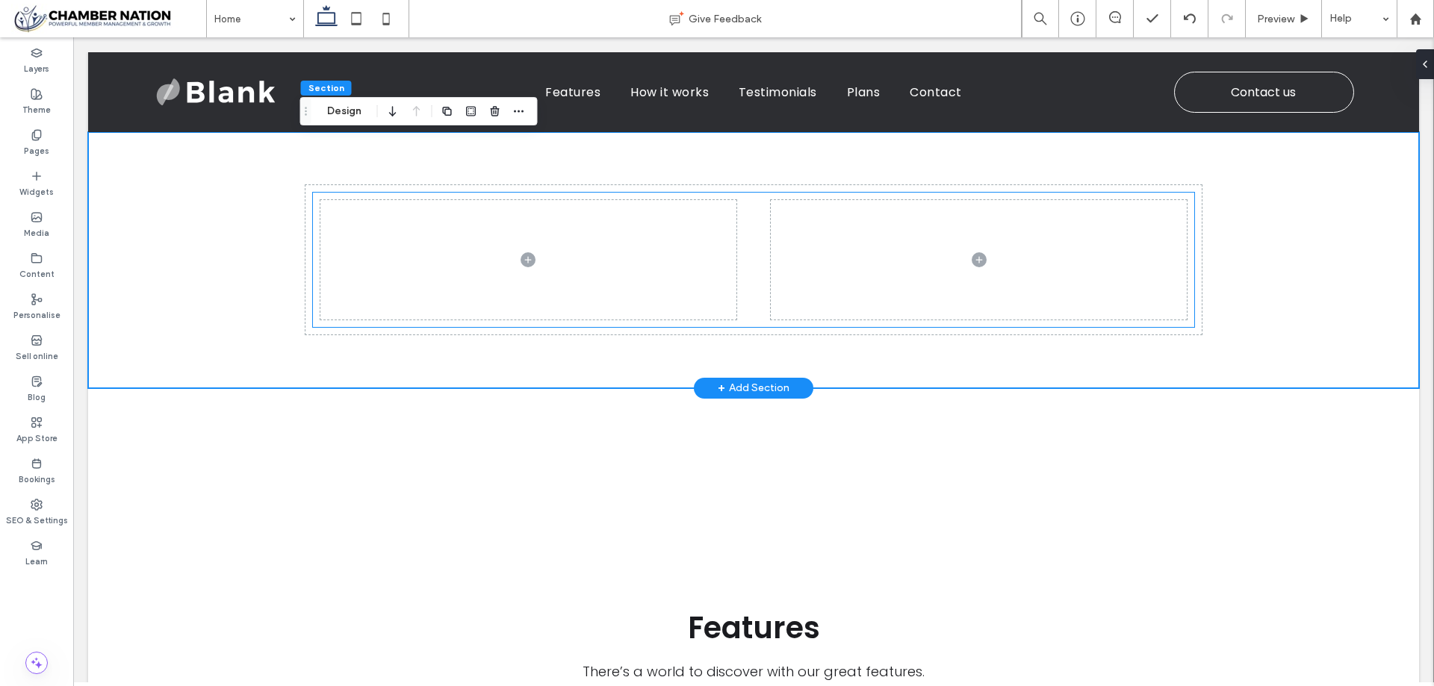
click at [337, 240] on span at bounding box center [528, 259] width 416 height 119
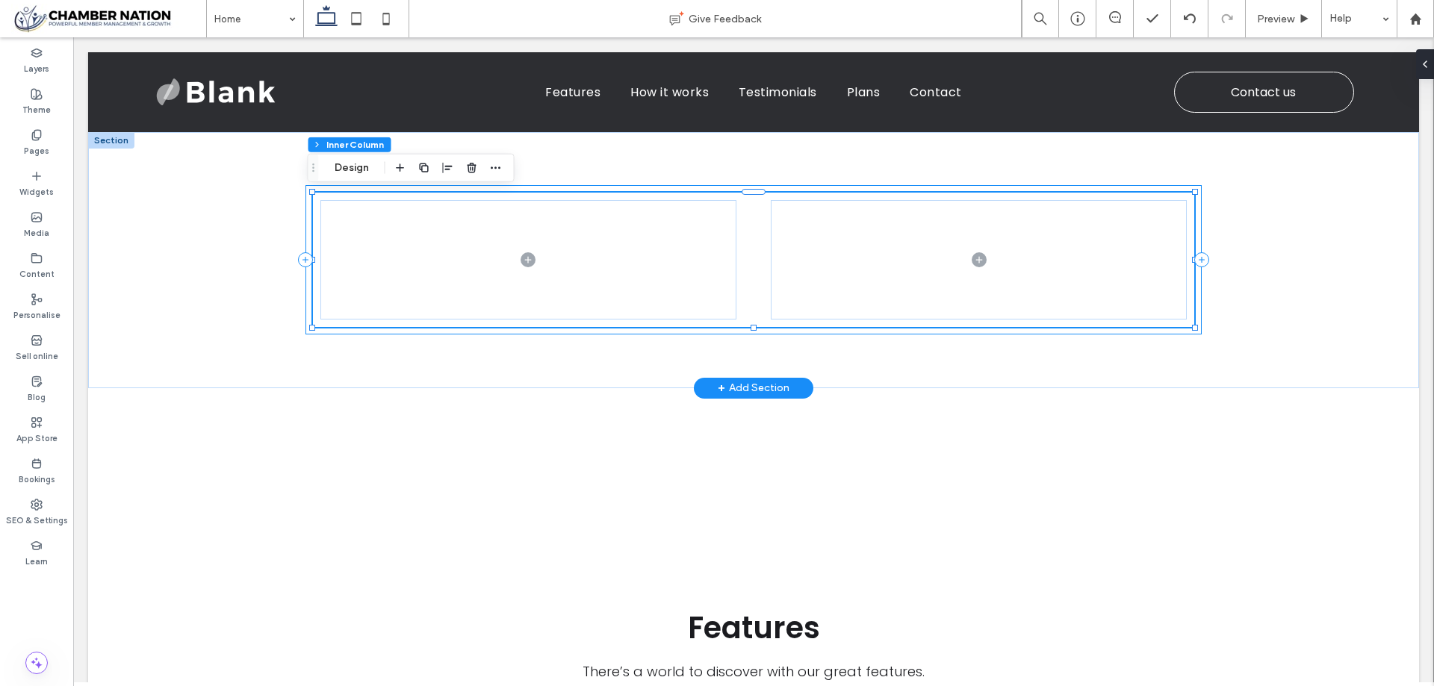
click at [305, 237] on div at bounding box center [753, 259] width 896 height 149
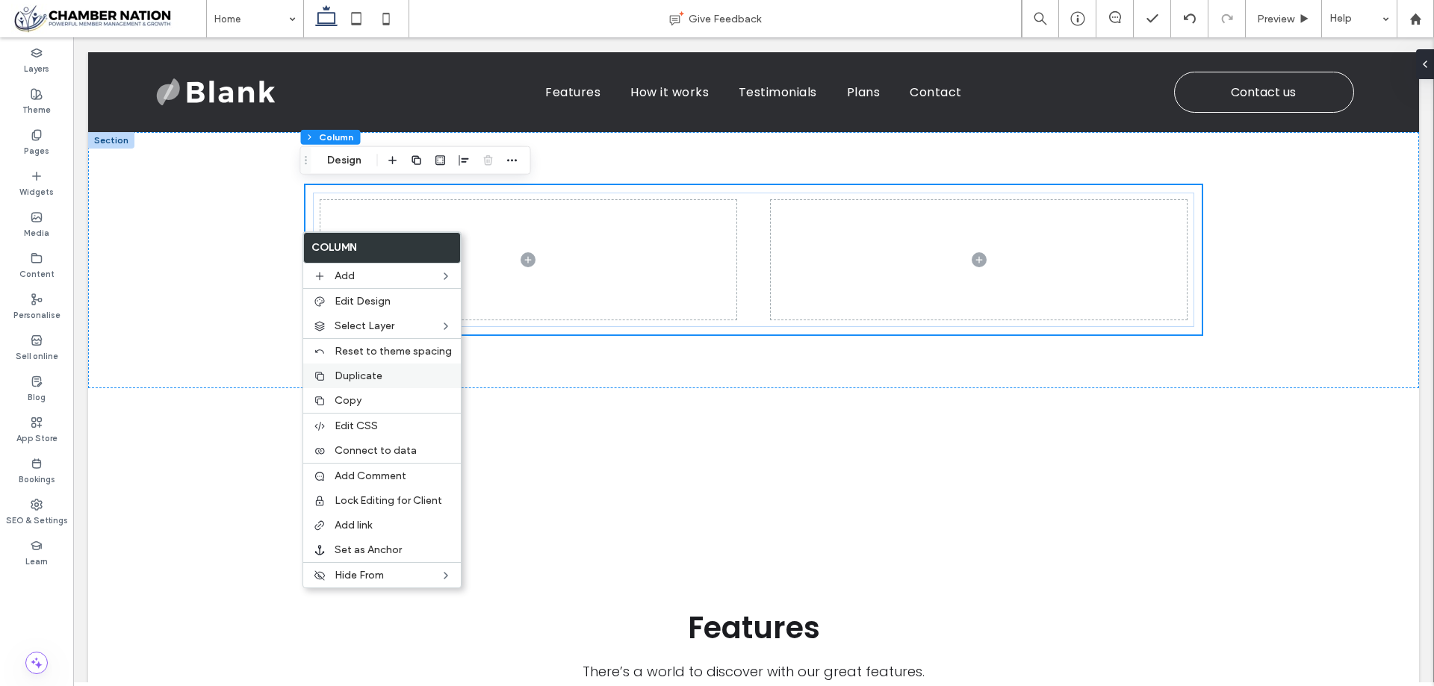
click at [403, 375] on label "Duplicate" at bounding box center [393, 376] width 117 height 13
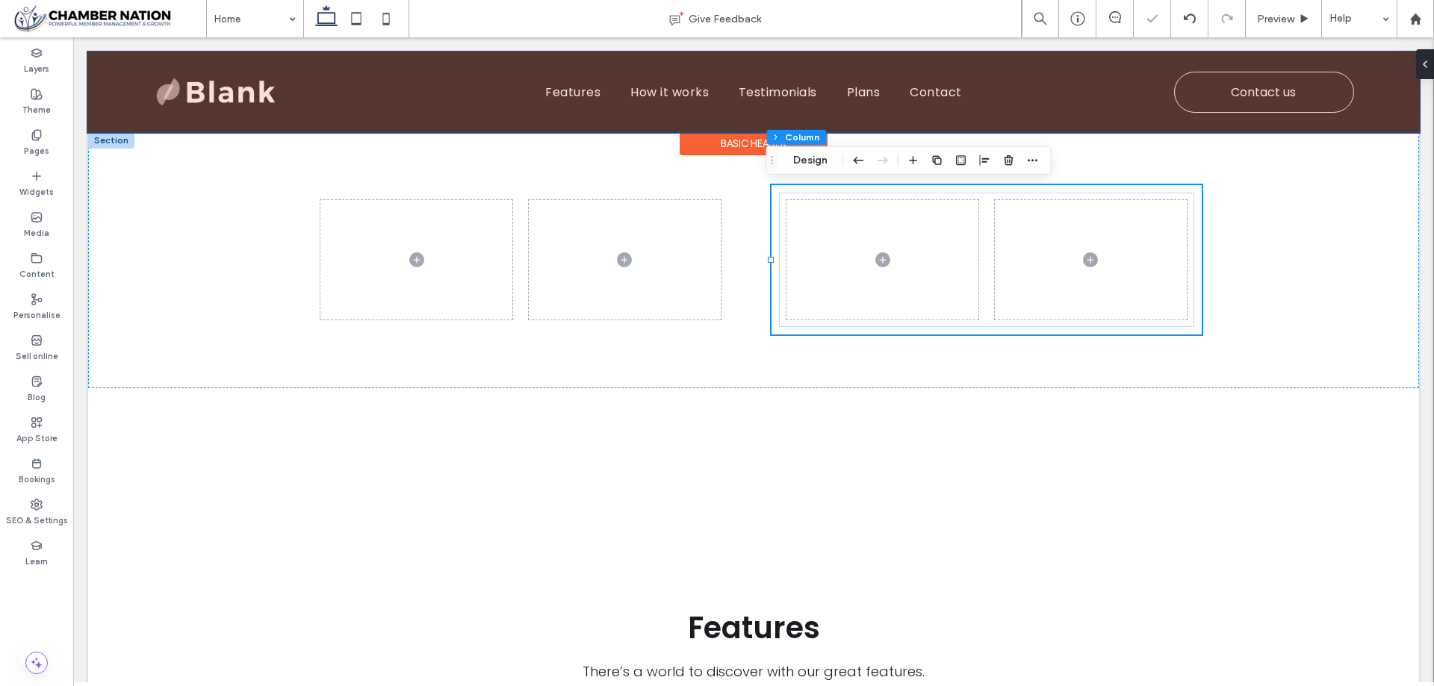
click at [691, 143] on div "Basic Header" at bounding box center [754, 143] width 148 height 23
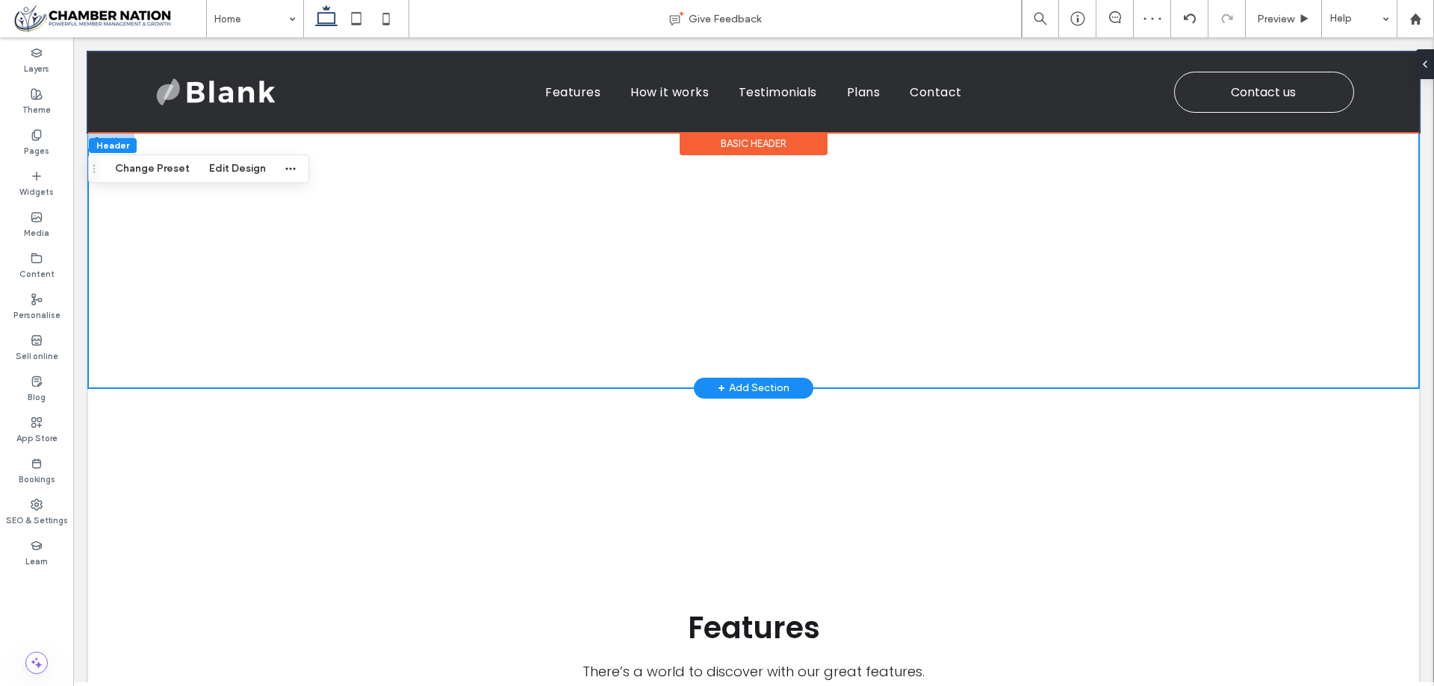
click at [326, 185] on div at bounding box center [520, 259] width 430 height 149
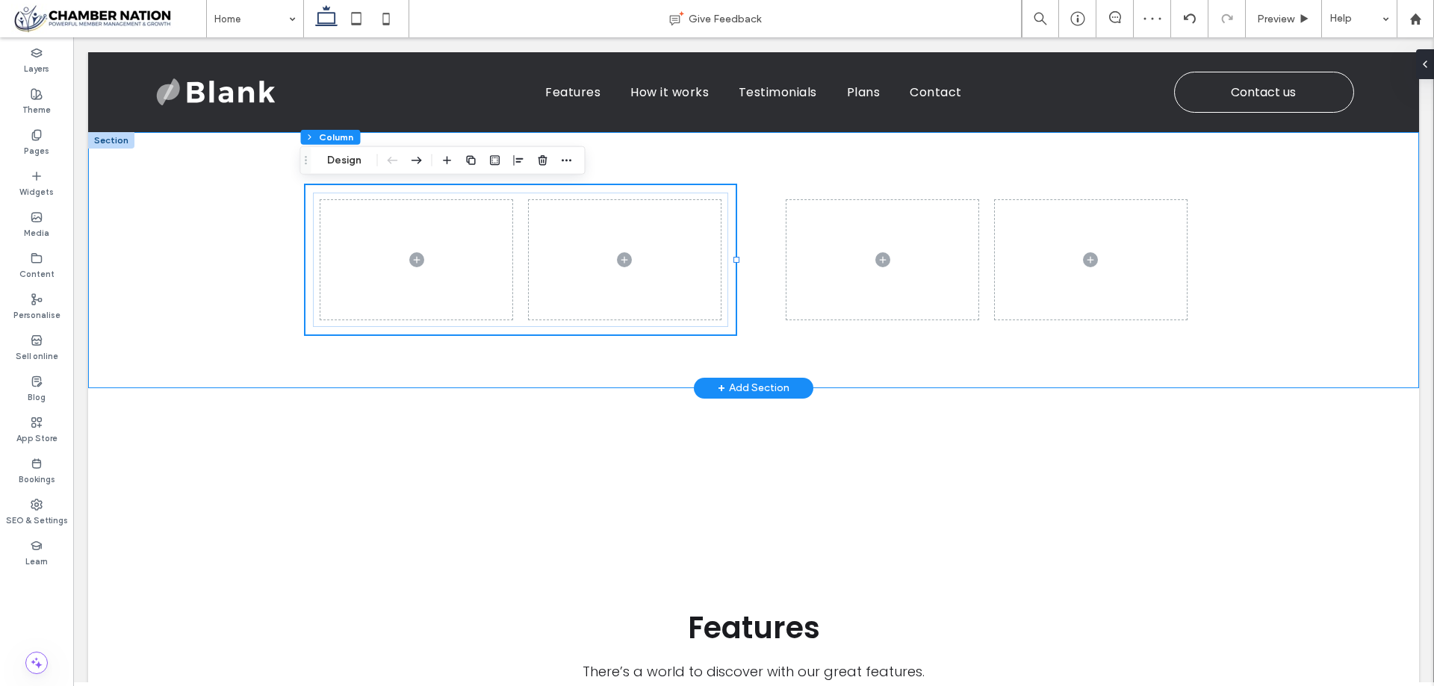
click at [220, 291] on div at bounding box center [753, 260] width 1331 height 256
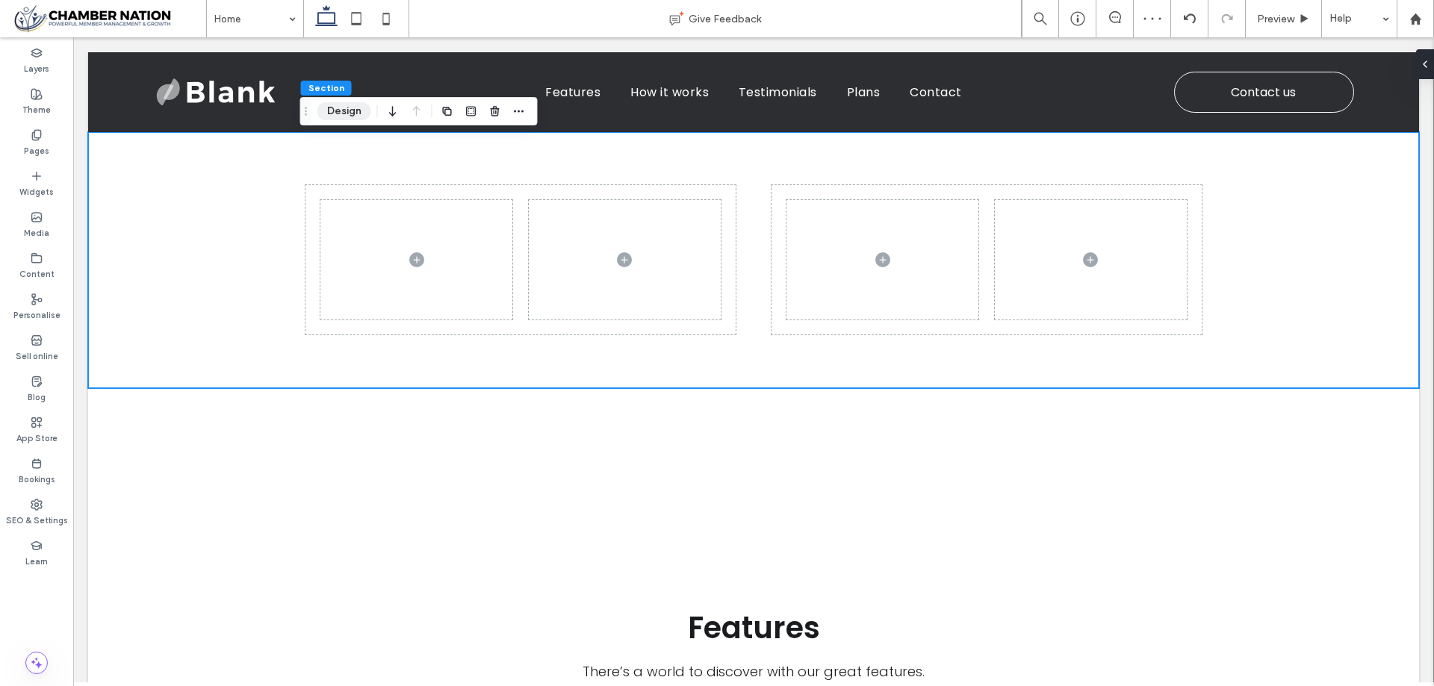
click at [345, 109] on button "Design" at bounding box center [344, 111] width 54 height 18
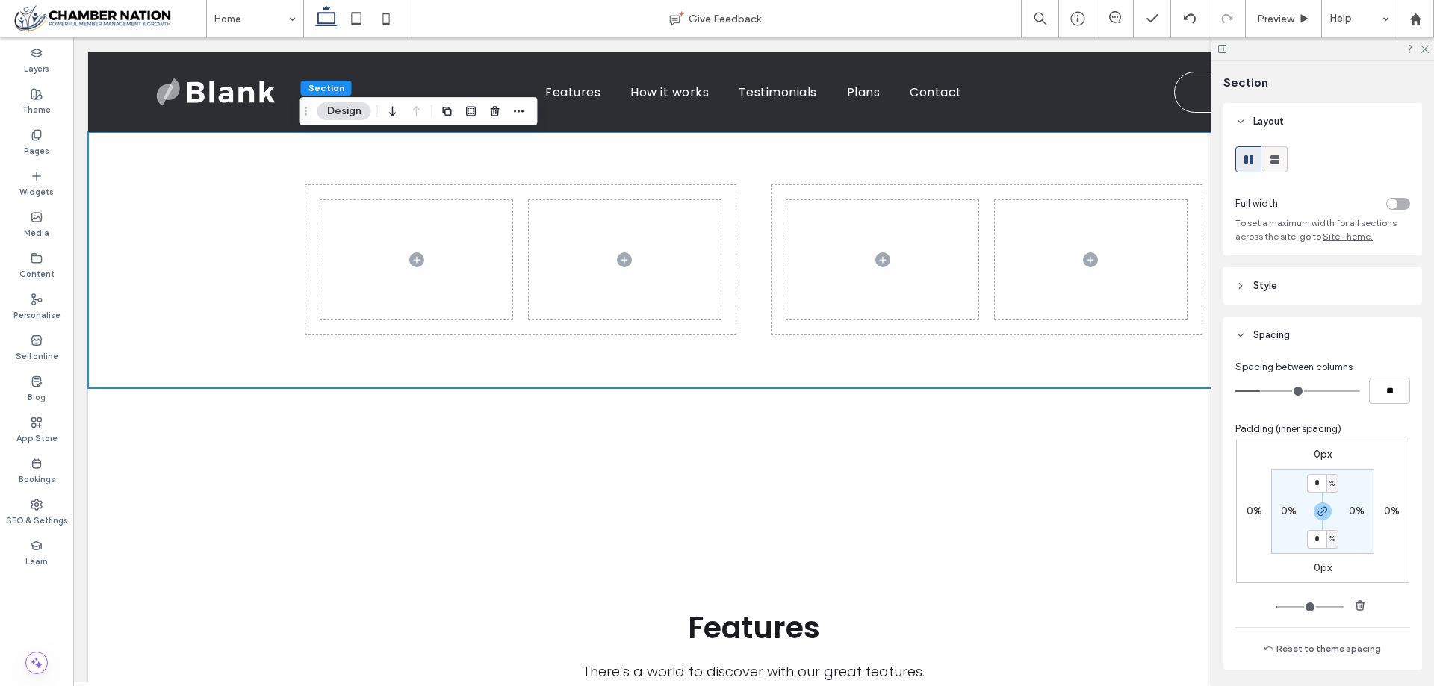
click at [1275, 159] on icon at bounding box center [1274, 159] width 15 height 15
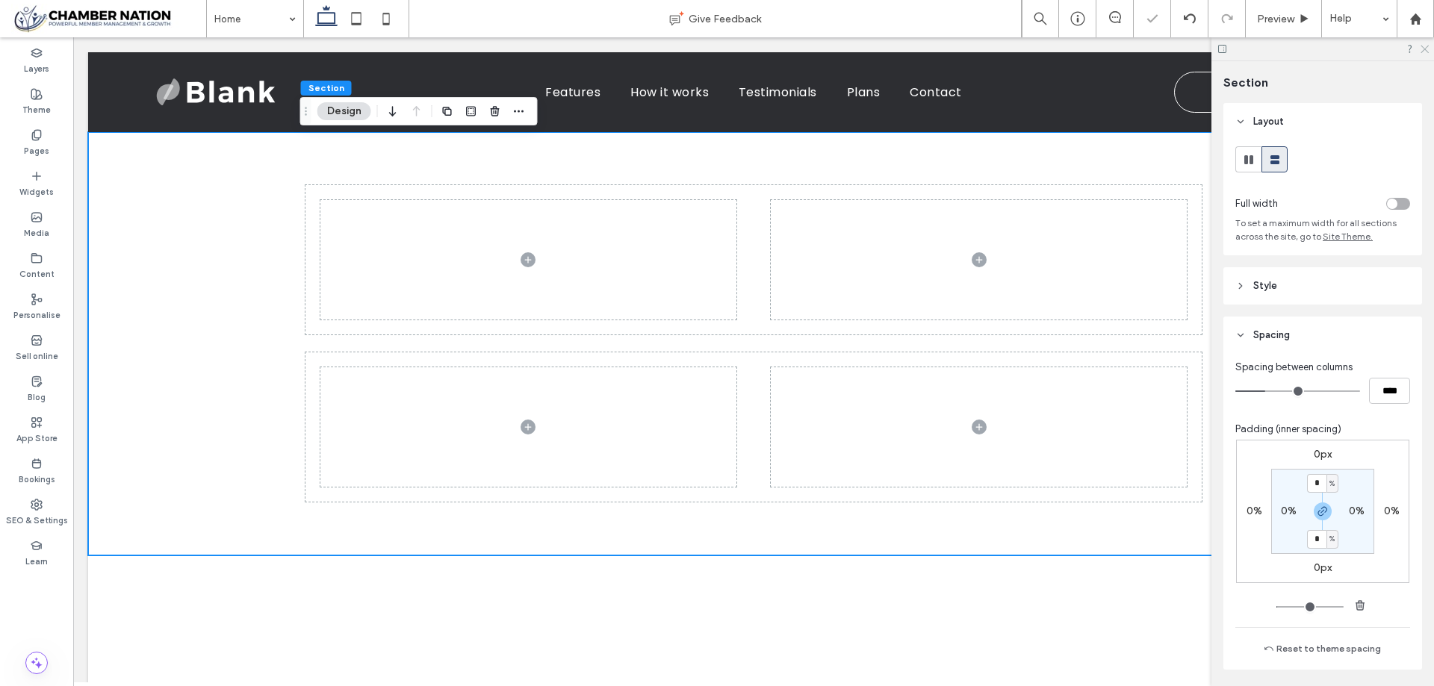
click at [1426, 47] on use at bounding box center [1424, 50] width 8 height 8
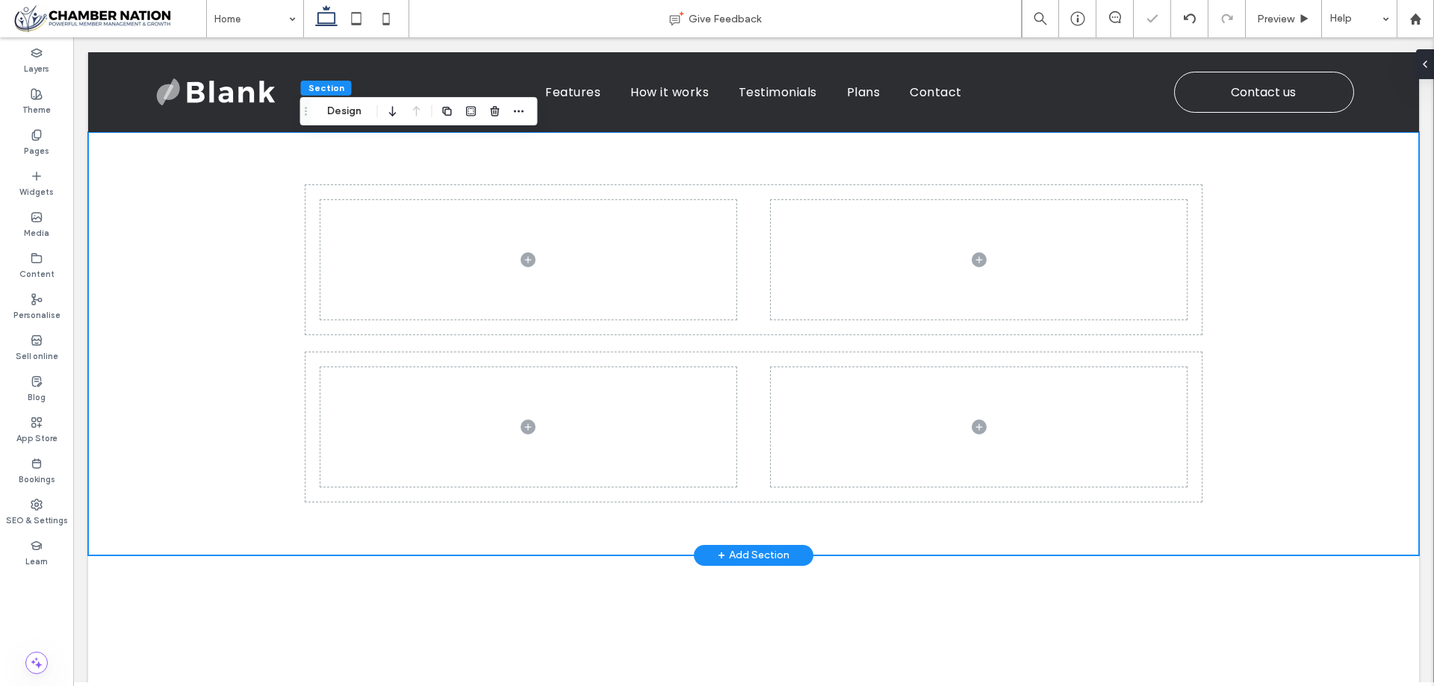
click at [208, 335] on div at bounding box center [753, 343] width 1331 height 423
drag, startPoint x: 344, startPoint y: 110, endPoint x: 369, endPoint y: 121, distance: 27.8
click at [345, 111] on button "Design" at bounding box center [344, 111] width 54 height 18
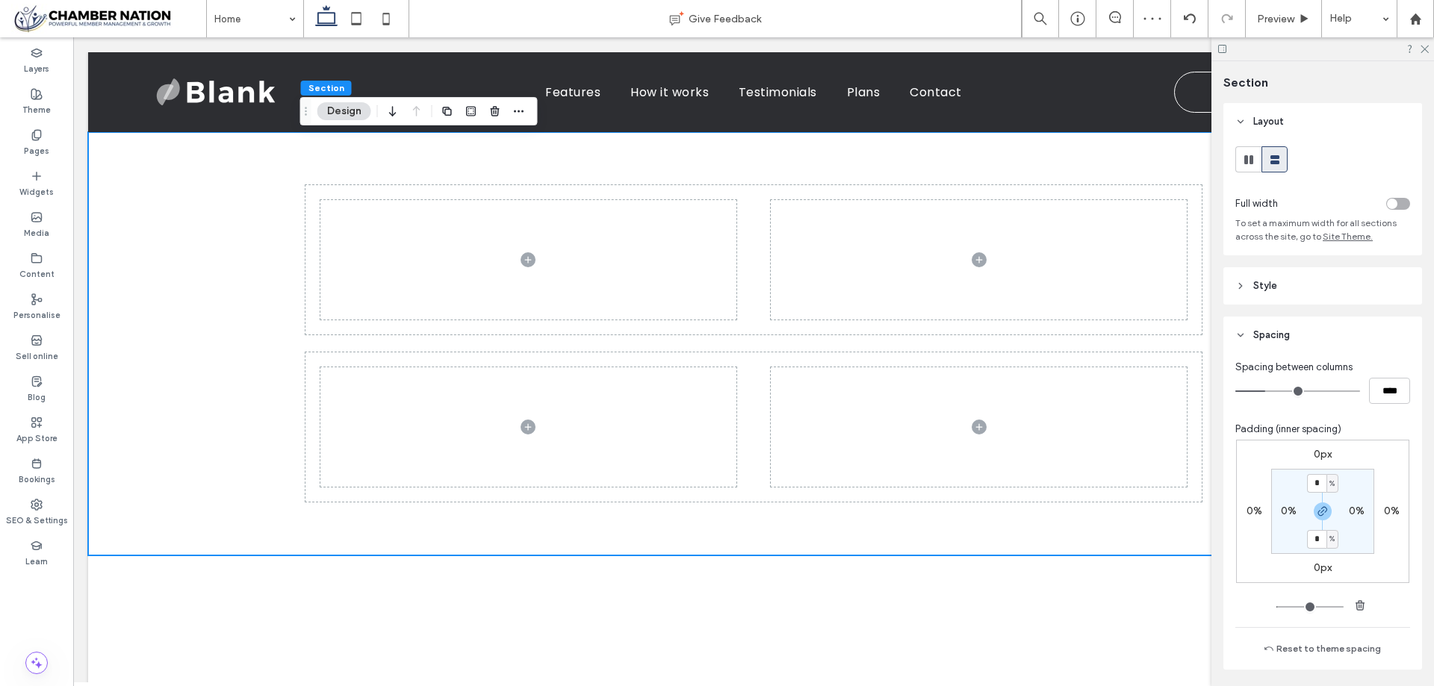
click at [1394, 200] on div "toggle" at bounding box center [1398, 204] width 24 height 12
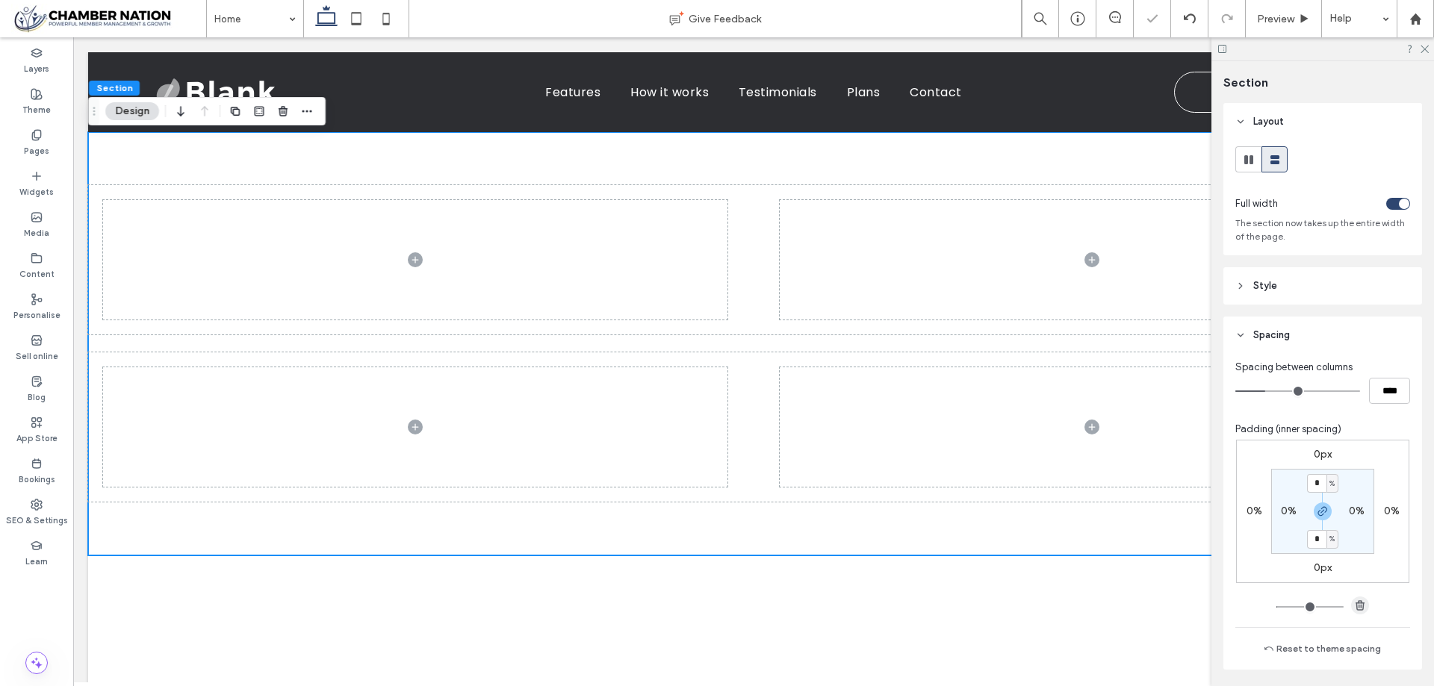
click at [1359, 605] on use "button" at bounding box center [1359, 605] width 9 height 10
type input "*"
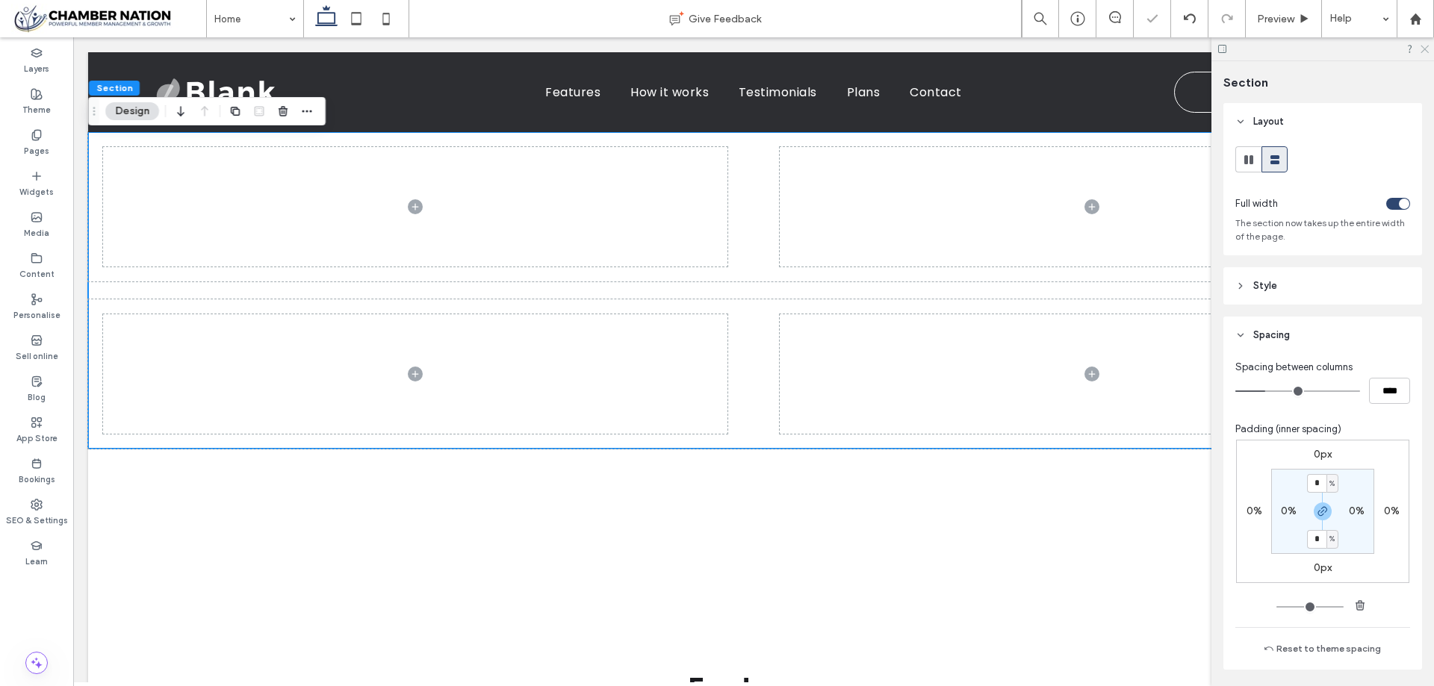
click at [1426, 52] on icon at bounding box center [1424, 48] width 10 height 10
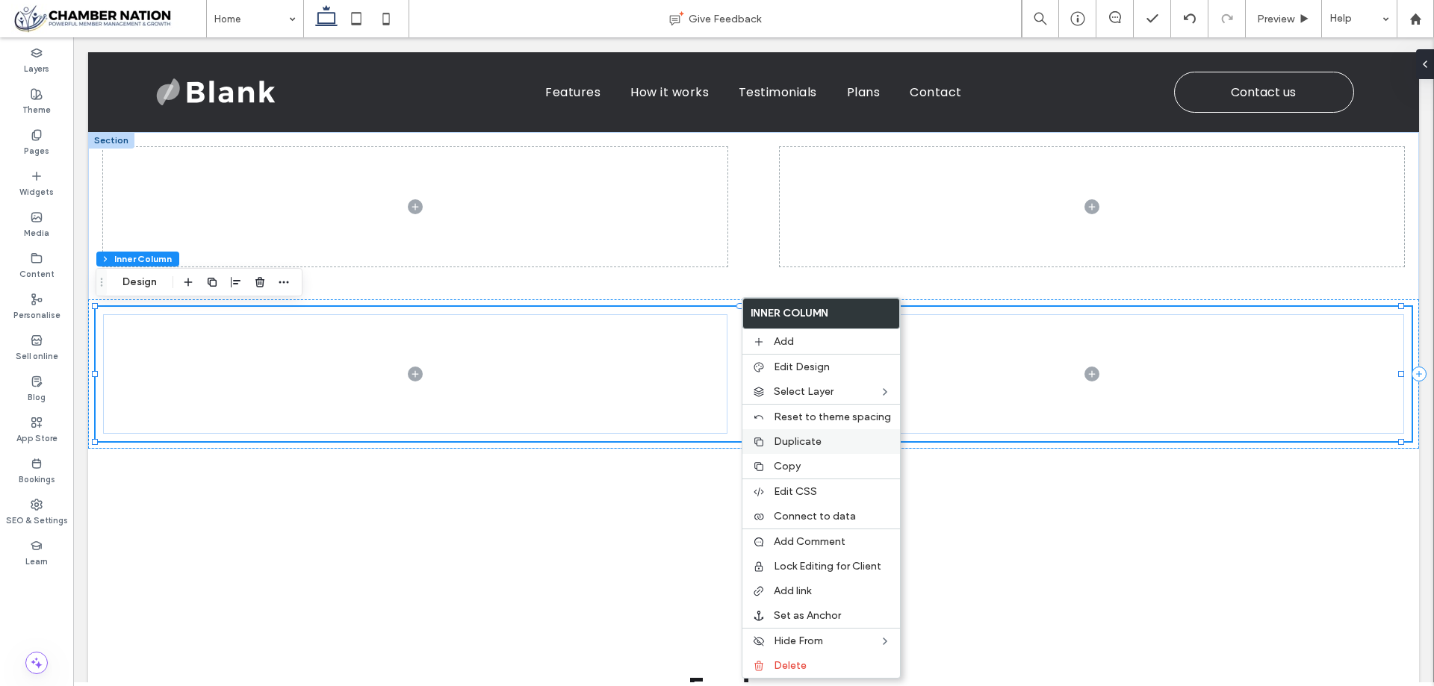
click at [818, 443] on span "Duplicate" at bounding box center [798, 441] width 48 height 13
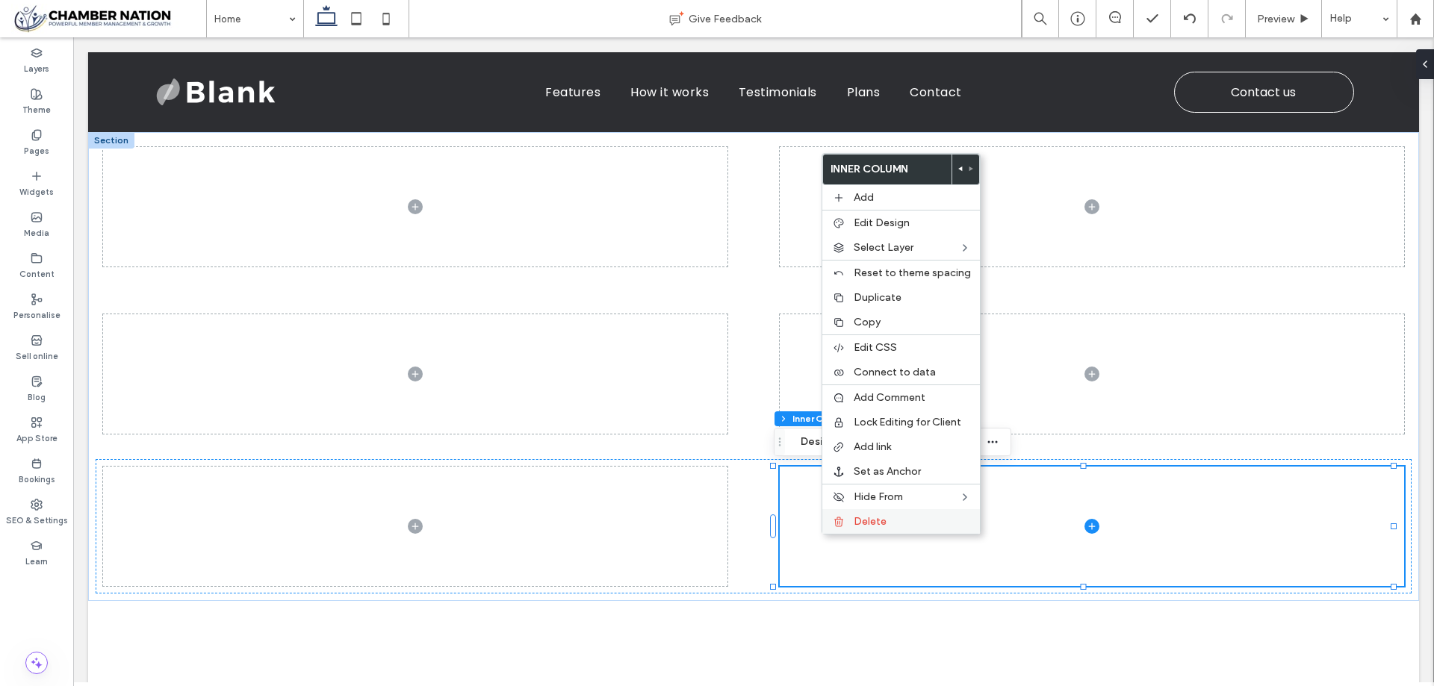
click at [860, 525] on span "Delete" at bounding box center [870, 521] width 33 height 13
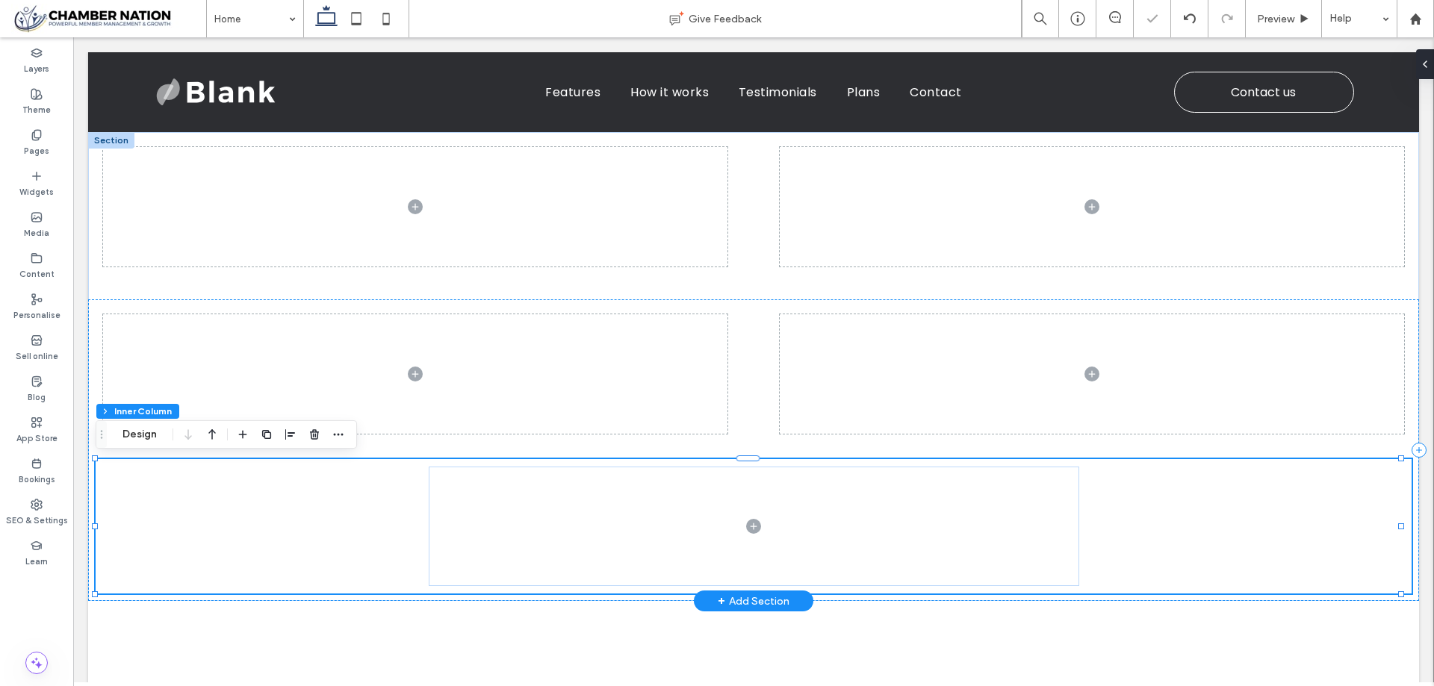
click at [320, 525] on div at bounding box center [754, 526] width 1316 height 134
click at [141, 432] on button "Design" at bounding box center [140, 435] width 54 height 18
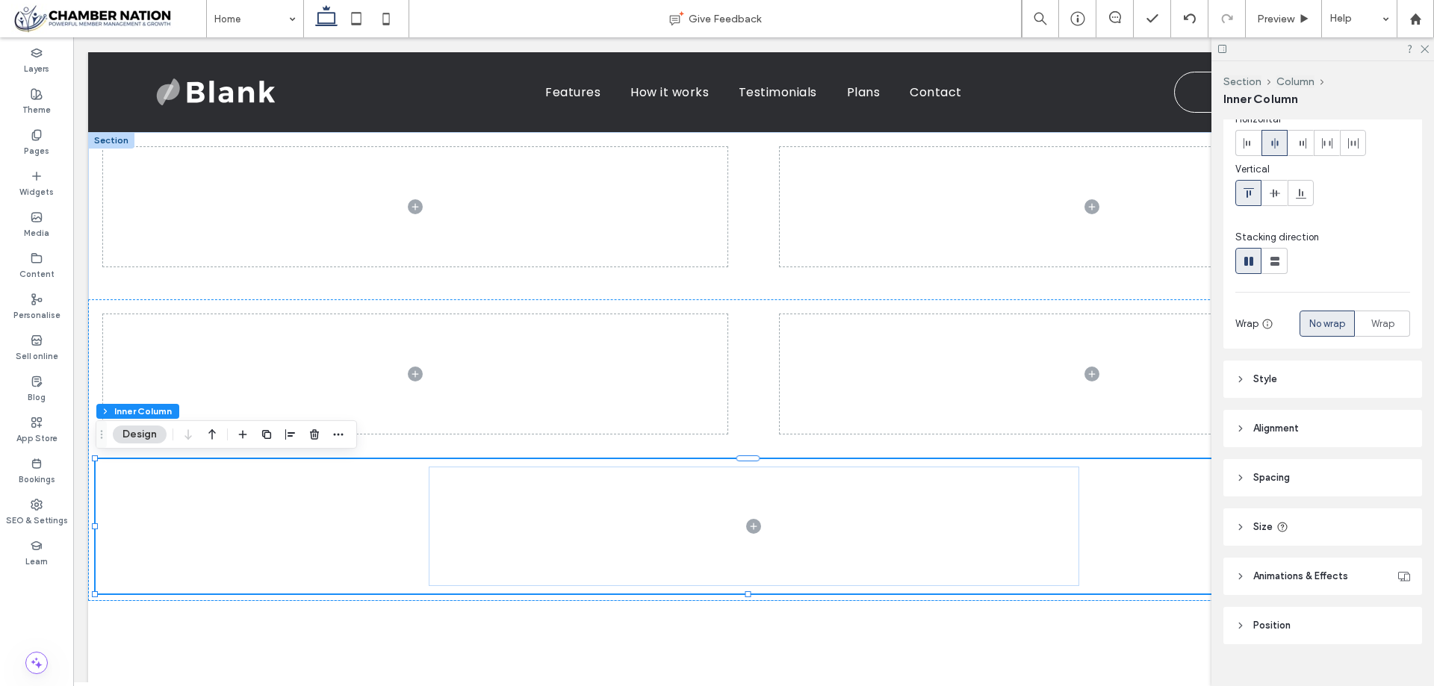
scroll to position [96, 0]
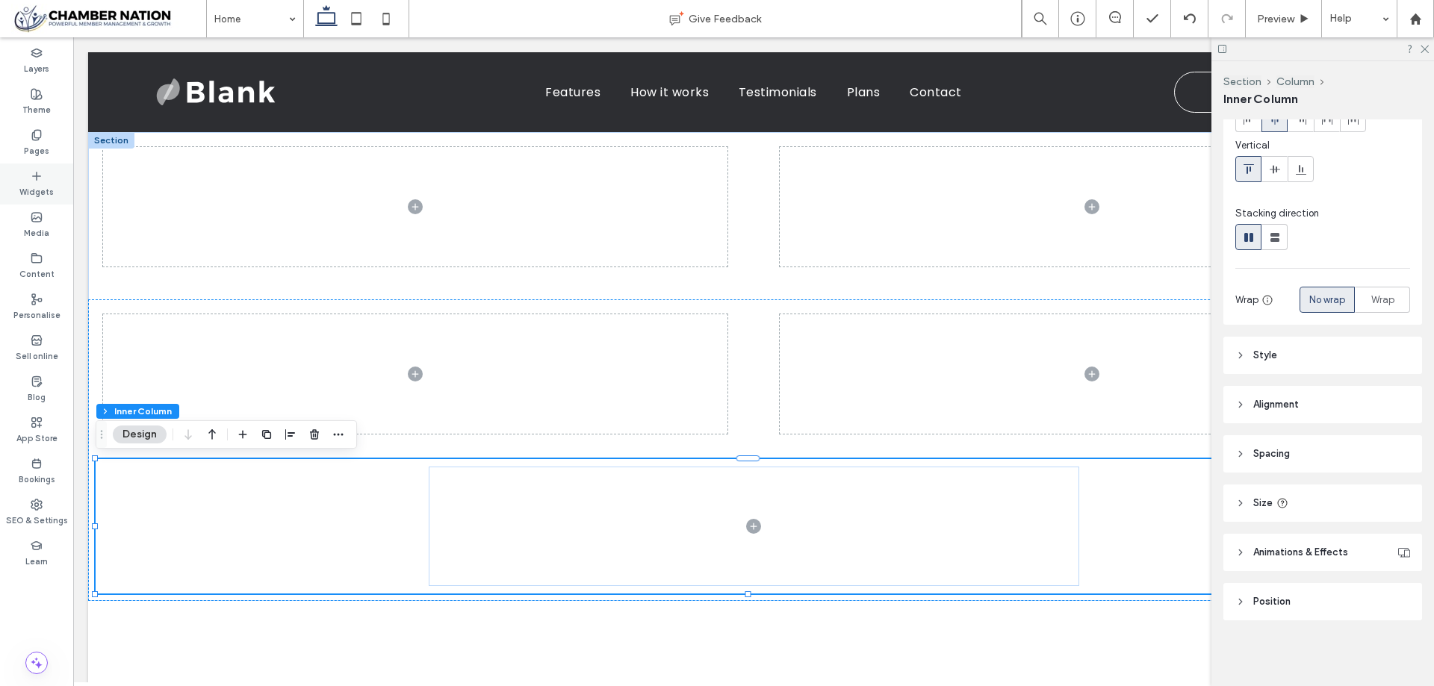
click at [34, 180] on icon at bounding box center [37, 176] width 12 height 12
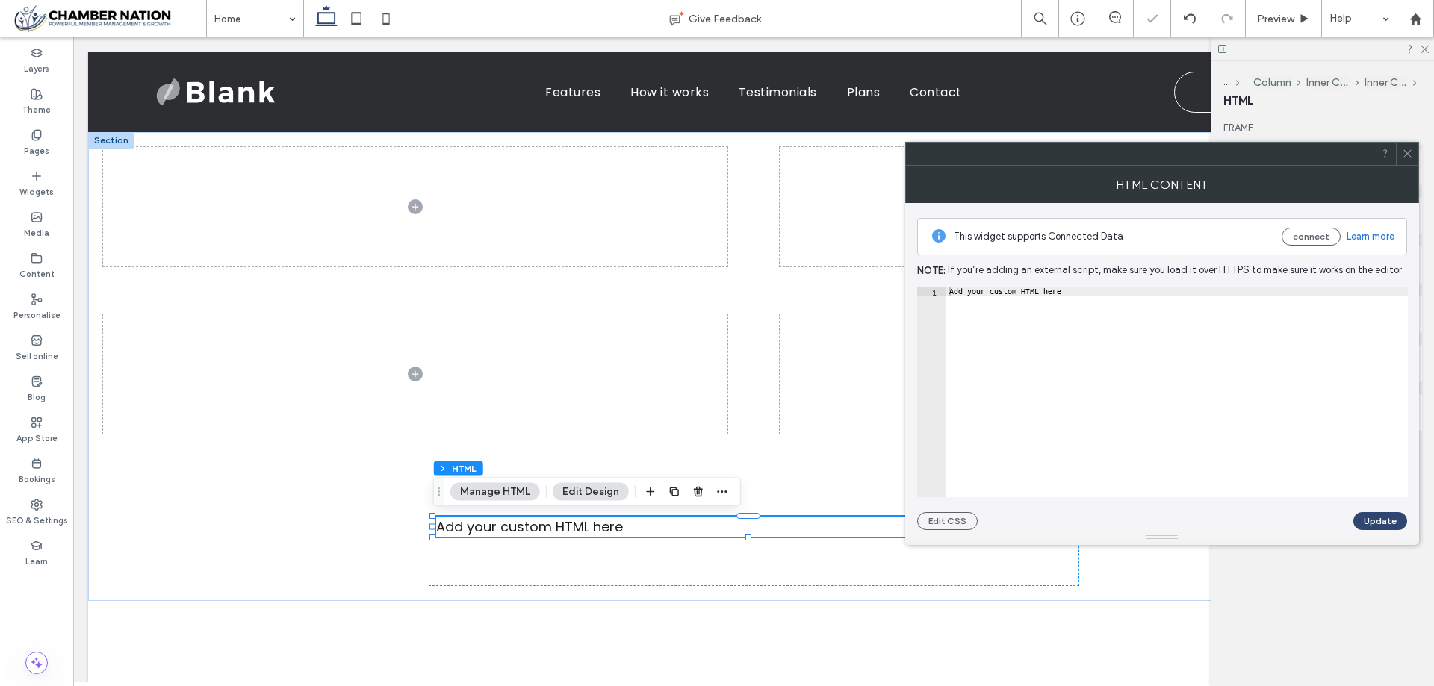
click at [1254, 369] on div "Add your custom HTML here" at bounding box center [1177, 401] width 462 height 229
paste textarea "Cursor at row 1"
type textarea "******"
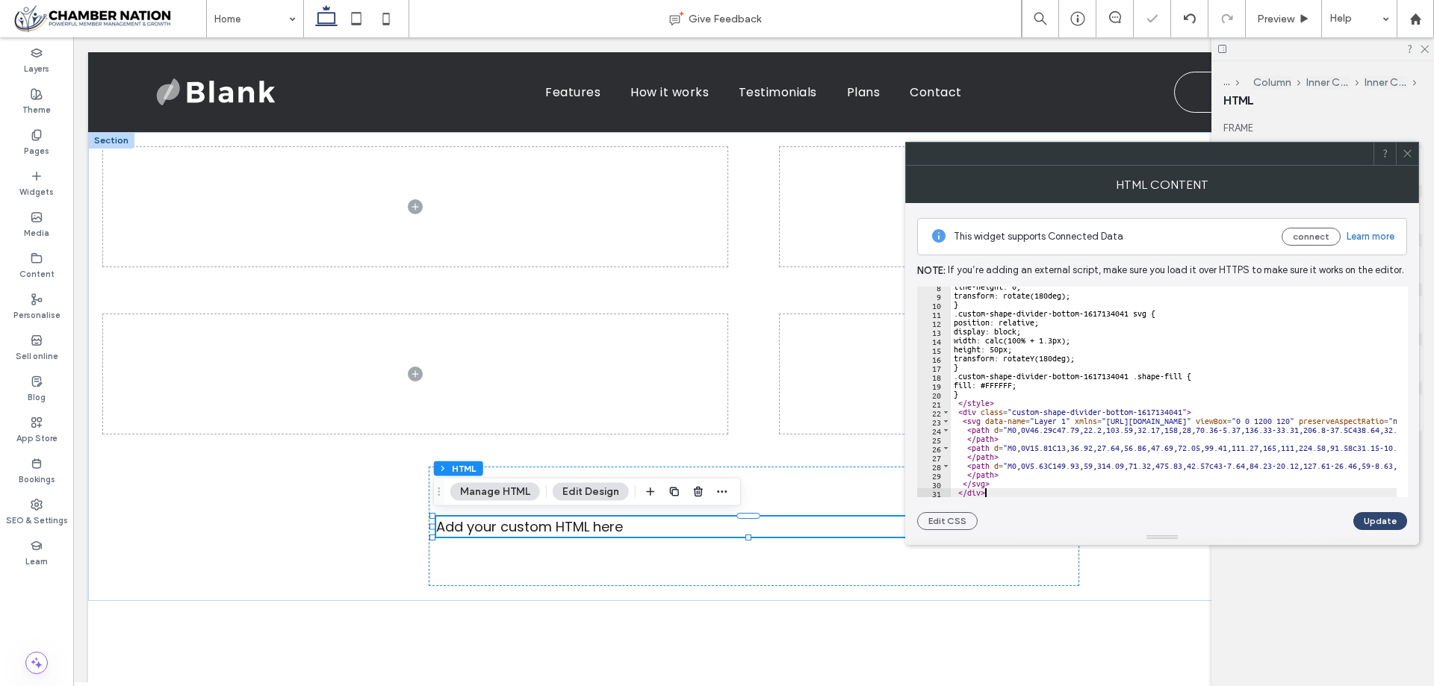
scroll to position [67, 0]
click at [1392, 517] on button "Update" at bounding box center [1380, 521] width 54 height 18
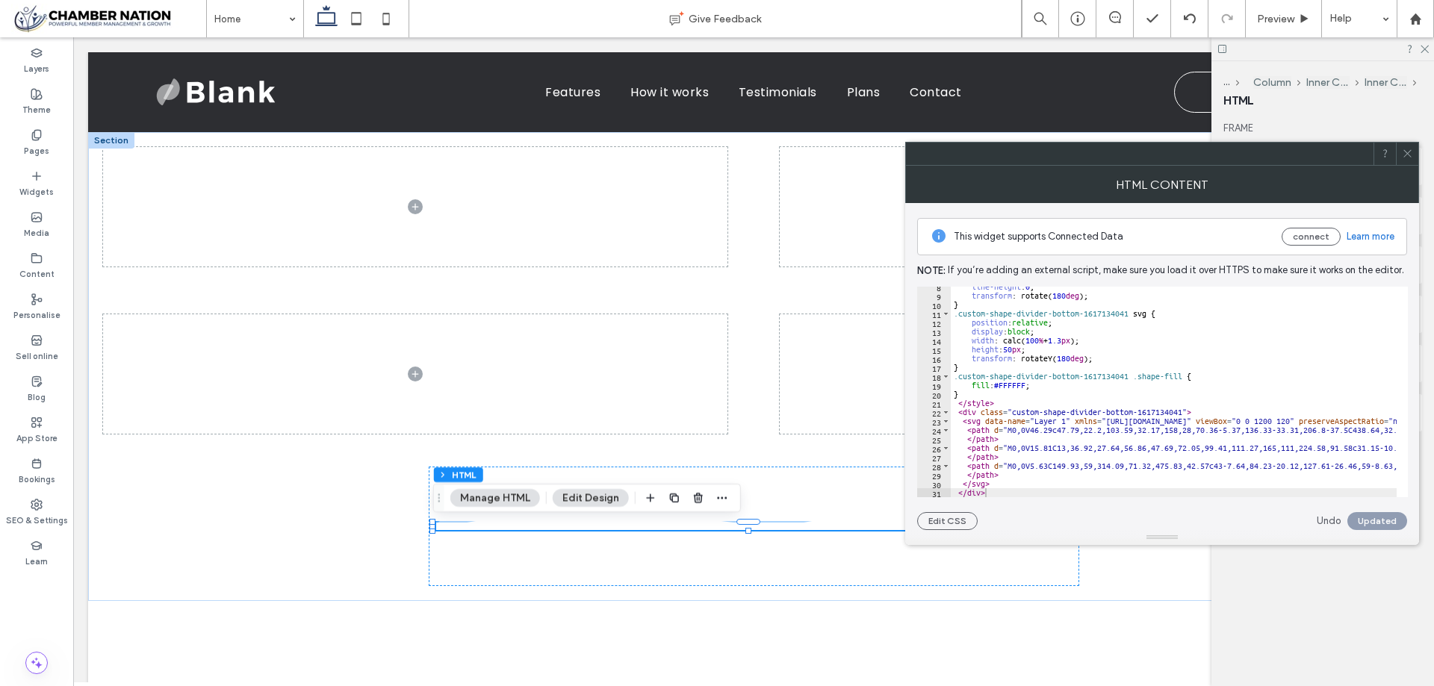
click at [1409, 152] on use at bounding box center [1406, 153] width 7 height 7
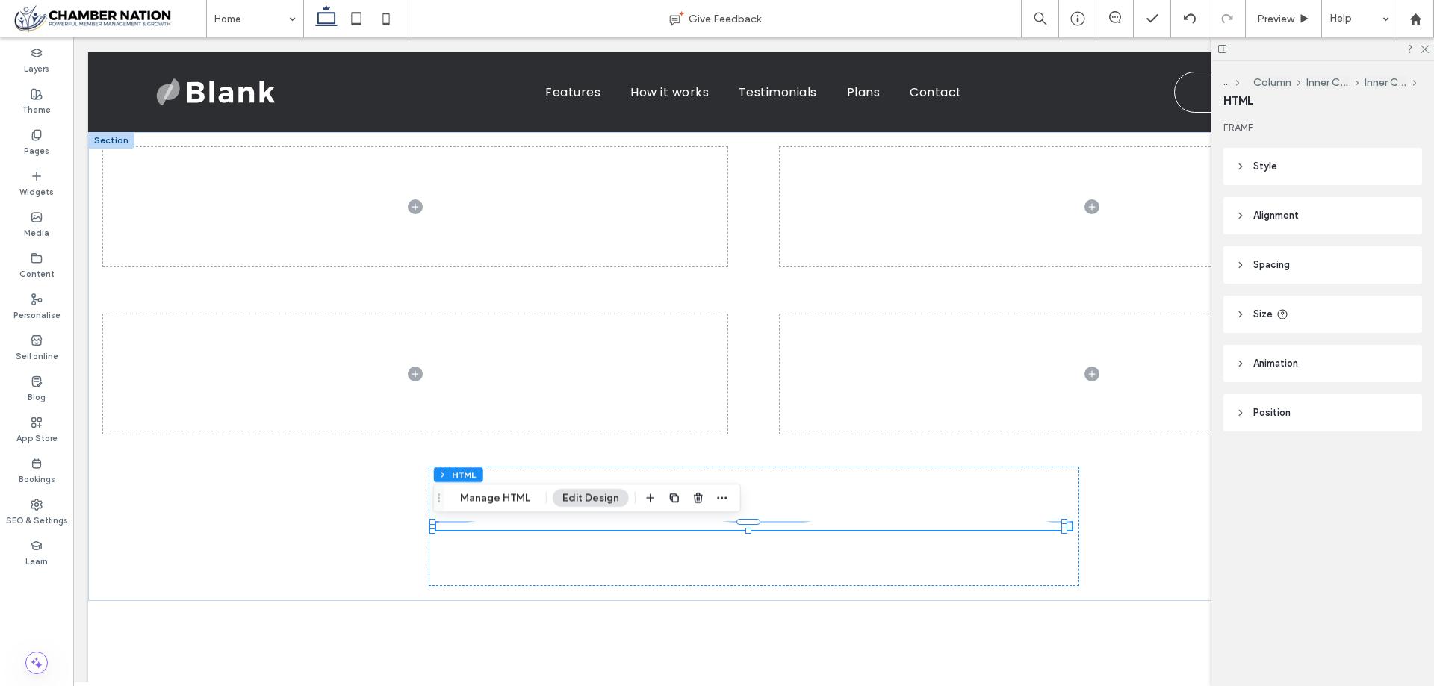
click at [1316, 214] on header "Alignment" at bounding box center [1322, 215] width 199 height 37
click at [1329, 165] on header "Style" at bounding box center [1322, 166] width 199 height 37
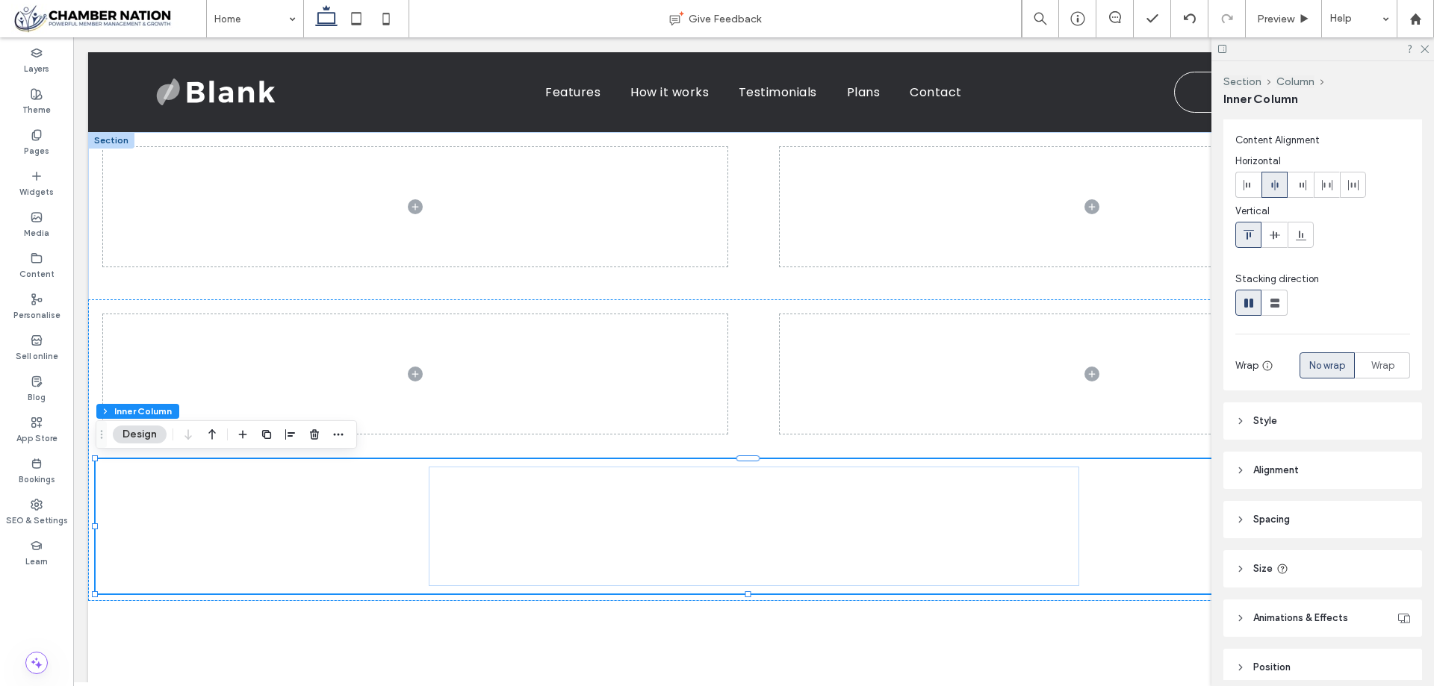
scroll to position [0, 0]
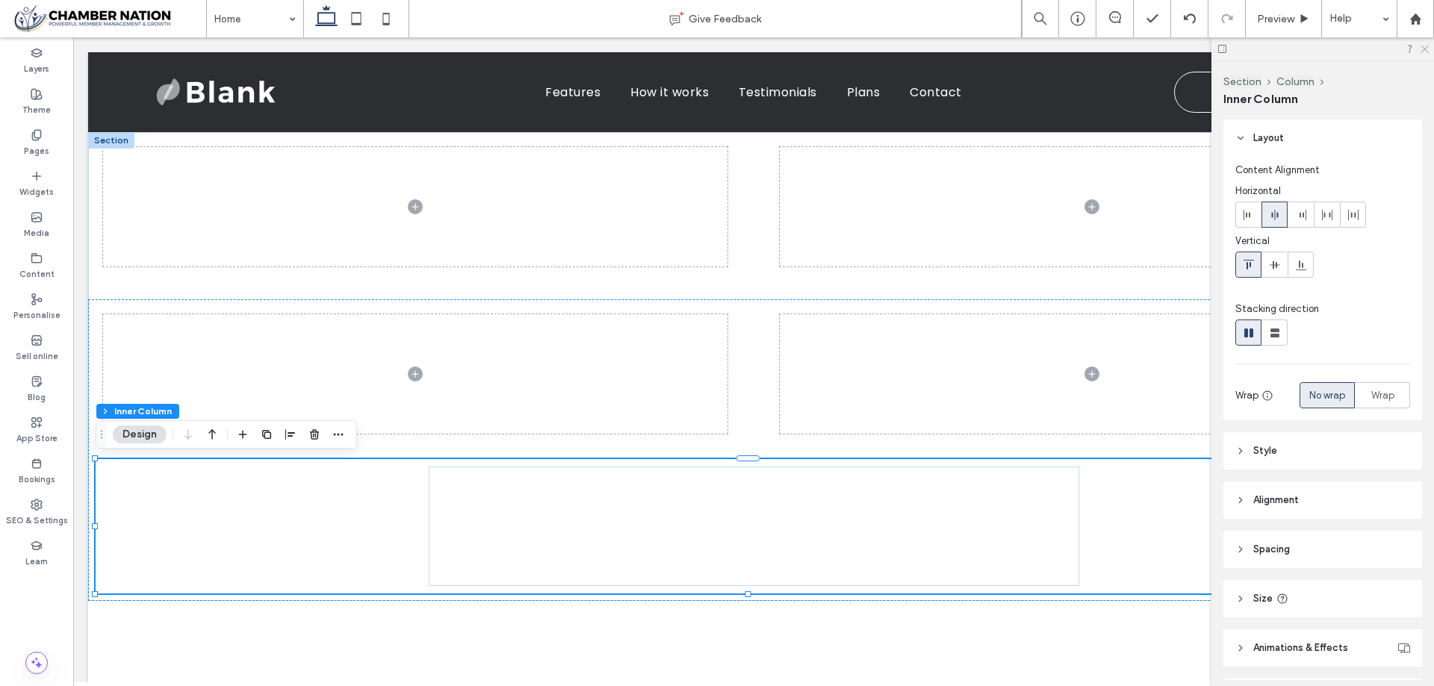
click at [1424, 47] on icon at bounding box center [1424, 48] width 10 height 10
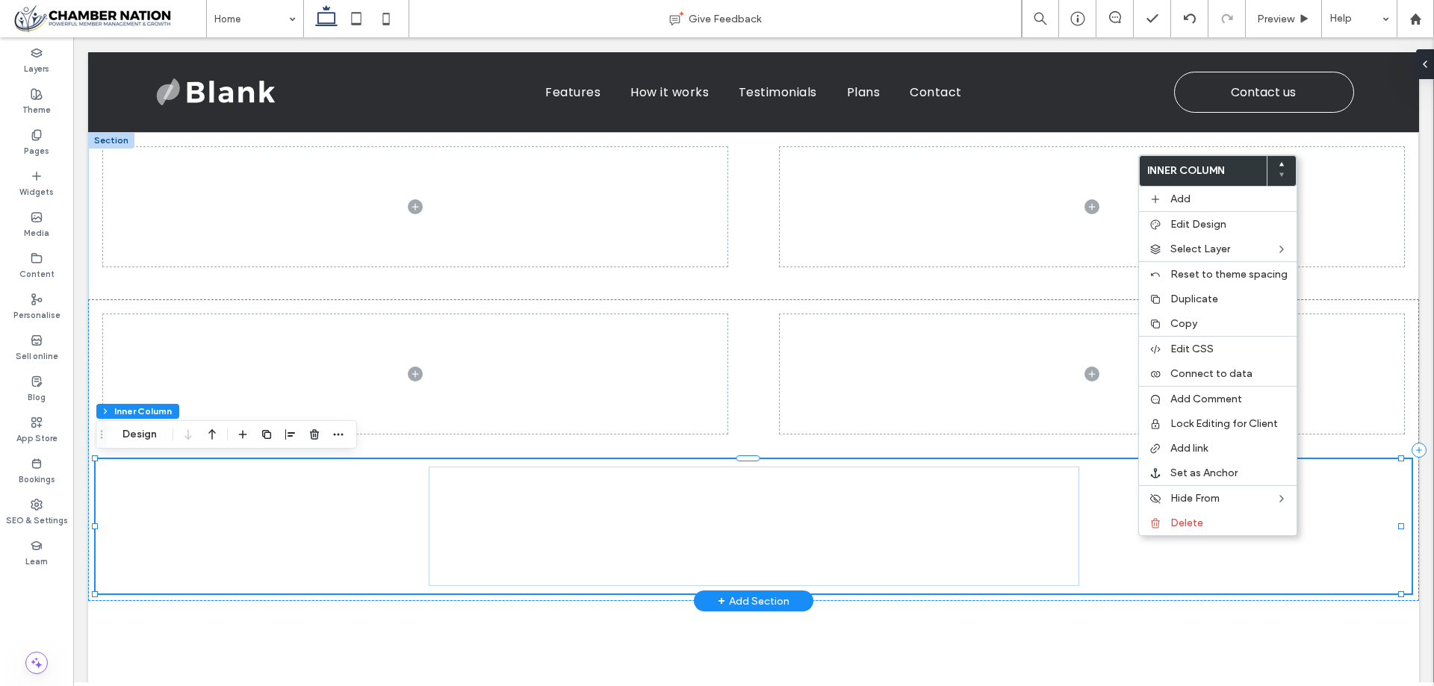
drag, startPoint x: 1282, startPoint y: 560, endPoint x: 1201, endPoint y: 557, distance: 81.5
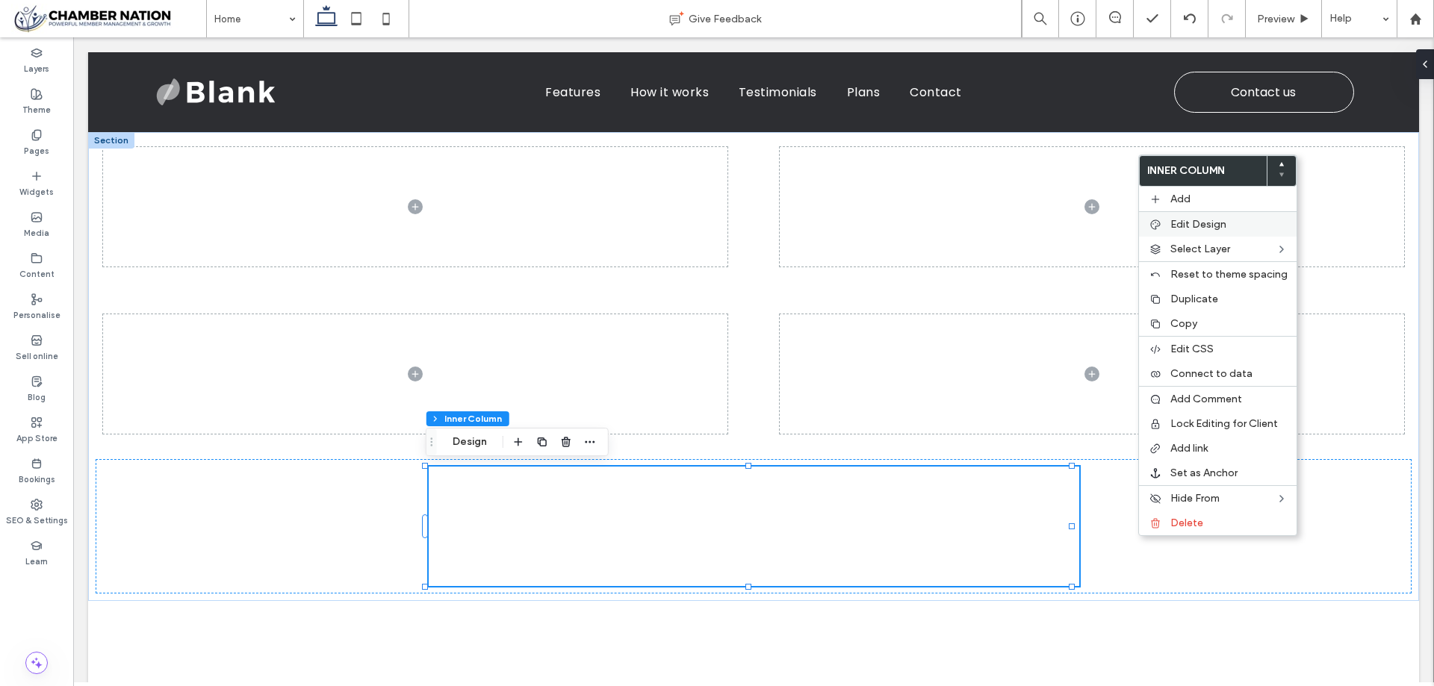
click at [1214, 222] on span "Edit Design" at bounding box center [1198, 224] width 56 height 13
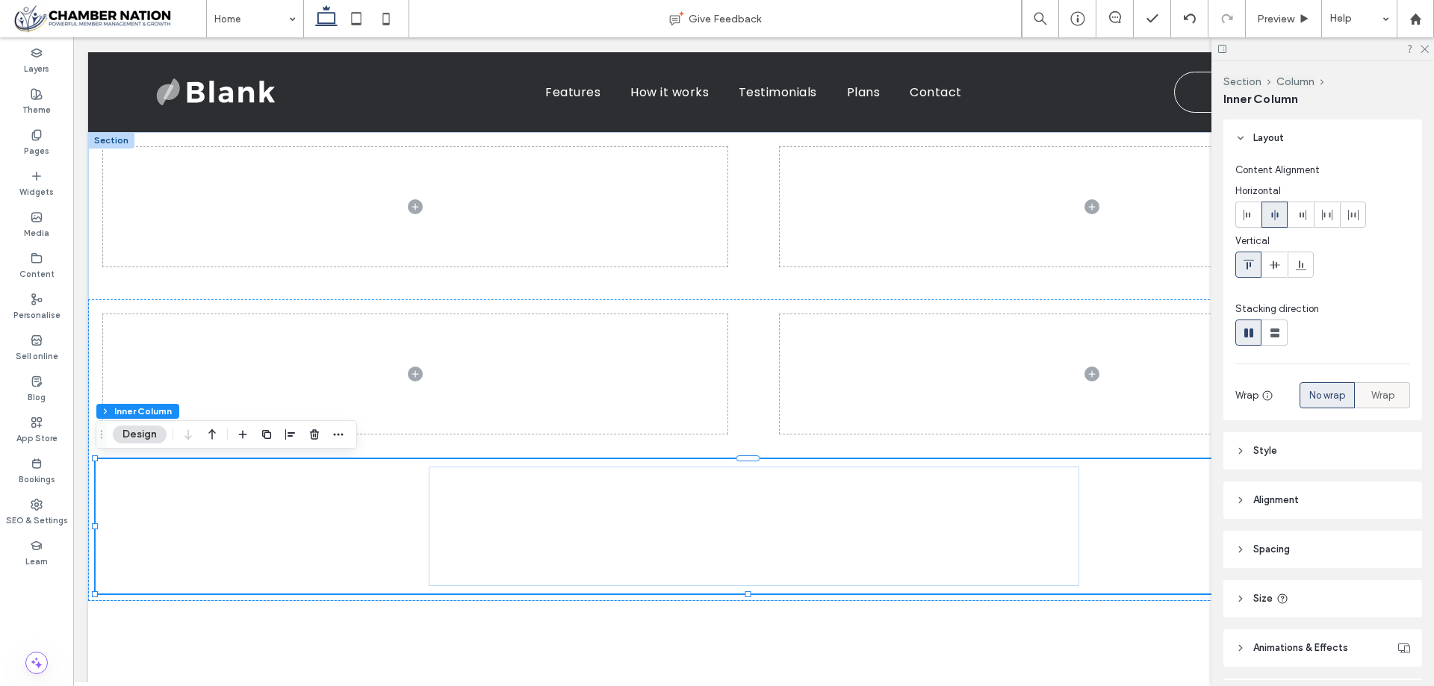
click at [1387, 397] on div "Wrap" at bounding box center [1382, 395] width 36 height 25
click at [1313, 381] on div "Stacking direction Wrap No wrap Wrap Align rows" at bounding box center [1322, 386] width 175 height 169
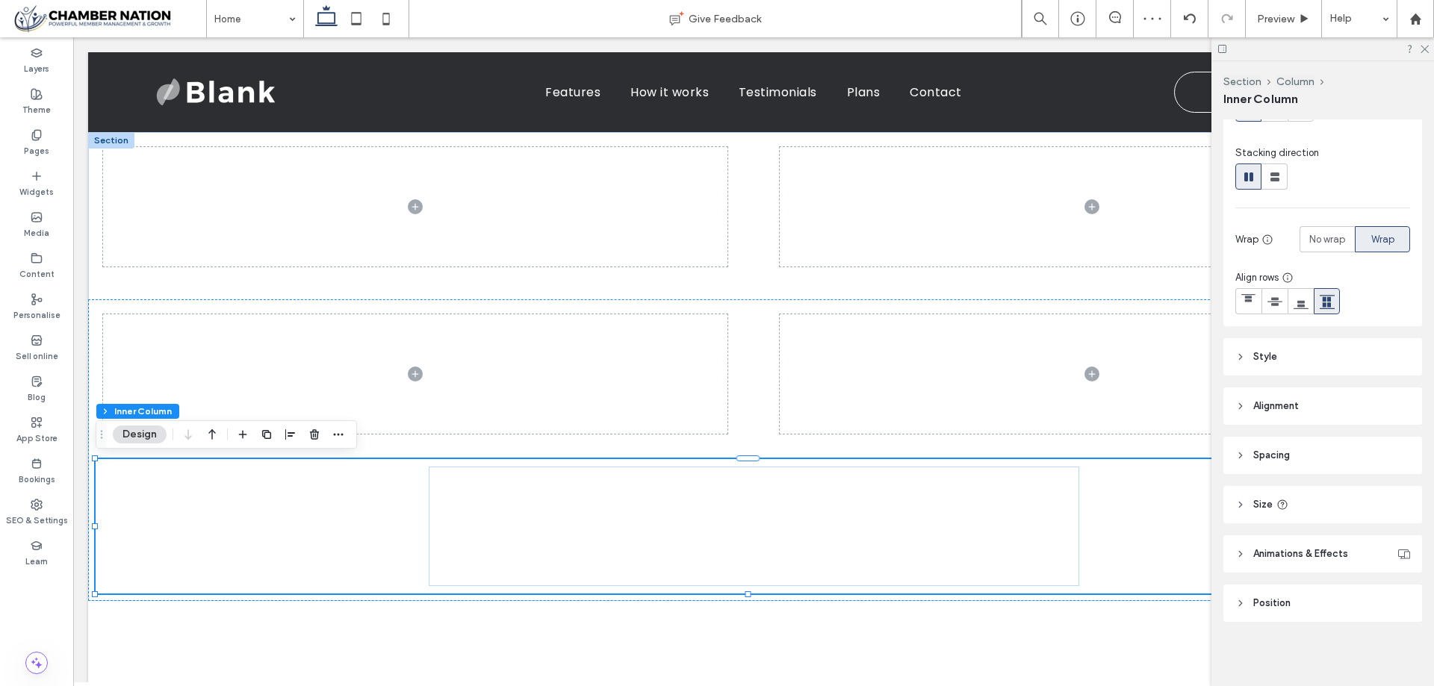
scroll to position [158, 0]
click at [1332, 459] on header "Spacing" at bounding box center [1322, 453] width 199 height 37
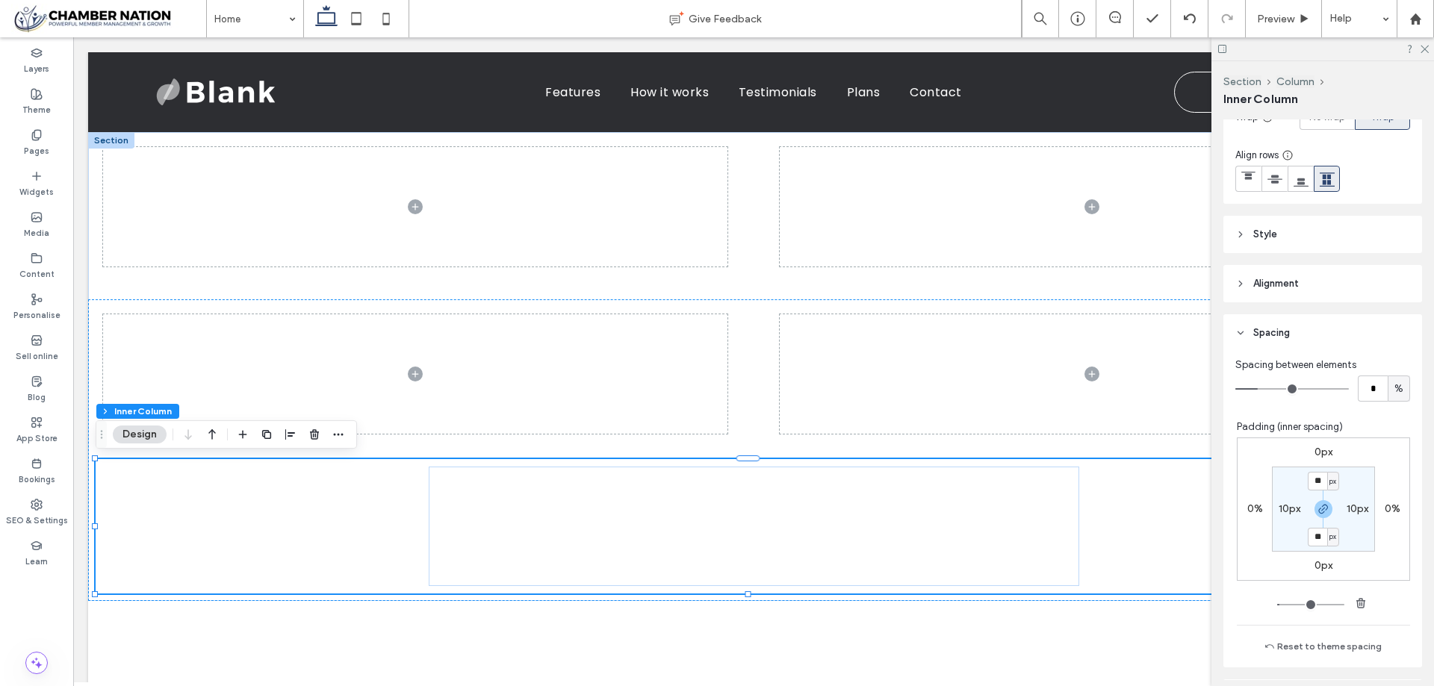
scroll to position [382, 0]
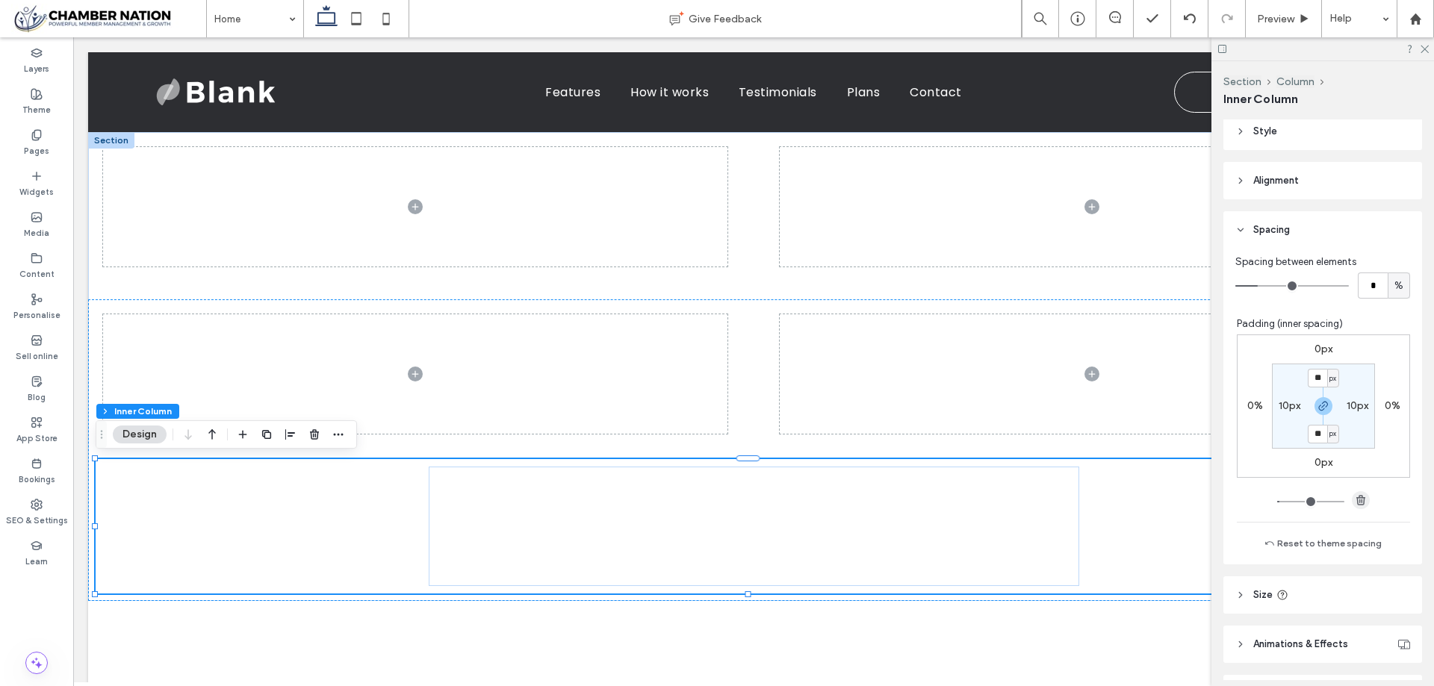
click at [1356, 499] on use "button" at bounding box center [1360, 500] width 9 height 10
type input "*"
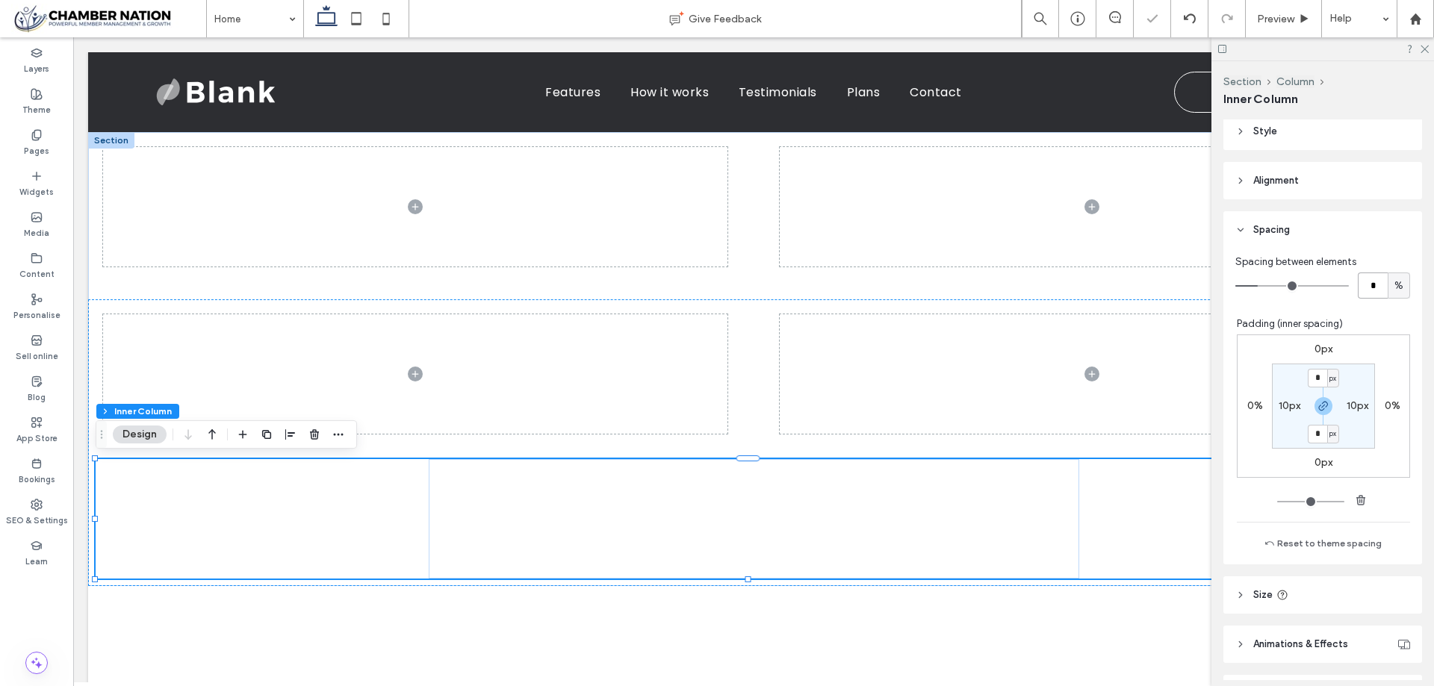
click at [1366, 288] on input "*" at bounding box center [1373, 286] width 30 height 26
type input "*"
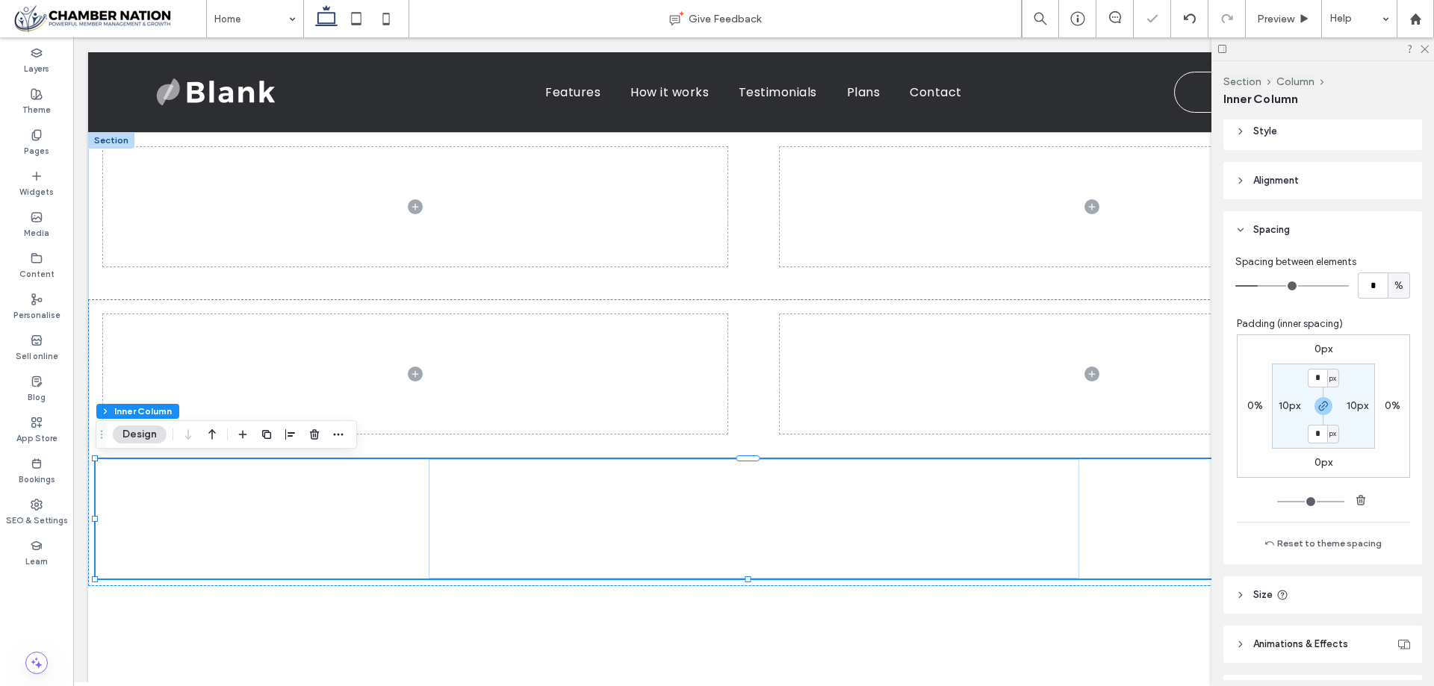
type input "*"
drag, startPoint x: 1257, startPoint y: 286, endPoint x: 1165, endPoint y: 288, distance: 91.9
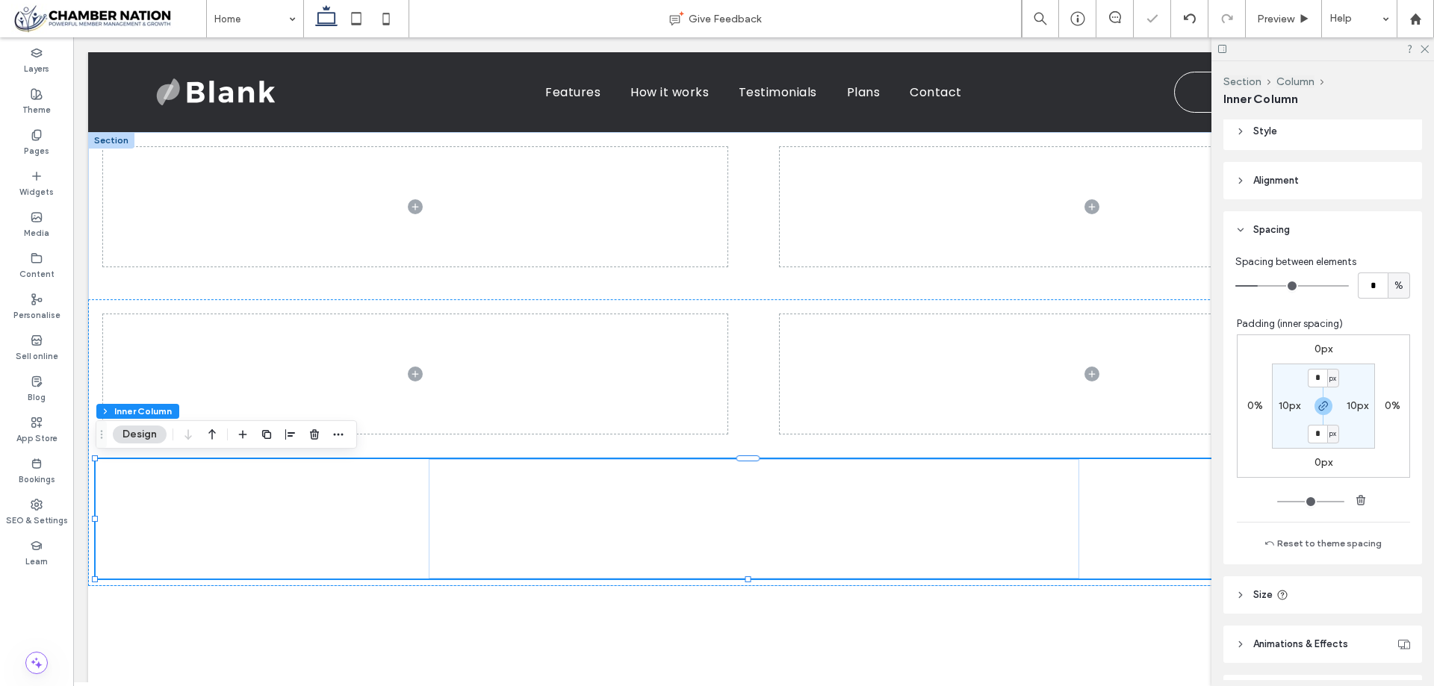
type input "*"
click at [1235, 287] on input "range" at bounding box center [1292, 285] width 114 height 1
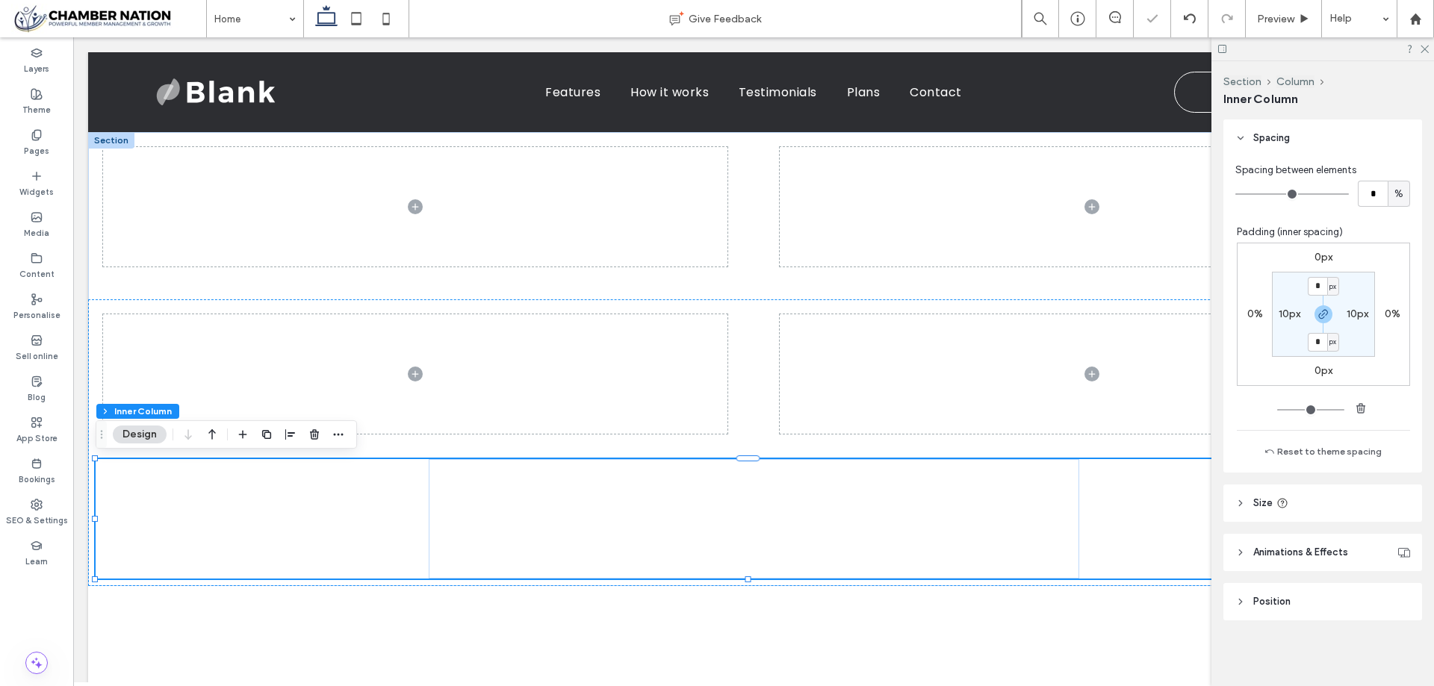
click at [1314, 500] on header "Size" at bounding box center [1322, 503] width 199 height 37
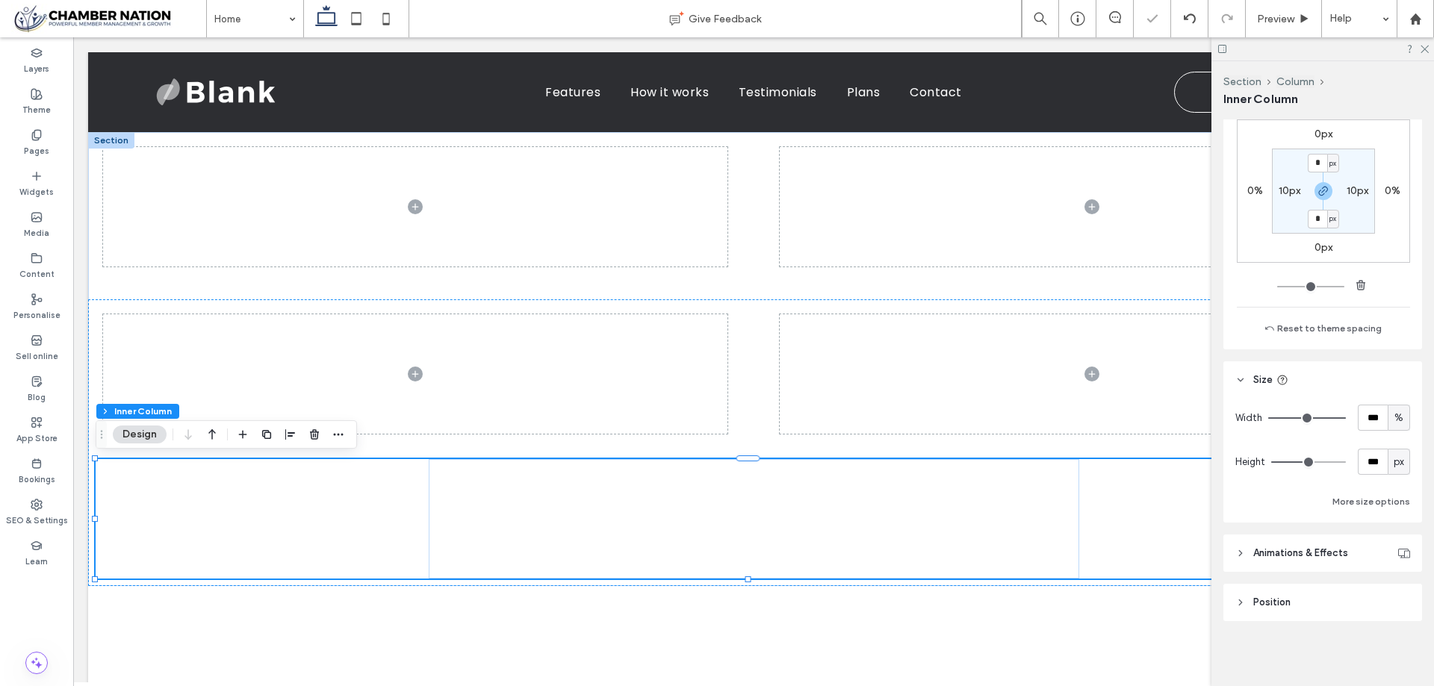
scroll to position [597, 0]
click at [1314, 597] on header "Position" at bounding box center [1322, 601] width 199 height 37
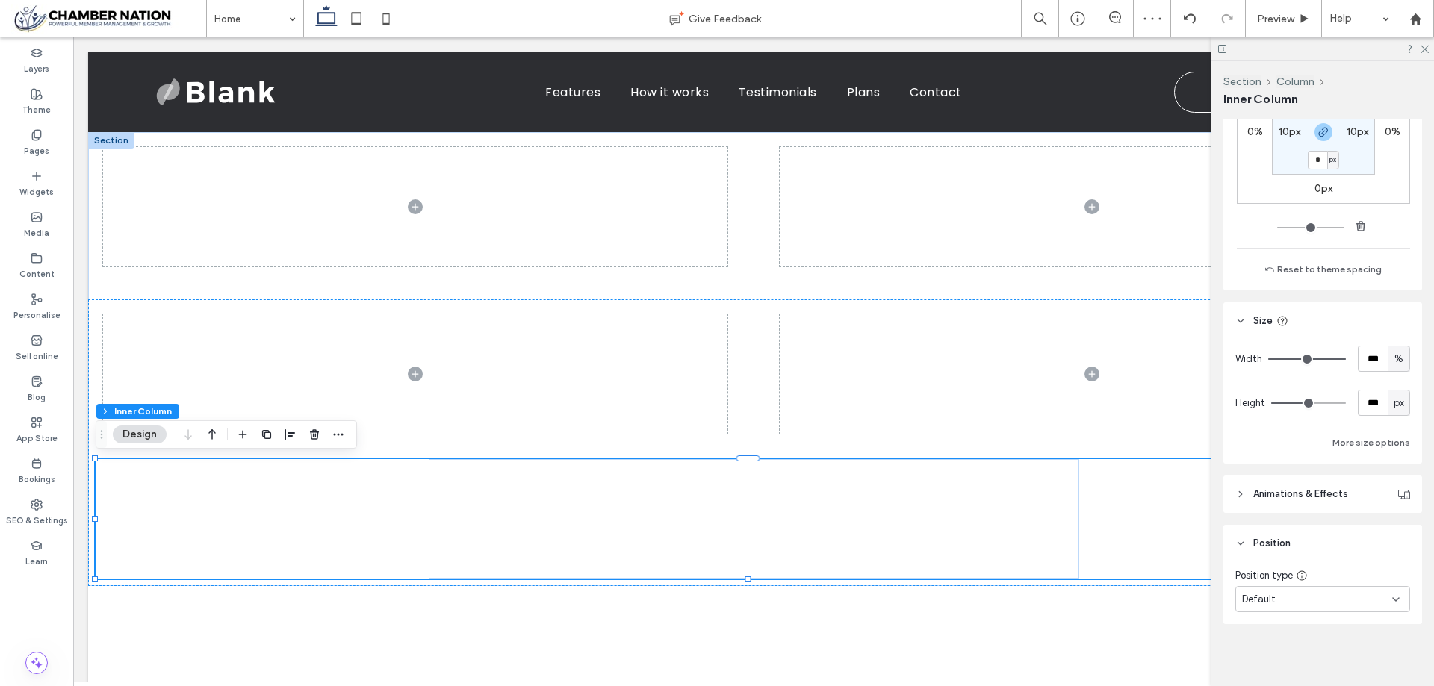
scroll to position [659, 0]
click at [1317, 593] on div "Default" at bounding box center [1317, 595] width 150 height 15
click at [1216, 493] on div "Section Column Inner Column Layout Content Alignment Horizontal Vertical Stacki…" at bounding box center [1322, 373] width 223 height 625
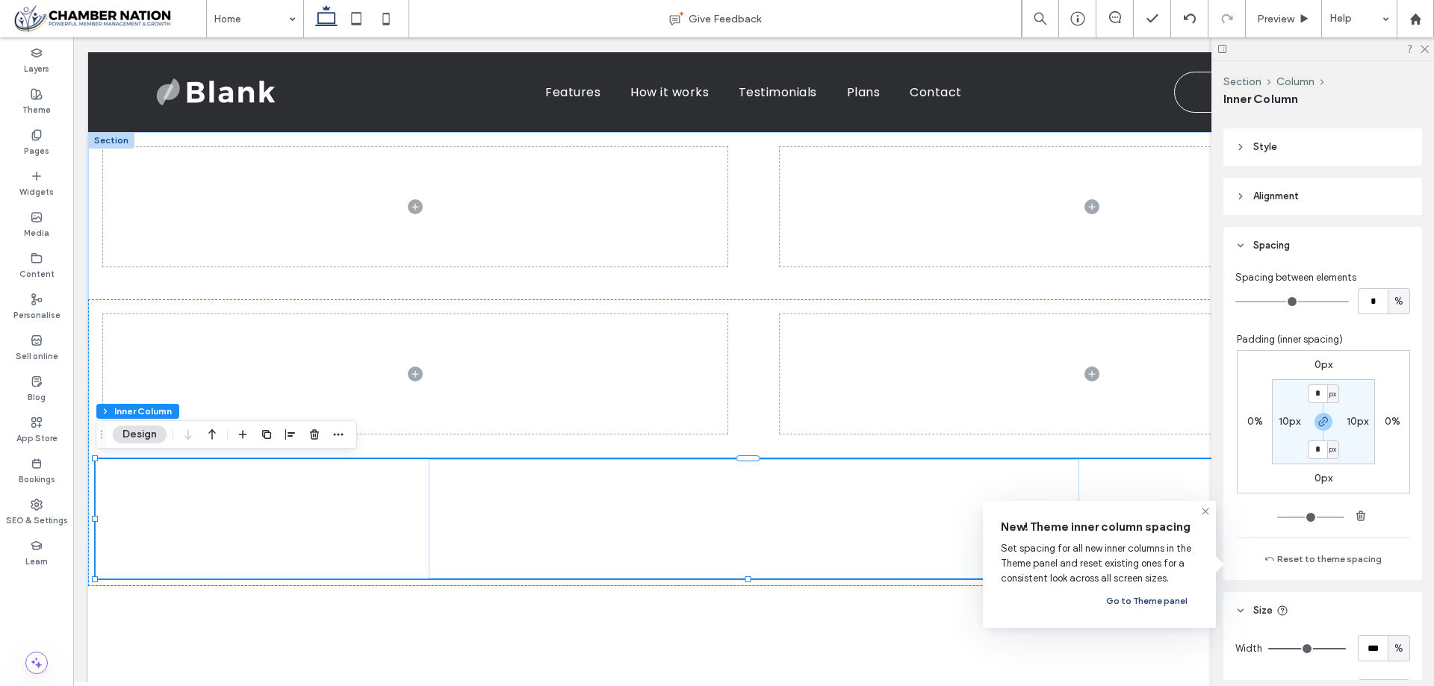
scroll to position [361, 0]
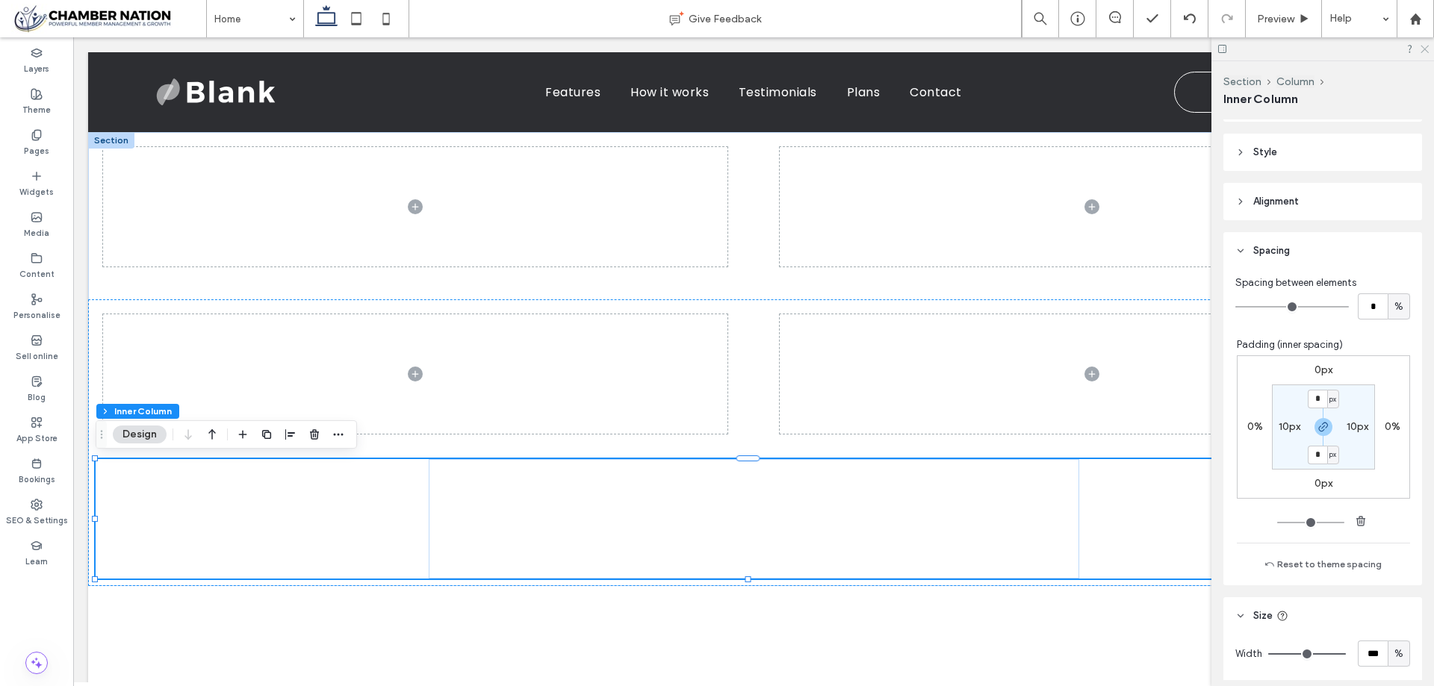
click at [1425, 50] on icon at bounding box center [1424, 48] width 10 height 10
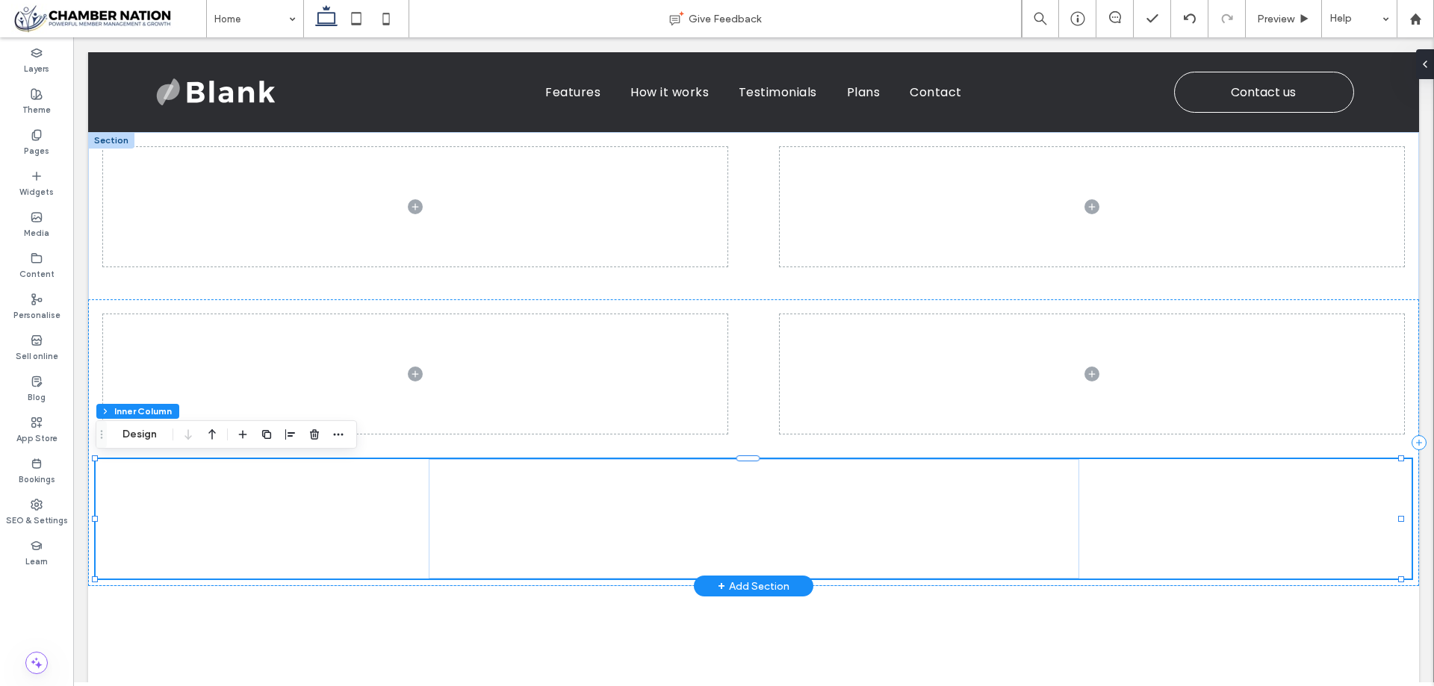
click at [1208, 537] on div at bounding box center [754, 518] width 1316 height 119
click at [738, 550] on div at bounding box center [754, 518] width 650 height 119
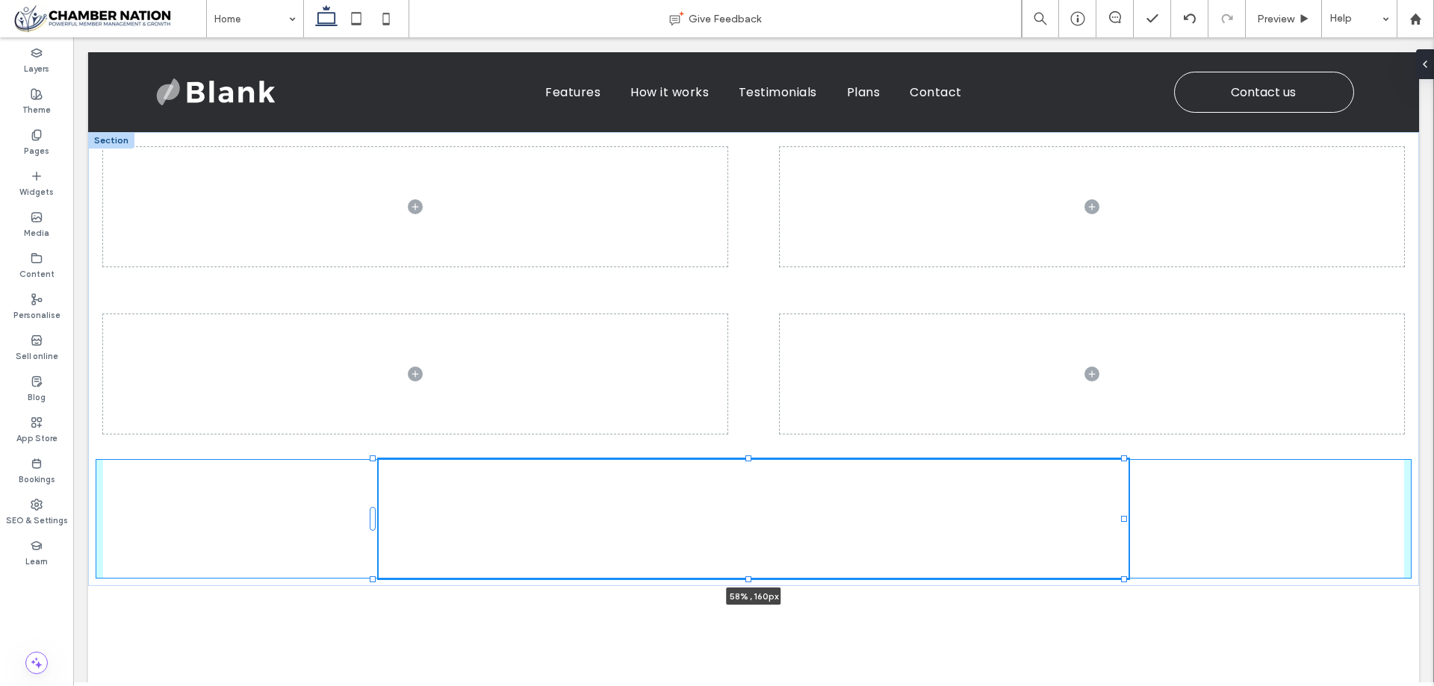
scroll to position [299, 0]
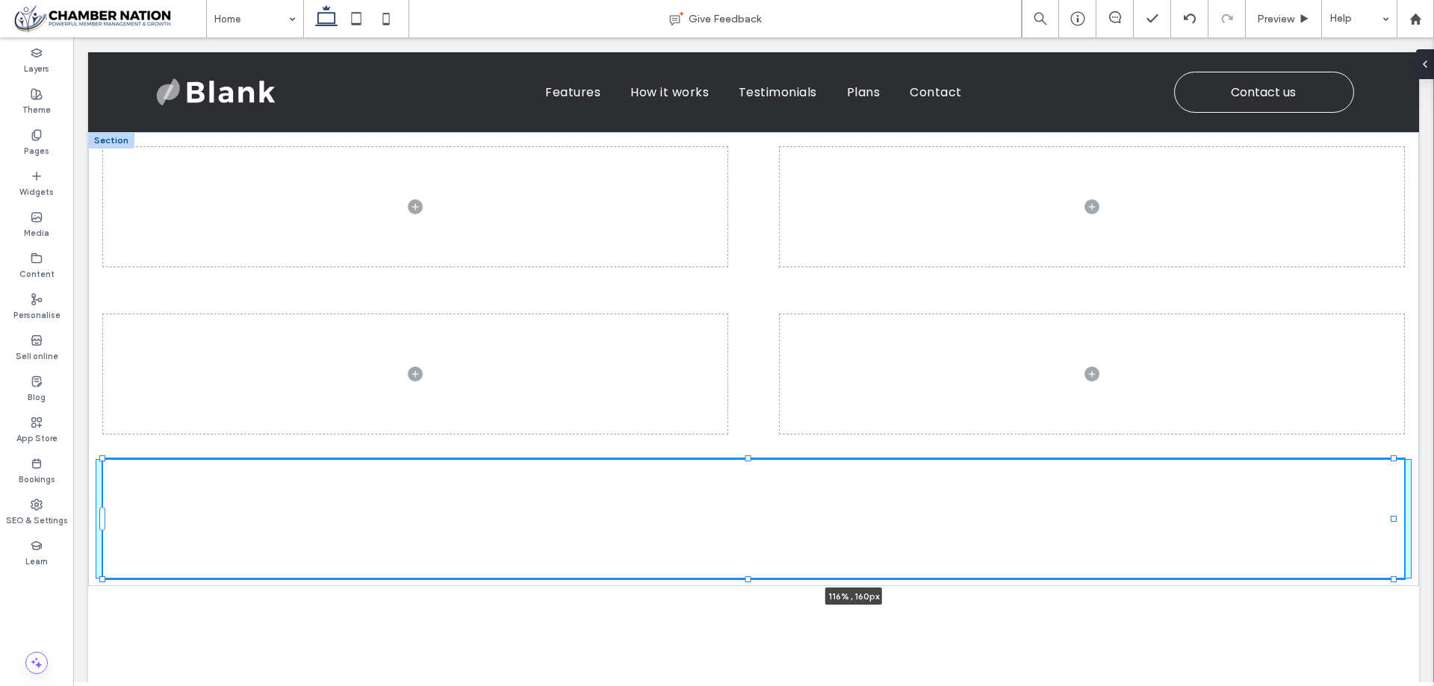
drag, startPoint x: 1122, startPoint y: 516, endPoint x: 1500, endPoint y: 485, distance: 379.2
type input "***"
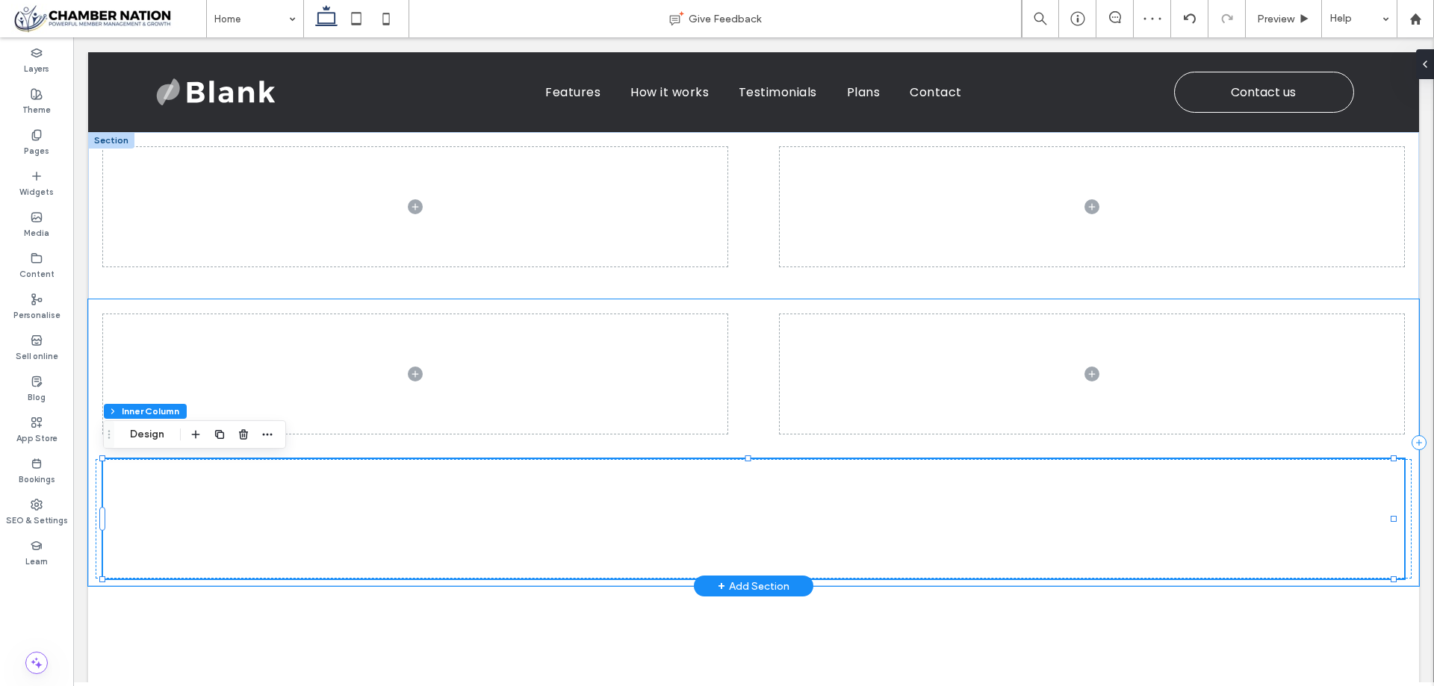
click at [1404, 574] on div "117% , 160px" at bounding box center [753, 442] width 1331 height 287
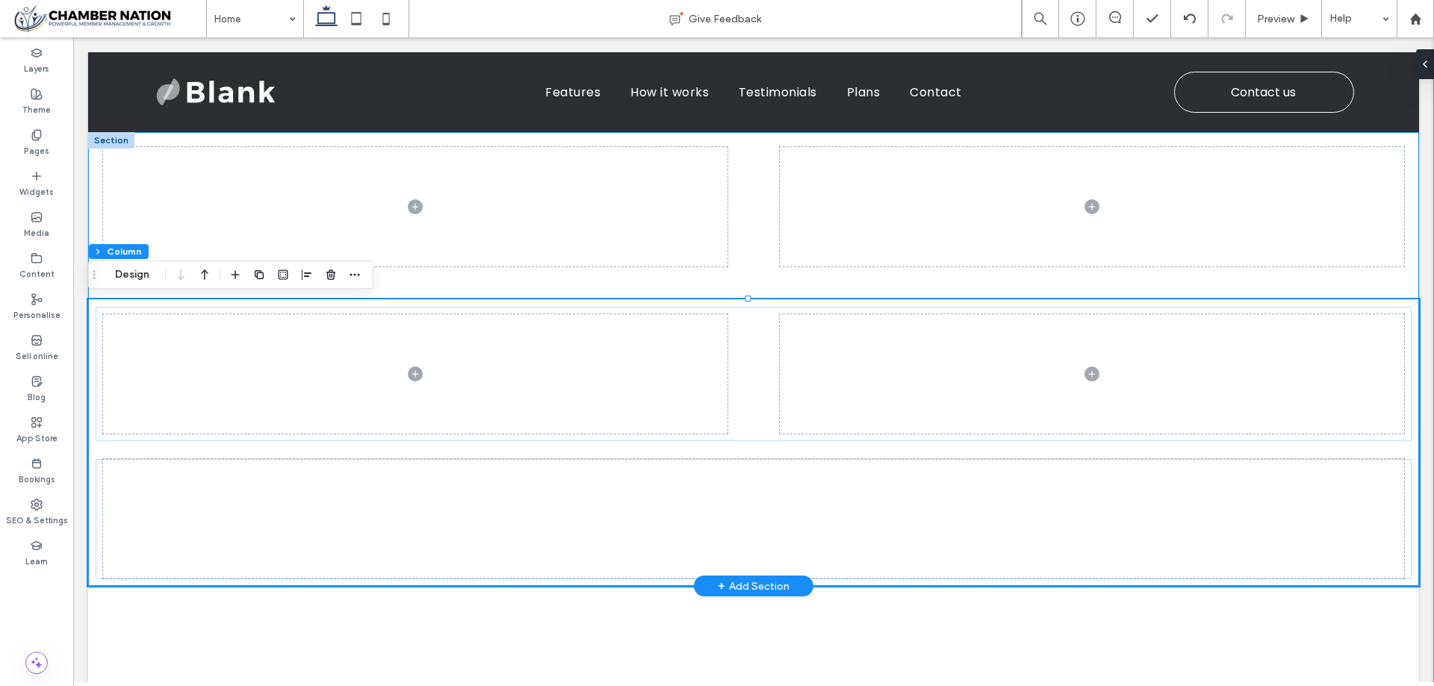
click at [105, 140] on div at bounding box center [111, 140] width 46 height 16
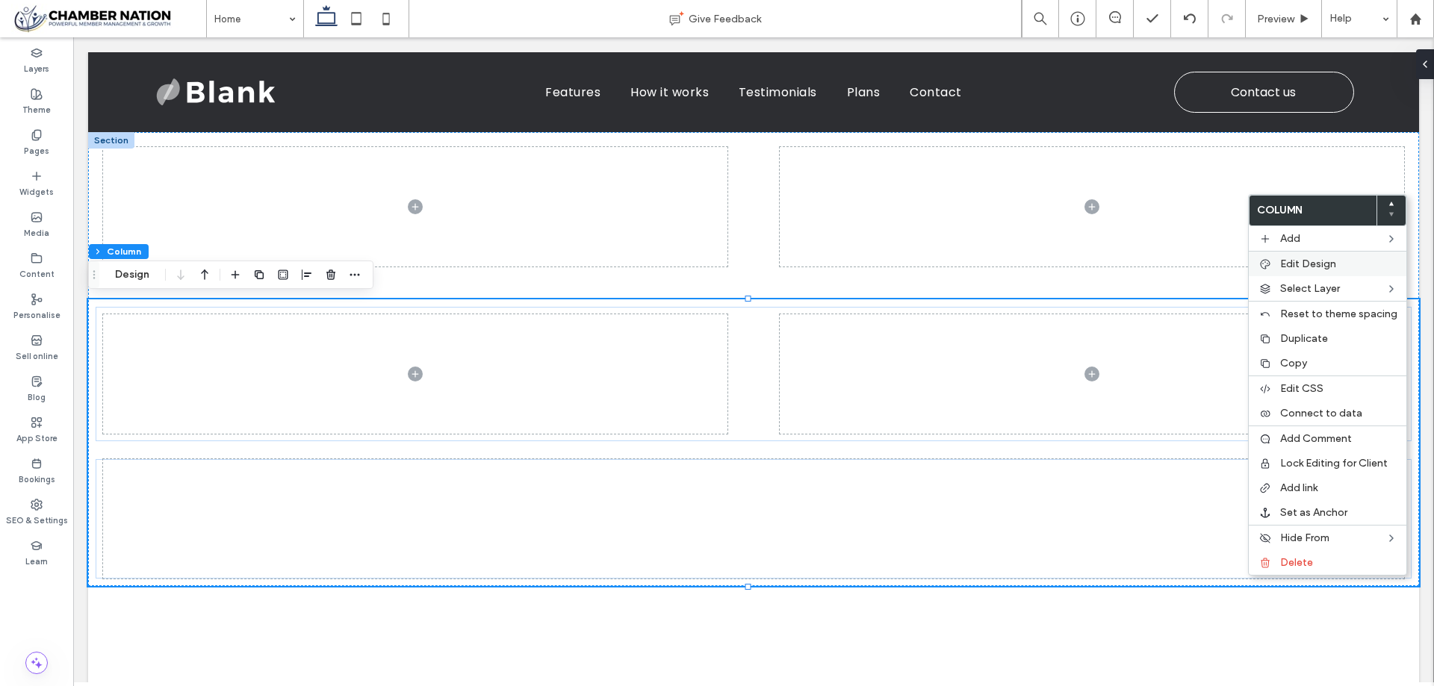
click at [1346, 259] on label "Edit Design" at bounding box center [1338, 264] width 117 height 13
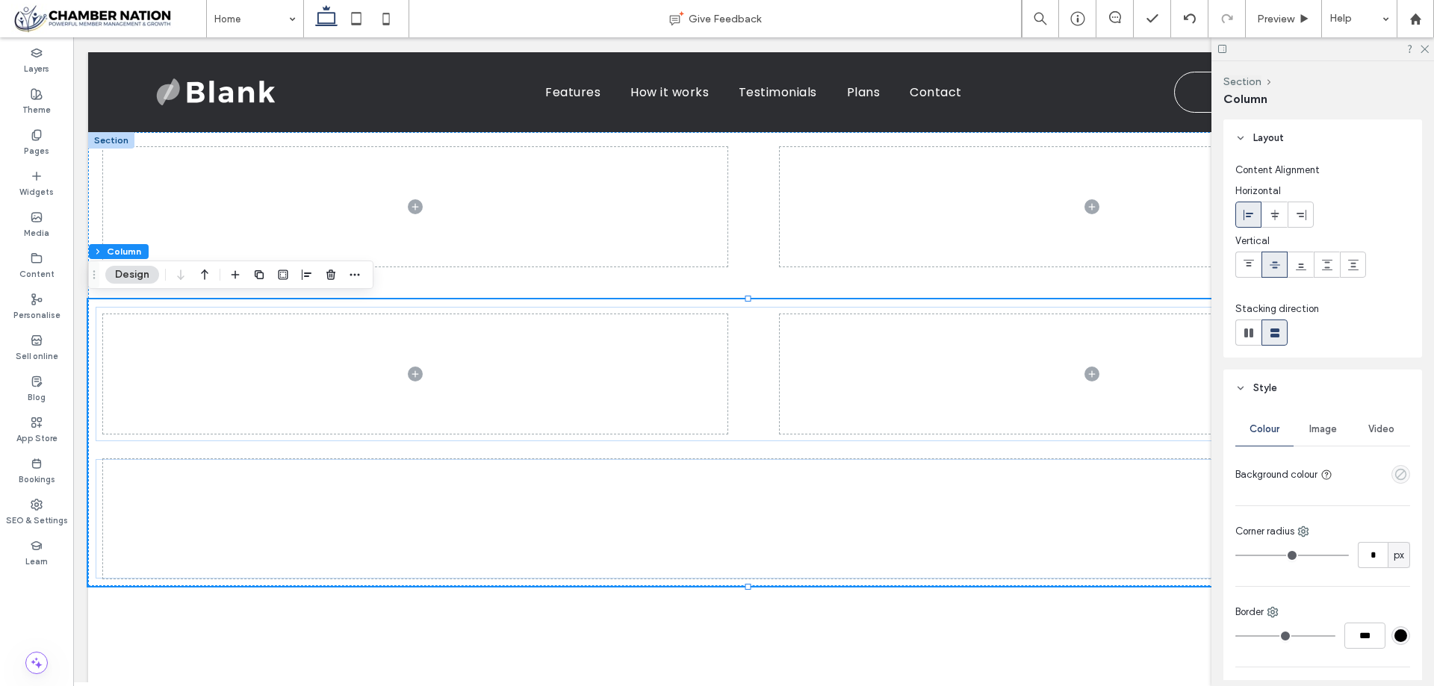
click at [1394, 480] on icon "empty color" at bounding box center [1400, 474] width 13 height 13
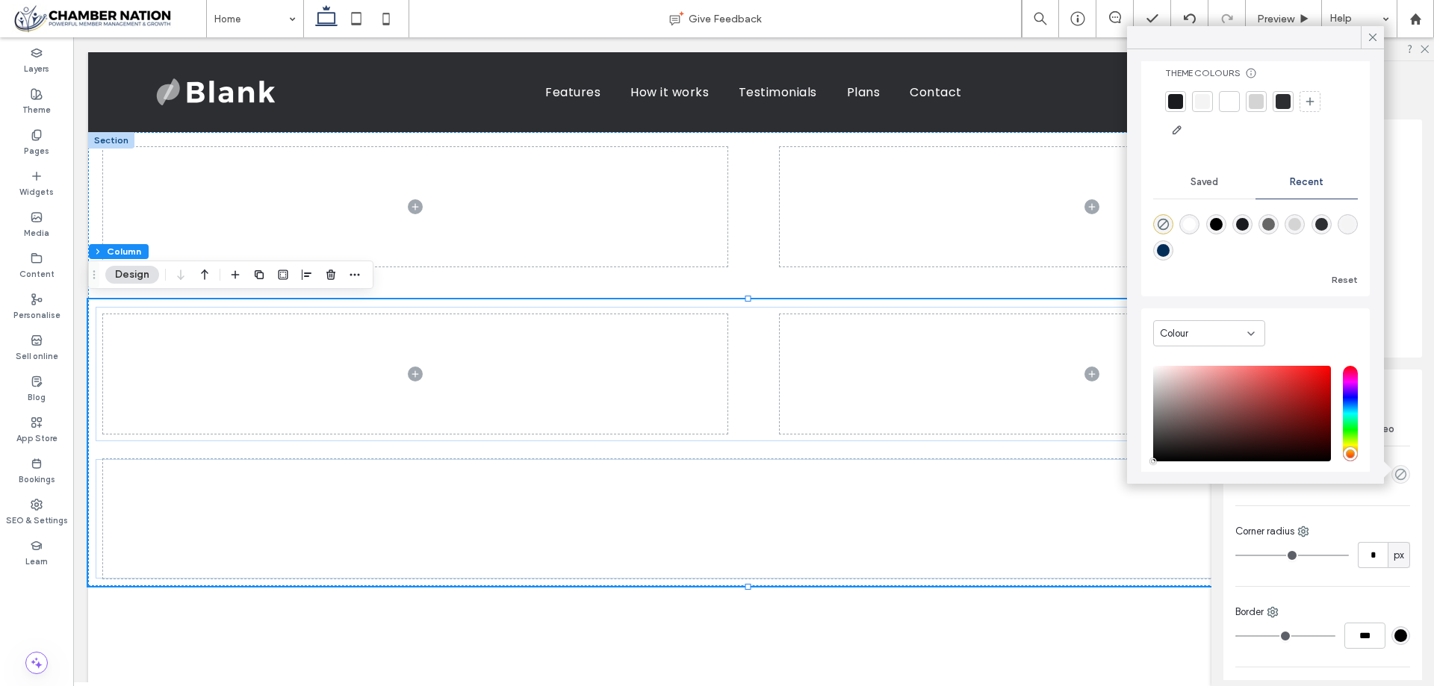
scroll to position [114, 0]
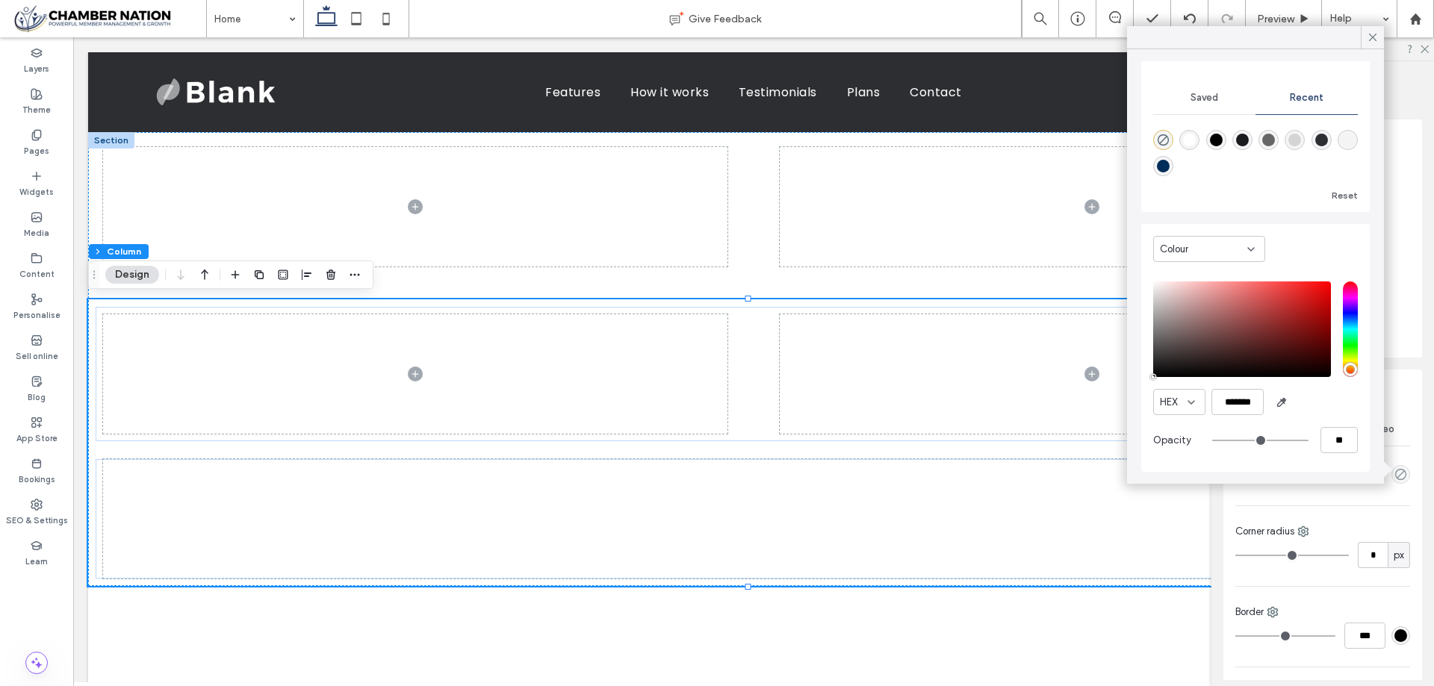
click at [1170, 166] on div "rgba(2, 45, 89, 1)" at bounding box center [1163, 166] width 13 height 13
type input "*******"
type input "***"
type input "****"
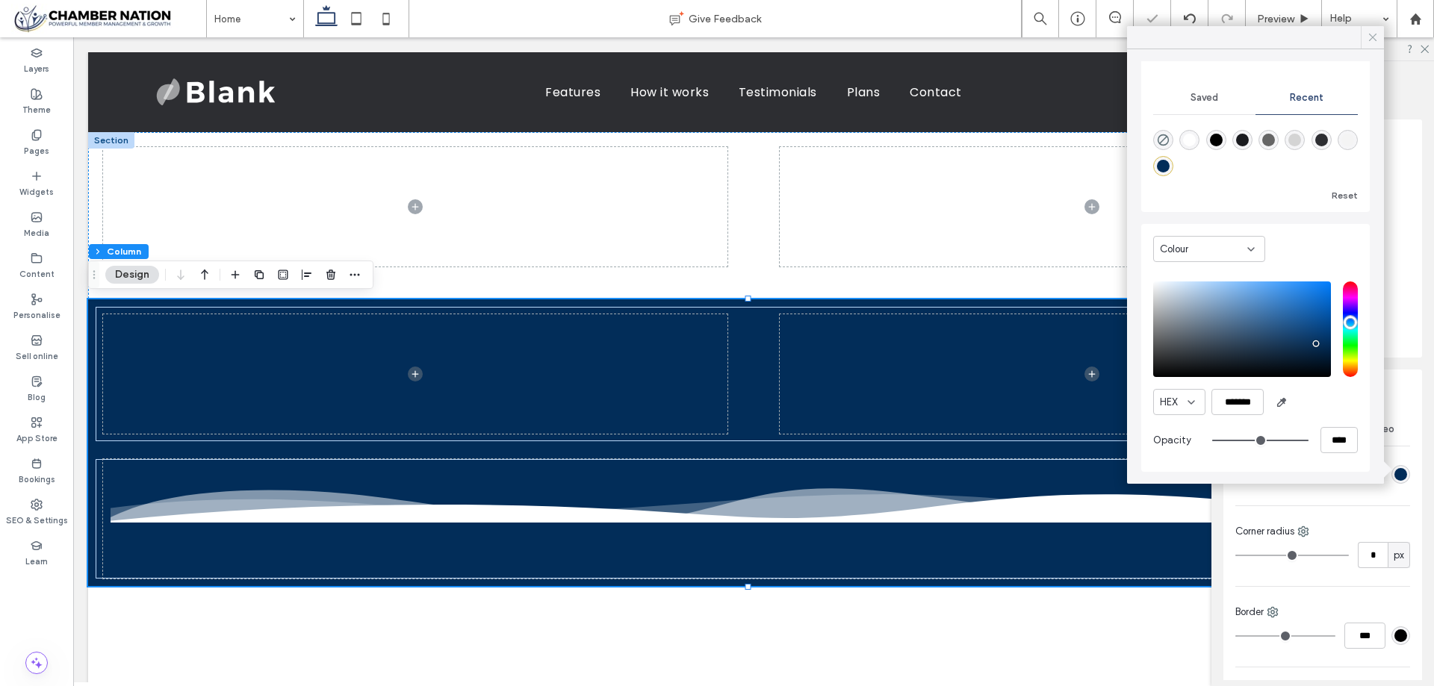
click at [1370, 37] on icon at bounding box center [1372, 37] width 13 height 13
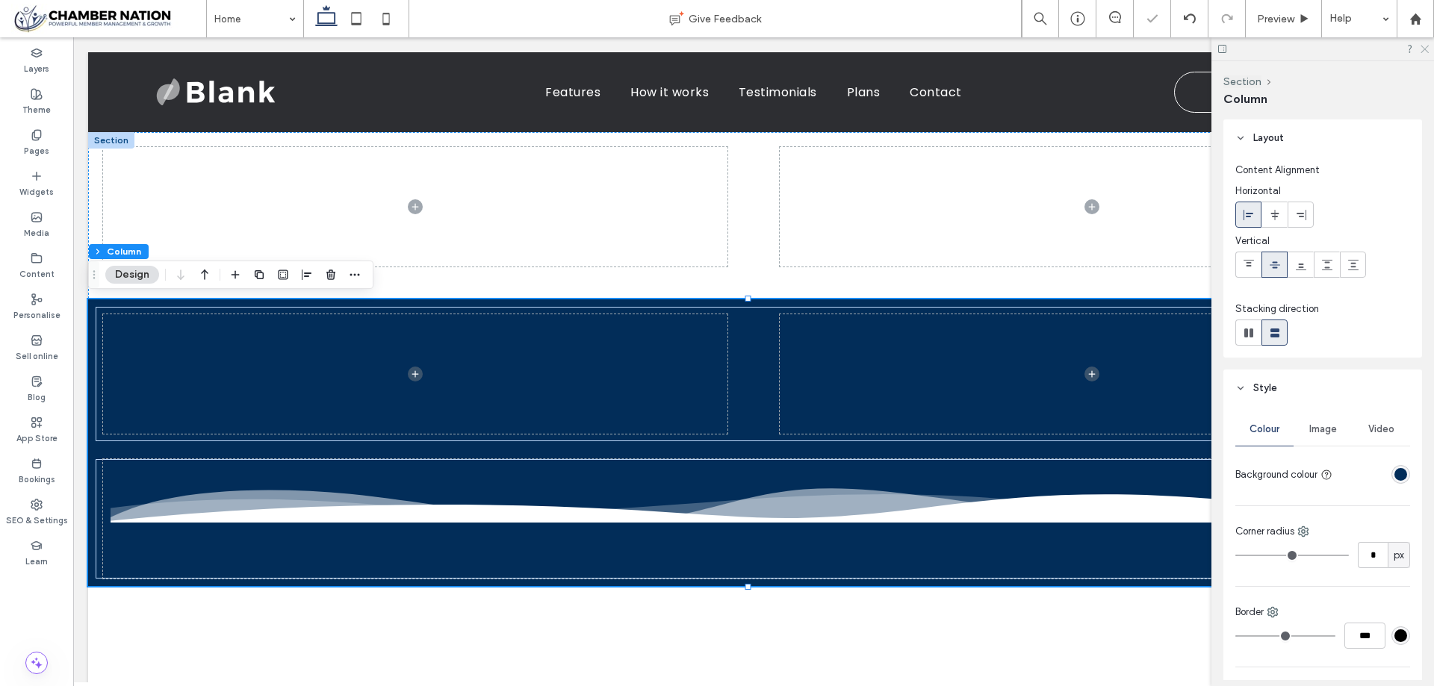
click at [1421, 46] on icon at bounding box center [1424, 48] width 10 height 10
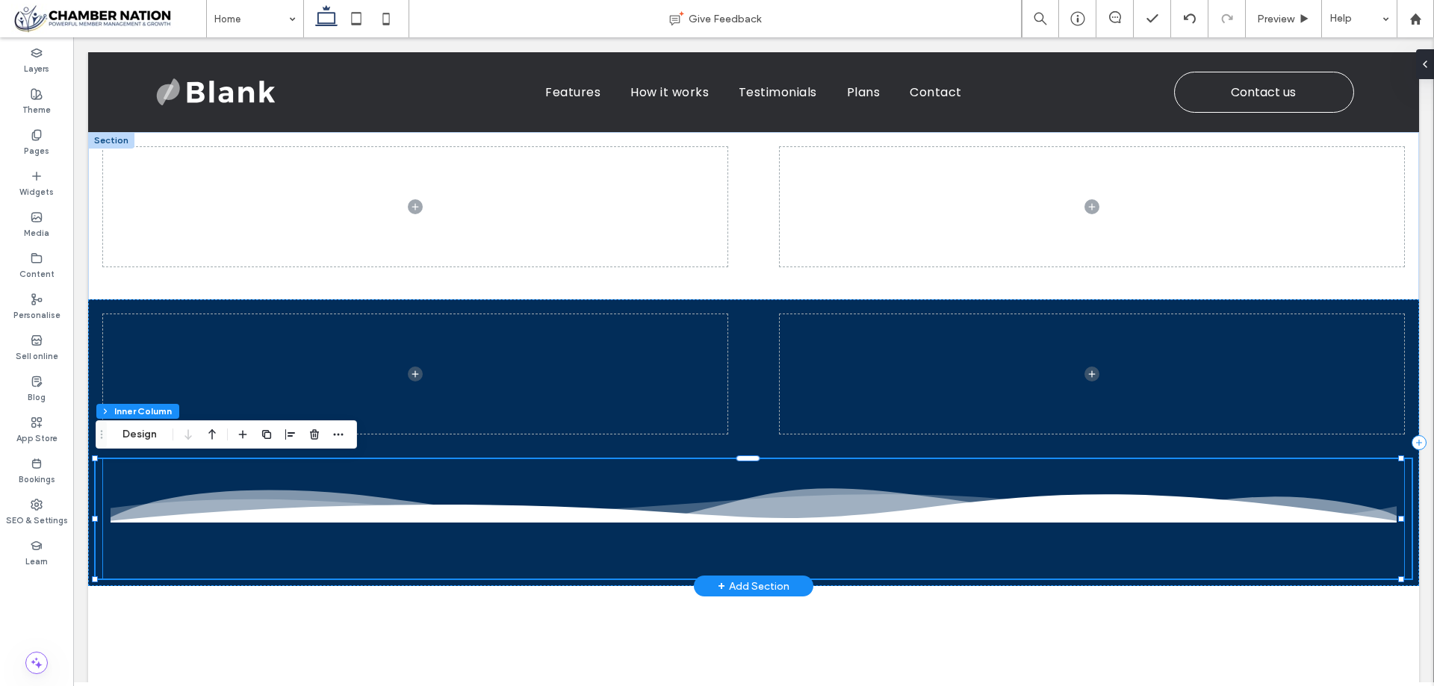
scroll to position [424, 0]
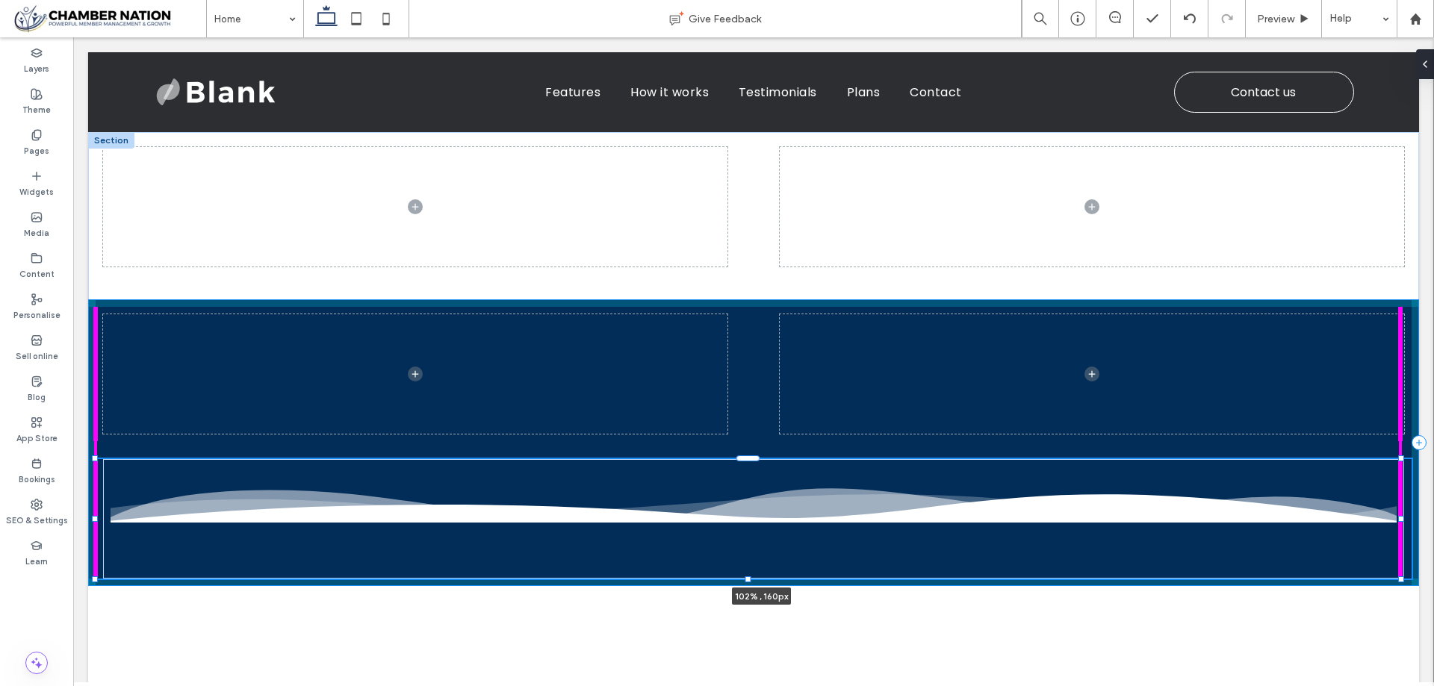
drag, startPoint x: 1399, startPoint y: 578, endPoint x: 1442, endPoint y: 531, distance: 64.0
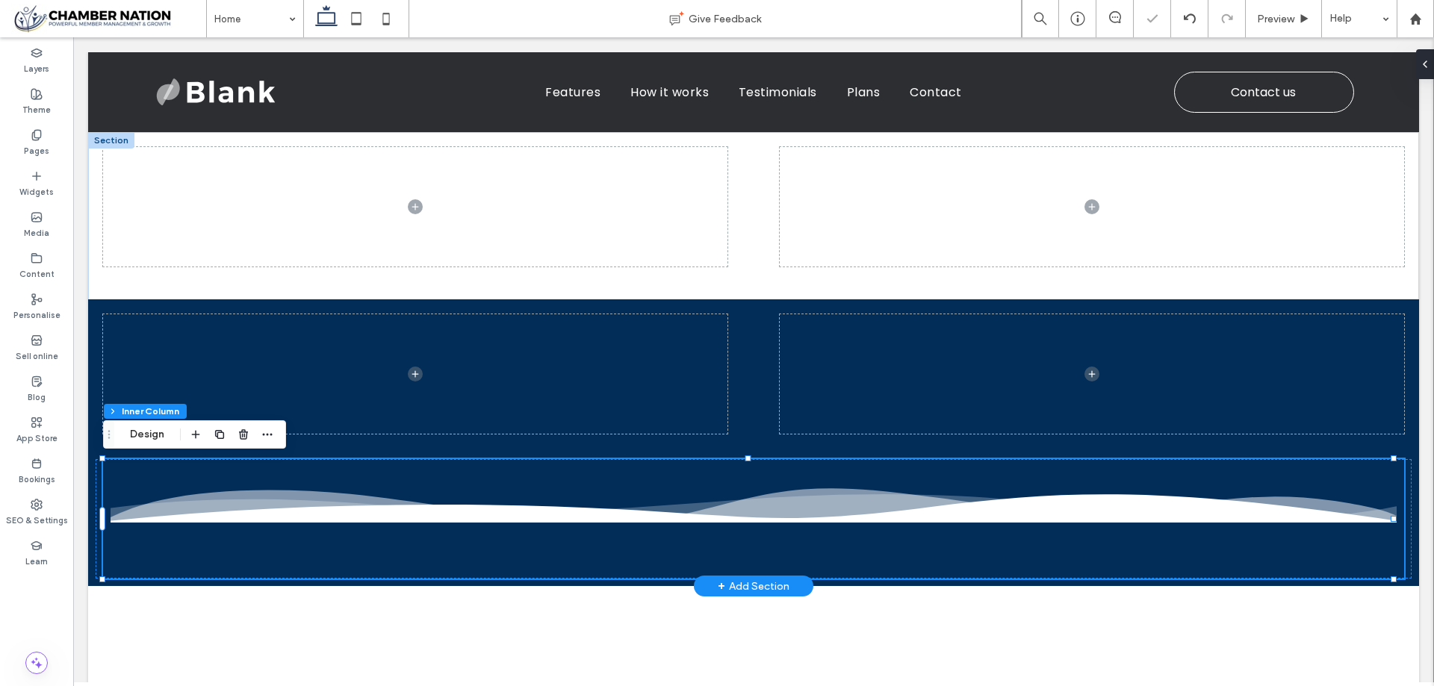
scroll to position [299, 0]
click at [155, 427] on button "Design" at bounding box center [147, 435] width 54 height 18
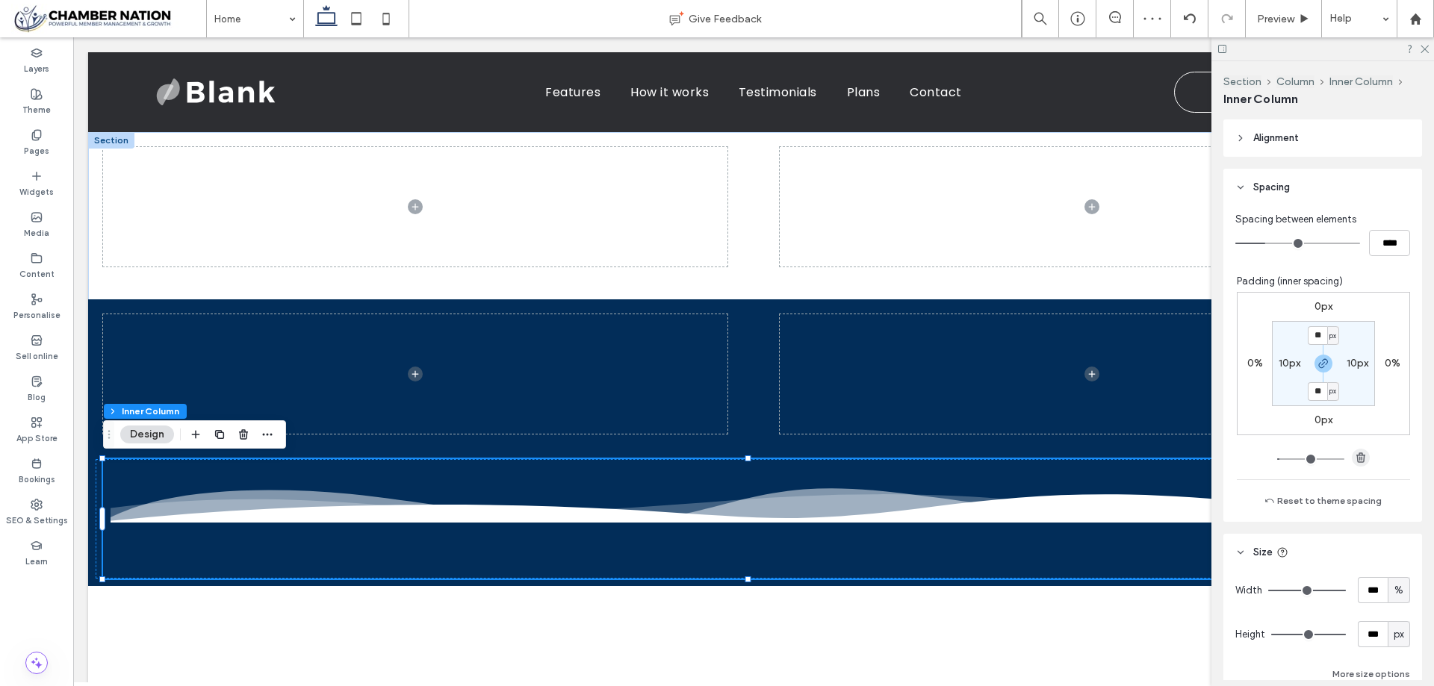
click at [1358, 454] on icon "button" at bounding box center [1361, 458] width 12 height 12
type input "*"
type input "**"
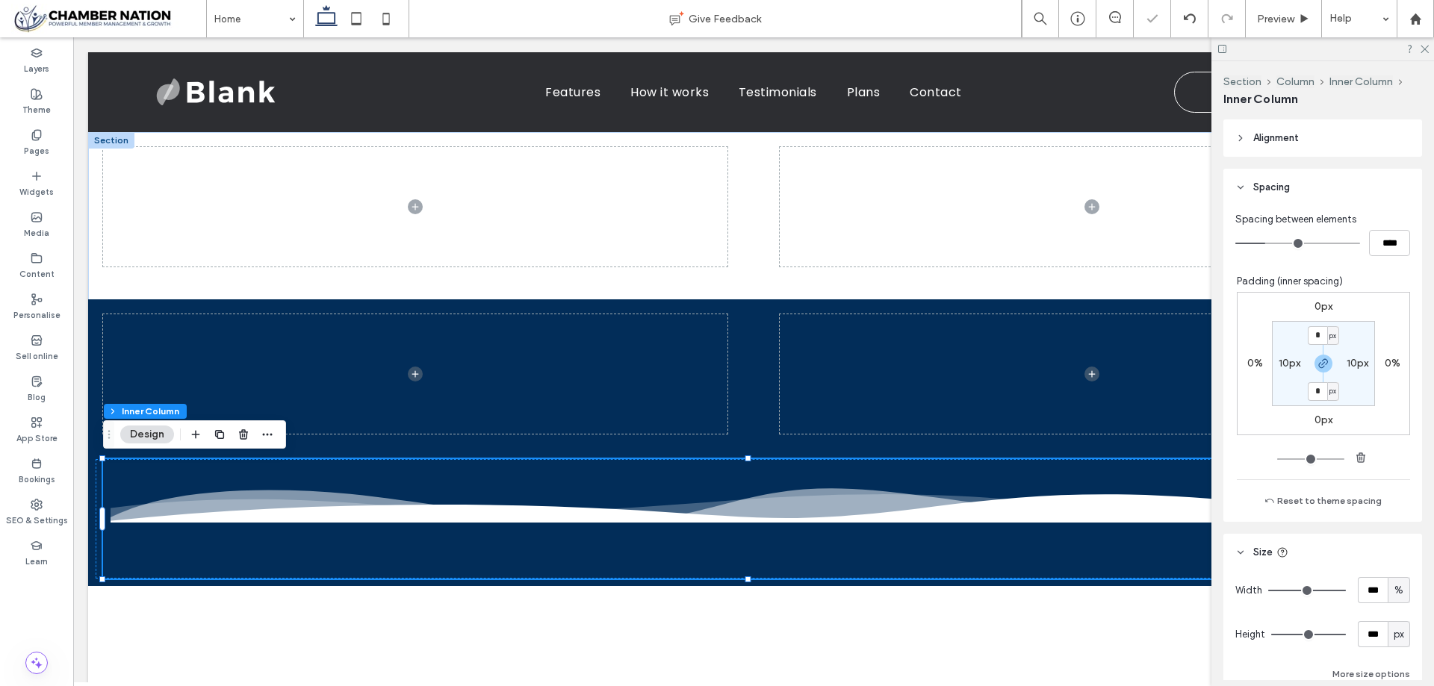
type input "****"
type input "**"
type input "****"
type input "*"
type input "***"
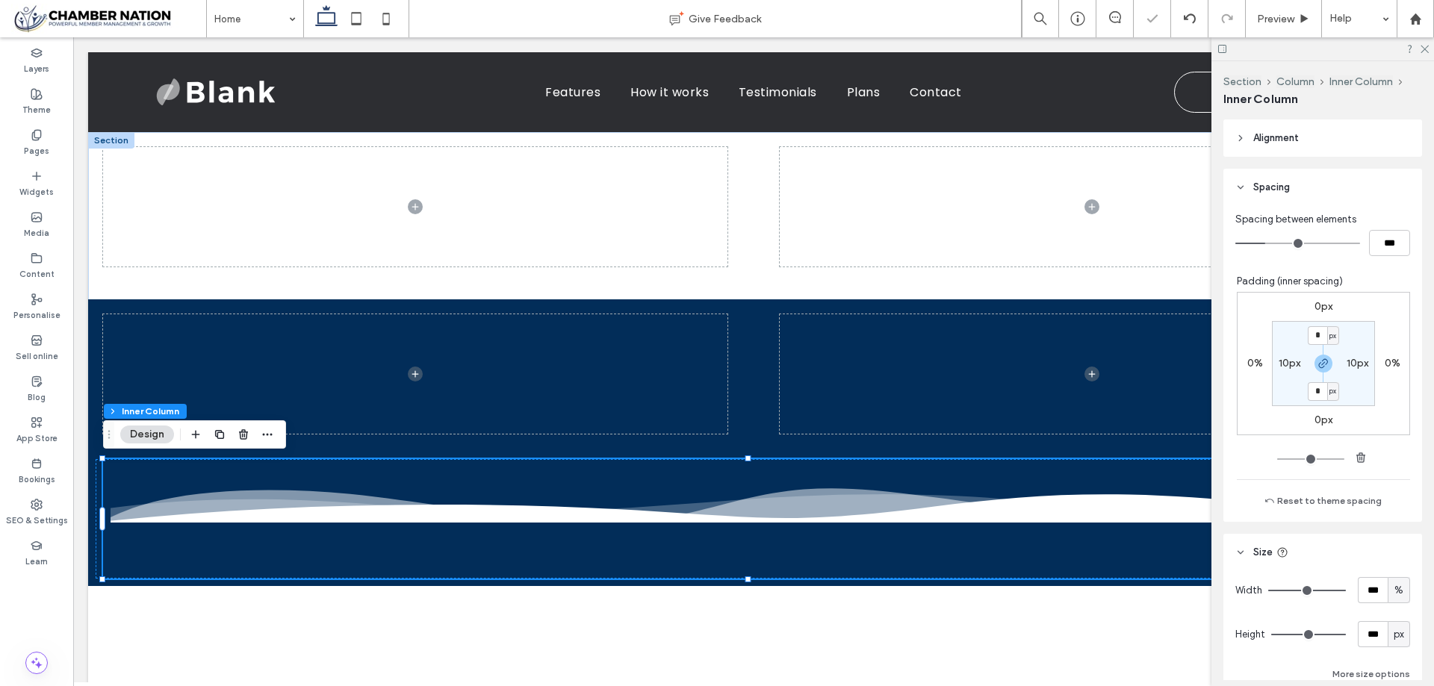
type input "*"
type input "***"
type input "*"
type input "***"
type input "*"
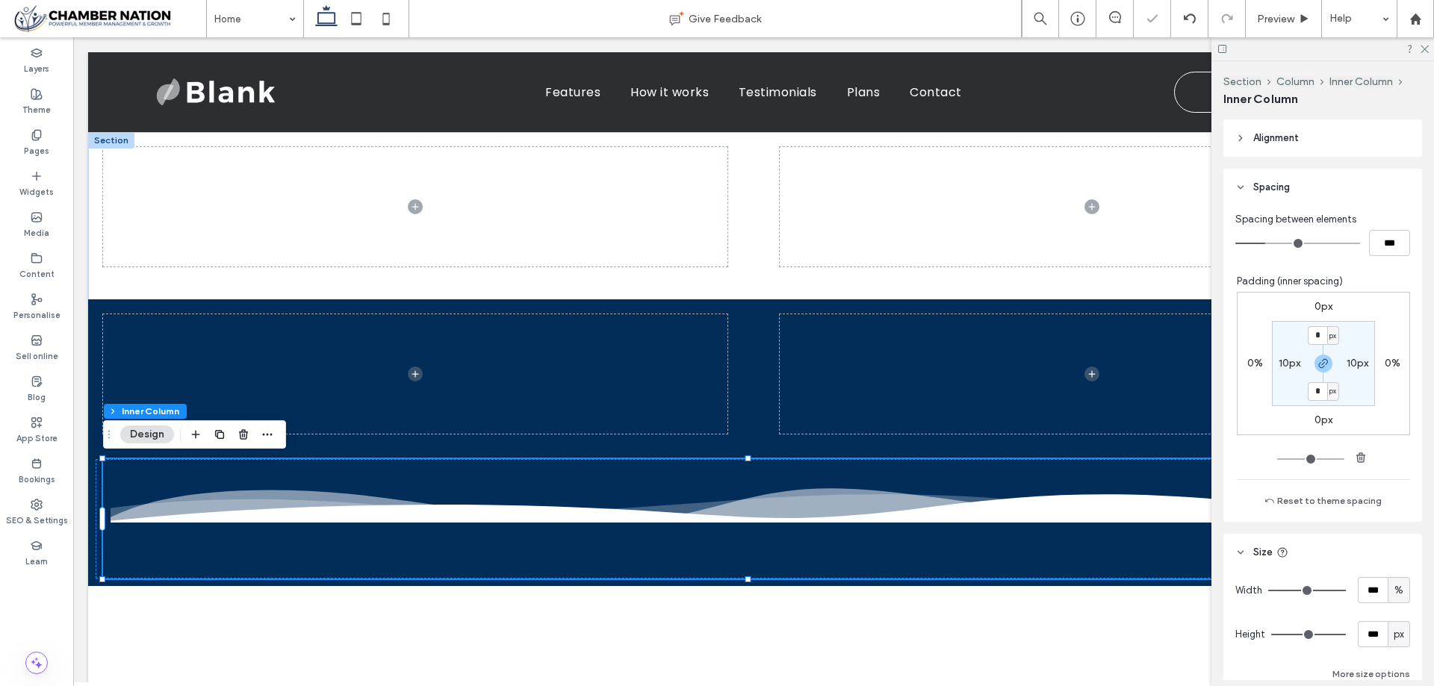
type input "***"
drag, startPoint x: 1262, startPoint y: 243, endPoint x: 1197, endPoint y: 242, distance: 65.0
type input "*"
click at [1235, 243] on input "range" at bounding box center [1297, 243] width 125 height 1
drag, startPoint x: 1352, startPoint y: 364, endPoint x: 1348, endPoint y: 443, distance: 78.5
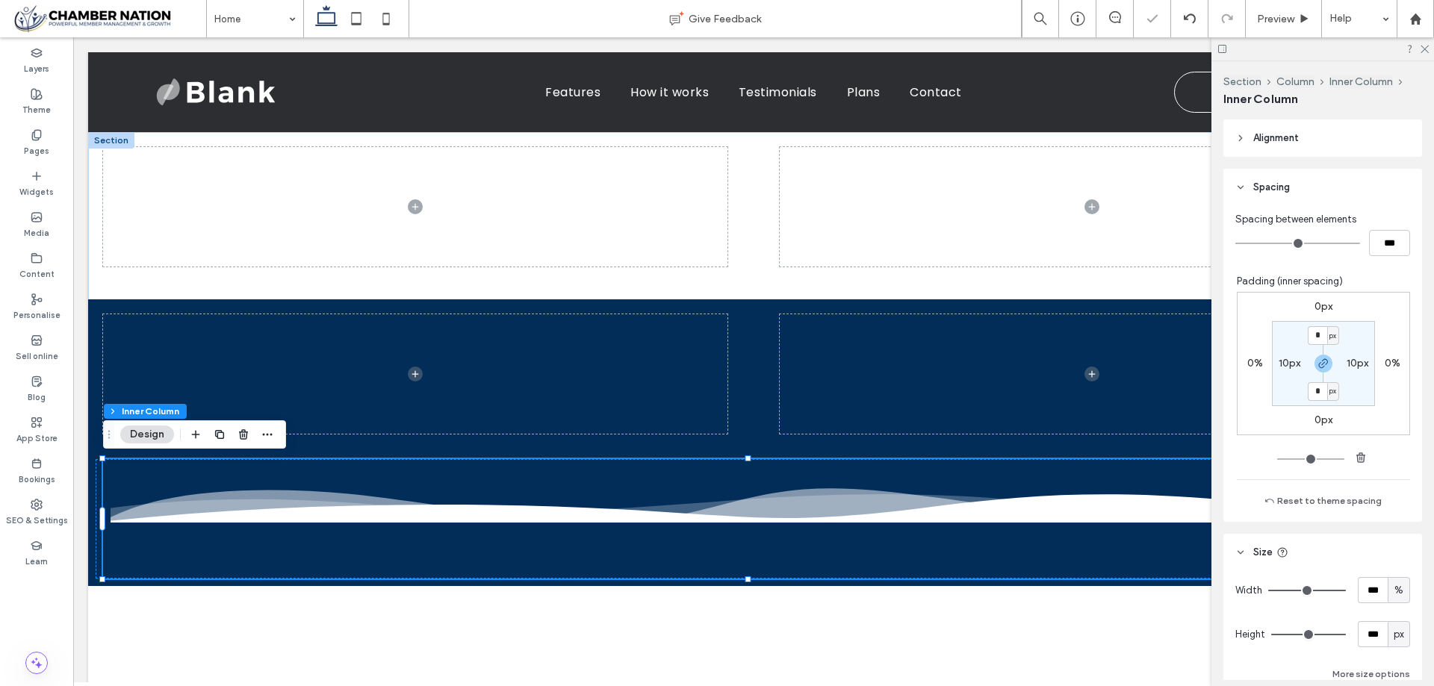
click at [1355, 369] on label "10px" at bounding box center [1358, 363] width 22 height 13
click at [1355, 456] on icon "button" at bounding box center [1361, 458] width 12 height 12
type input "*"
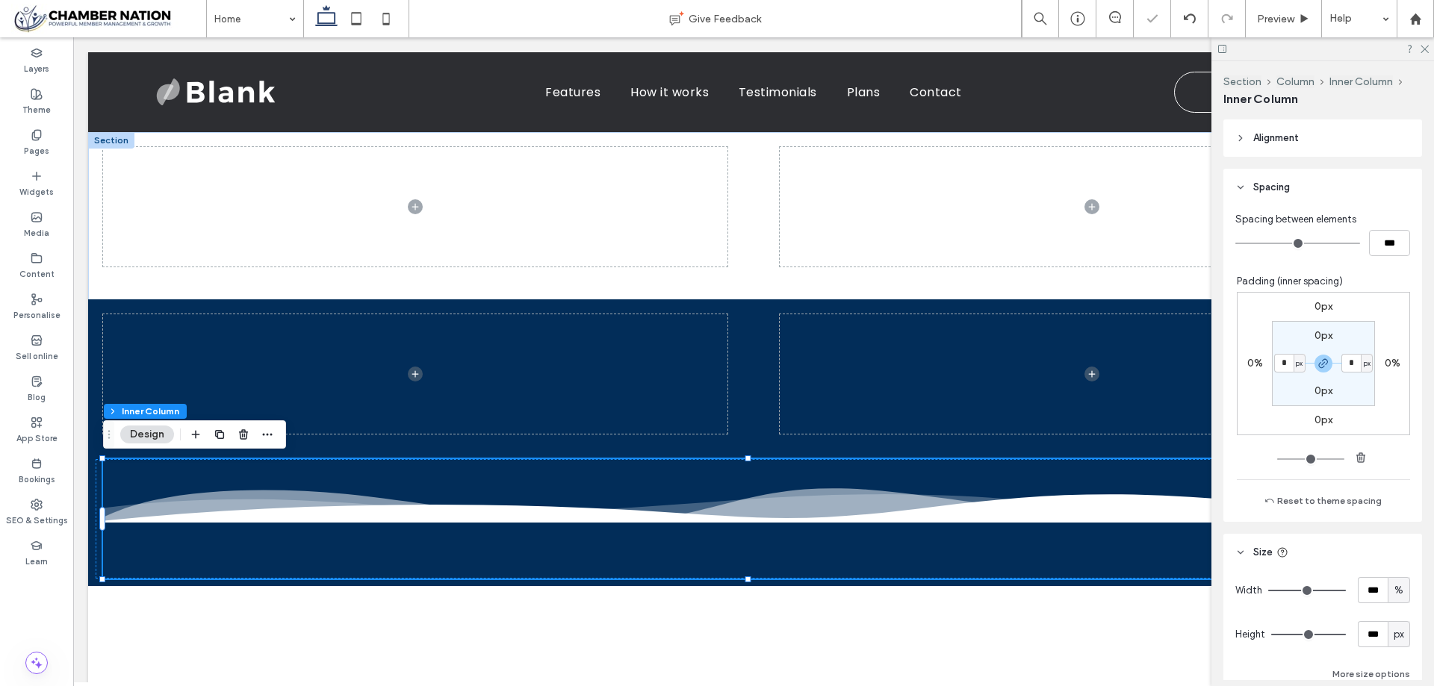
click at [1321, 135] on header "Alignment" at bounding box center [1322, 137] width 199 height 37
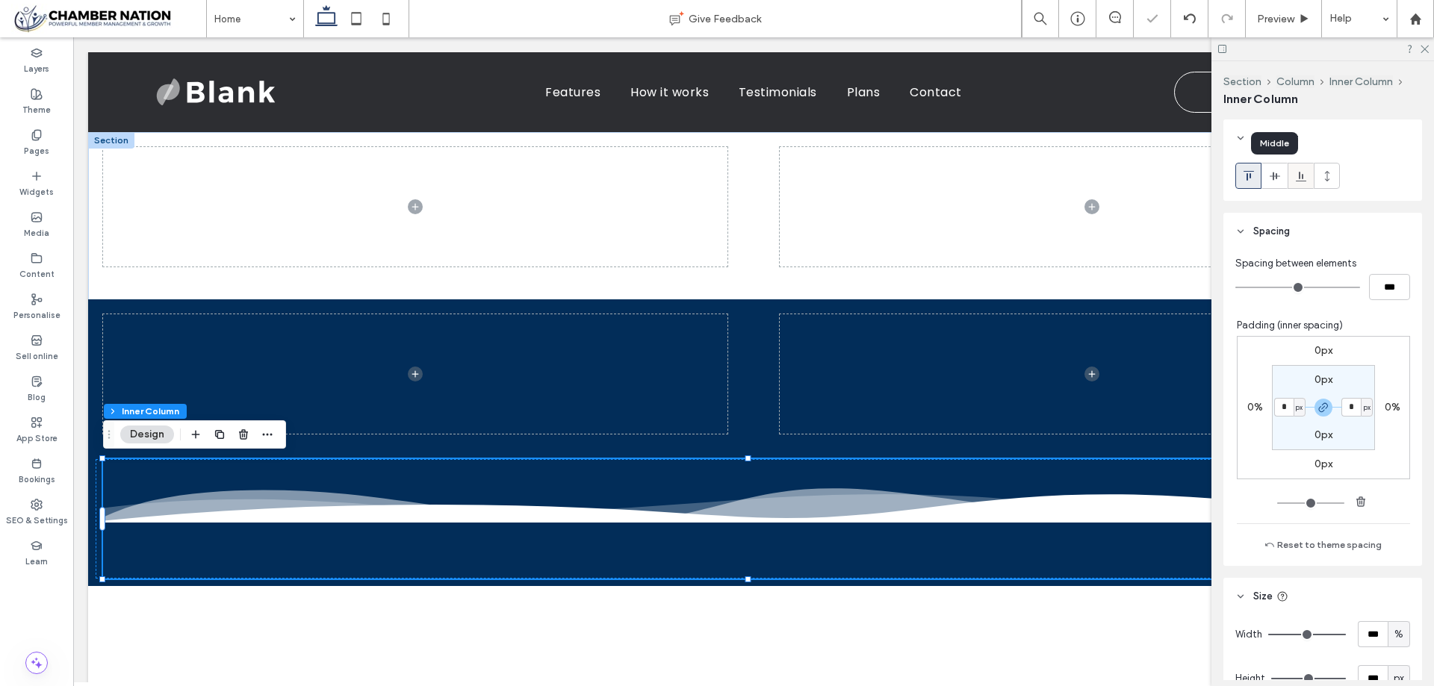
click at [1301, 179] on icon at bounding box center [1301, 176] width 12 height 12
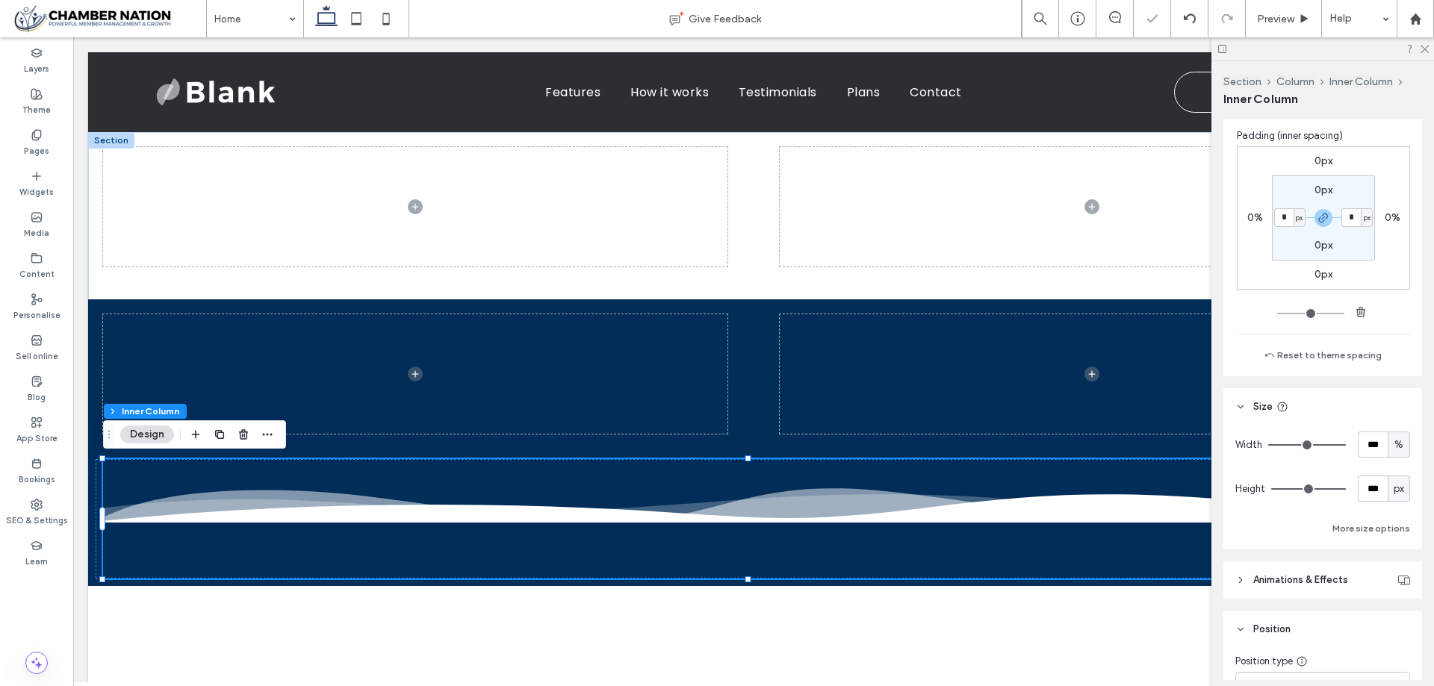
scroll to position [579, 0]
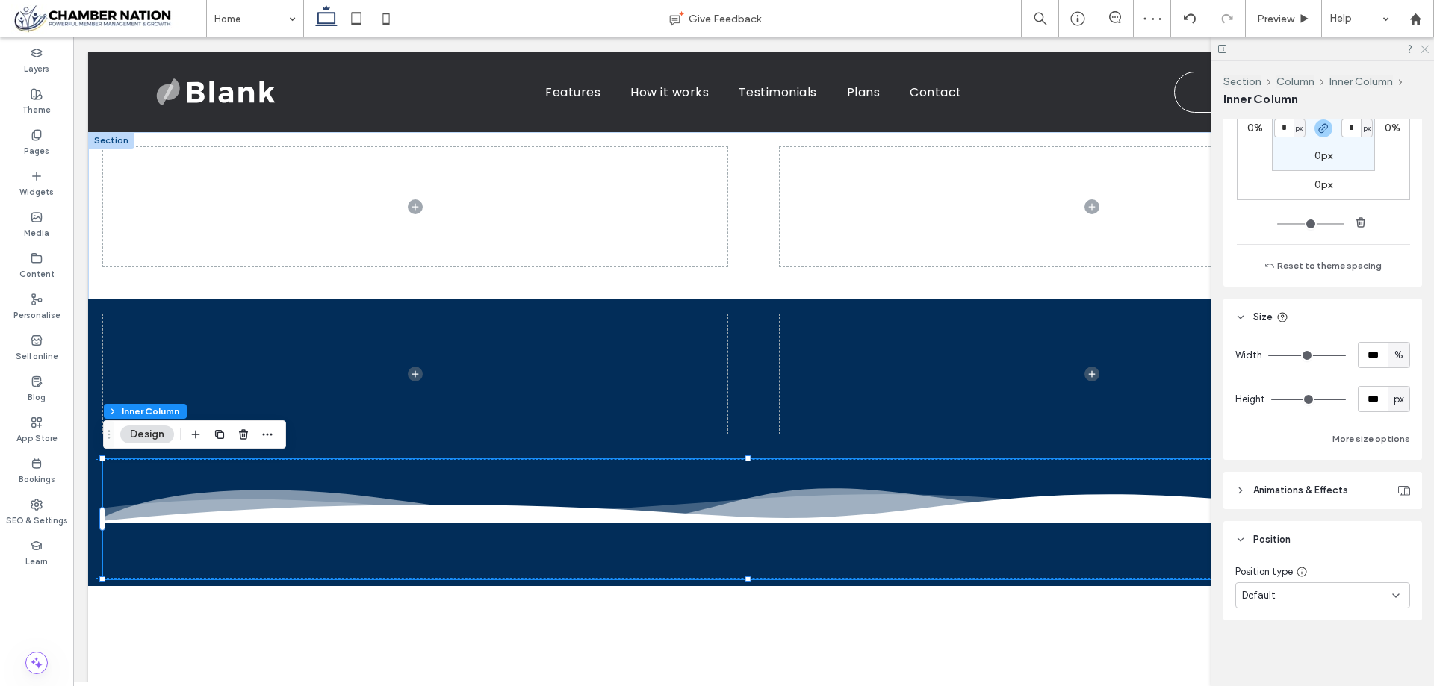
click at [1421, 52] on use at bounding box center [1424, 50] width 8 height 8
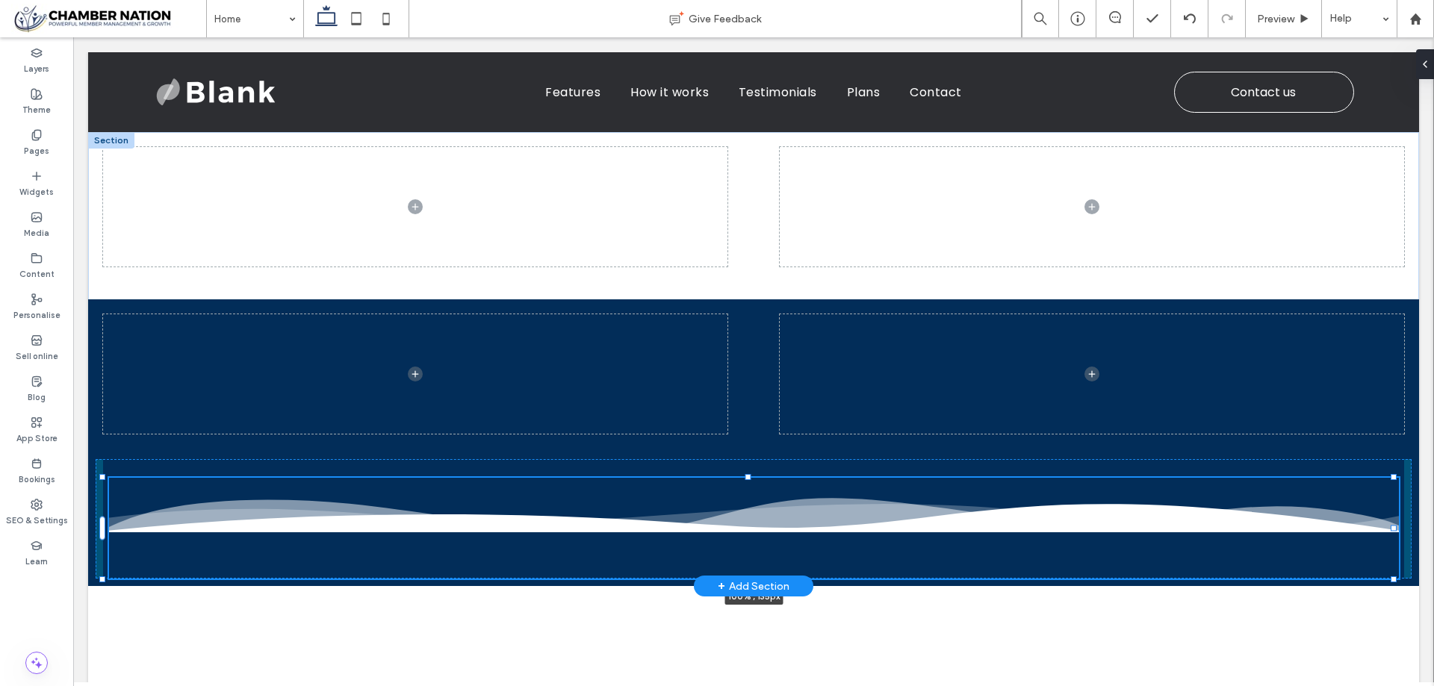
scroll to position [299, 0]
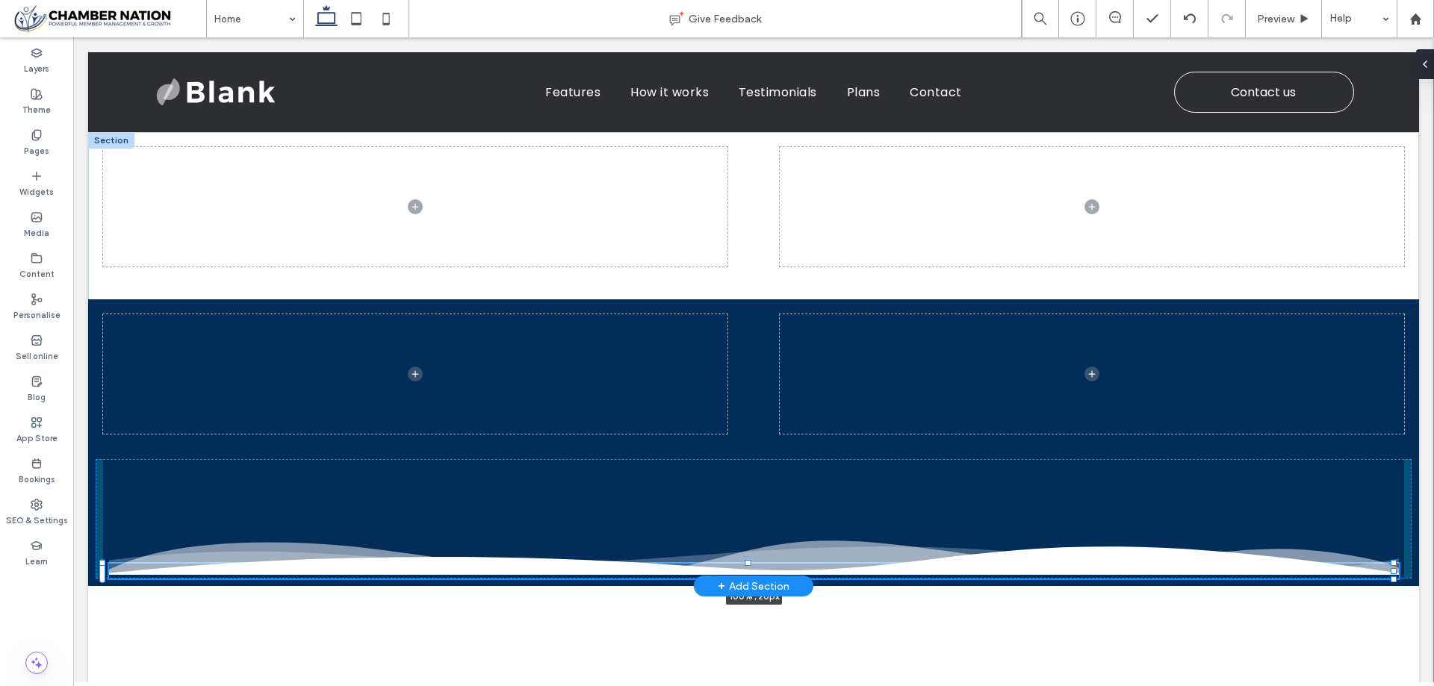
drag, startPoint x: 748, startPoint y: 459, endPoint x: 745, endPoint y: 571, distance: 112.0
click at [745, 574] on div "100% , 20px" at bounding box center [753, 359] width 1331 height 454
type input "**"
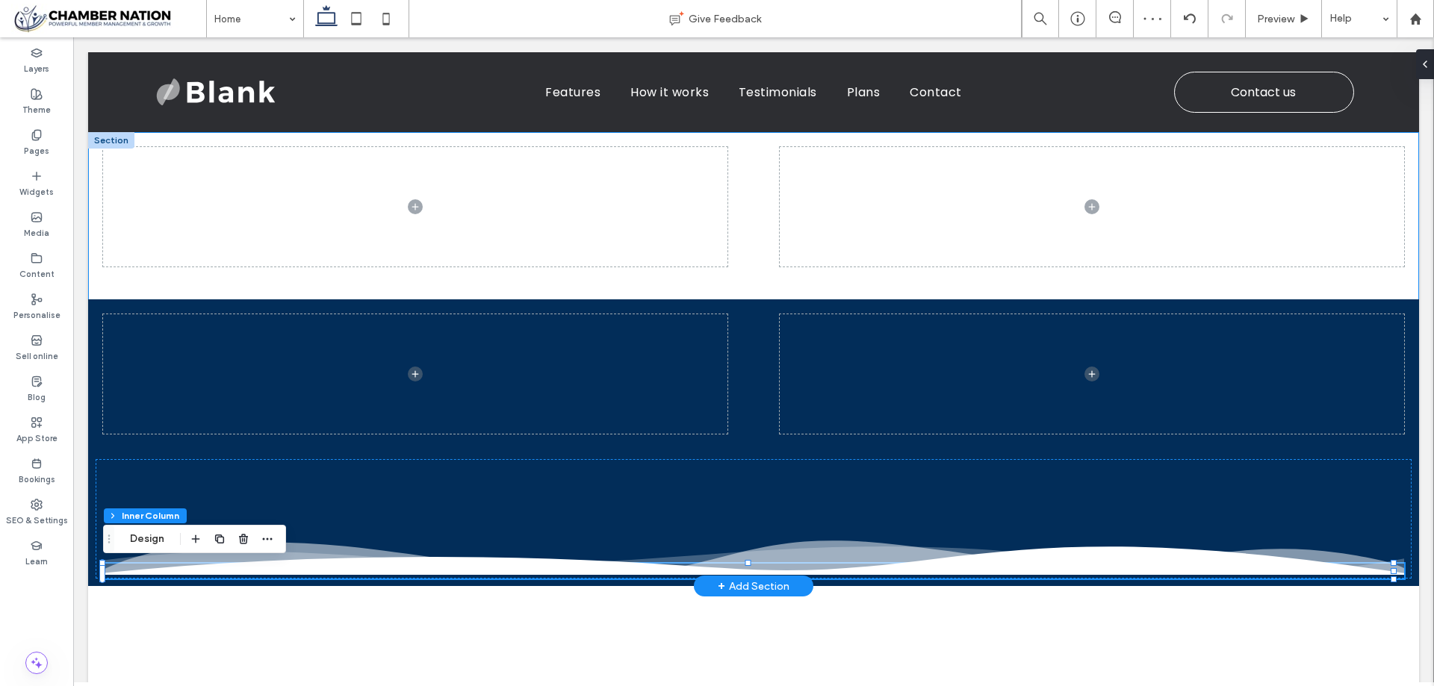
click at [1403, 285] on div "100% , 20px" at bounding box center [753, 359] width 1331 height 454
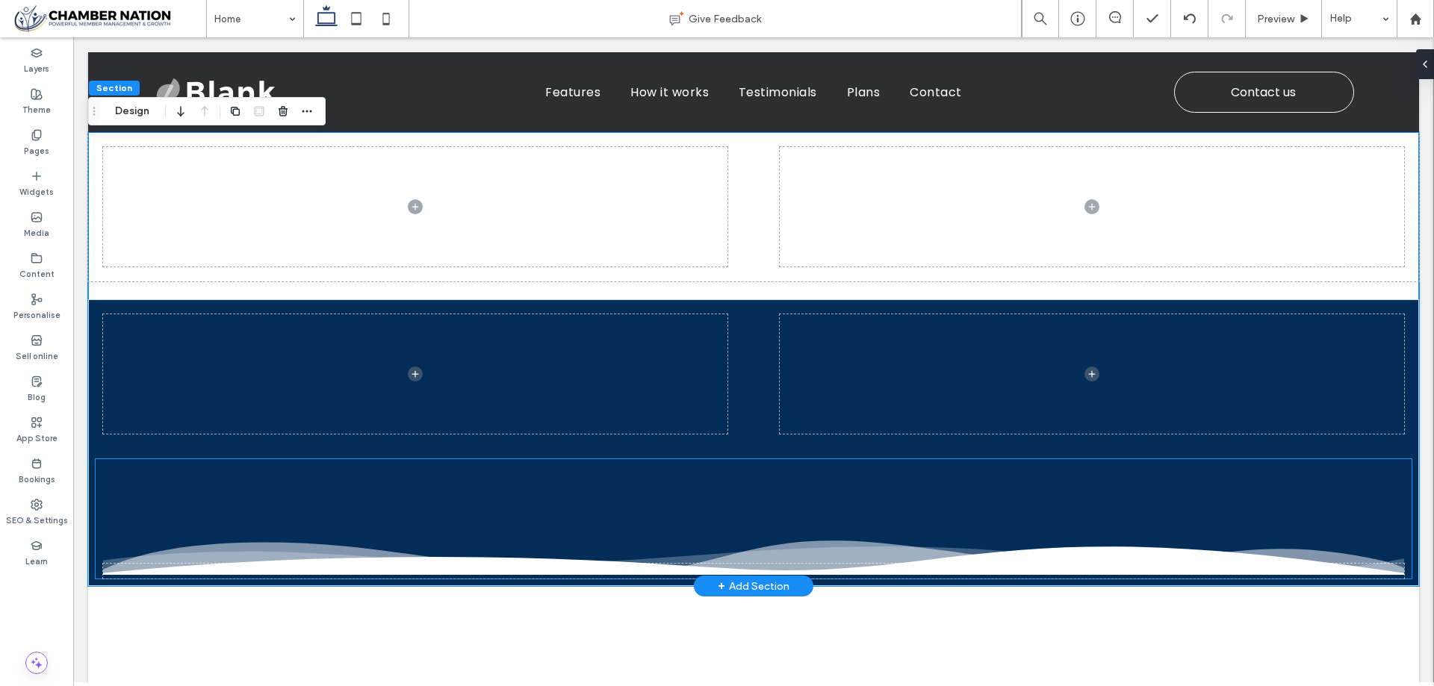
click at [97, 529] on div at bounding box center [754, 518] width 1316 height 119
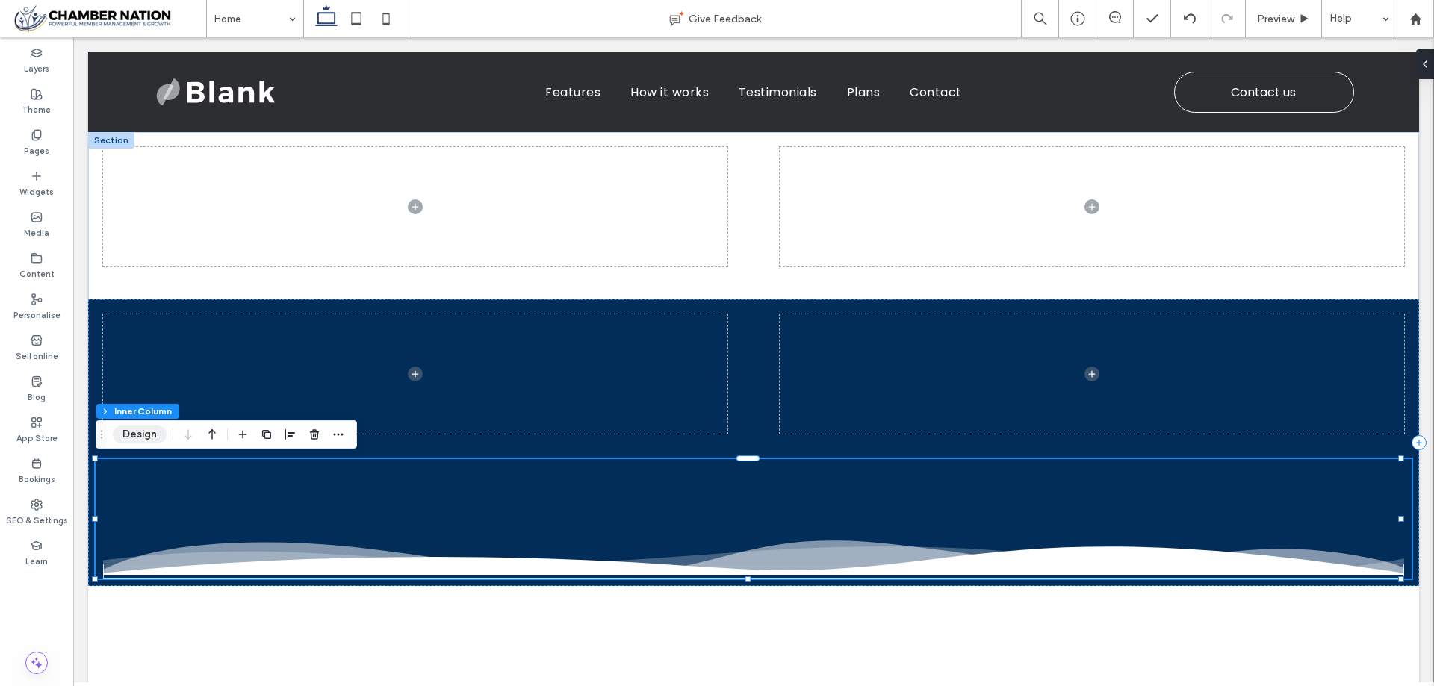
click at [136, 435] on button "Design" at bounding box center [140, 435] width 54 height 18
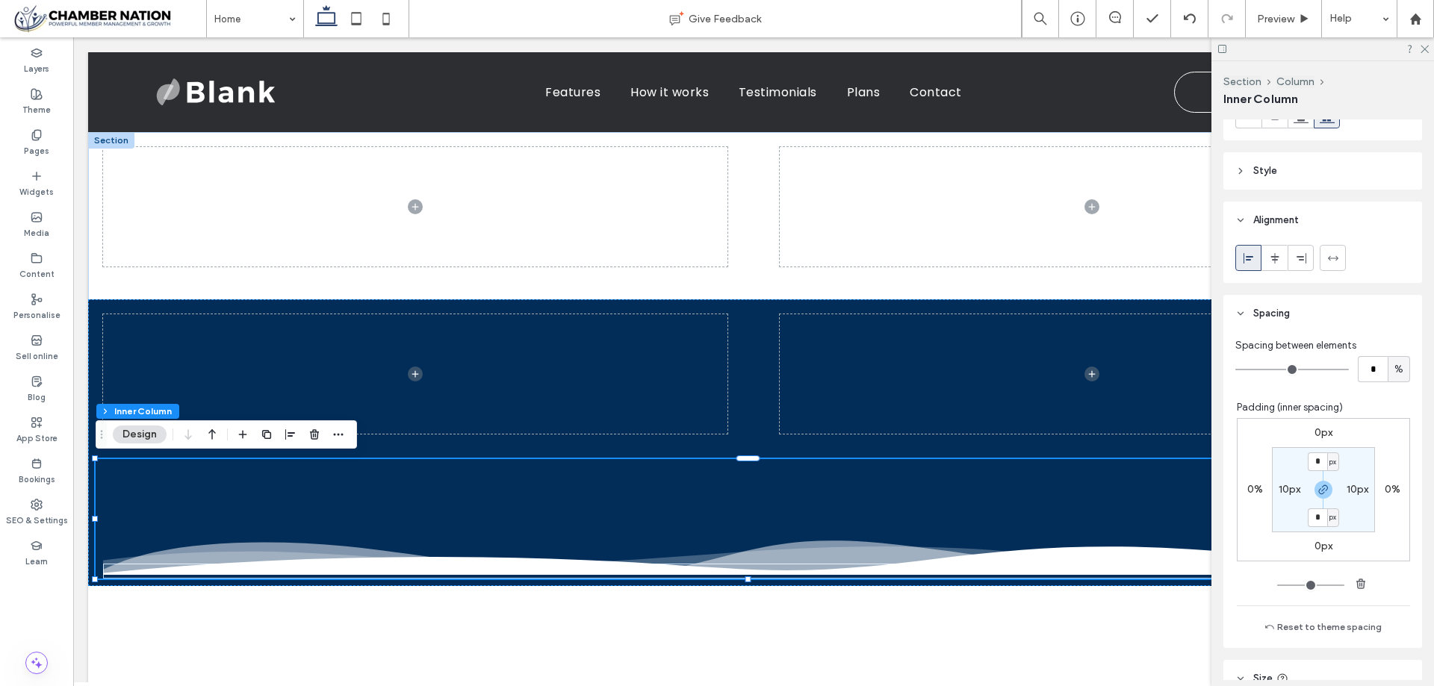
scroll to position [373, 0]
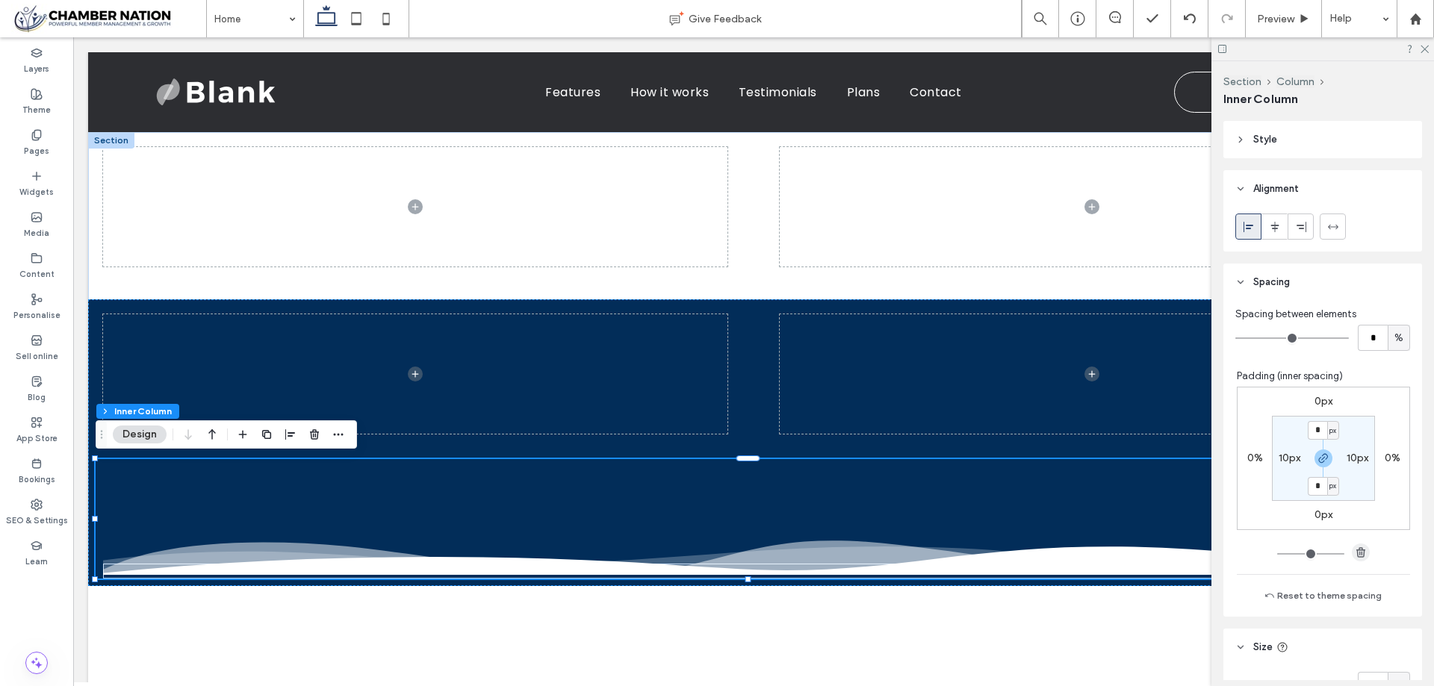
click at [1358, 553] on icon "button" at bounding box center [1361, 553] width 12 height 12
click at [1347, 462] on label "10px" at bounding box center [1358, 458] width 22 height 13
click at [1355, 551] on icon "button" at bounding box center [1361, 553] width 12 height 12
type input "*"
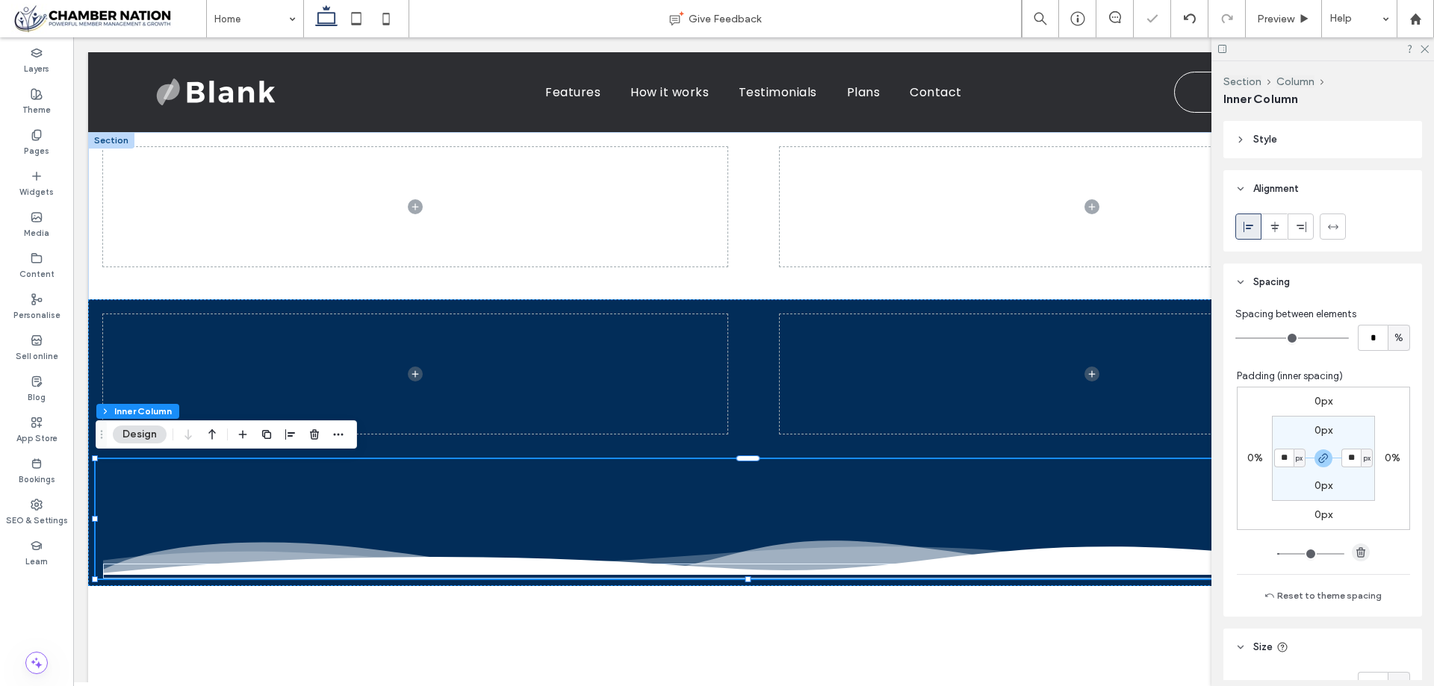
type input "*"
drag, startPoint x: 1424, startPoint y: 52, endPoint x: 1228, endPoint y: 94, distance: 201.0
click at [1424, 53] on div at bounding box center [1322, 48] width 223 height 23
click at [90, 554] on div at bounding box center [753, 442] width 1331 height 287
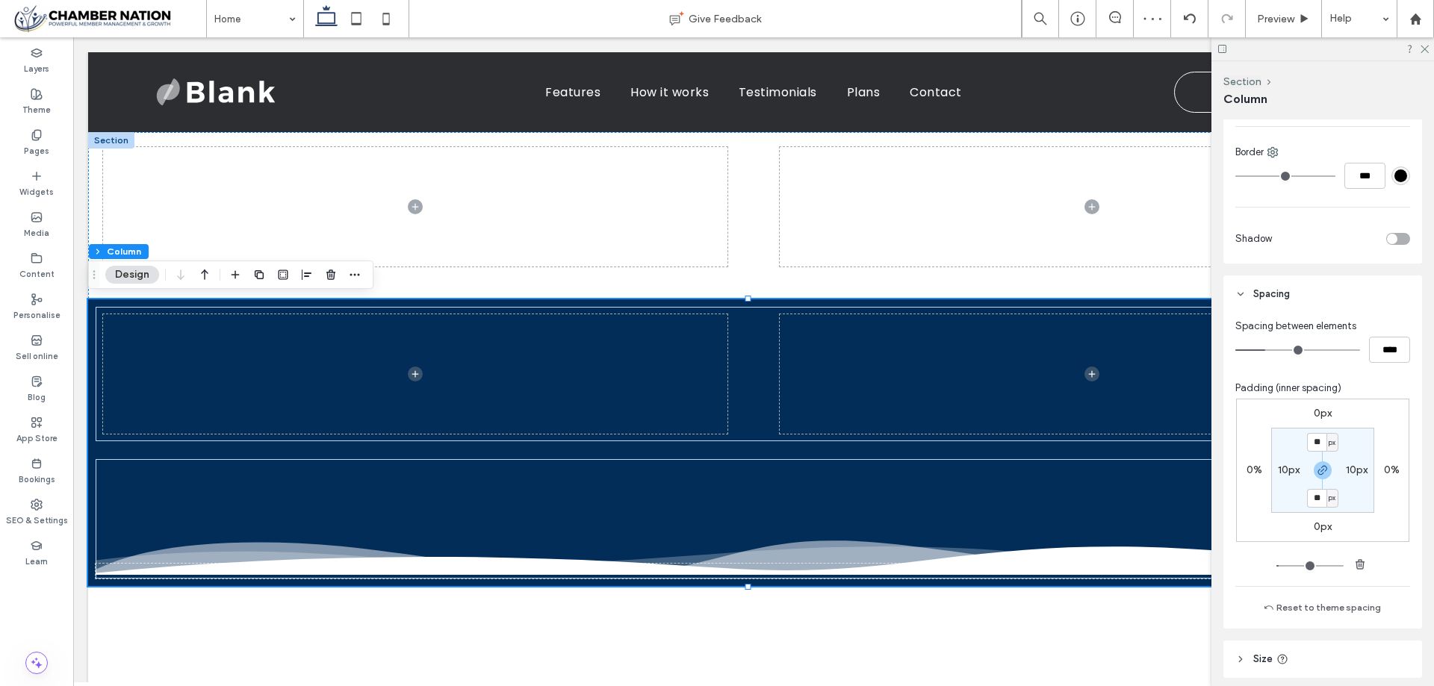
scroll to position [523, 0]
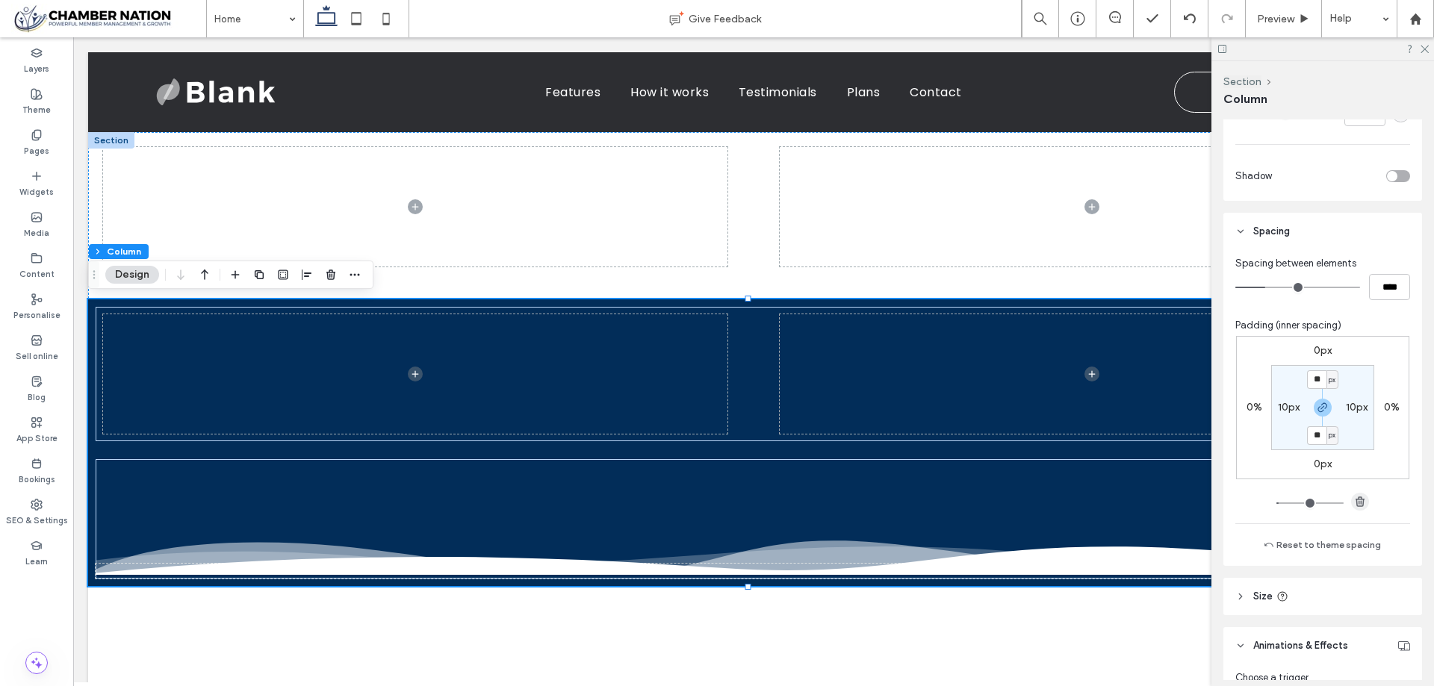
click at [1359, 498] on icon "button" at bounding box center [1360, 502] width 12 height 12
type input "*"
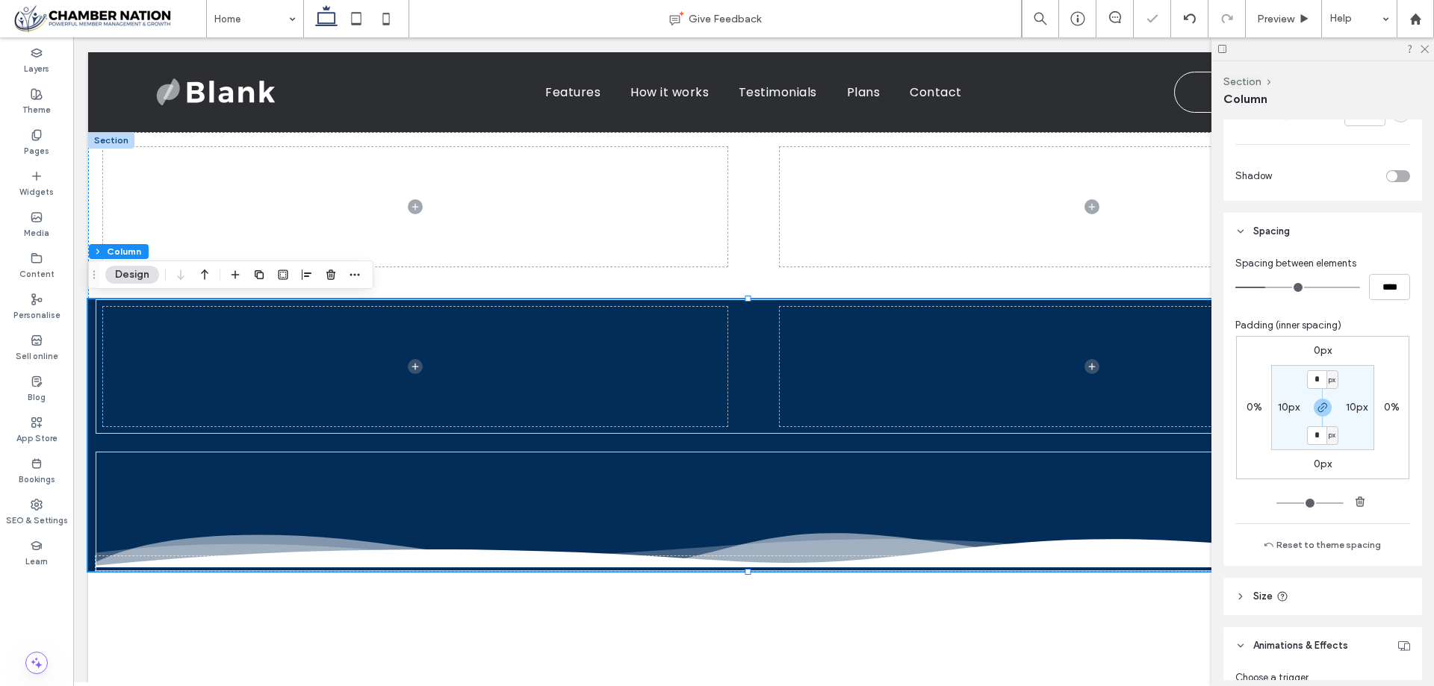
drag, startPoint x: 1281, startPoint y: 406, endPoint x: 1366, endPoint y: 494, distance: 122.0
click at [1286, 408] on label "10px" at bounding box center [1289, 407] width 22 height 13
click at [1360, 496] on icon "button" at bounding box center [1360, 502] width 12 height 12
type input "*"
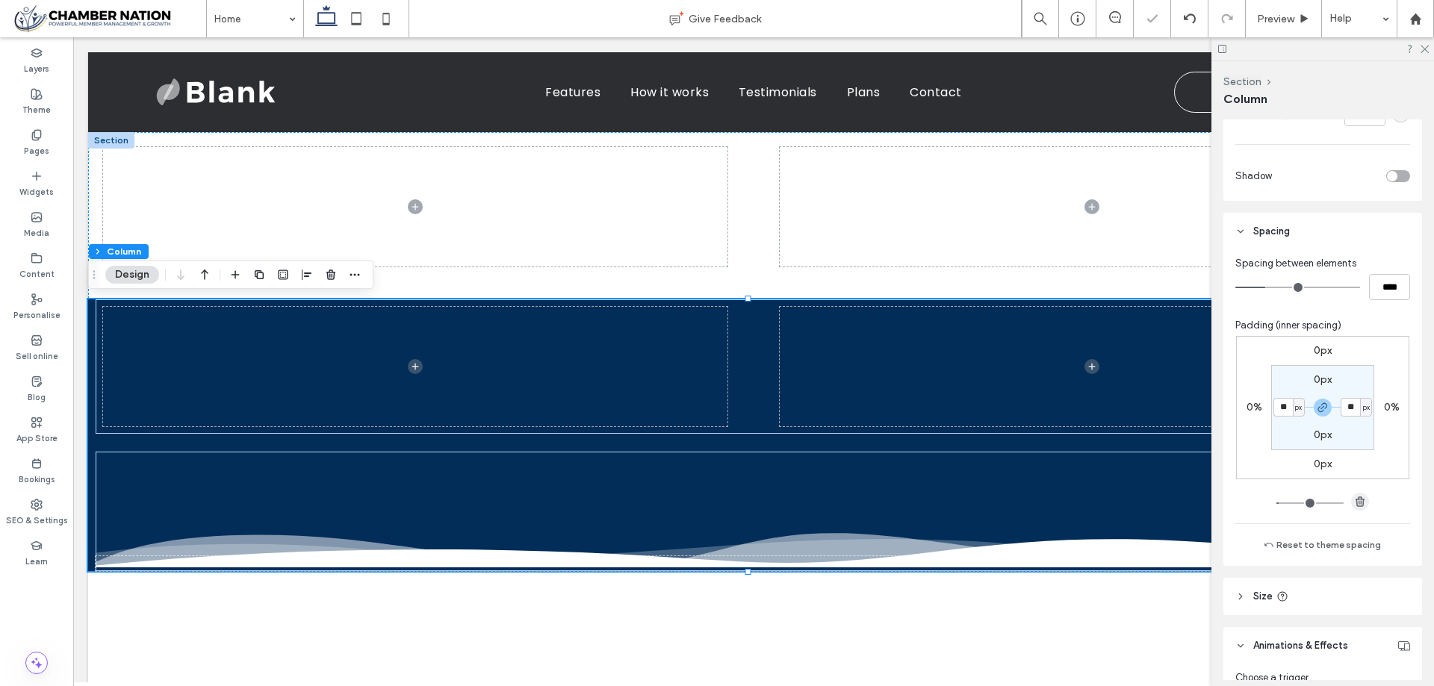
type input "*"
click at [1426, 48] on use at bounding box center [1424, 50] width 8 height 8
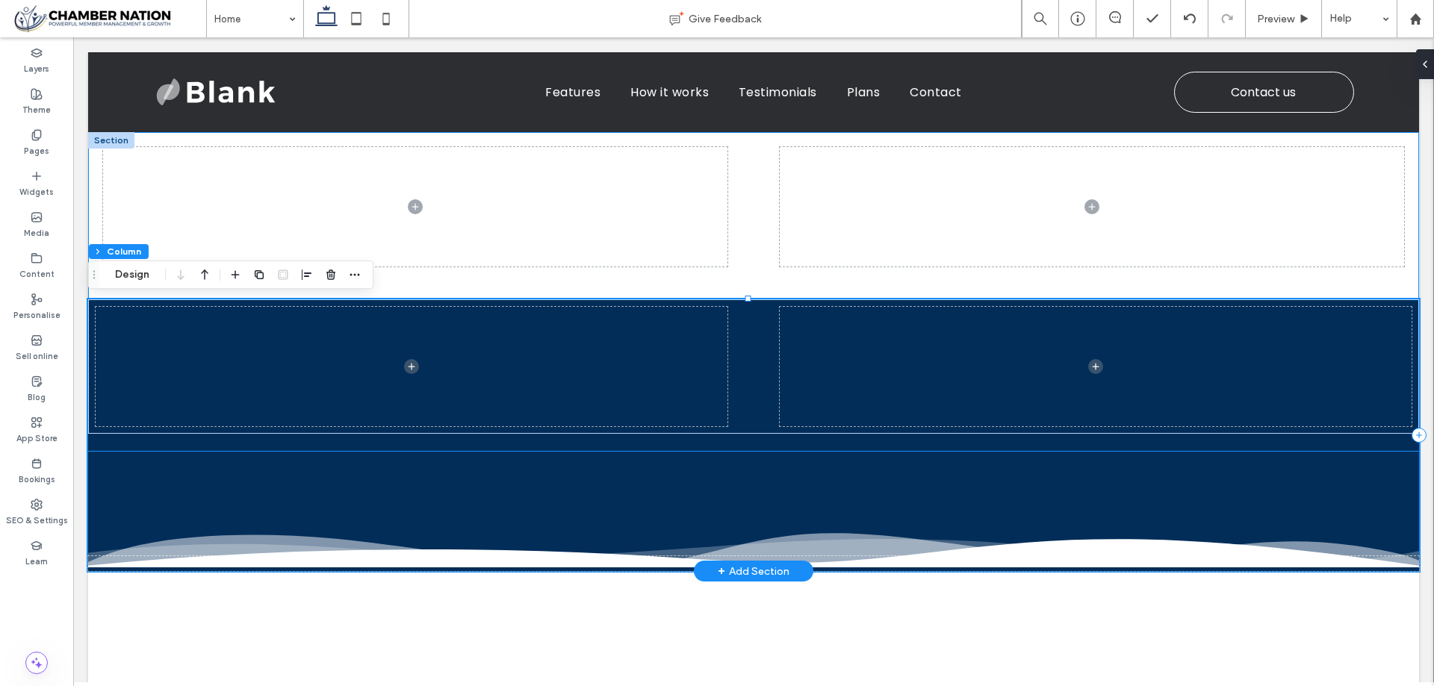
click at [1394, 567] on icon at bounding box center [753, 553] width 1332 height 28
